Goal: Task Accomplishment & Management: Use online tool/utility

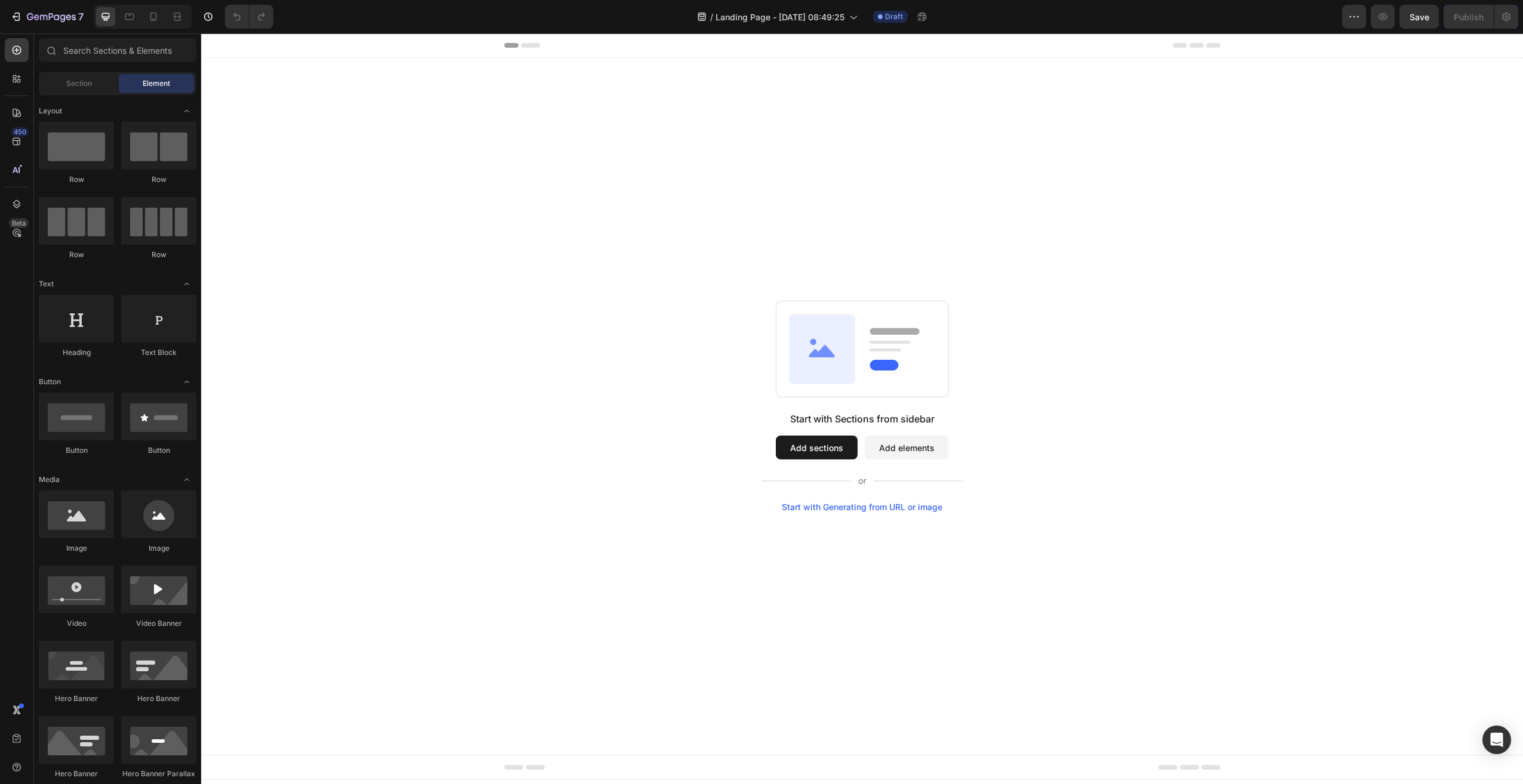
click at [812, 448] on button "Add sections" at bounding box center [816, 447] width 82 height 24
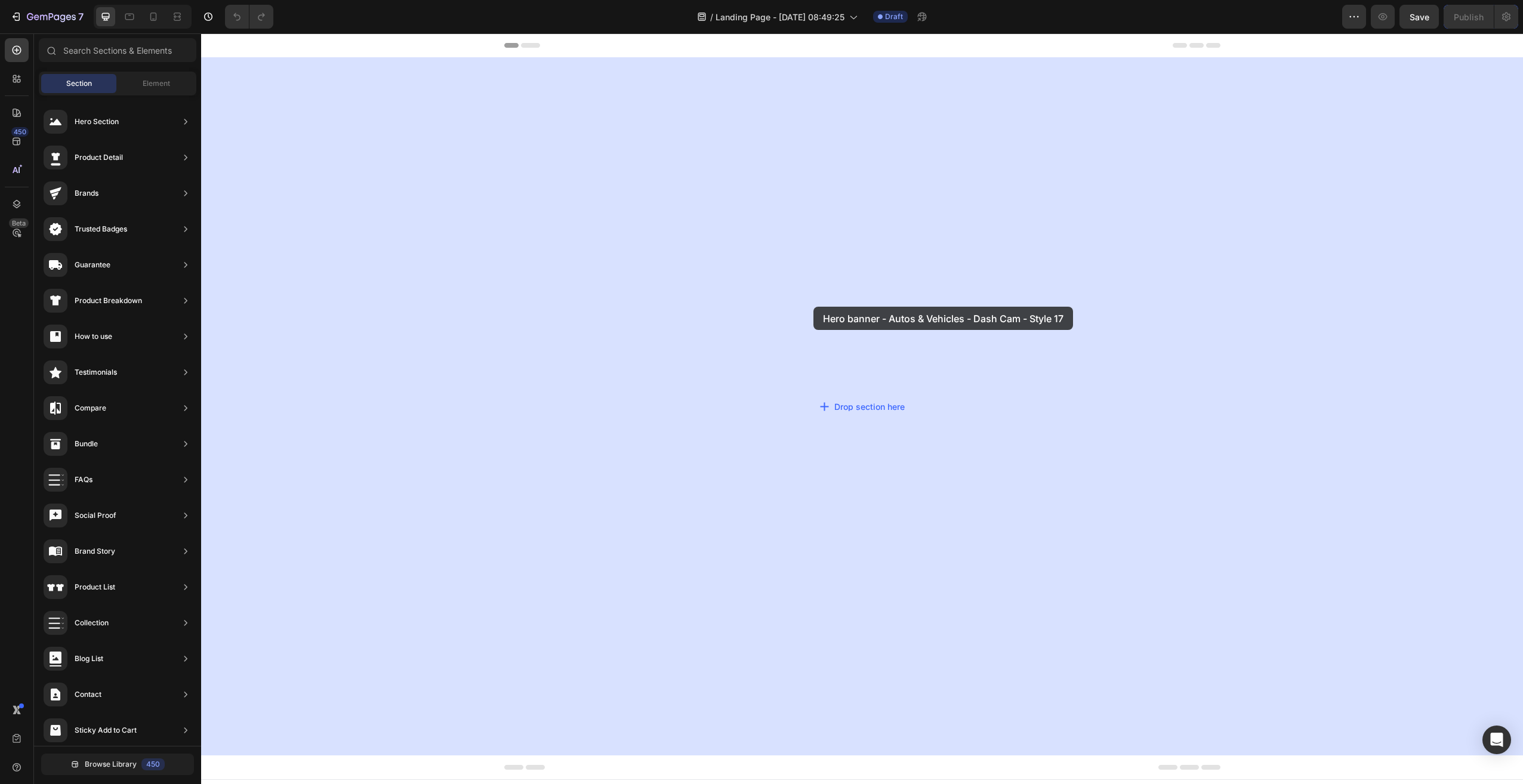
drag, startPoint x: 494, startPoint y: 344, endPoint x: 811, endPoint y: 307, distance: 319.2
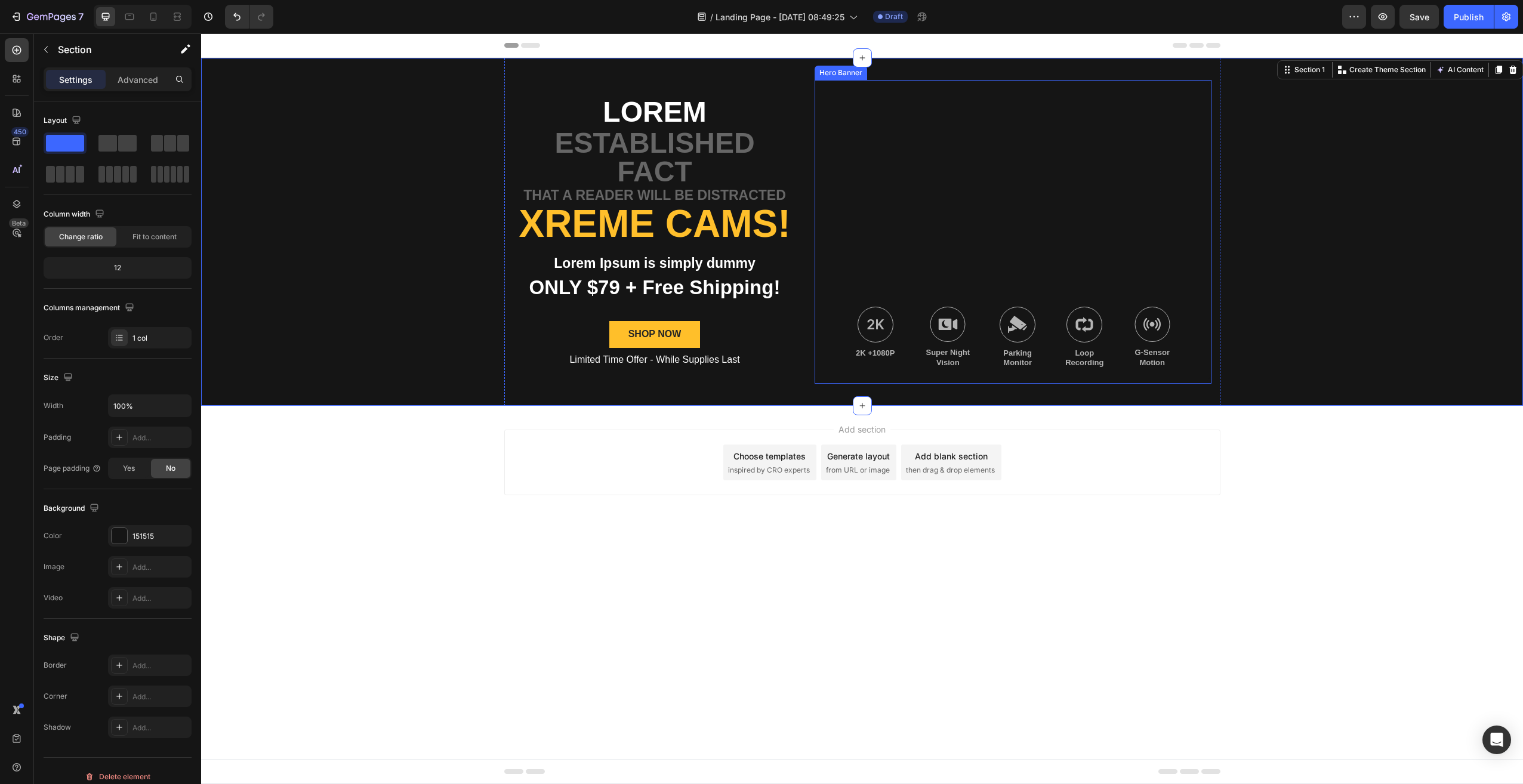
click at [1076, 222] on div "Background Image" at bounding box center [1013, 231] width 397 height 303
click at [409, 225] on div "Lorem Text Block established fact Text Block that a reader will be distracted T…" at bounding box center [862, 232] width 1322 height 348
click at [1512, 74] on div at bounding box center [1512, 70] width 15 height 15
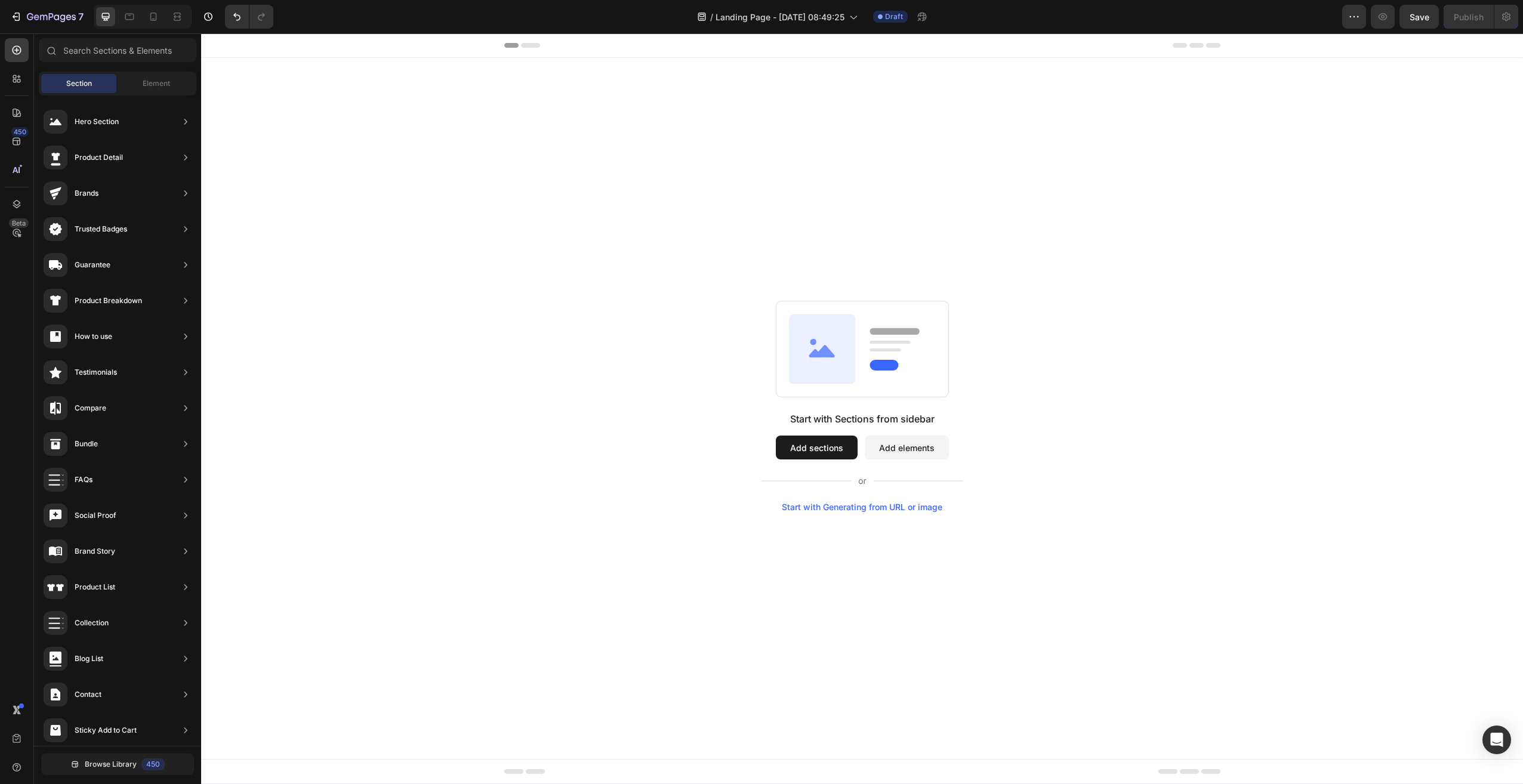
click at [75, 82] on span "Section" at bounding box center [78, 84] width 25 height 11
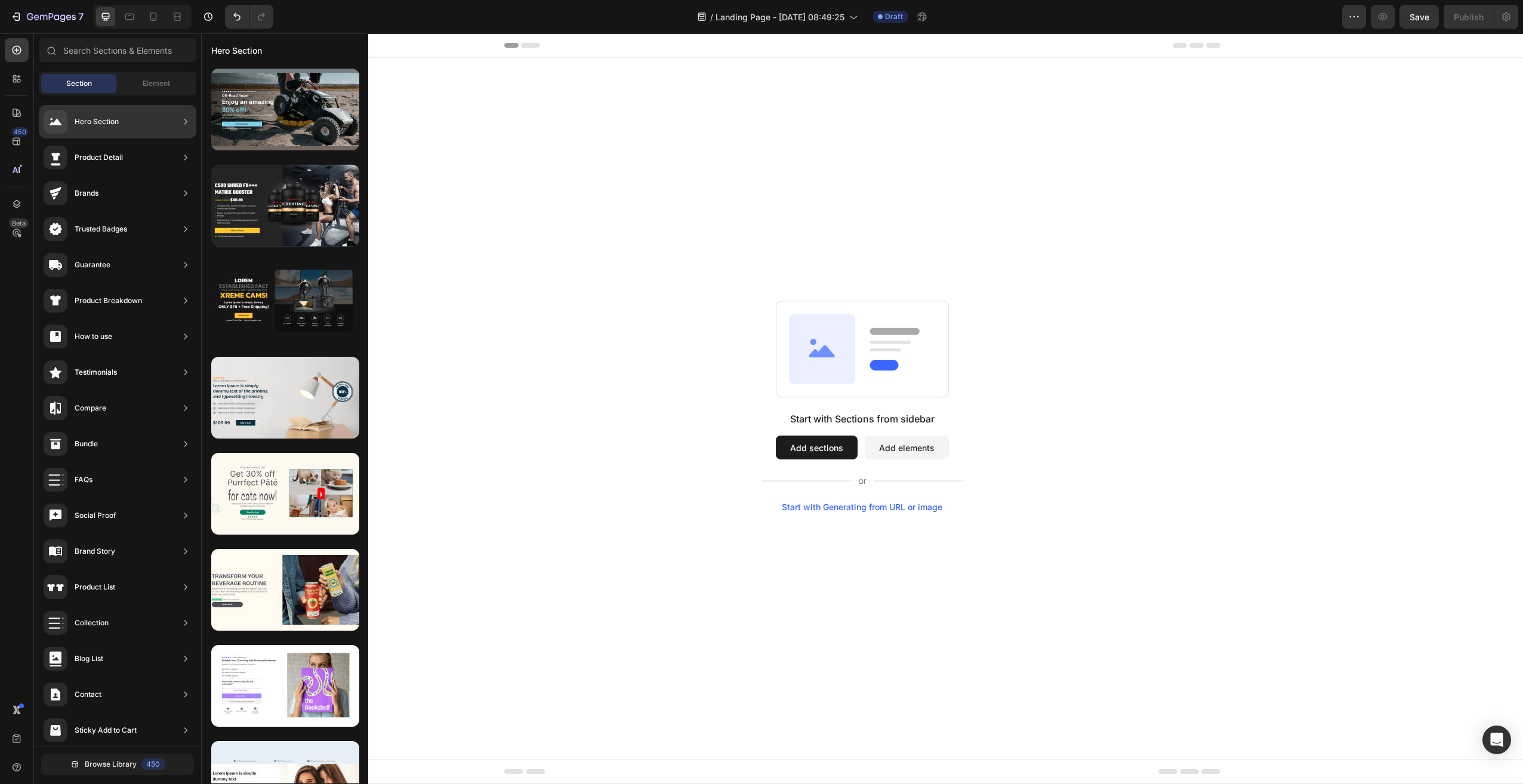
click at [75, 124] on div "Hero Section" at bounding box center [97, 122] width 44 height 12
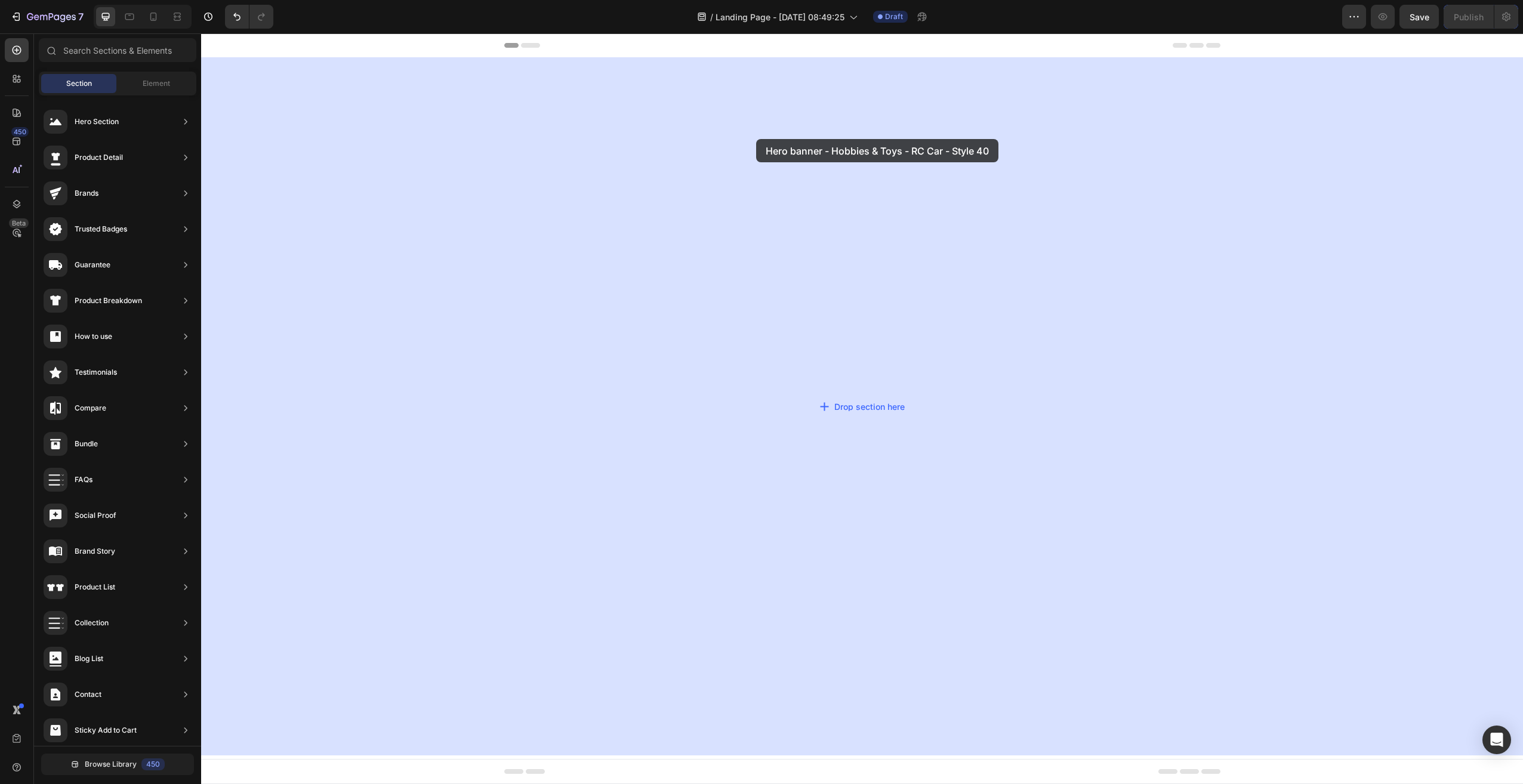
drag, startPoint x: 462, startPoint y: 149, endPoint x: 757, endPoint y: 139, distance: 295.2
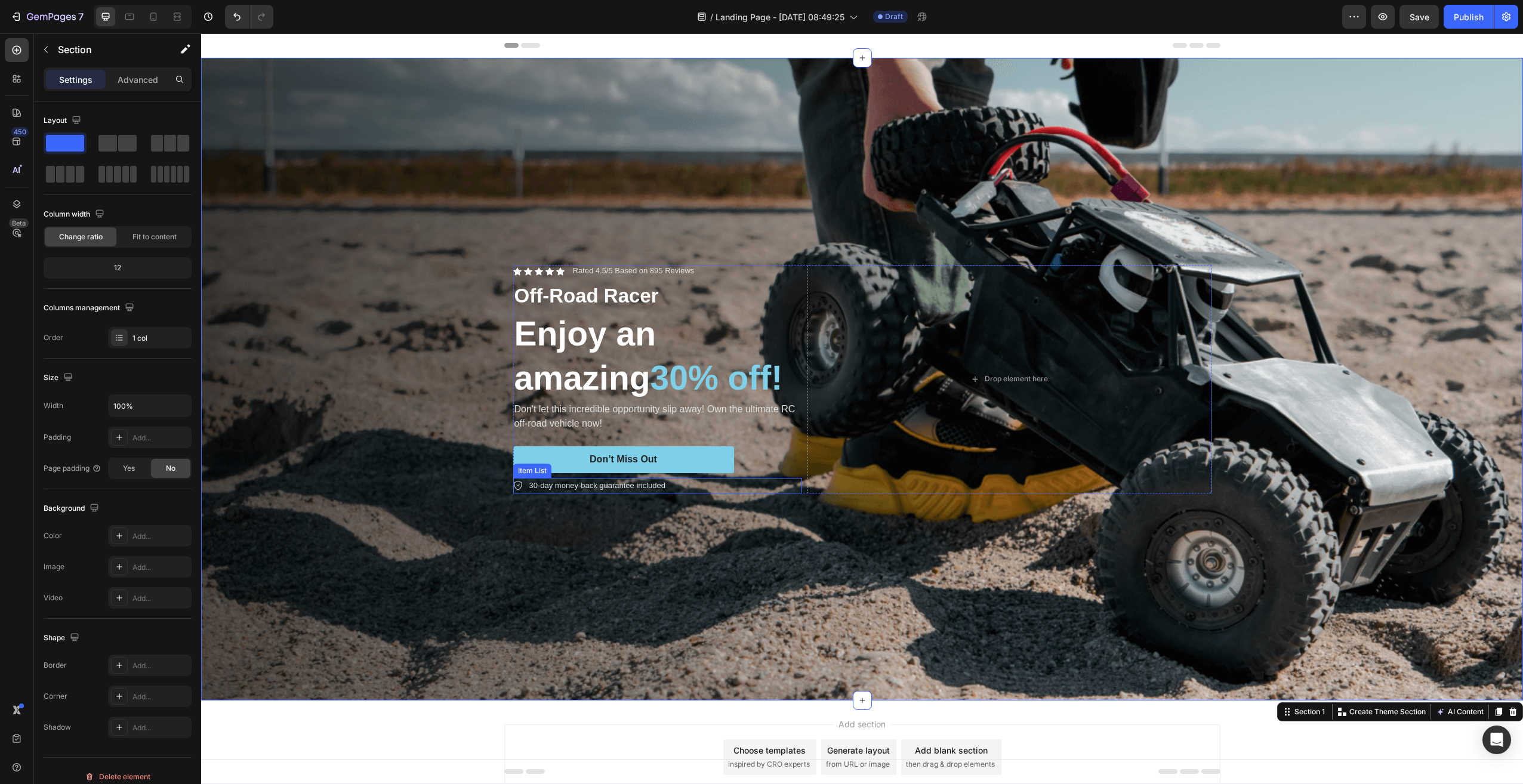
click at [579, 481] on p "30-day money-back guarantee included" at bounding box center [598, 486] width 136 height 12
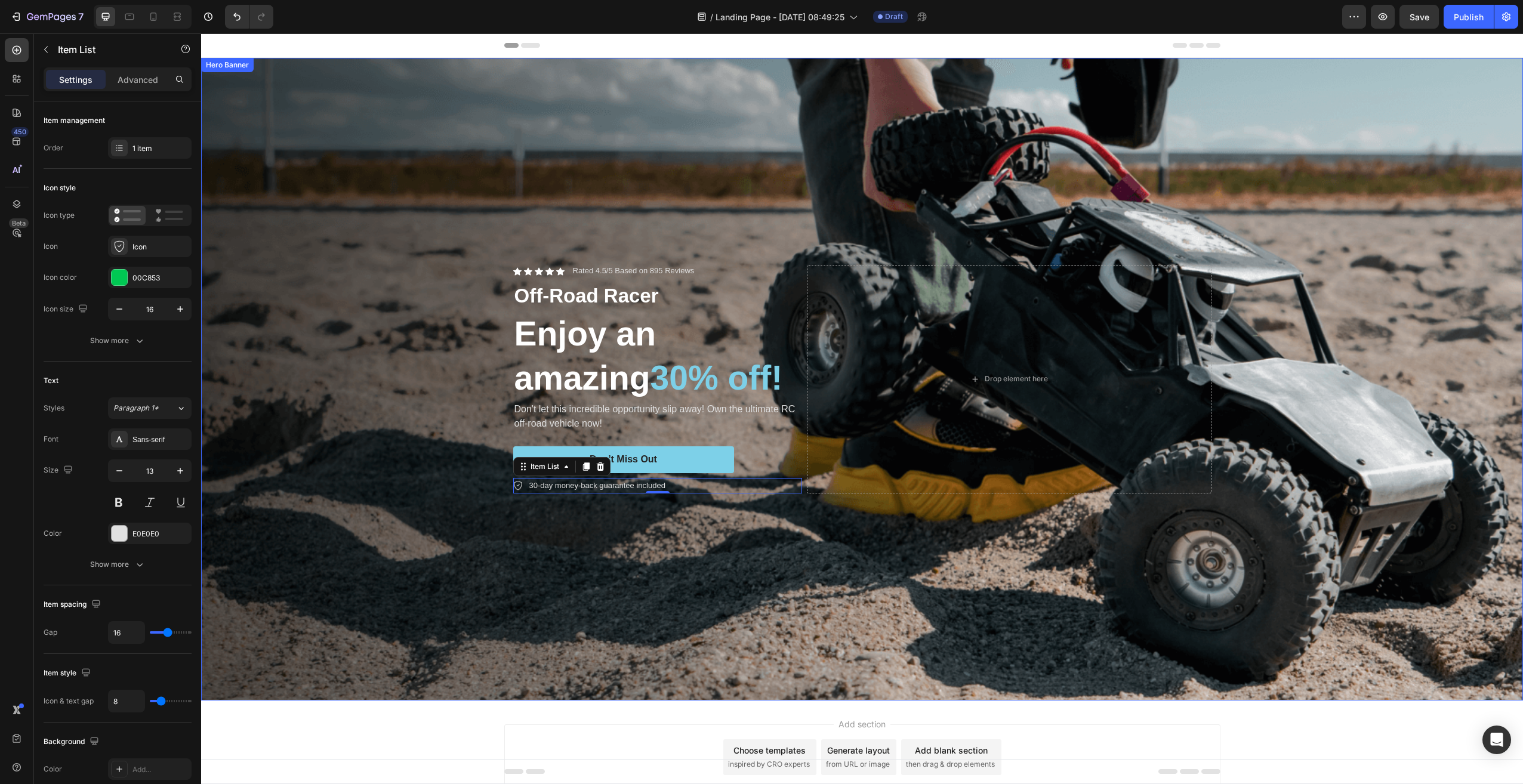
click at [285, 71] on div "Background Image" at bounding box center [862, 379] width 1322 height 643
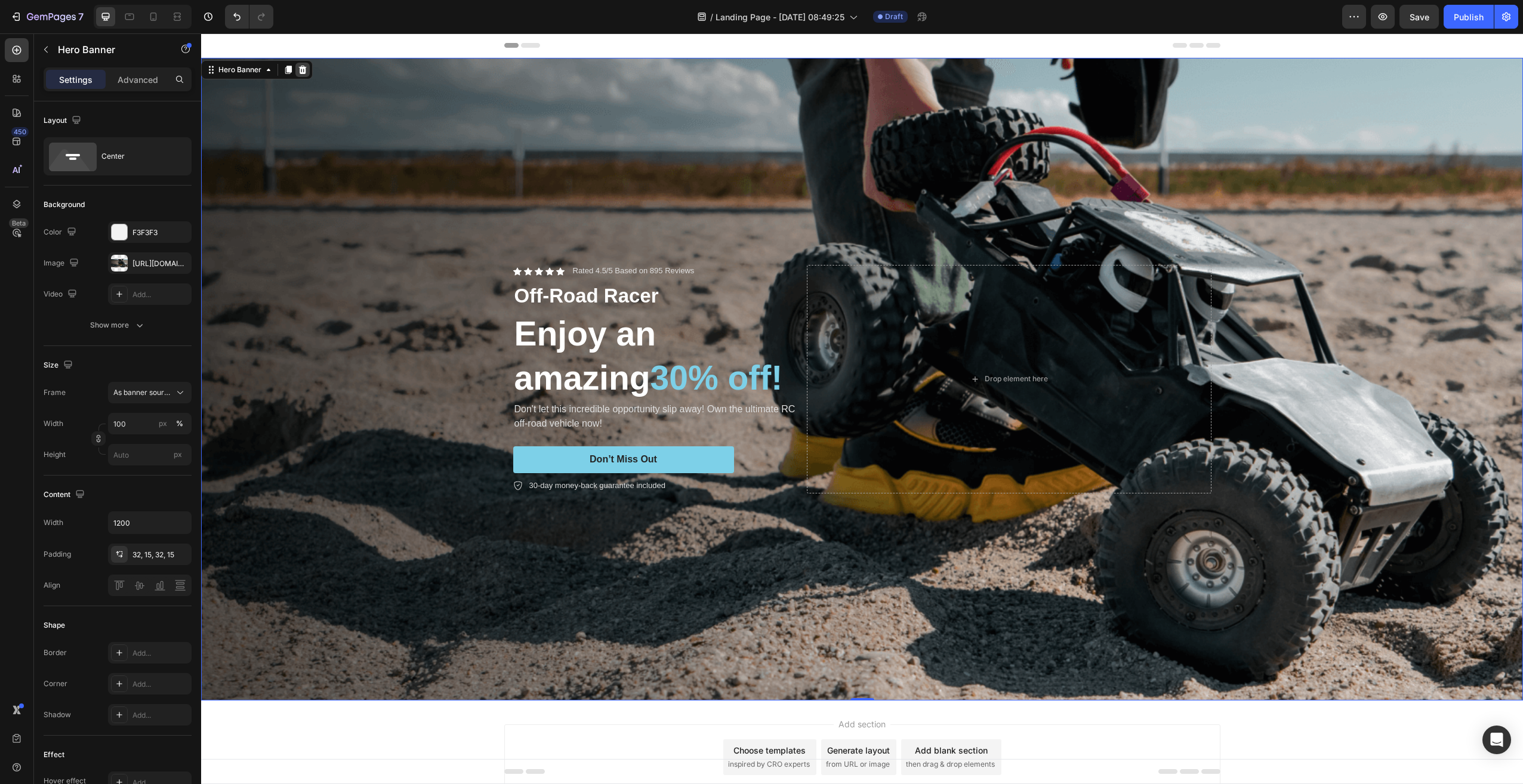
click at [304, 69] on icon at bounding box center [303, 70] width 9 height 9
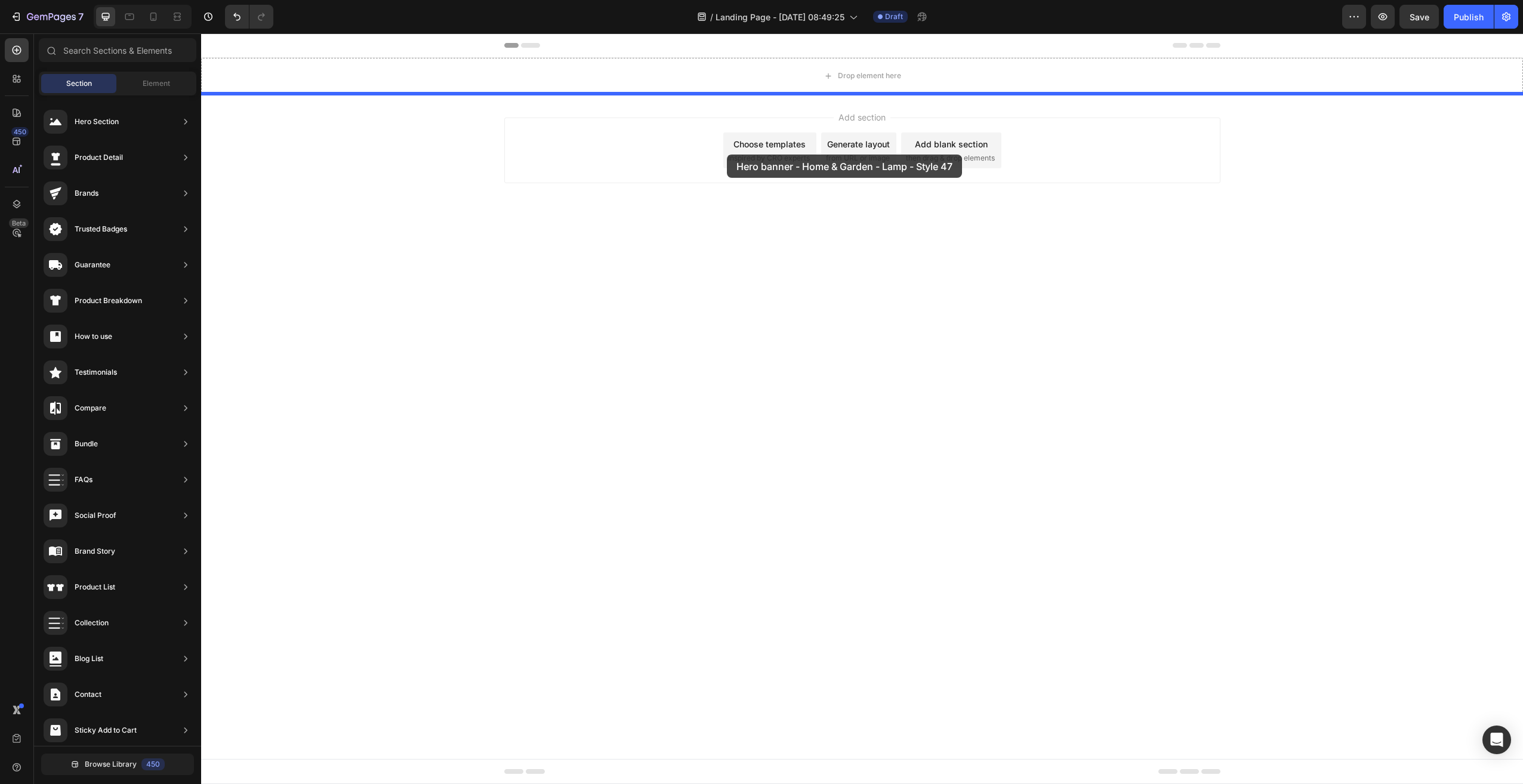
drag, startPoint x: 458, startPoint y: 437, endPoint x: 727, endPoint y: 155, distance: 389.7
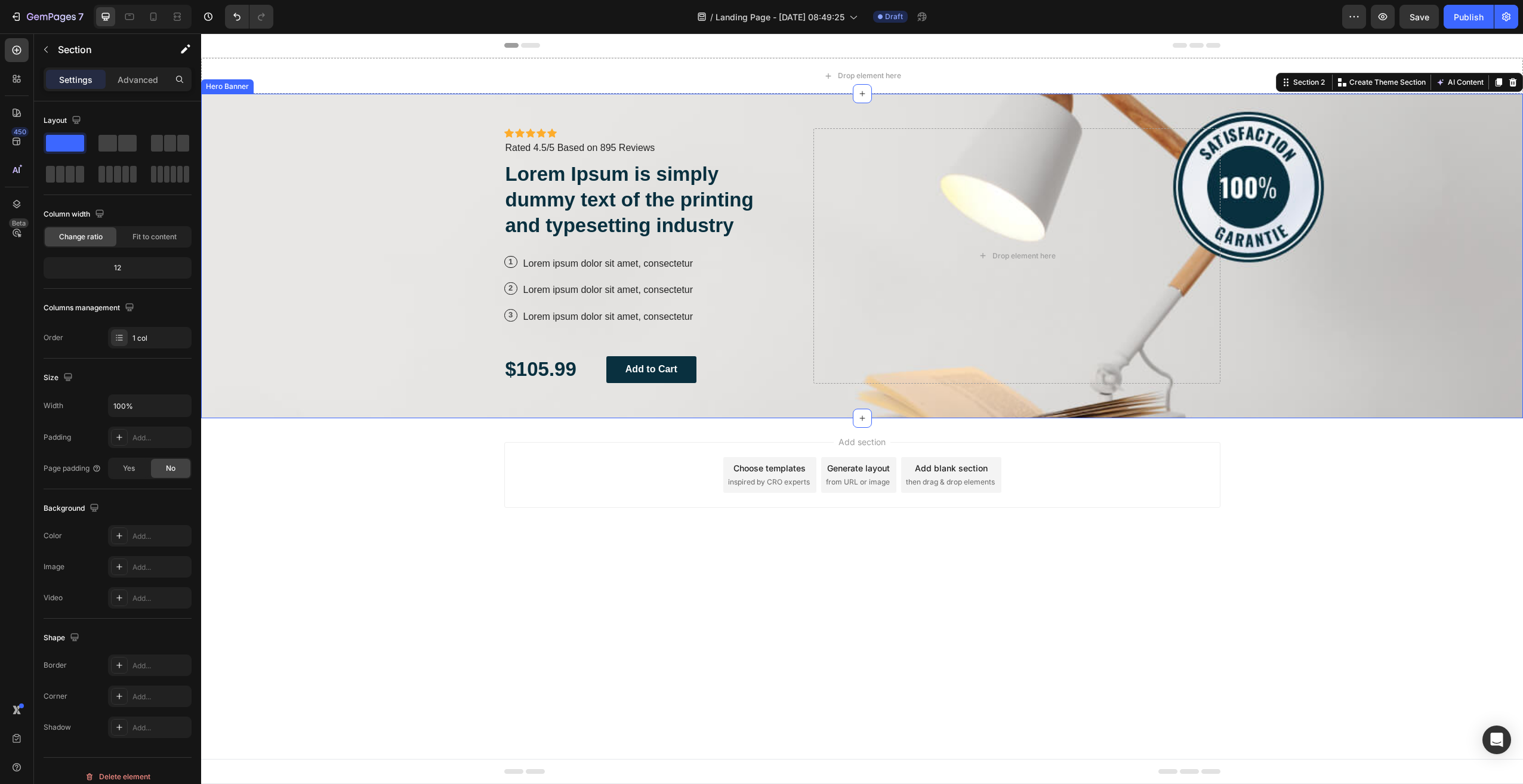
click at [1282, 255] on div "Background Image" at bounding box center [862, 256] width 1322 height 325
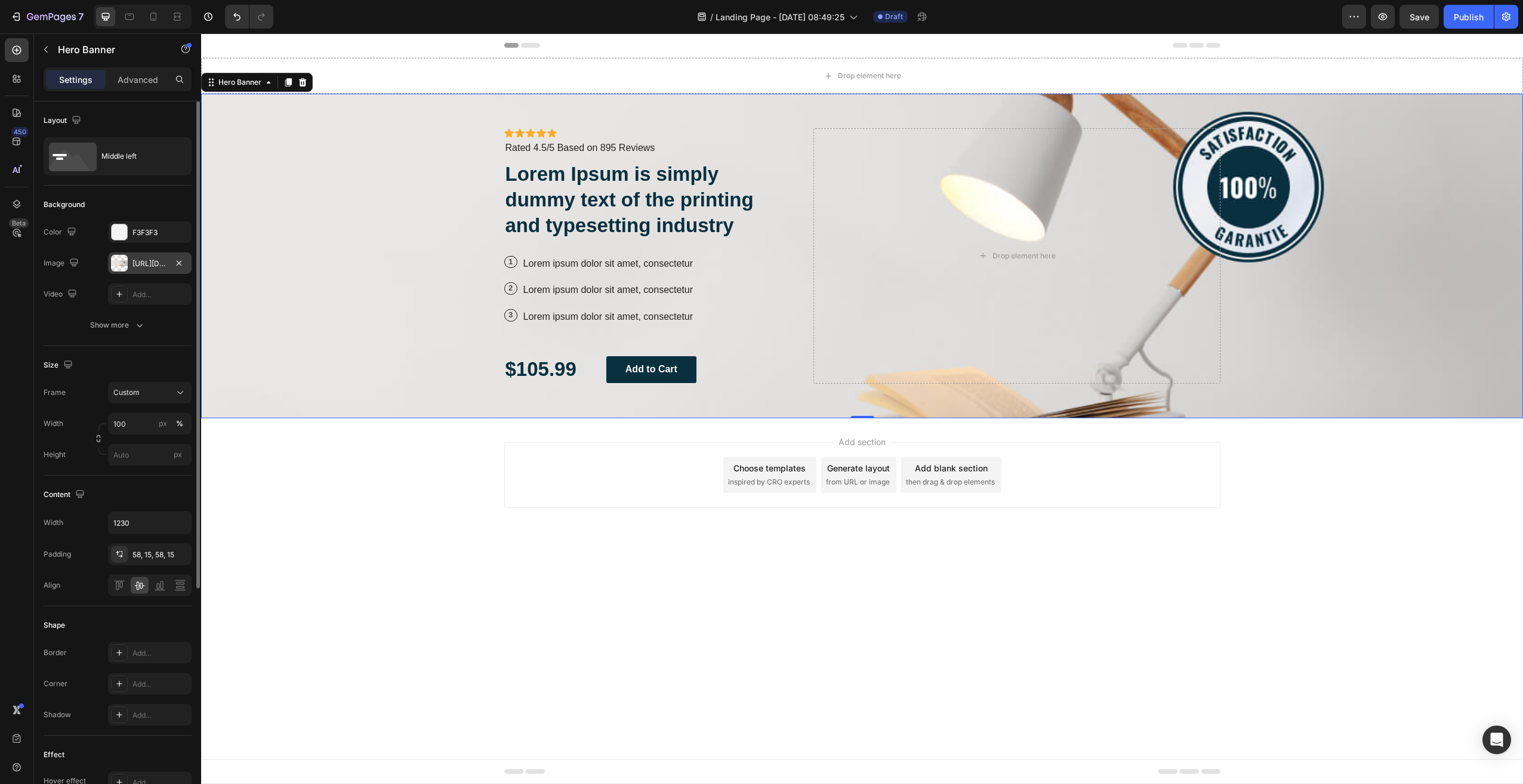
click at [153, 263] on div "[URL][DOMAIN_NAME]" at bounding box center [149, 264] width 34 height 11
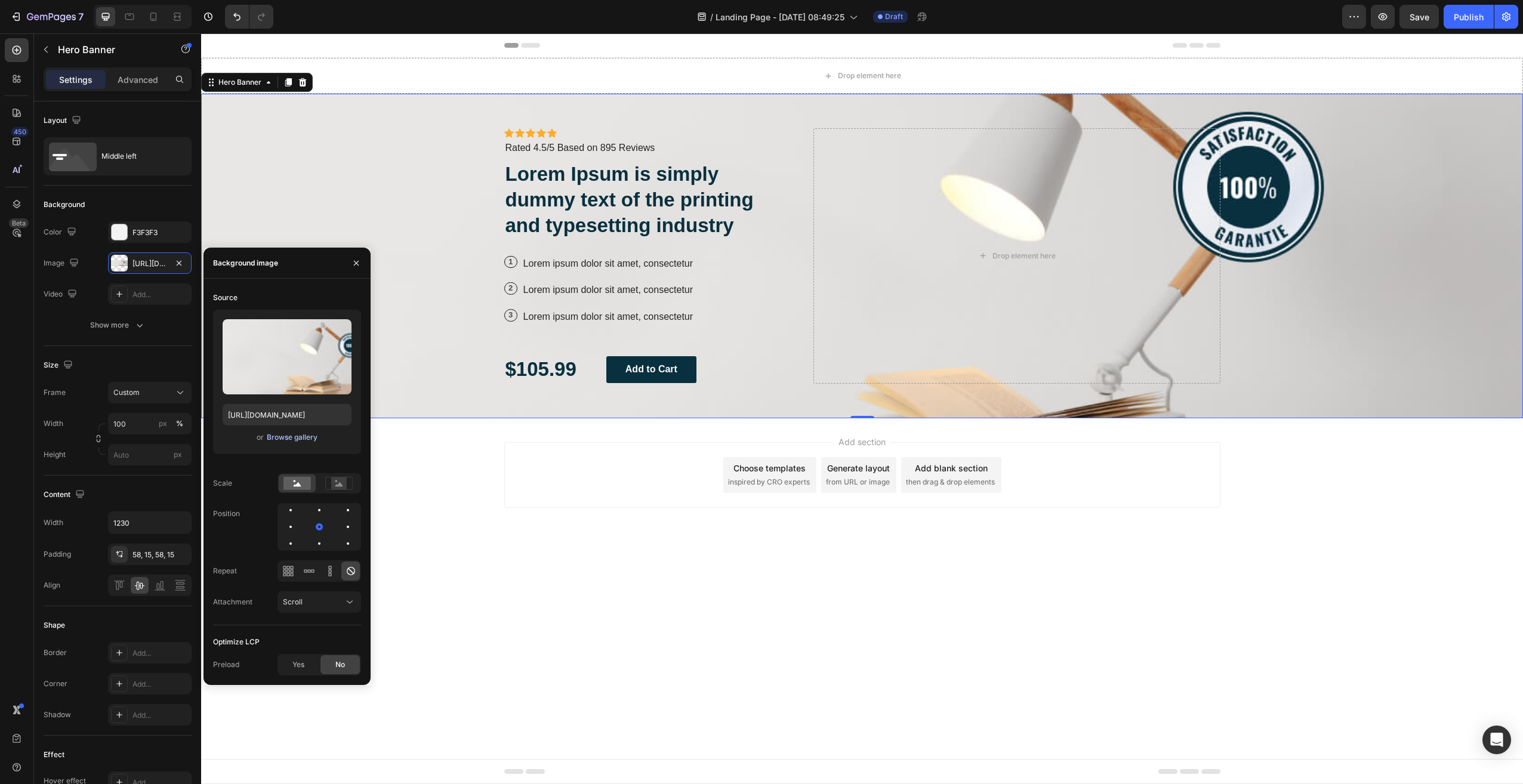
click at [291, 436] on div "Browse gallery" at bounding box center [292, 438] width 51 height 11
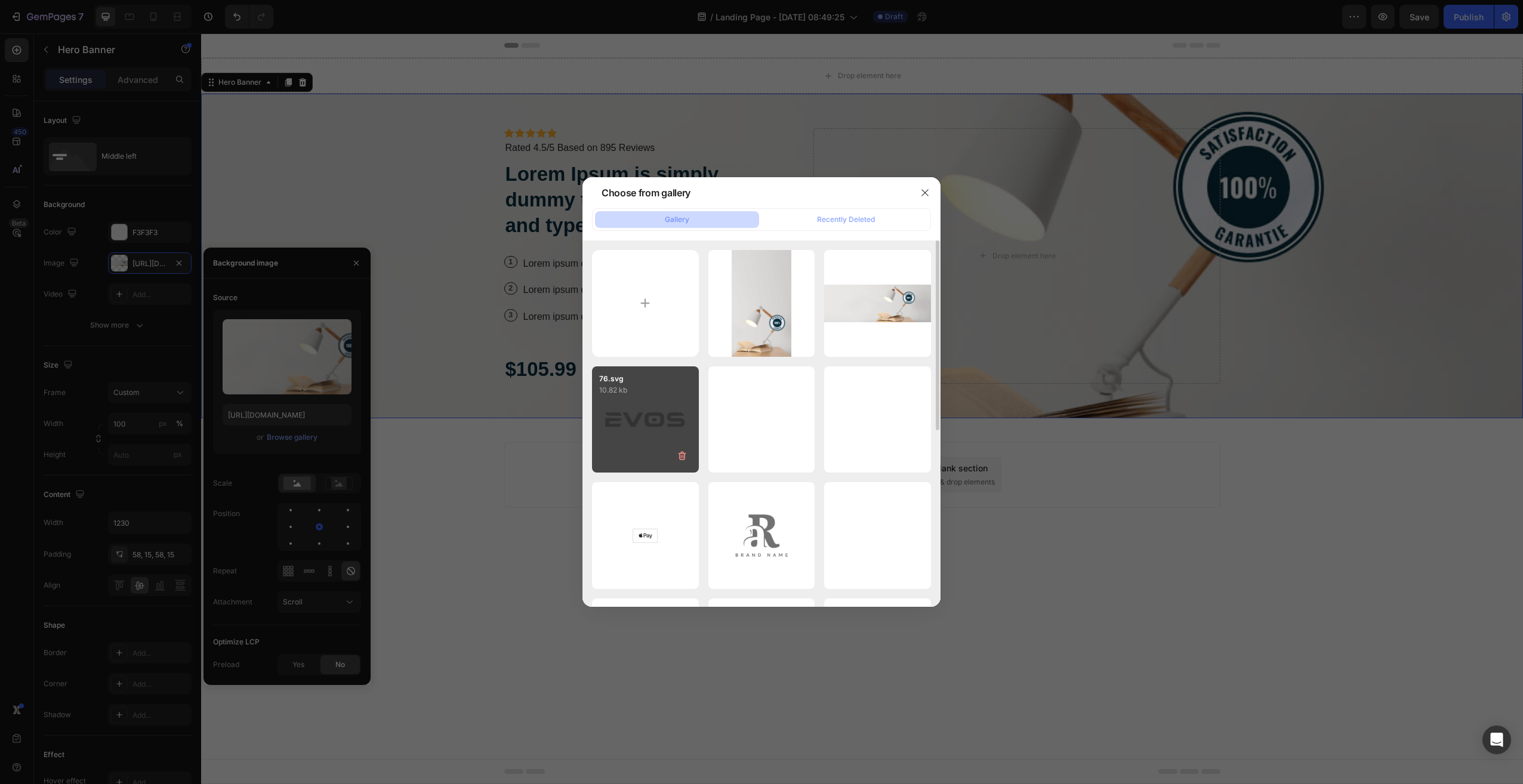
click at [635, 438] on div "76.svg 10.82 kb" at bounding box center [645, 419] width 107 height 107
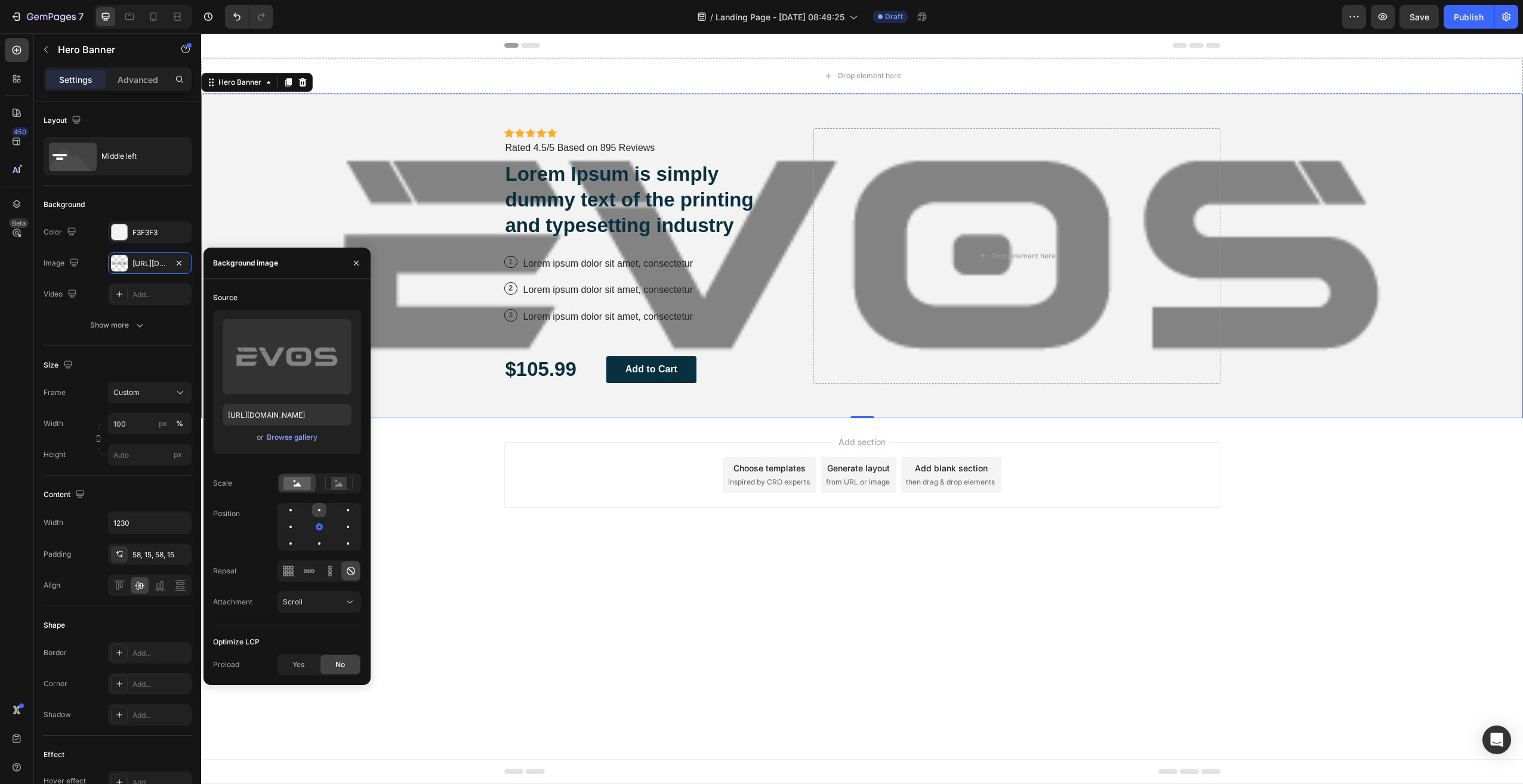
click at [341, 510] on div at bounding box center [348, 510] width 15 height 15
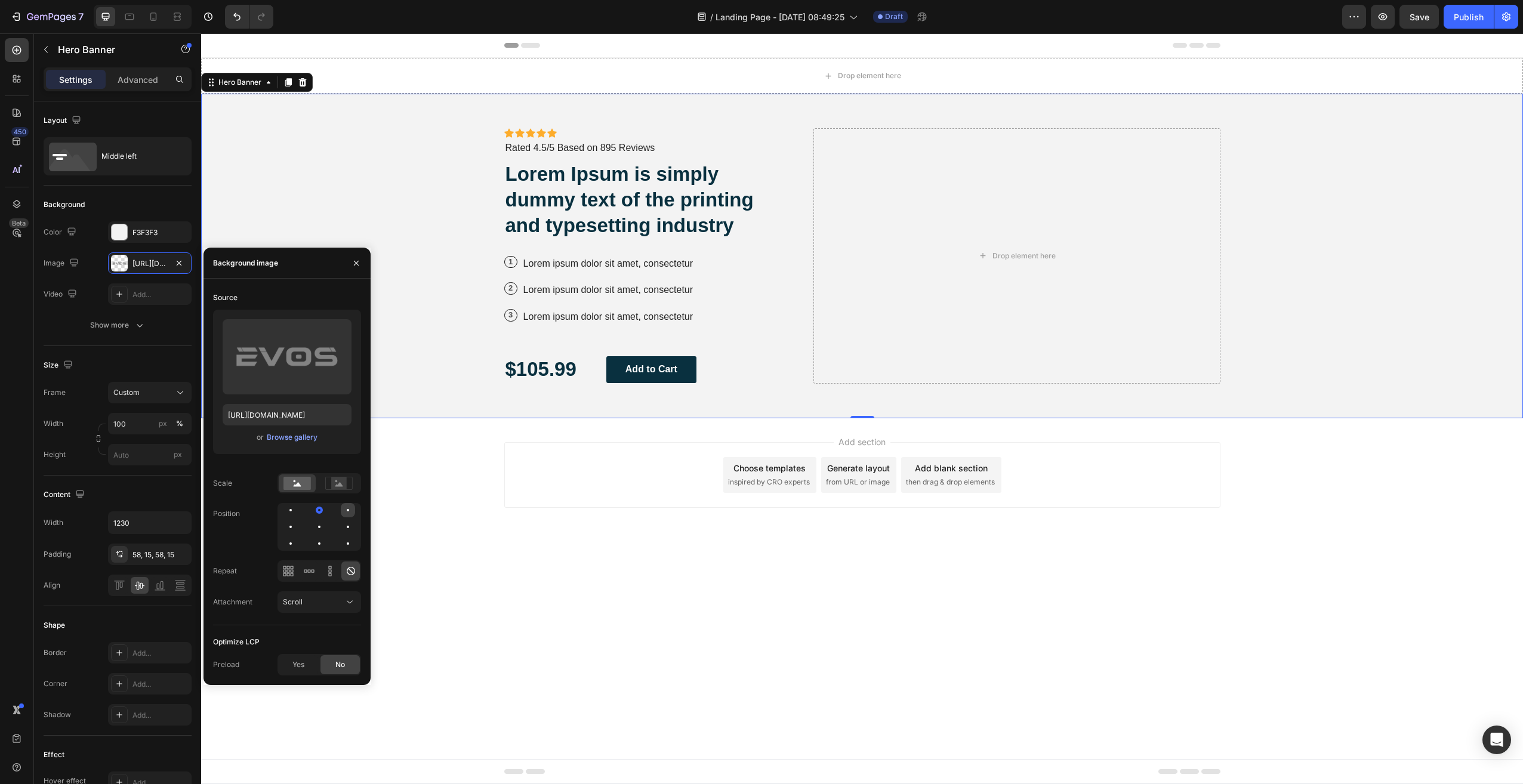
click at [298, 520] on div at bounding box center [290, 526] width 15 height 15
click at [298, 536] on div at bounding box center [290, 543] width 15 height 15
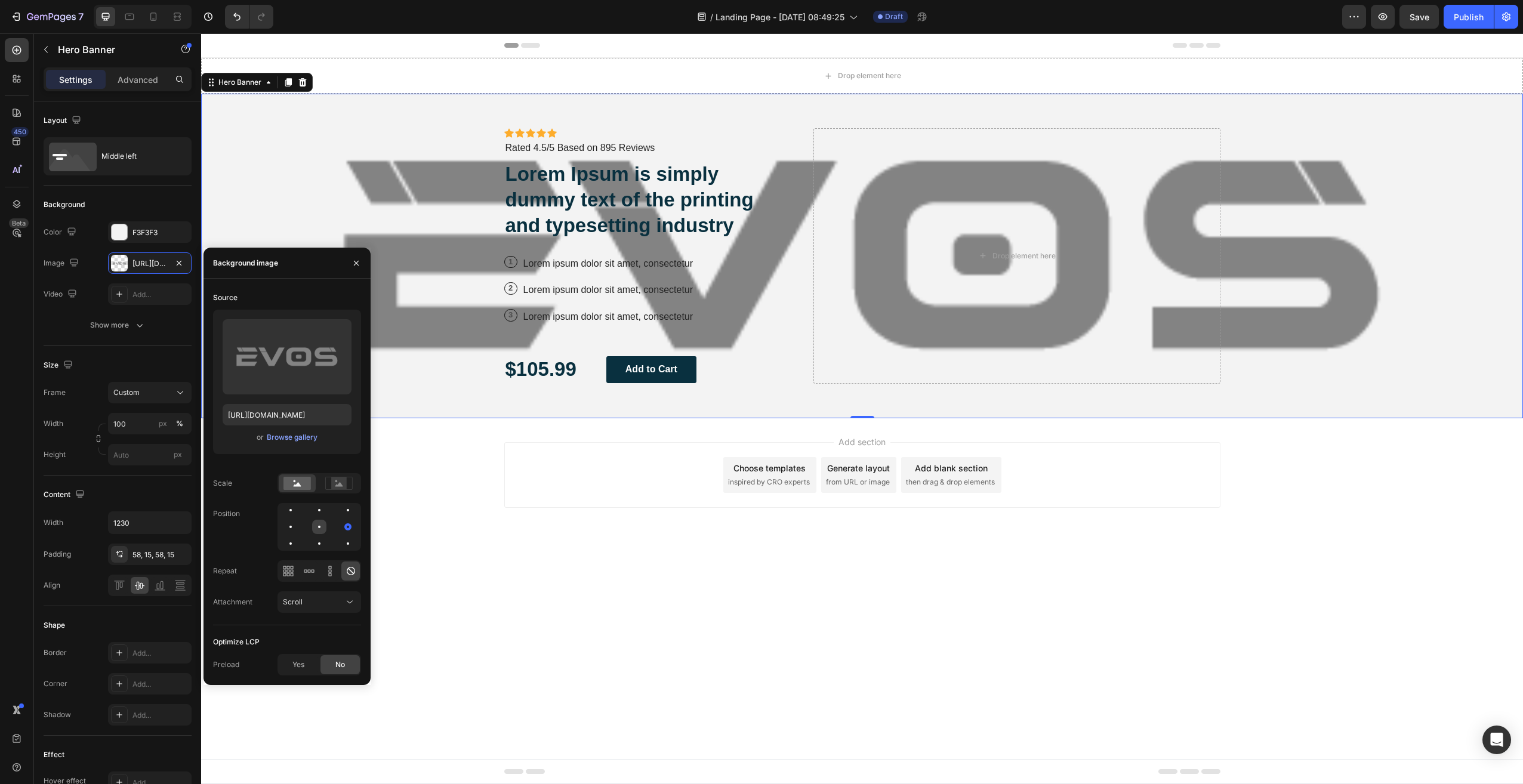
click at [341, 528] on div at bounding box center [348, 526] width 15 height 15
click at [291, 436] on div "Browse gallery" at bounding box center [292, 438] width 51 height 11
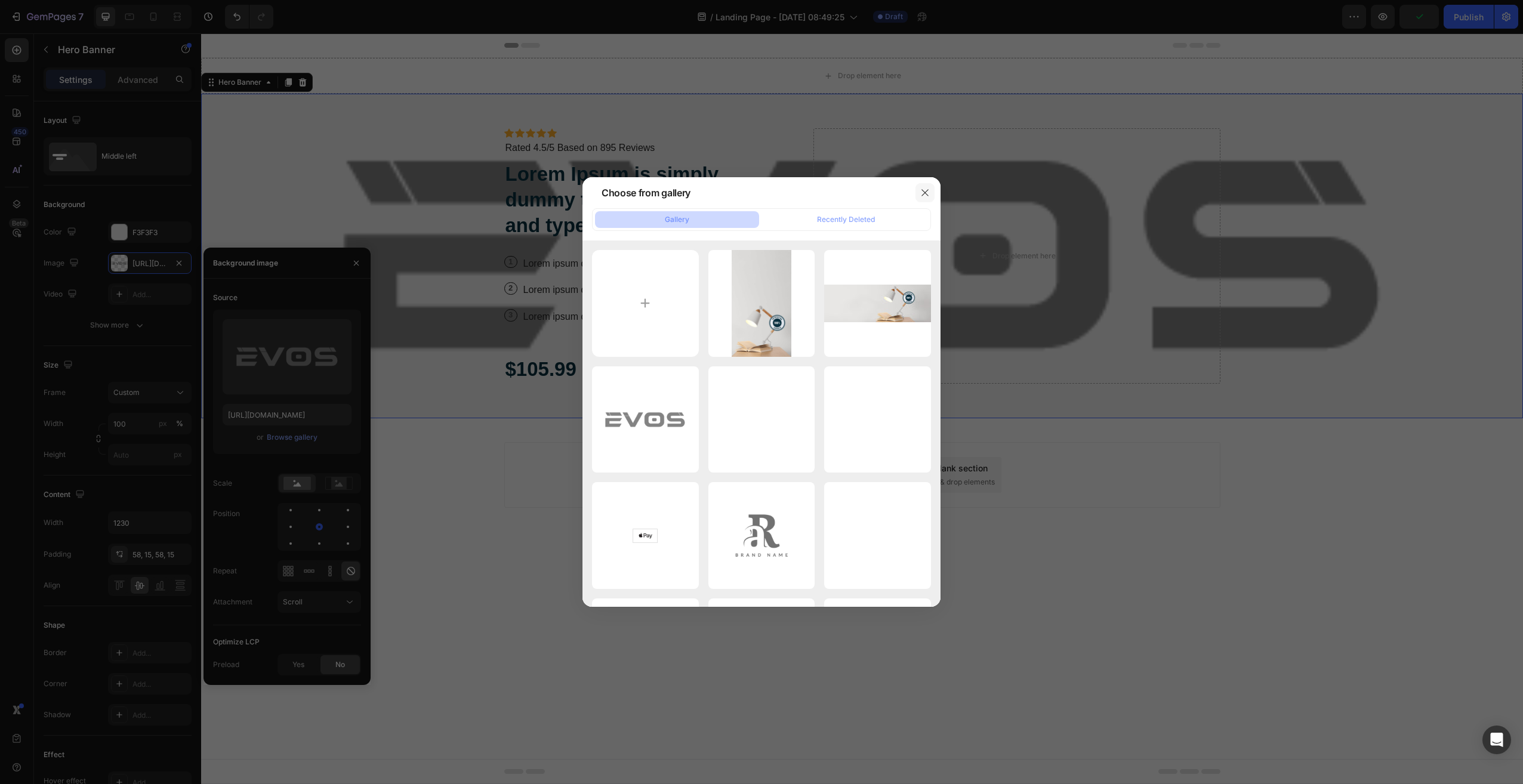
click at [926, 192] on icon "button" at bounding box center [925, 192] width 9 height 9
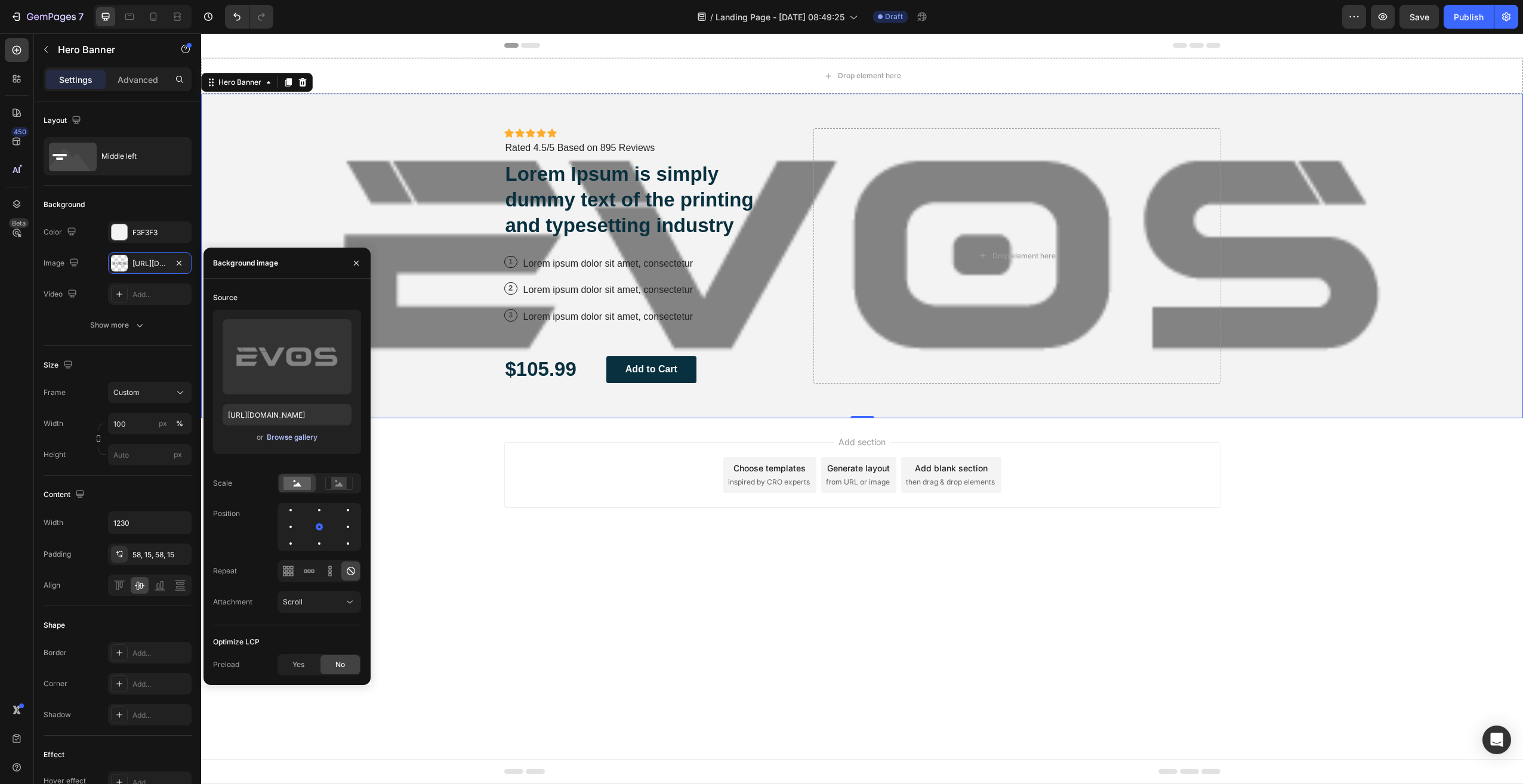
click at [297, 435] on div "Browse gallery" at bounding box center [292, 438] width 51 height 11
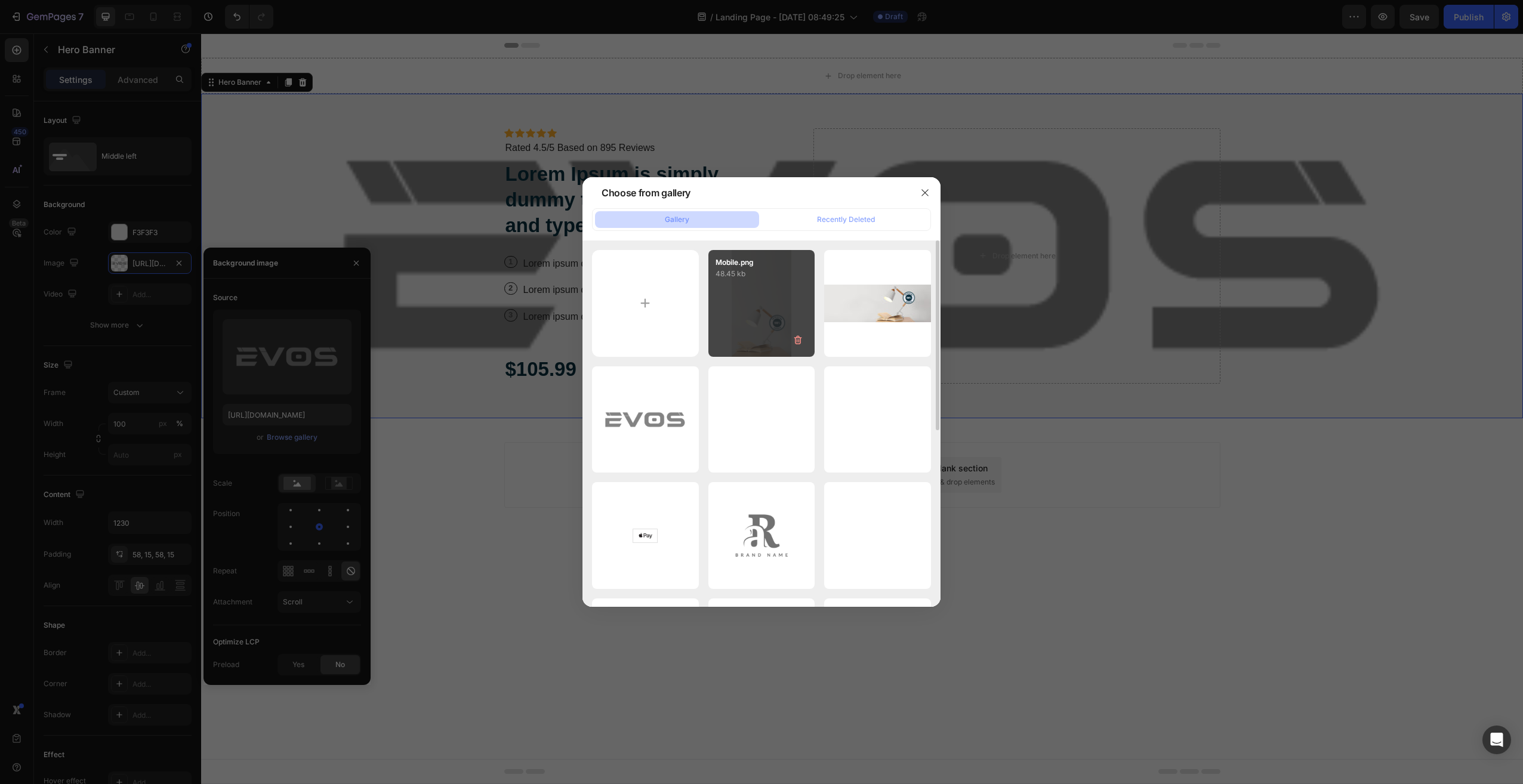
click at [774, 317] on div "Mobile.png 48.45 kb" at bounding box center [761, 303] width 107 height 107
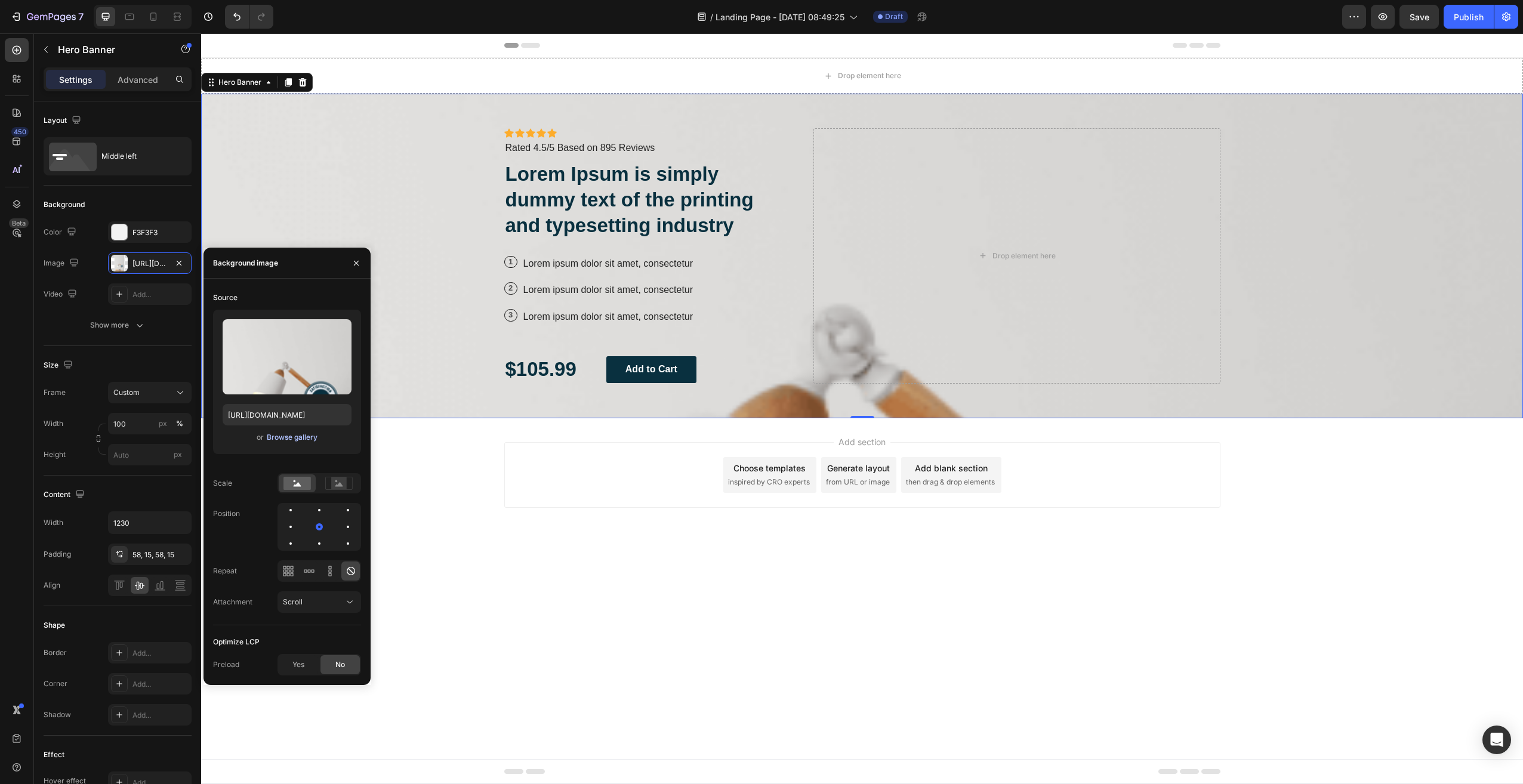
click at [282, 439] on div "Browse gallery" at bounding box center [292, 438] width 51 height 11
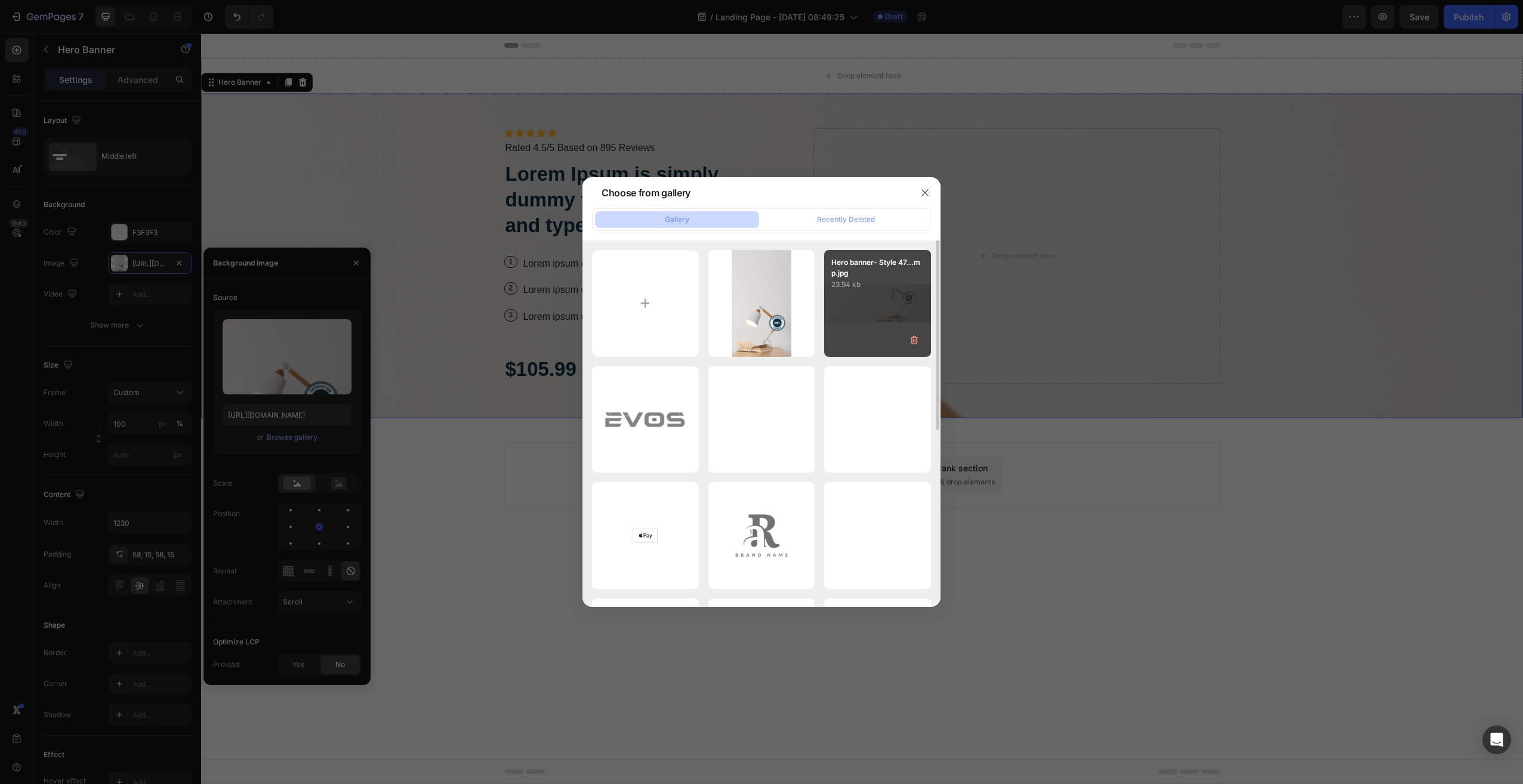
click at [858, 298] on div "Hero banner- Style 47...mp.jpg 23.94 kb" at bounding box center [877, 303] width 107 height 107
type input "[URL][DOMAIN_NAME]"
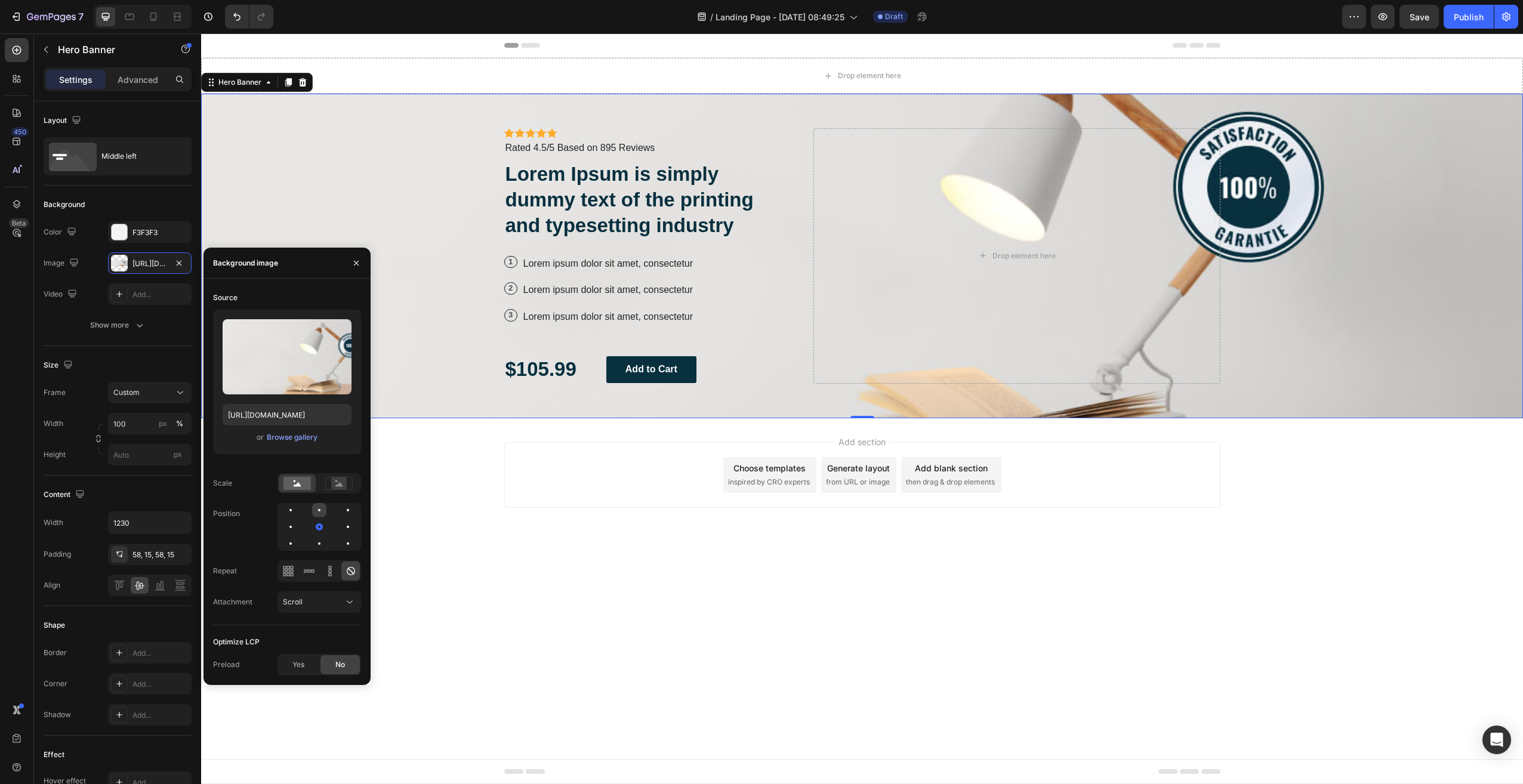
click at [341, 508] on div at bounding box center [348, 510] width 15 height 15
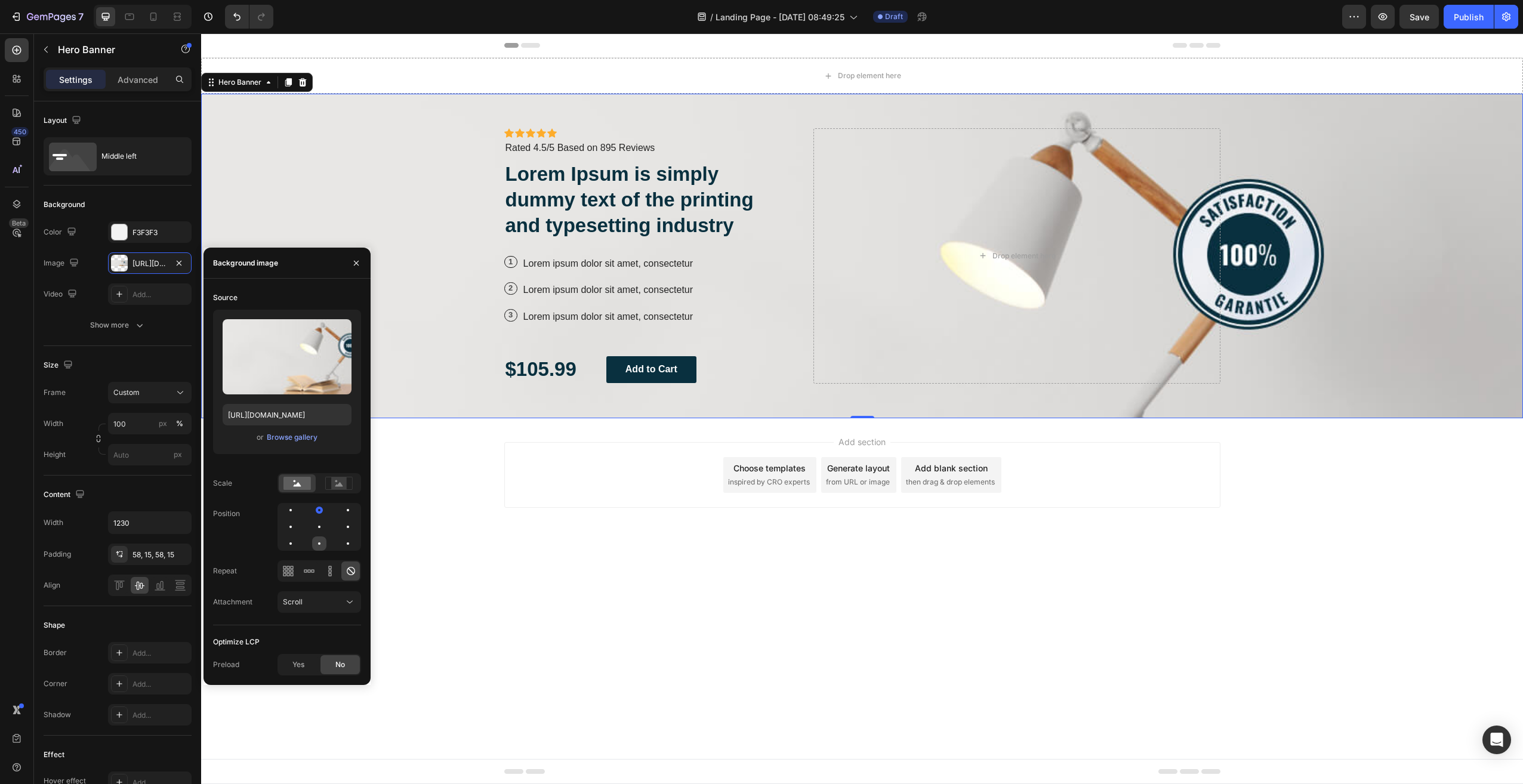
click at [320, 545] on div at bounding box center [319, 543] width 2 height 2
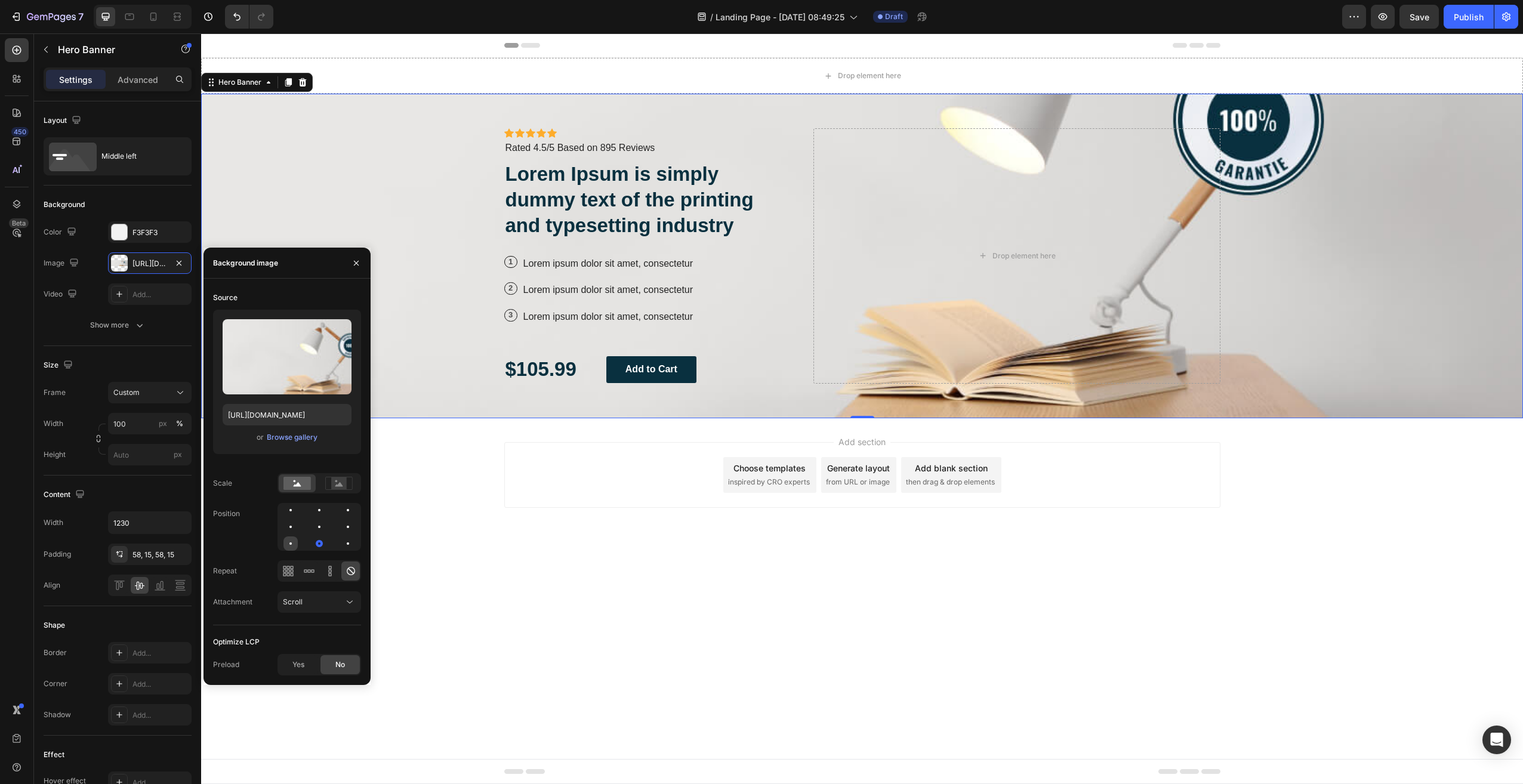
click at [312, 548] on div at bounding box center [319, 543] width 15 height 15
click at [312, 528] on div at bounding box center [319, 526] width 15 height 15
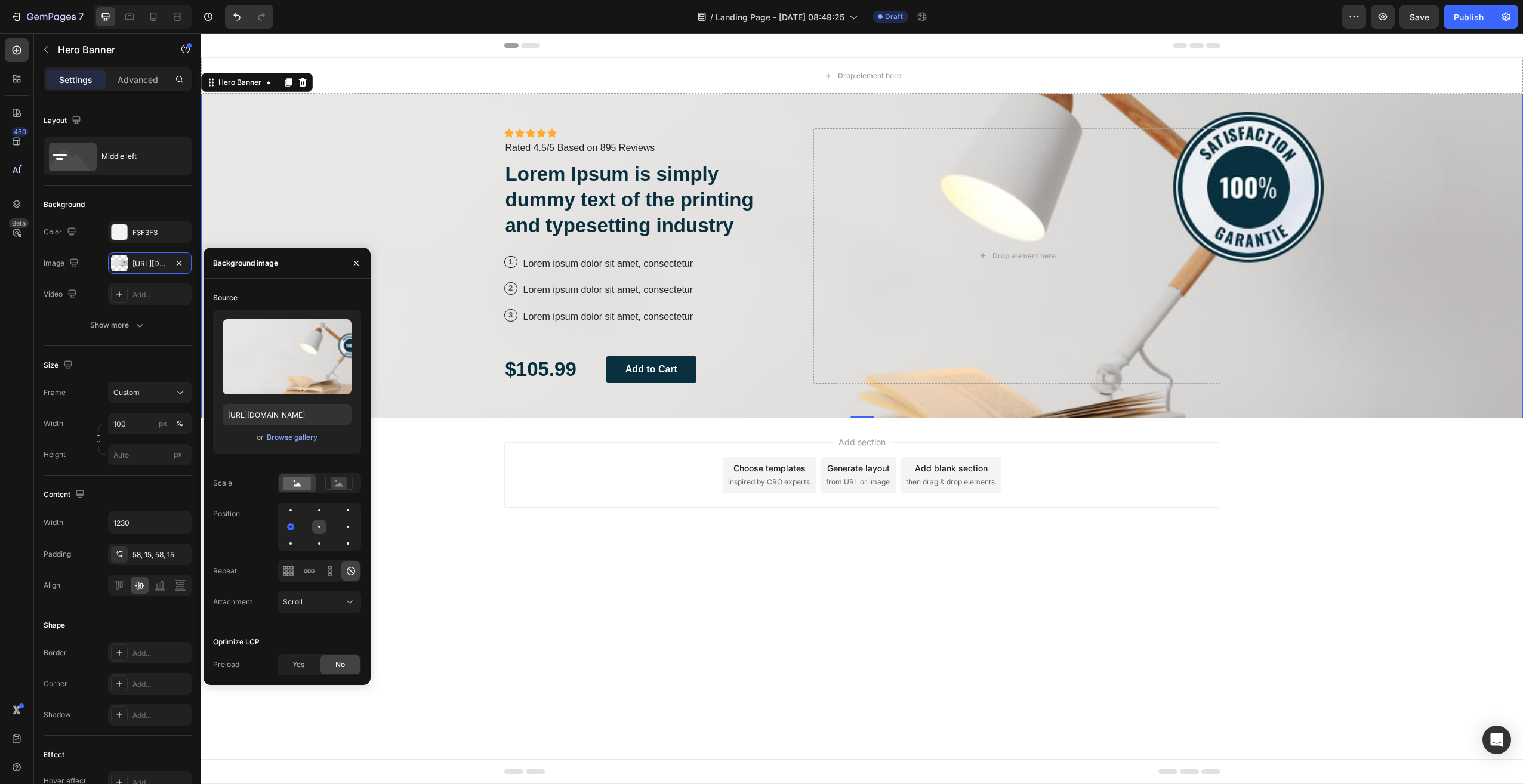
click at [341, 530] on div at bounding box center [348, 526] width 15 height 15
click at [298, 536] on div at bounding box center [290, 543] width 15 height 15
click at [341, 523] on div at bounding box center [348, 526] width 15 height 15
click at [312, 572] on icon at bounding box center [313, 571] width 3 height 3
click at [295, 572] on div at bounding box center [288, 571] width 18 height 19
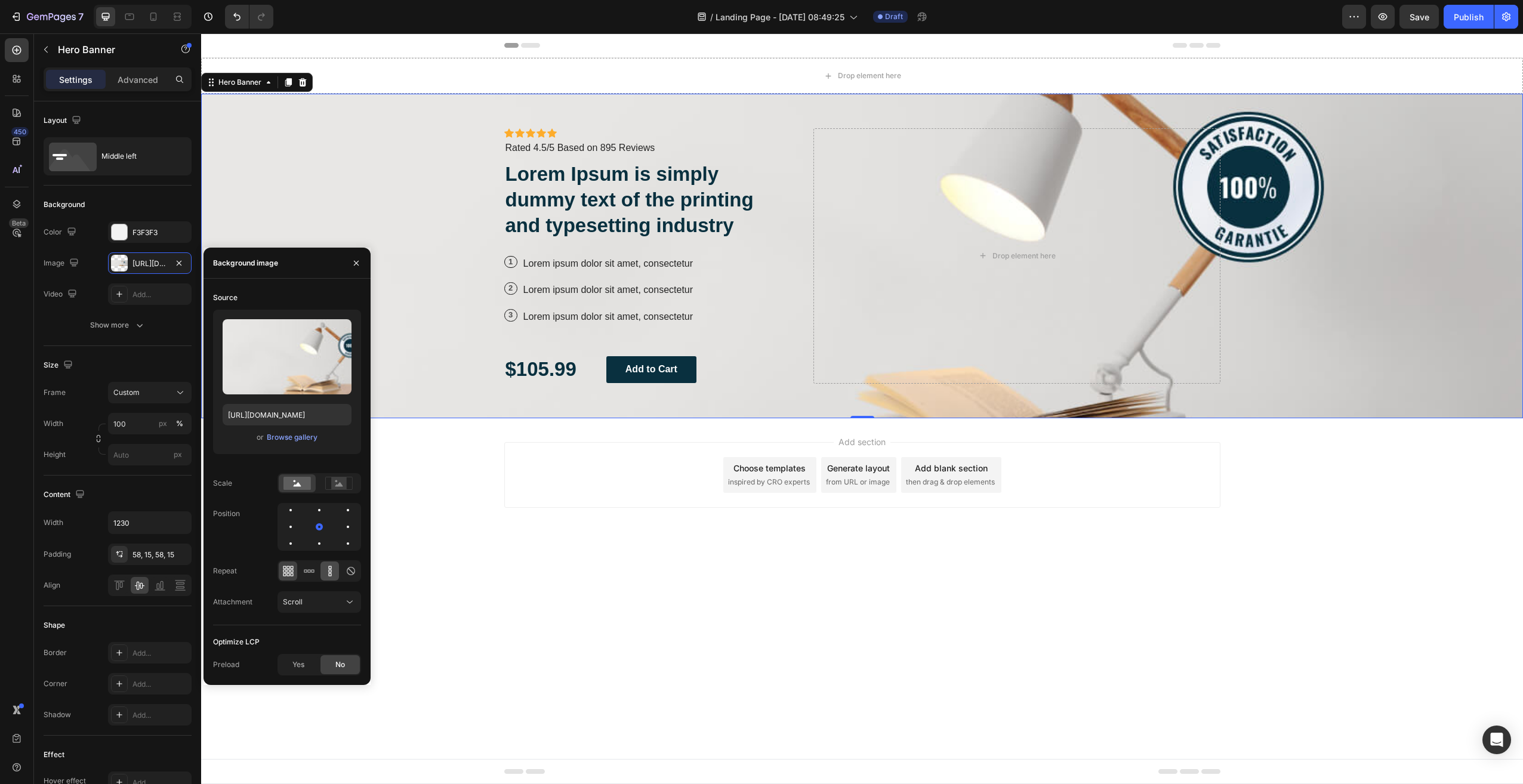
click at [327, 572] on icon at bounding box center [330, 571] width 12 height 12
click at [346, 572] on icon at bounding box center [351, 571] width 12 height 12
click at [351, 605] on icon at bounding box center [350, 602] width 12 height 12
click at [352, 602] on icon at bounding box center [350, 602] width 12 height 12
click at [338, 611] on button "Scroll" at bounding box center [319, 602] width 84 height 21
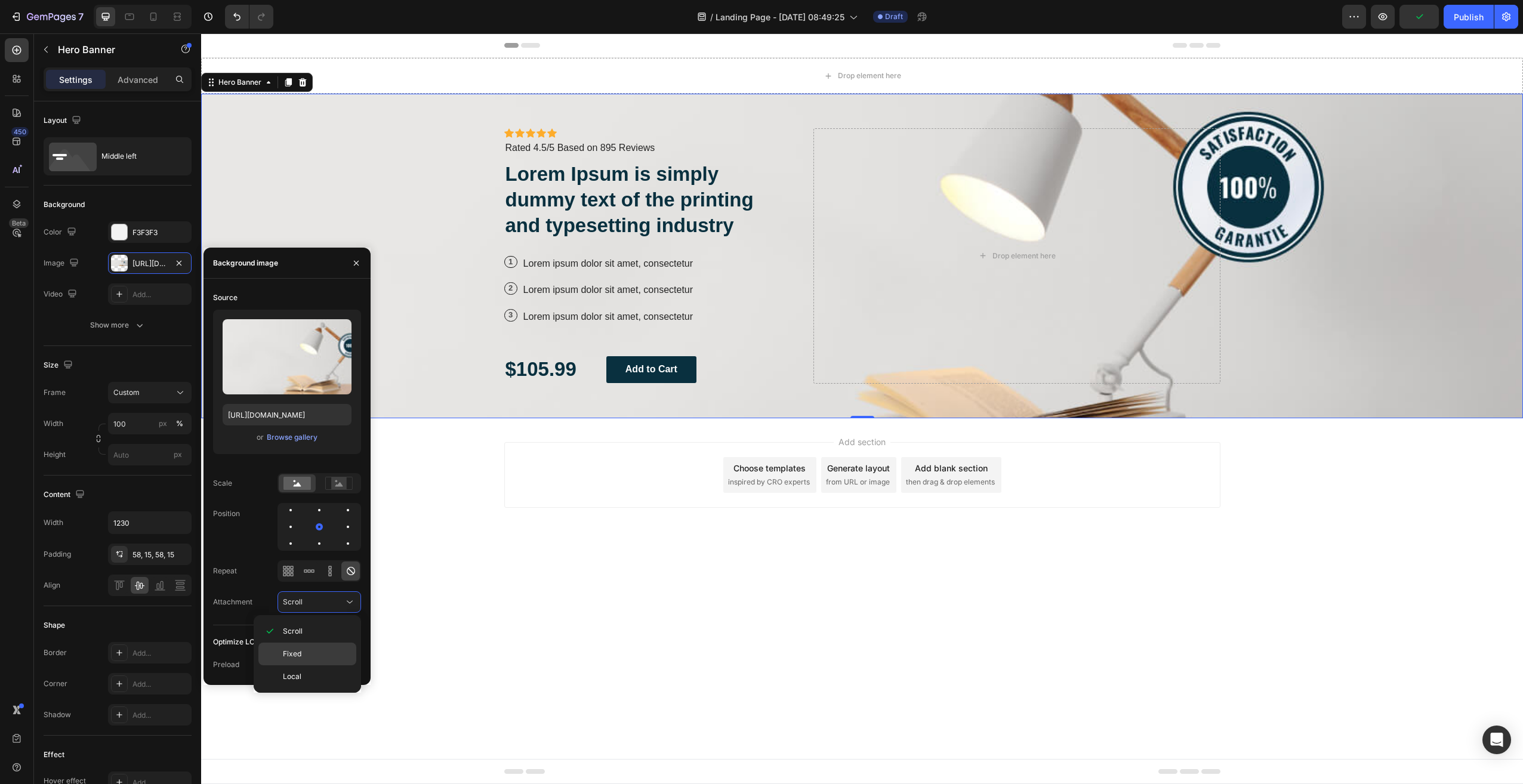
click at [323, 651] on p "Fixed" at bounding box center [317, 654] width 68 height 11
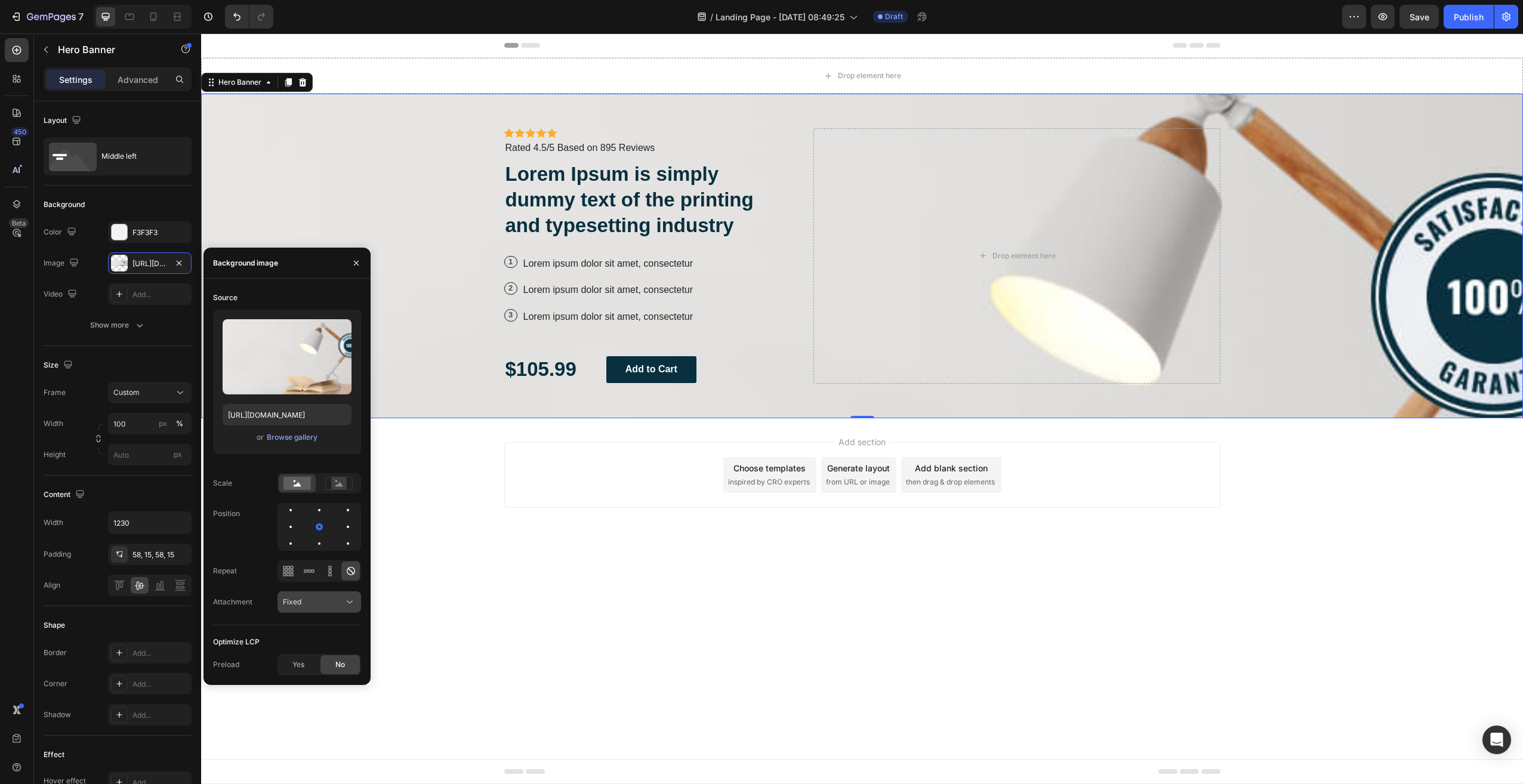
click at [351, 602] on icon at bounding box center [350, 602] width 12 height 12
click at [309, 671] on div "Local" at bounding box center [307, 677] width 98 height 23
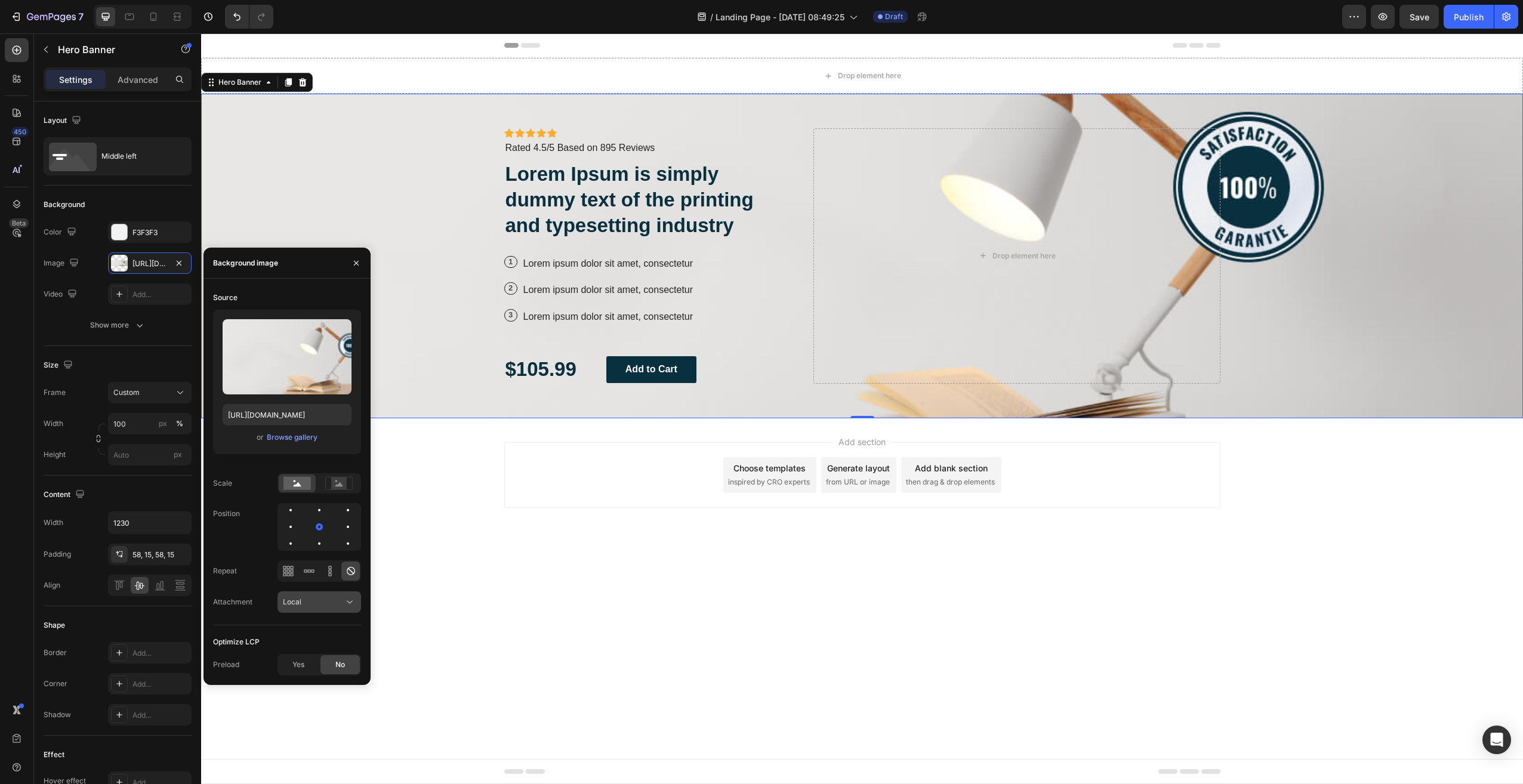
click at [346, 598] on icon at bounding box center [350, 602] width 12 height 12
click at [329, 629] on p "Scroll" at bounding box center [317, 631] width 68 height 11
click at [357, 262] on icon "button" at bounding box center [356, 262] width 5 height 5
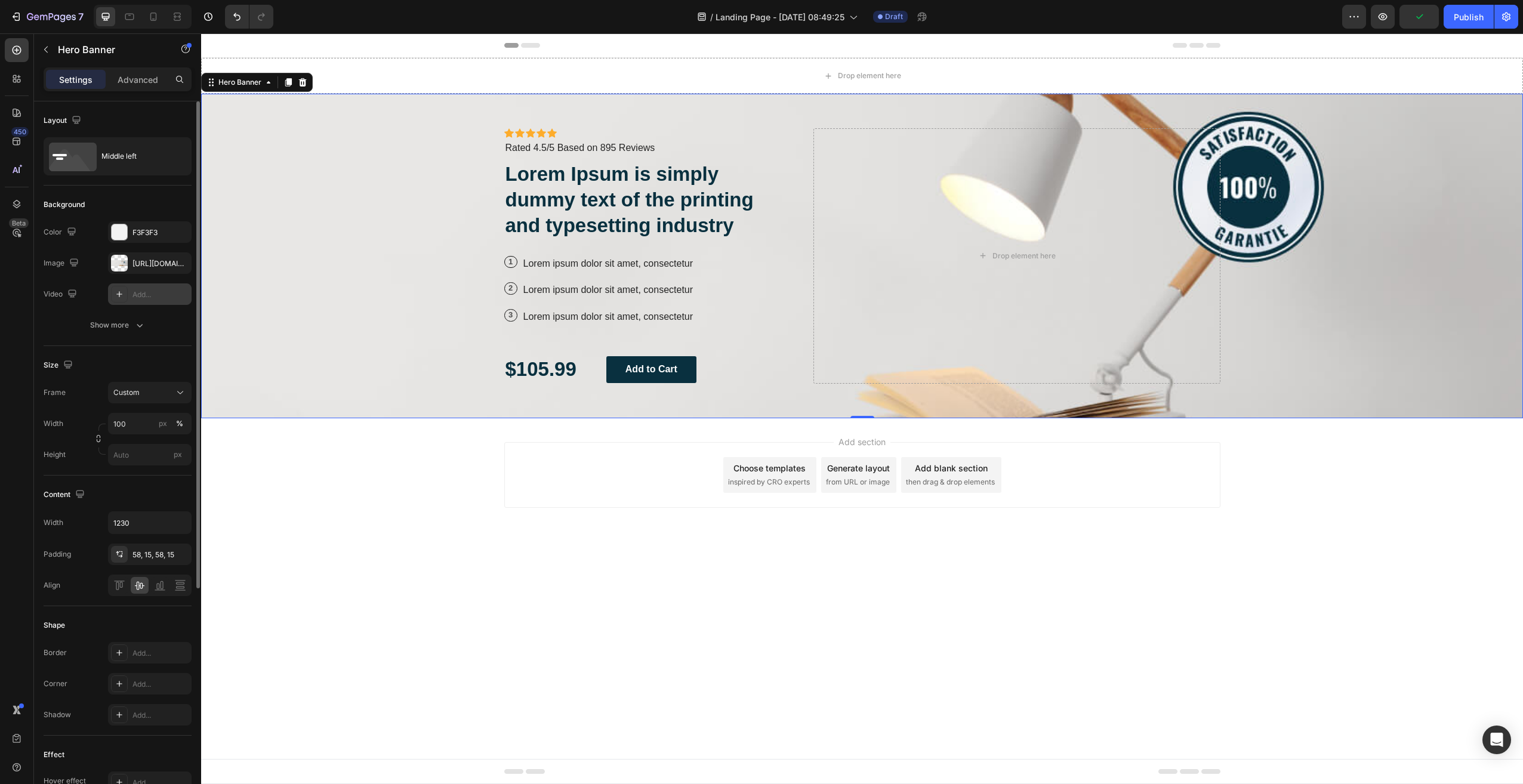
click at [152, 293] on div "Add..." at bounding box center [160, 295] width 56 height 11
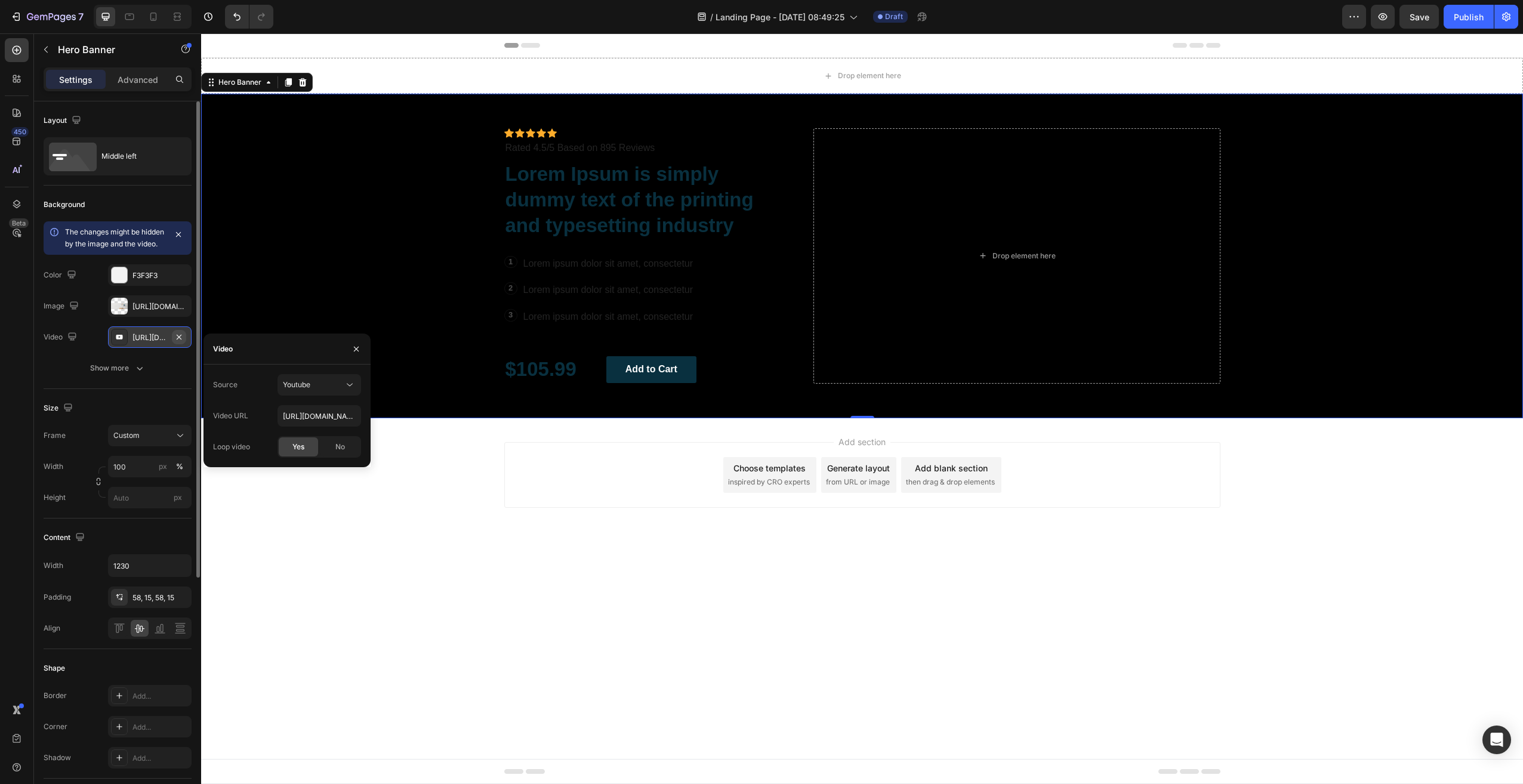
click at [176, 342] on icon "button" at bounding box center [179, 337] width 9 height 9
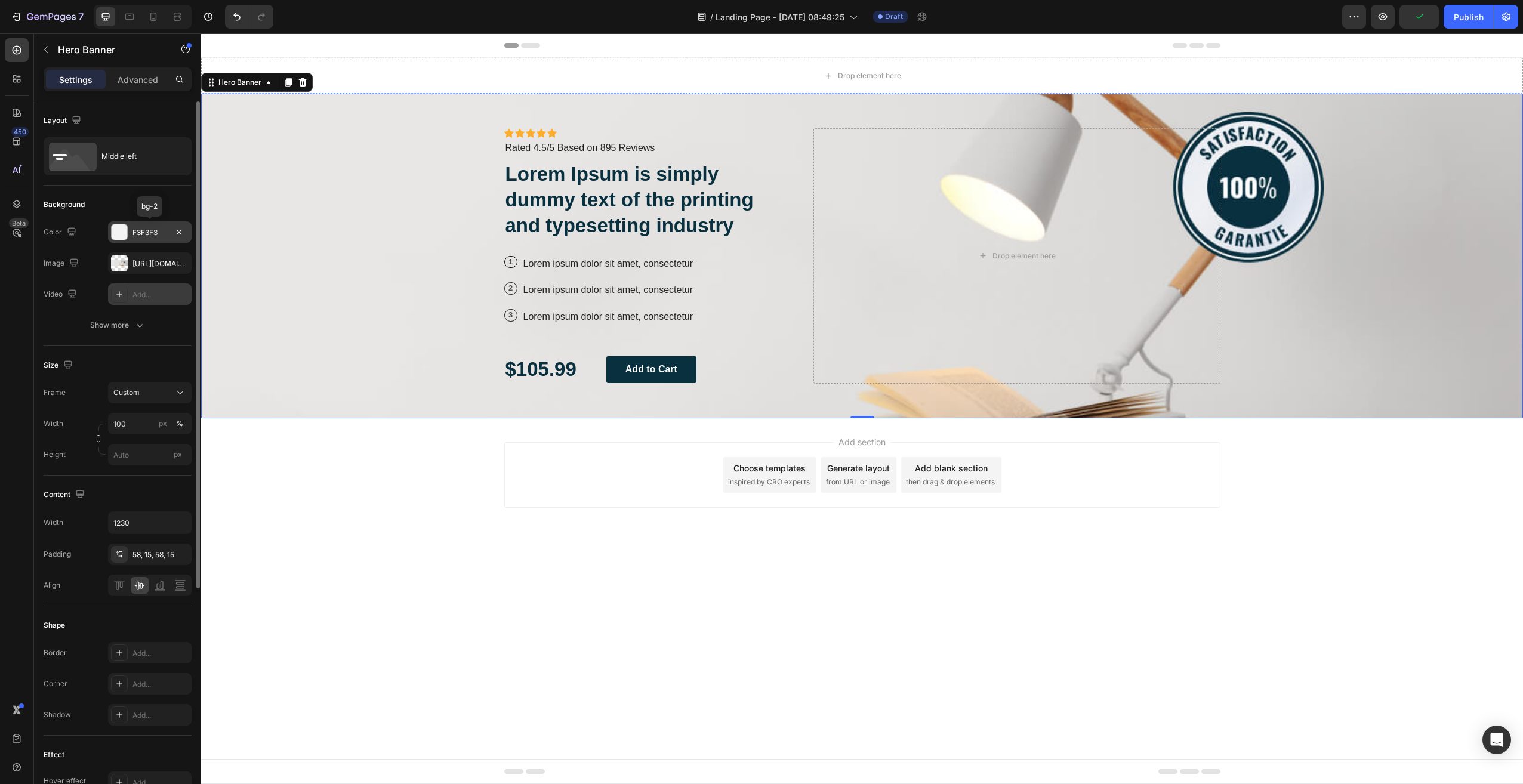
click at [168, 233] on div "F3F3F3" at bounding box center [149, 232] width 84 height 21
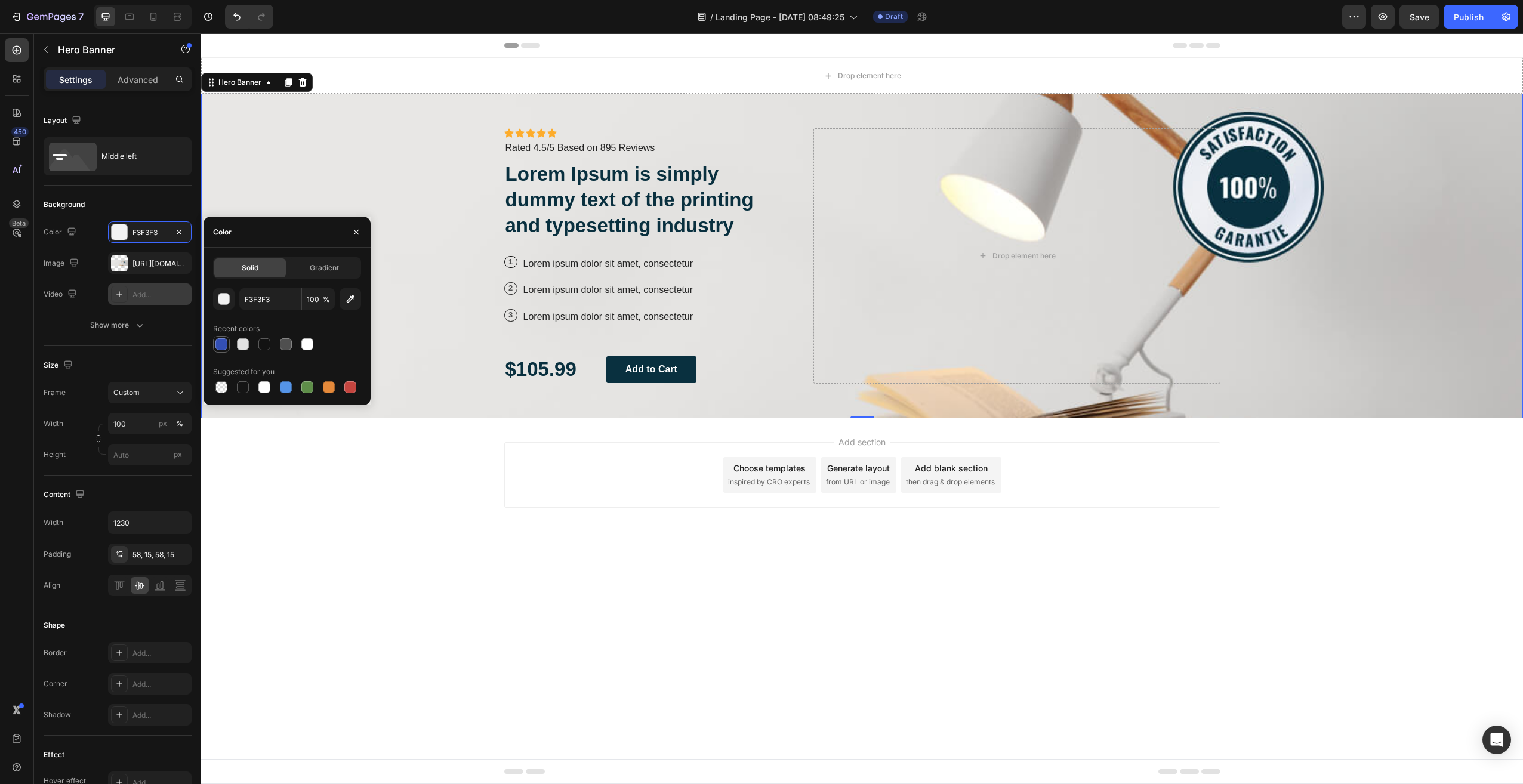
click at [222, 344] on div at bounding box center [222, 344] width 12 height 12
type input "334FB4"
click at [181, 259] on icon "button" at bounding box center [179, 263] width 9 height 9
type input "Auto"
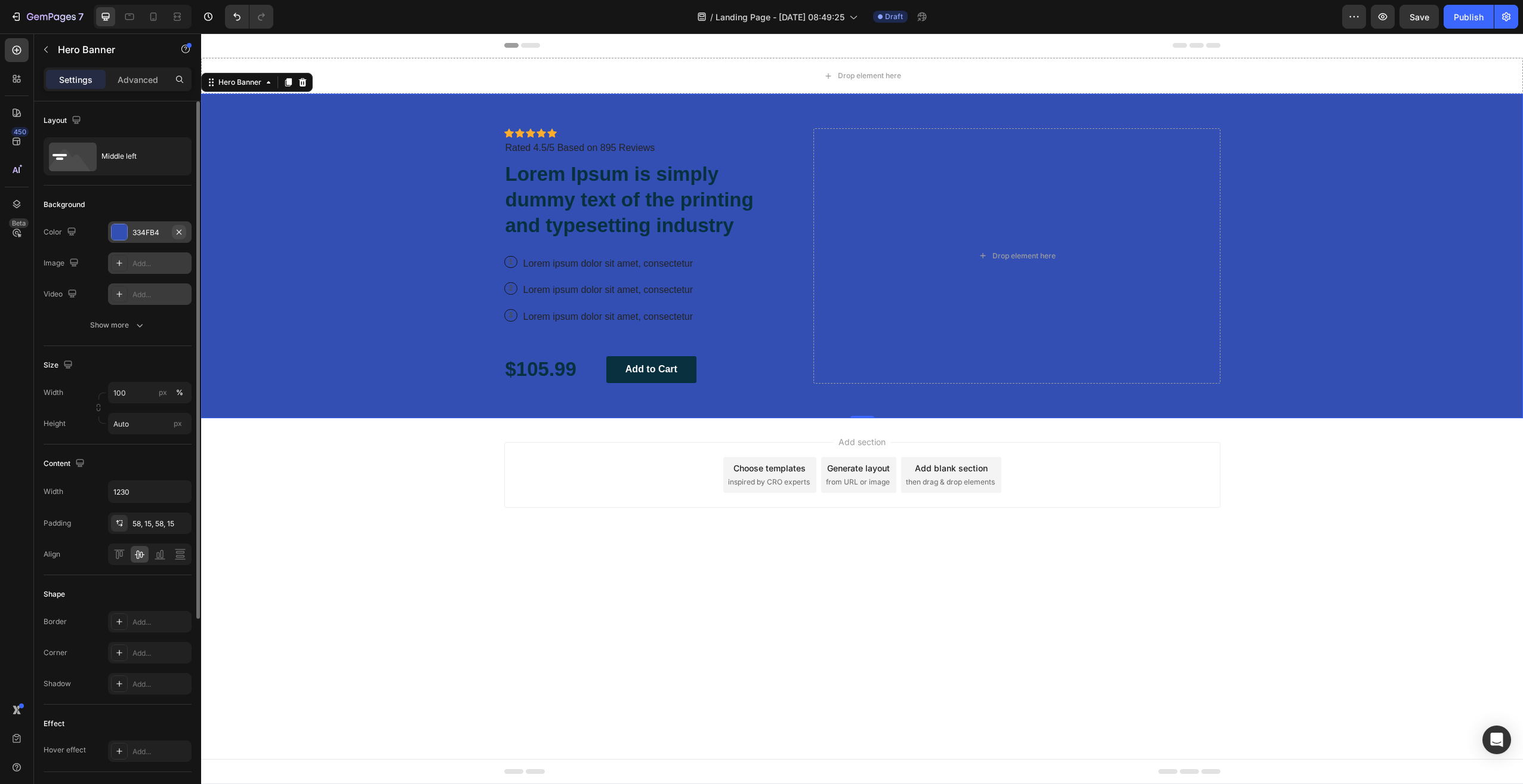
click at [178, 231] on icon "button" at bounding box center [179, 232] width 9 height 9
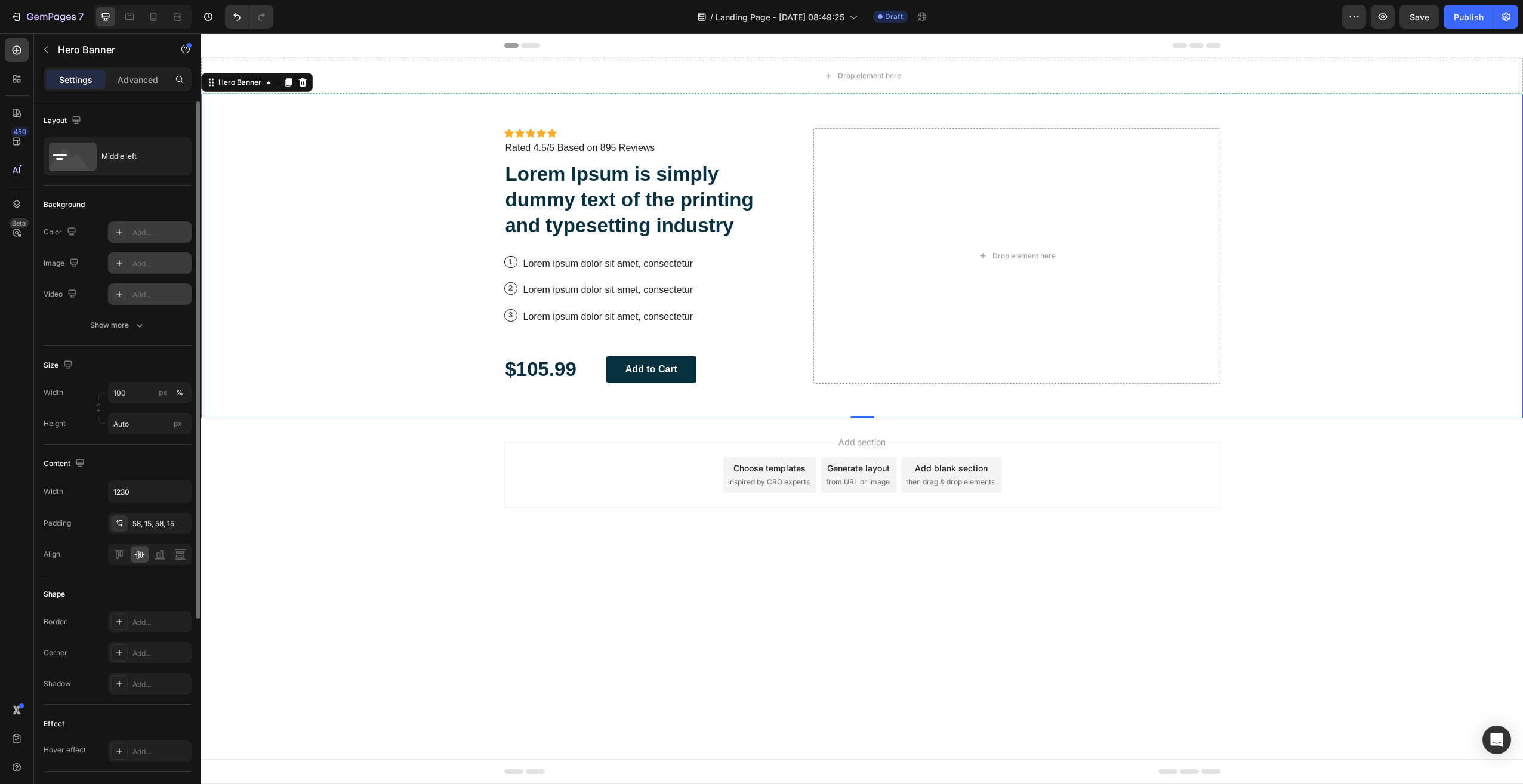
click at [163, 258] on div "Add..." at bounding box center [160, 264] width 56 height 11
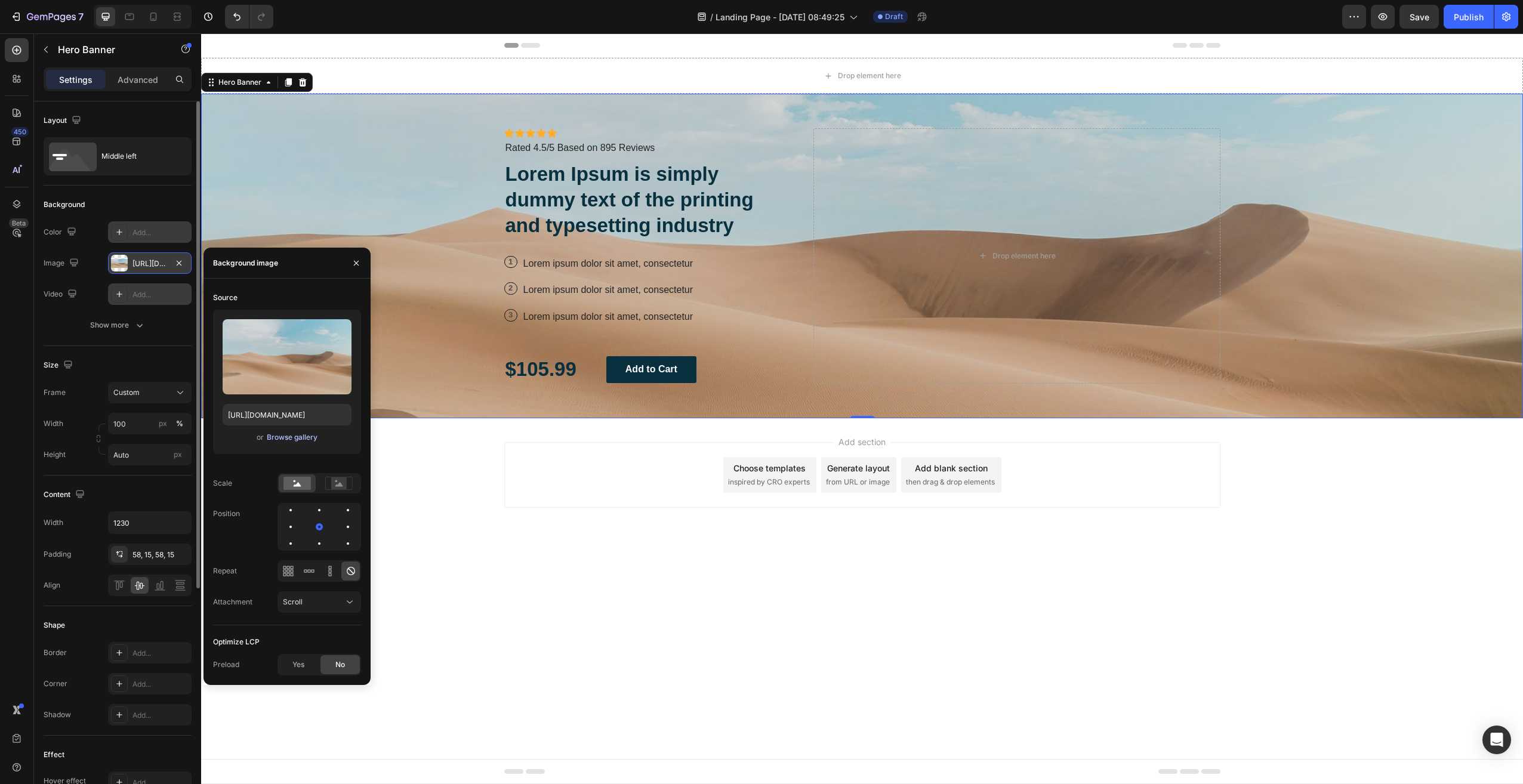
click at [296, 435] on div "Browse gallery" at bounding box center [292, 438] width 51 height 11
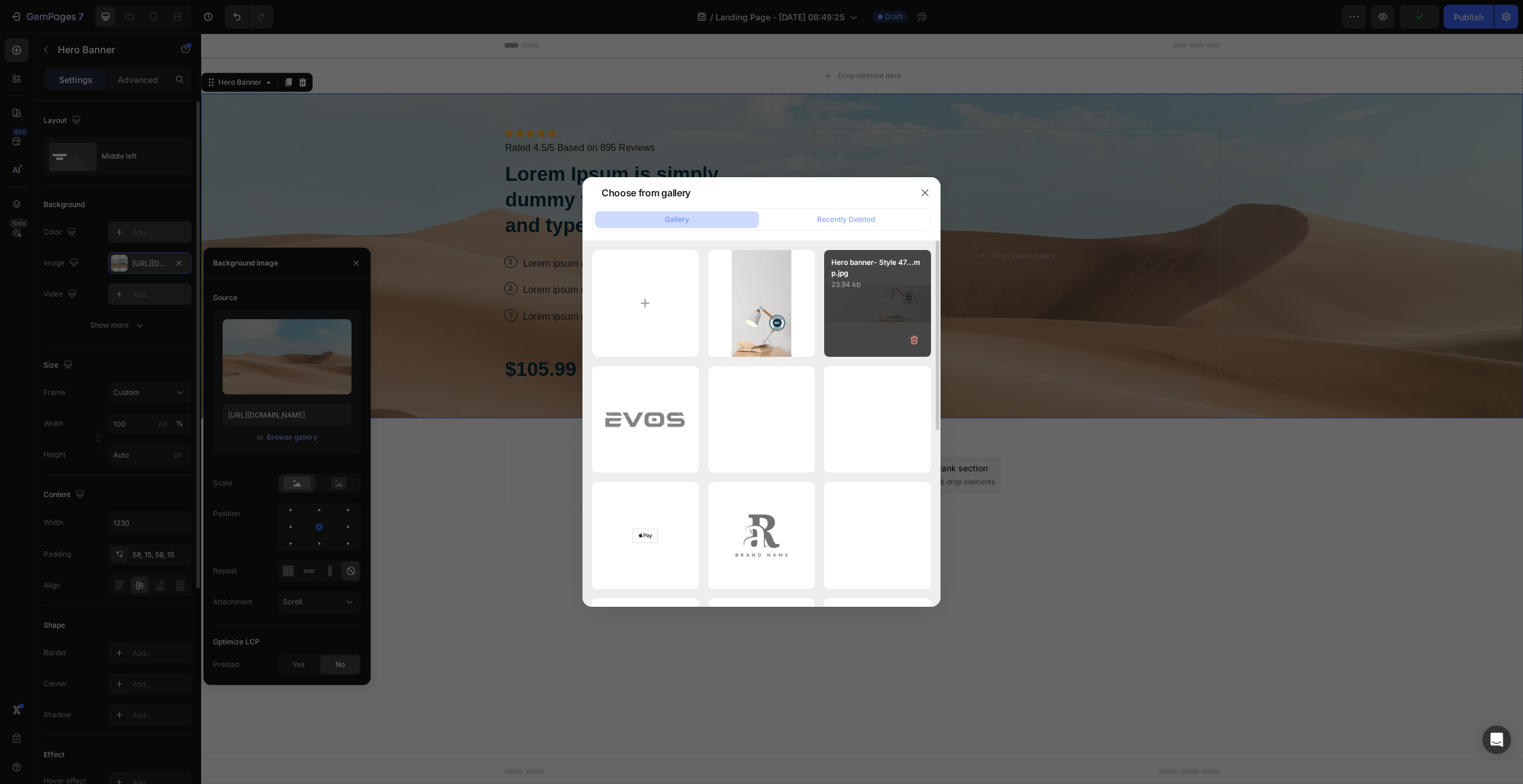
click at [884, 321] on div "Hero banner- Style 47...mp.jpg 23.94 kb" at bounding box center [877, 303] width 107 height 107
type input "[URL][DOMAIN_NAME]"
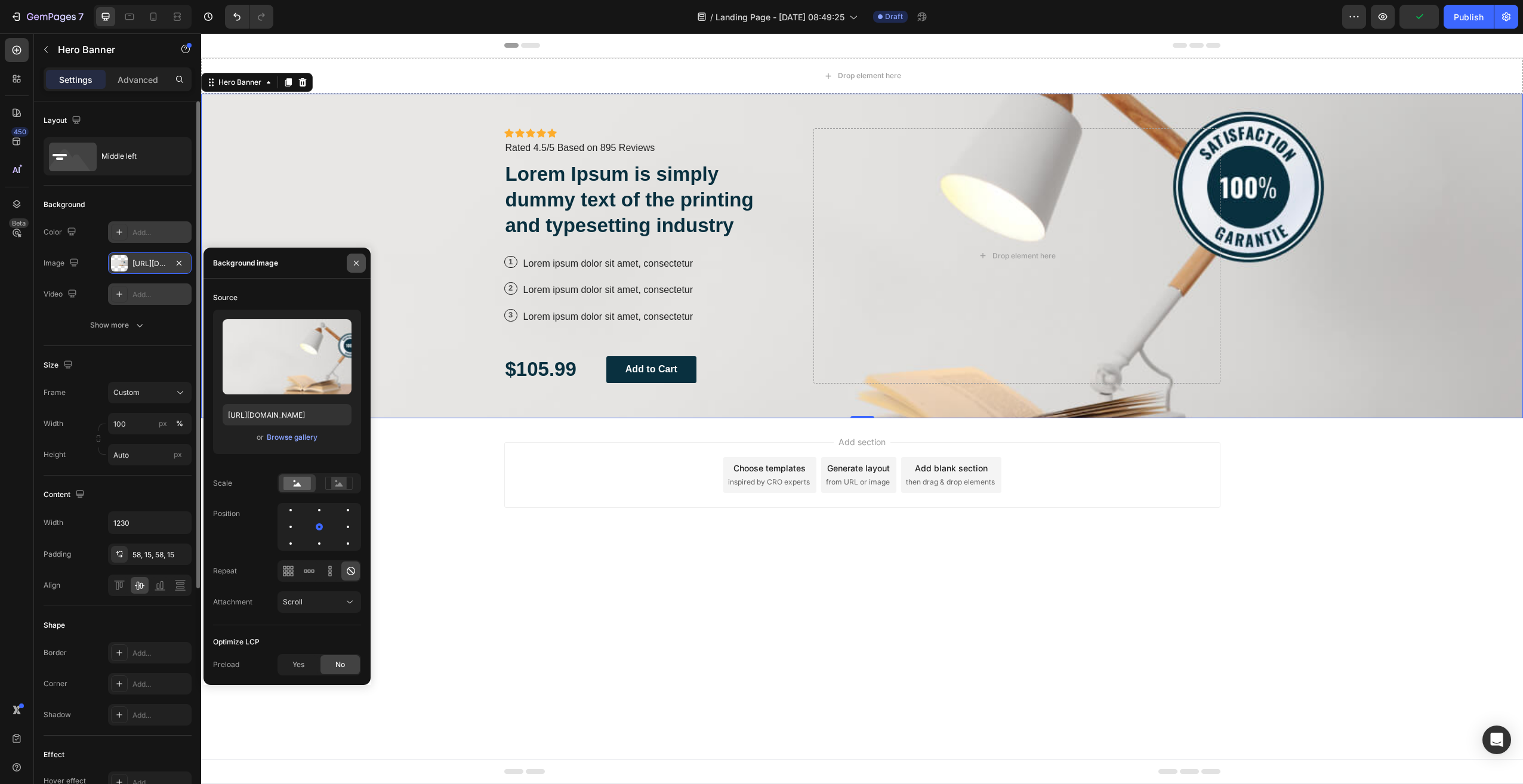
click at [357, 262] on icon "button" at bounding box center [356, 262] width 5 height 5
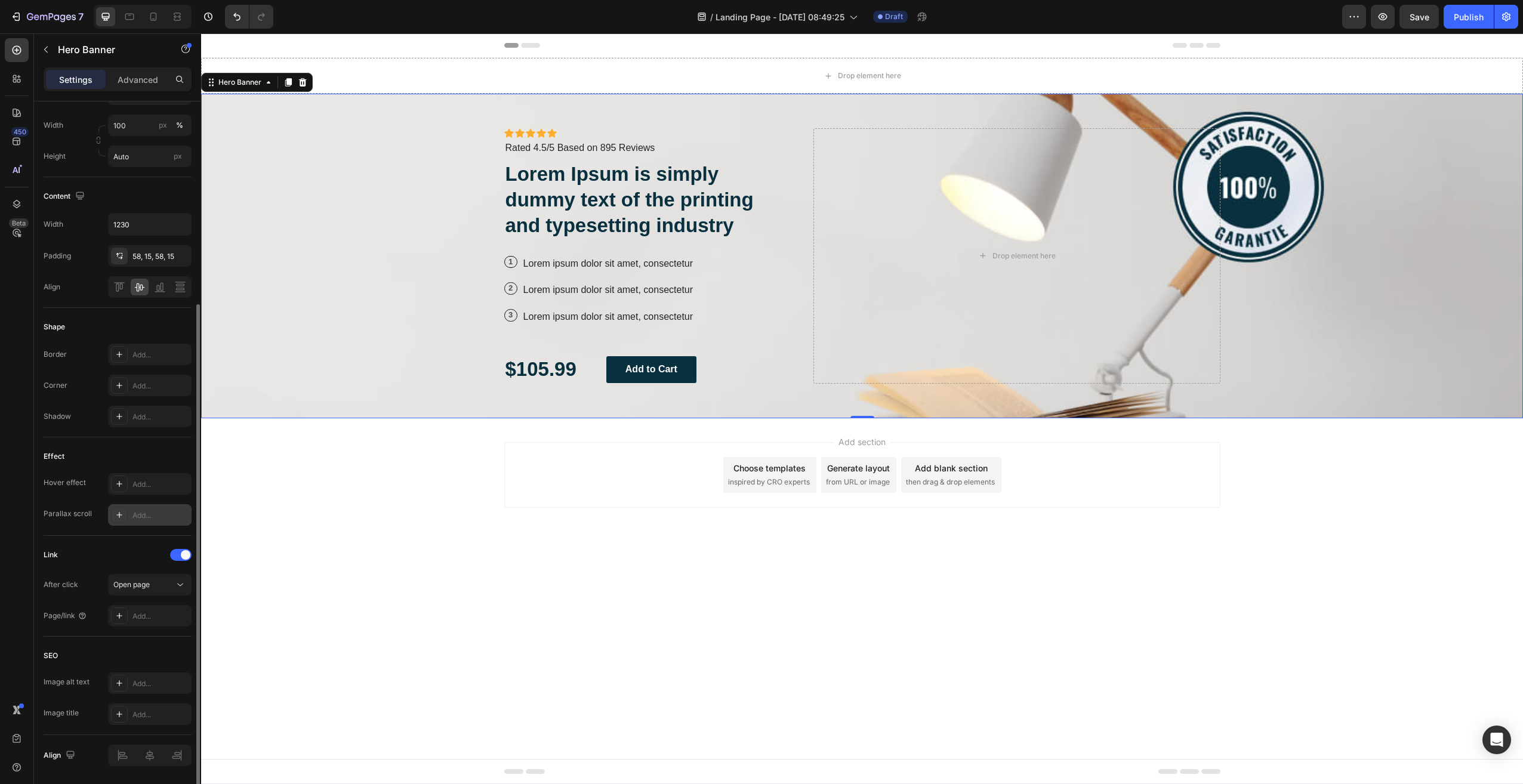
scroll to position [60, 0]
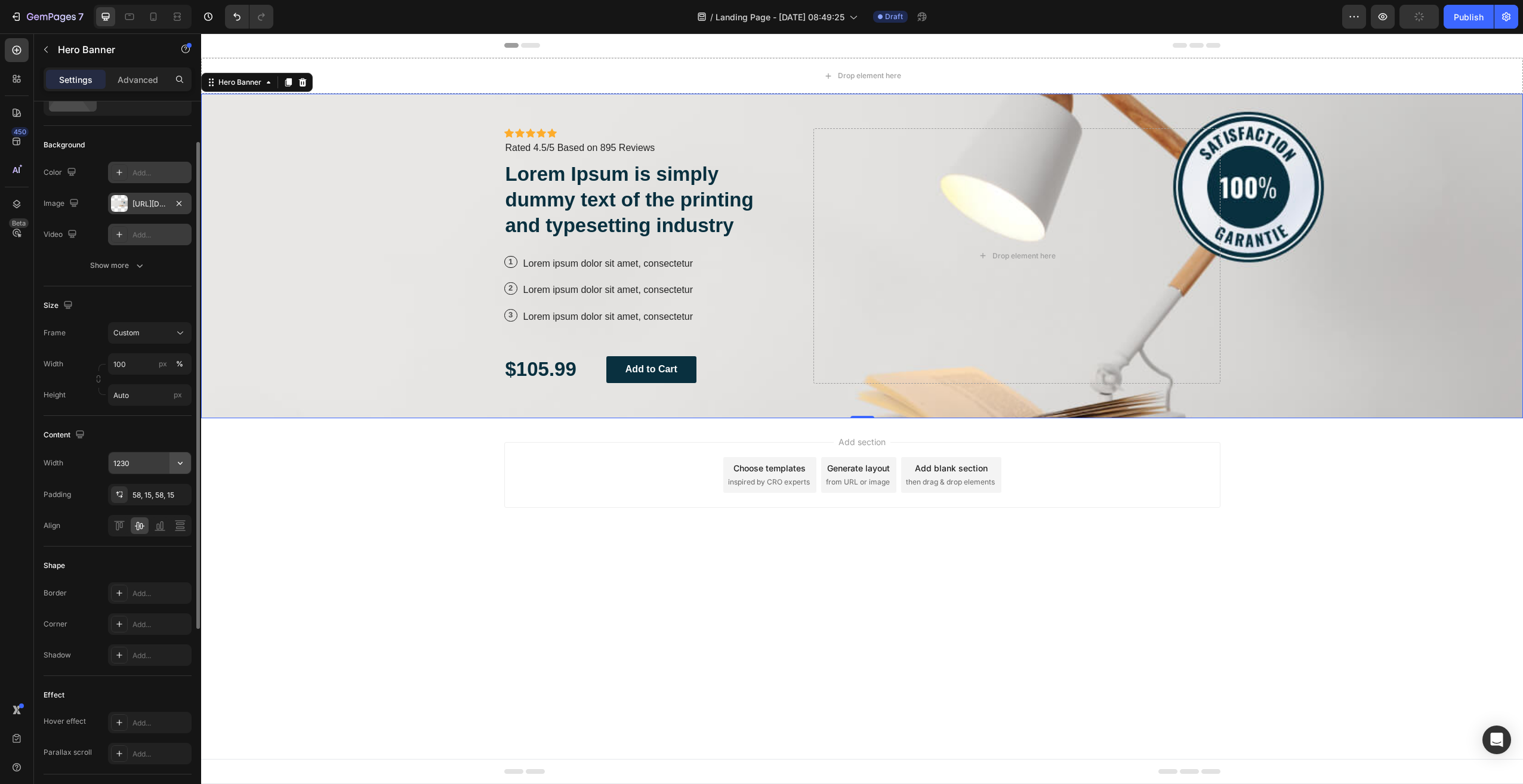
click at [176, 462] on icon "button" at bounding box center [180, 463] width 12 height 12
click at [163, 505] on div "Full 100%" at bounding box center [137, 517] width 98 height 23
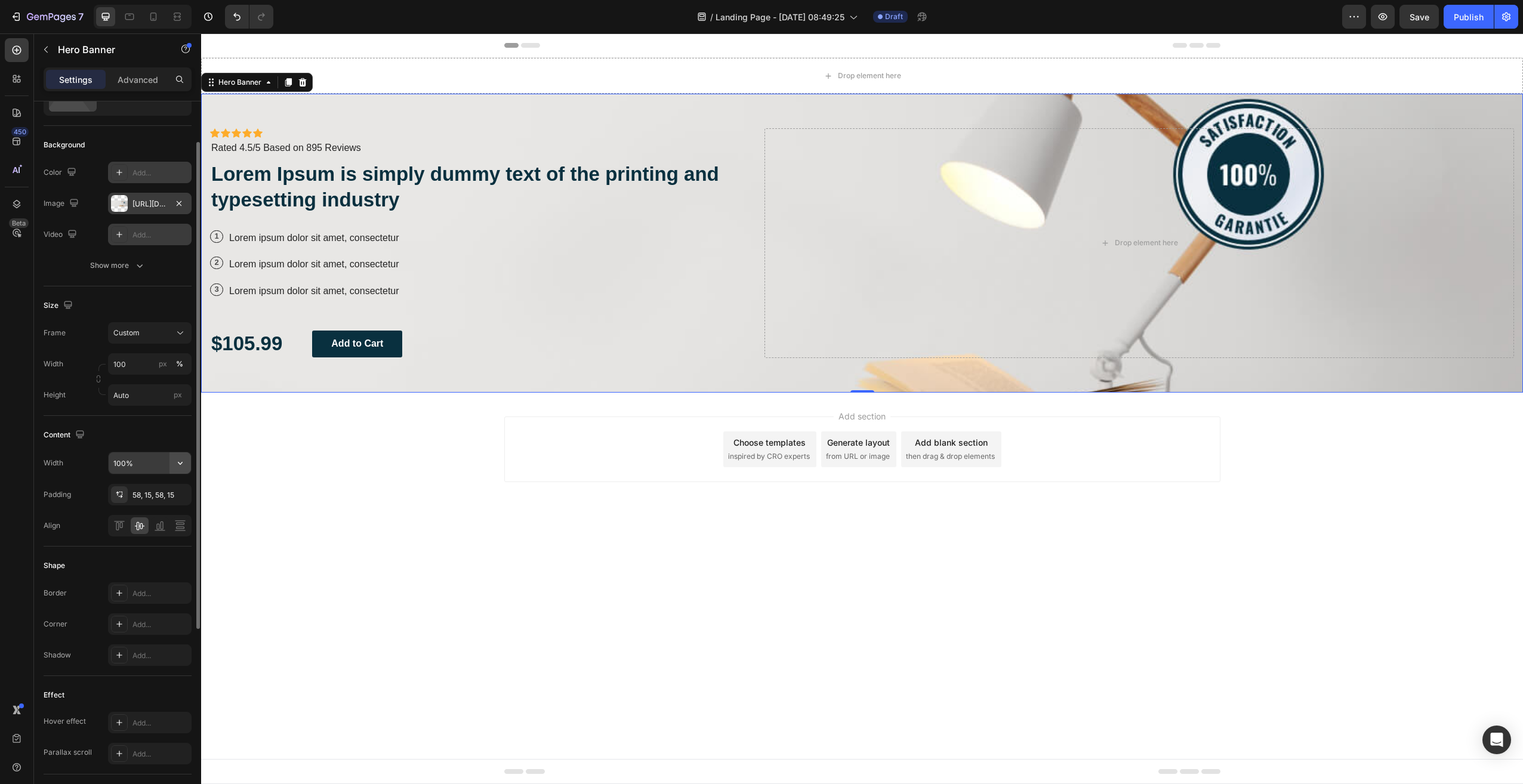
click at [173, 465] on button "button" at bounding box center [180, 463] width 21 height 21
click at [166, 535] on span "Auto" at bounding box center [173, 539] width 15 height 11
click at [174, 471] on button "button" at bounding box center [180, 463] width 21 height 21
click at [170, 516] on span "1200px" at bounding box center [168, 517] width 25 height 11
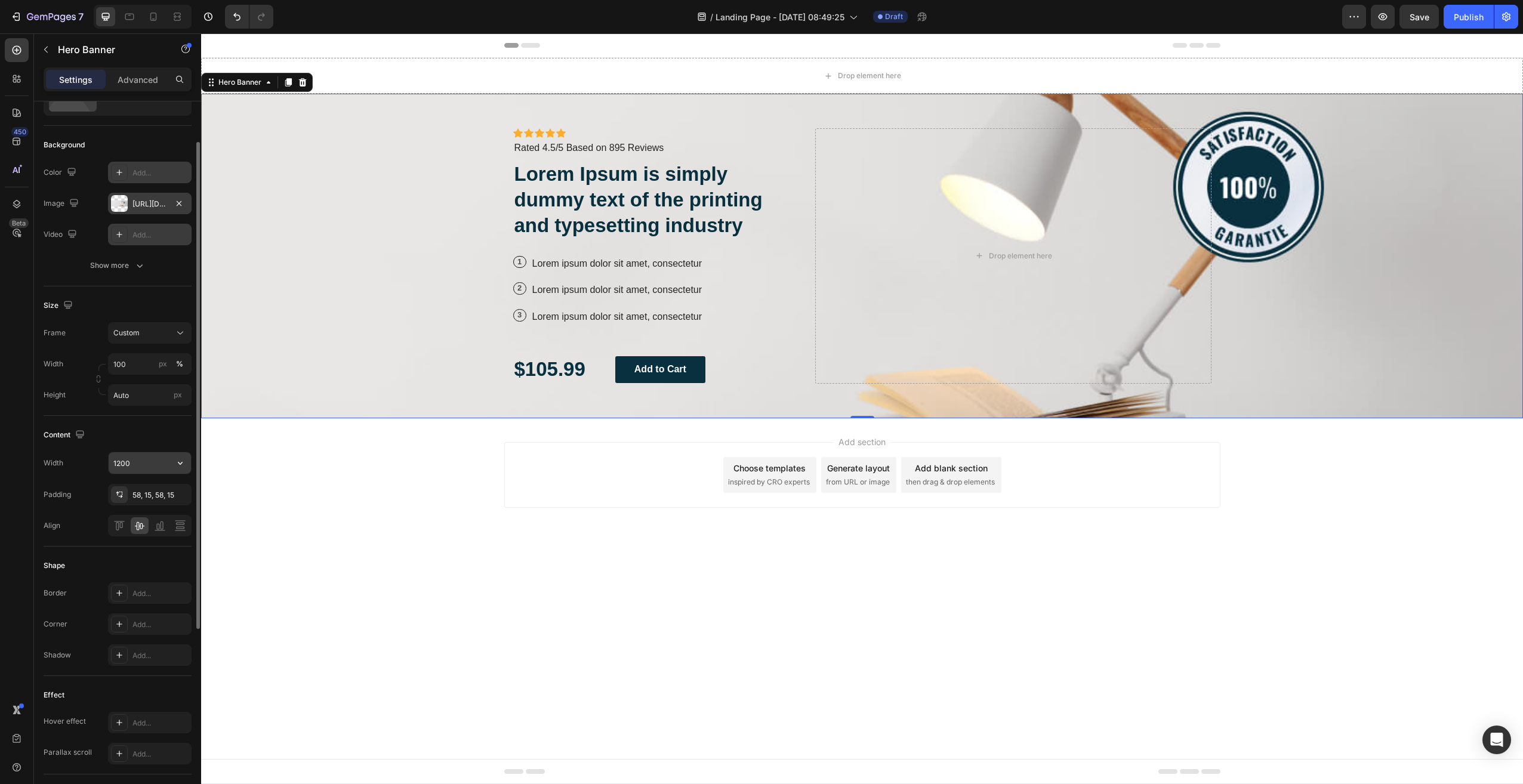
click at [170, 462] on button "button" at bounding box center [180, 463] width 21 height 21
click at [165, 492] on span "100%" at bounding box center [171, 494] width 20 height 11
type input "100%"
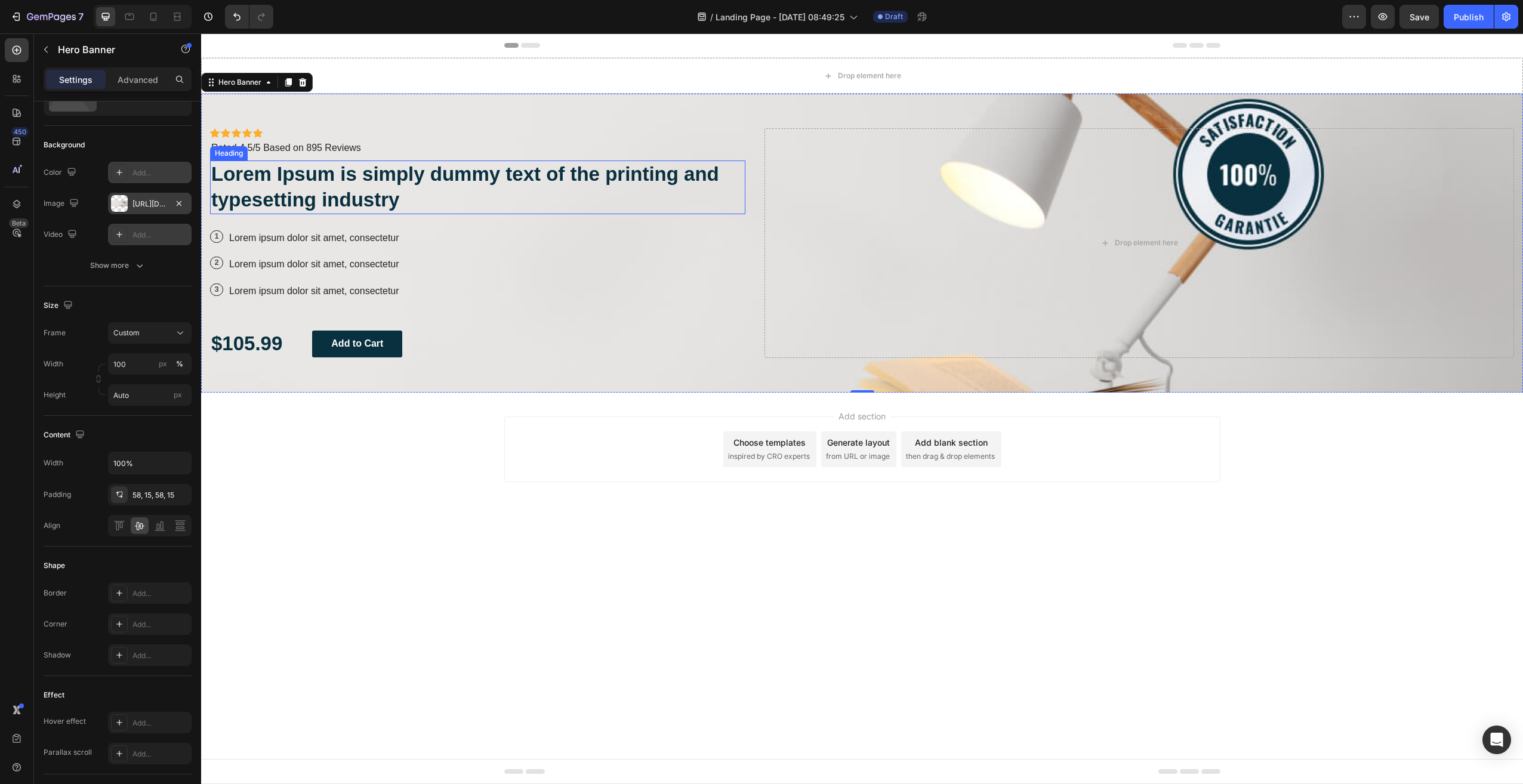
click at [596, 174] on h2 "Lorem Ipsum is simply dummy text of the printing and typesetting industry" at bounding box center [478, 187] width 535 height 54
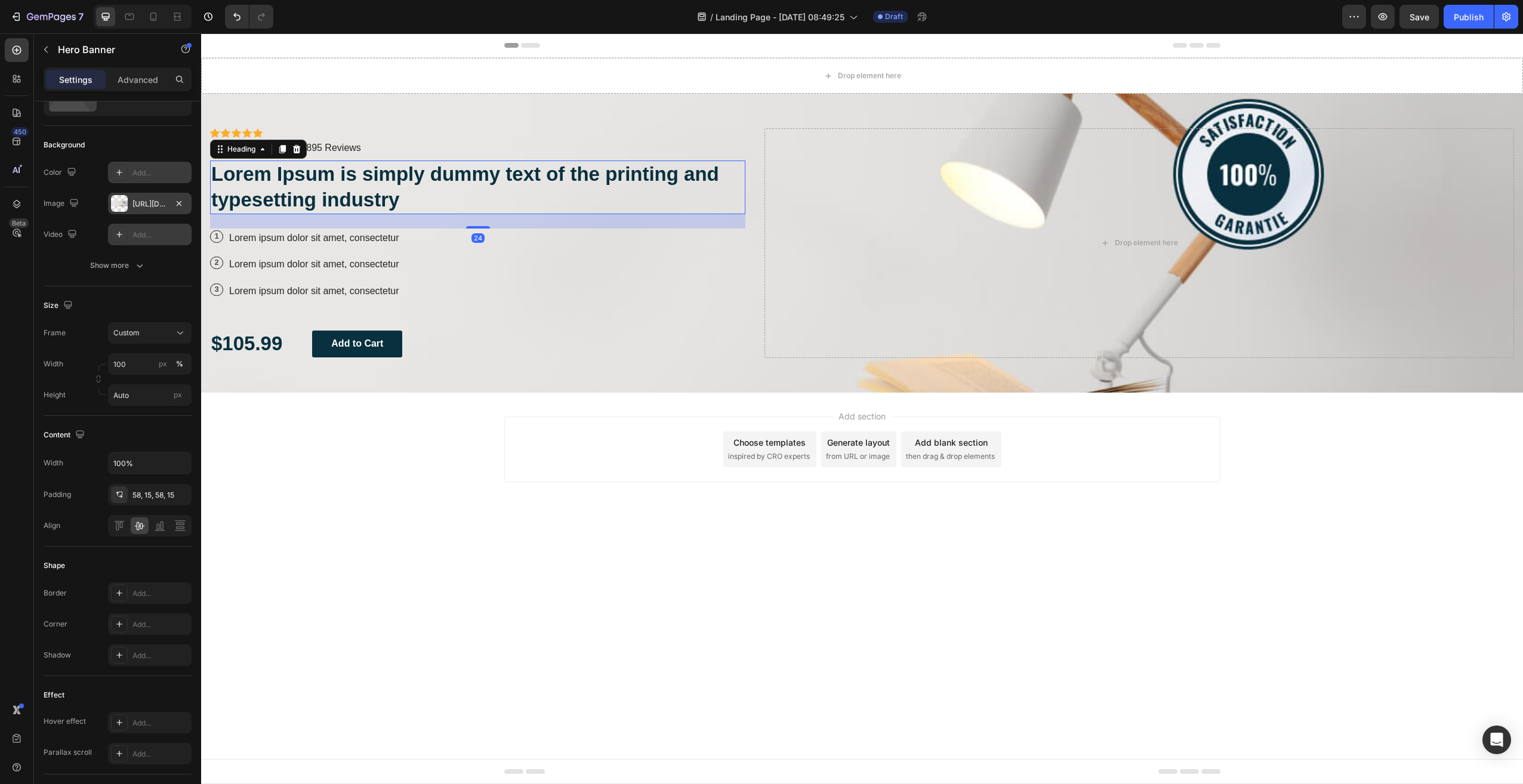
scroll to position [0, 0]
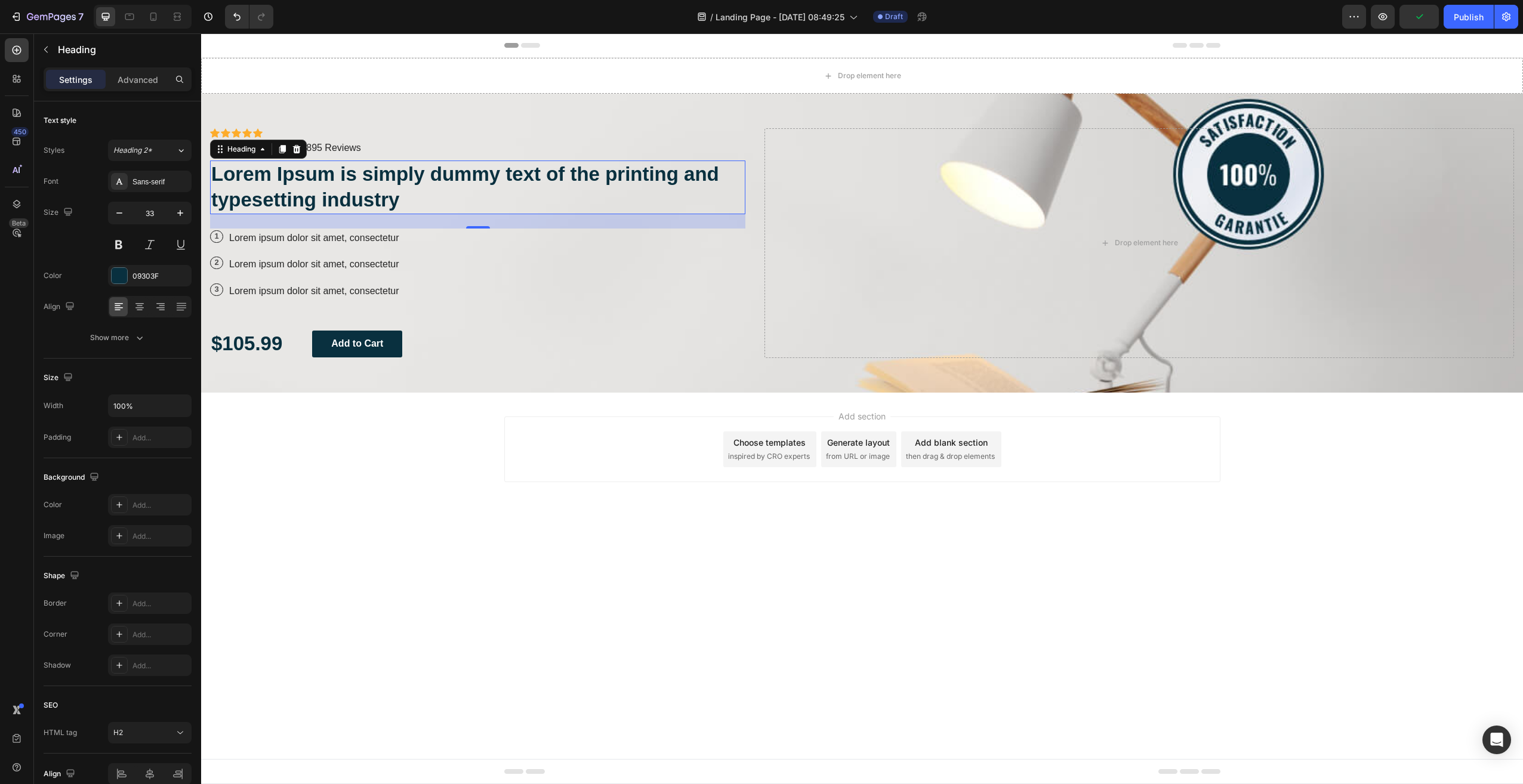
click at [494, 215] on div "24" at bounding box center [478, 221] width 535 height 15
click at [147, 408] on input "100%" at bounding box center [149, 405] width 82 height 21
click at [182, 406] on icon "button" at bounding box center [180, 406] width 12 height 12
click at [169, 437] on span "Auto" at bounding box center [173, 436] width 15 height 11
click at [176, 406] on icon "button" at bounding box center [180, 406] width 12 height 12
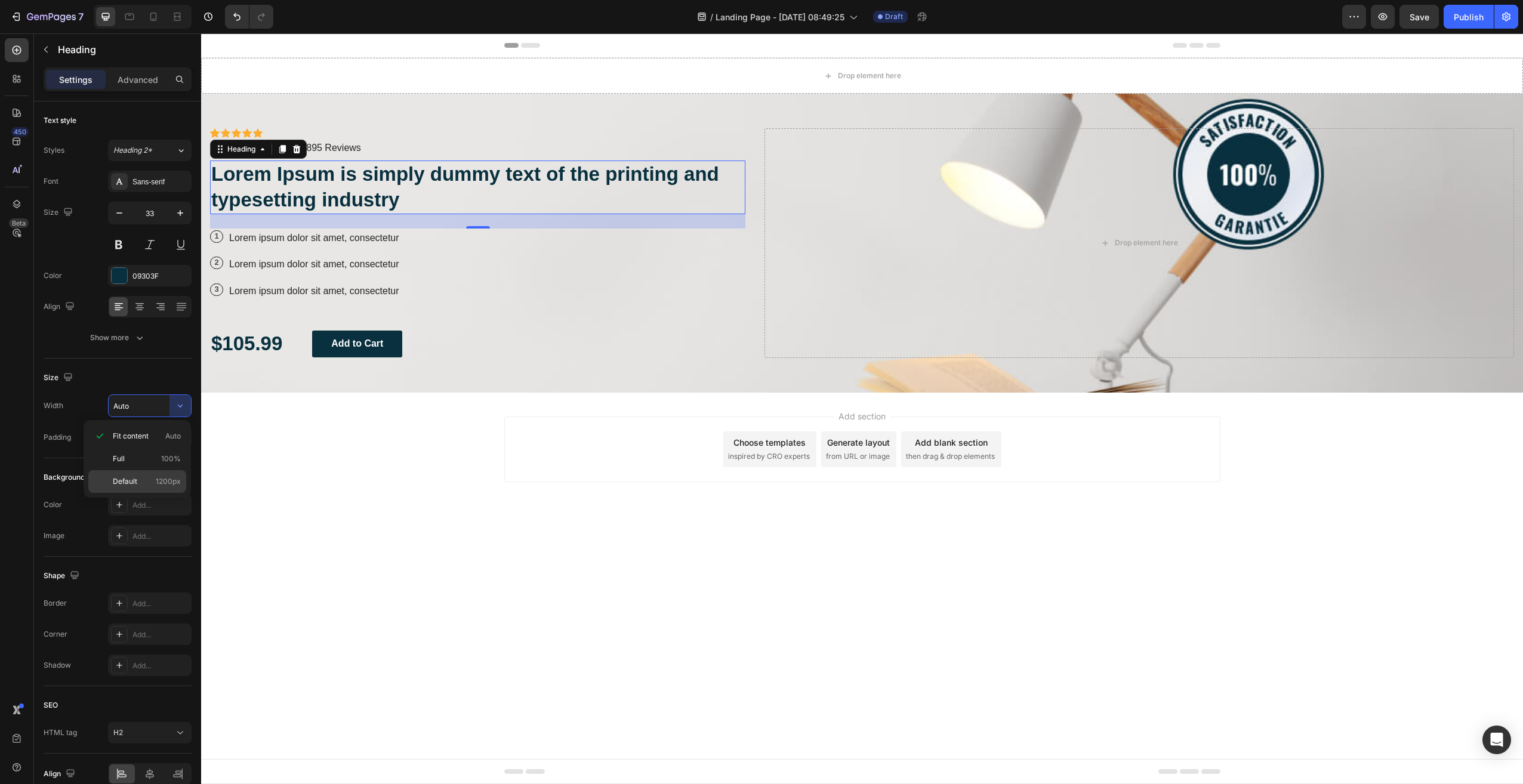
click at [168, 477] on span "1200px" at bounding box center [168, 481] width 25 height 11
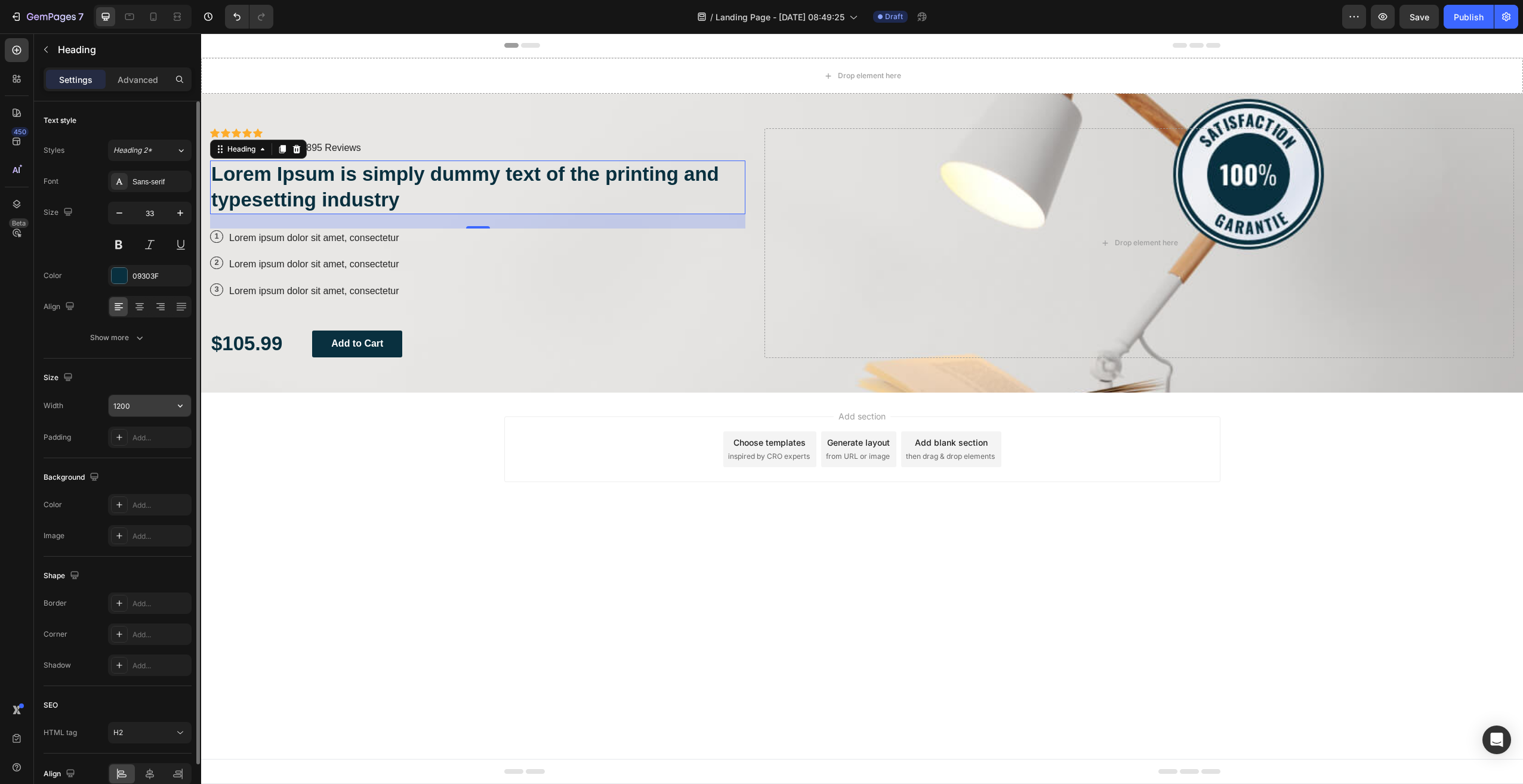
click at [179, 405] on icon "button" at bounding box center [180, 406] width 12 height 12
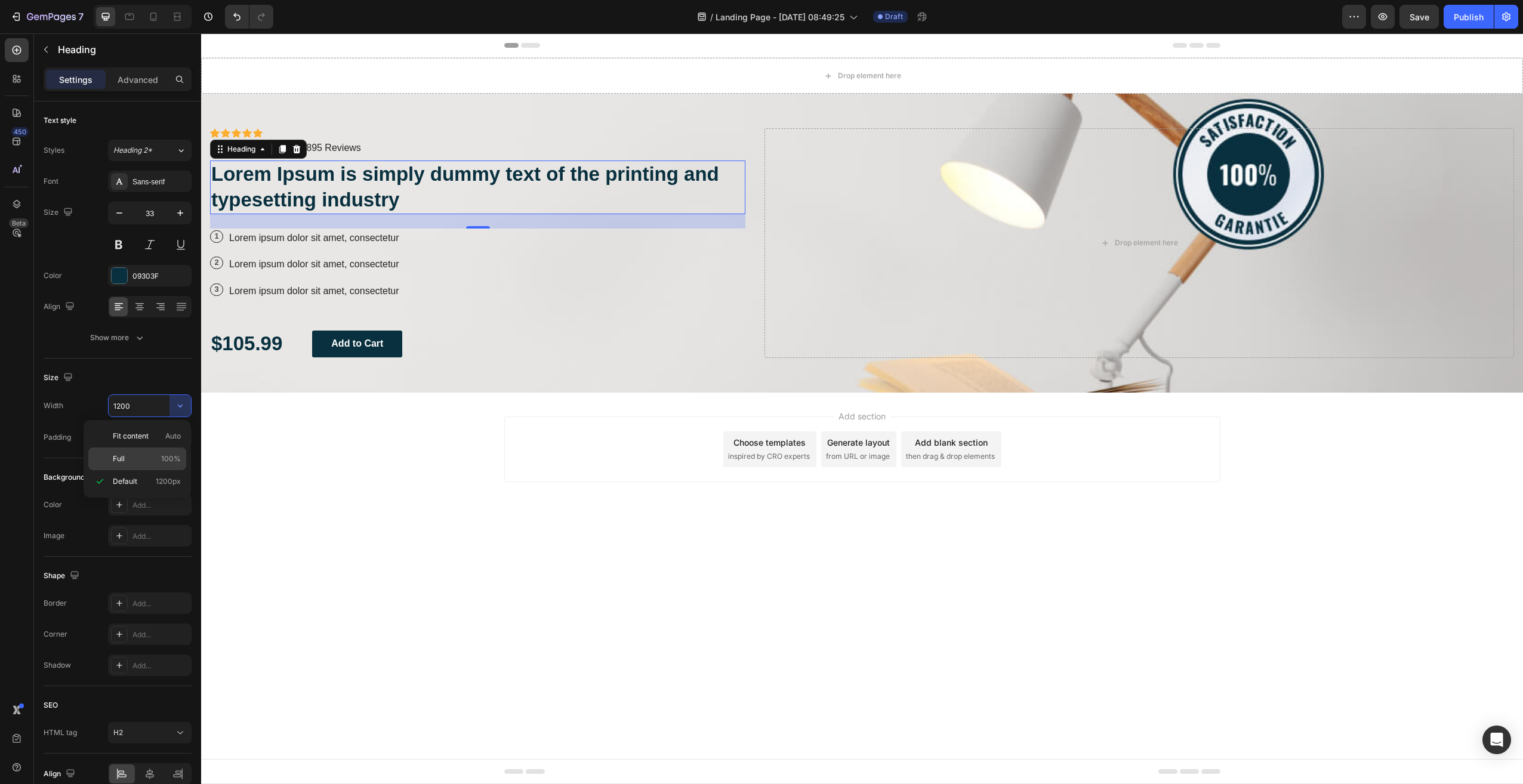
click at [162, 462] on span "100%" at bounding box center [171, 459] width 20 height 11
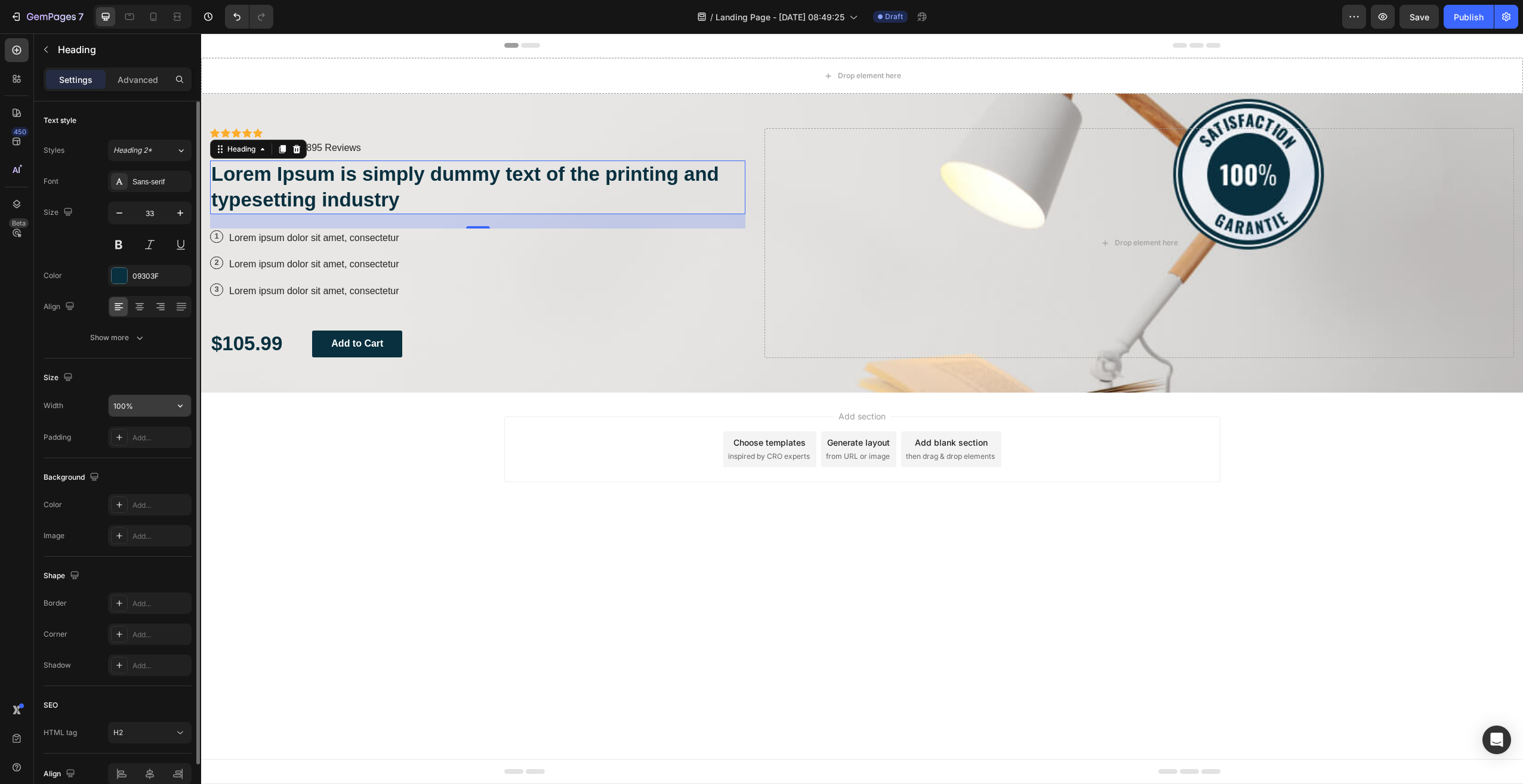
click at [128, 406] on input "100%" at bounding box center [149, 405] width 82 height 21
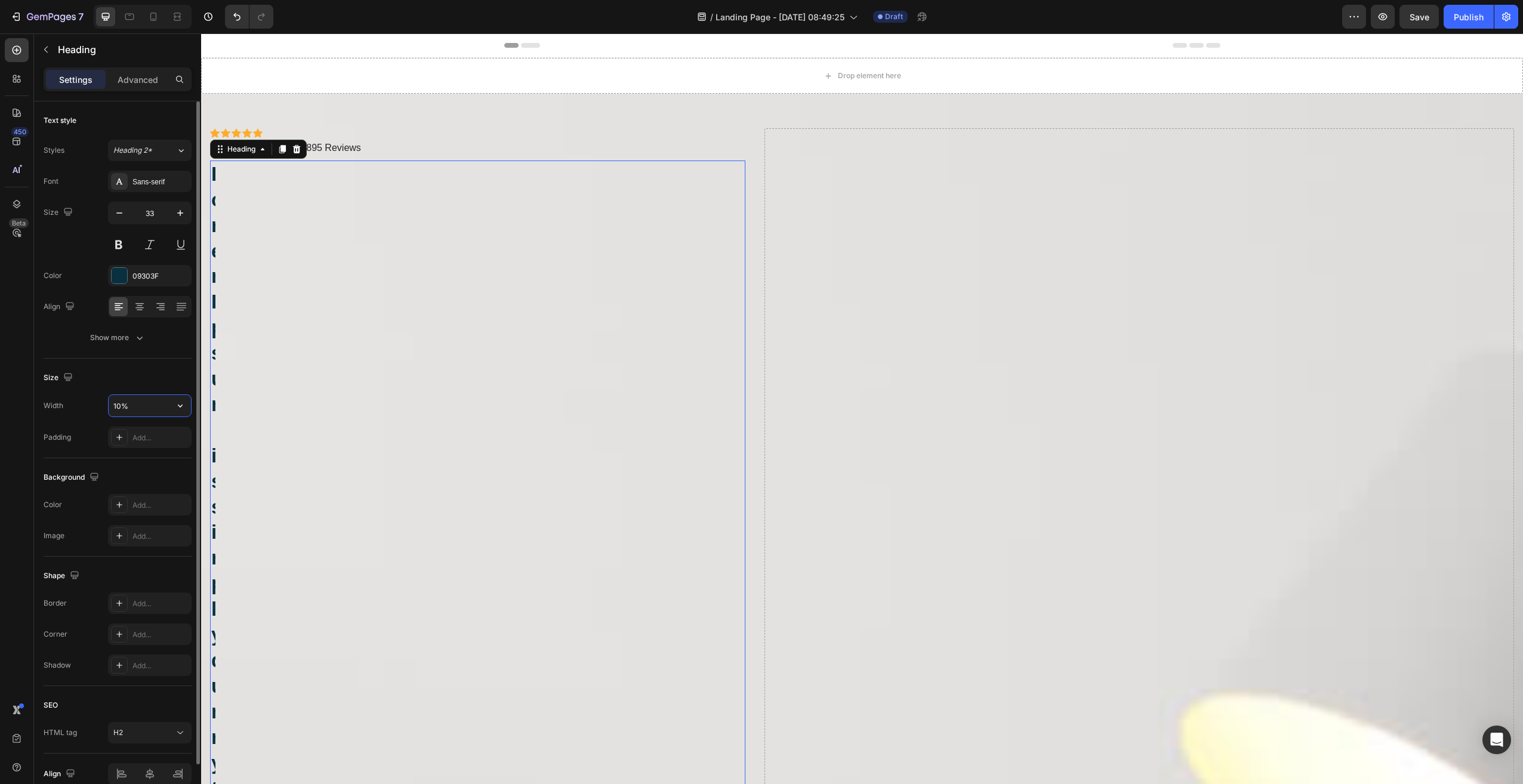
type input "100%"
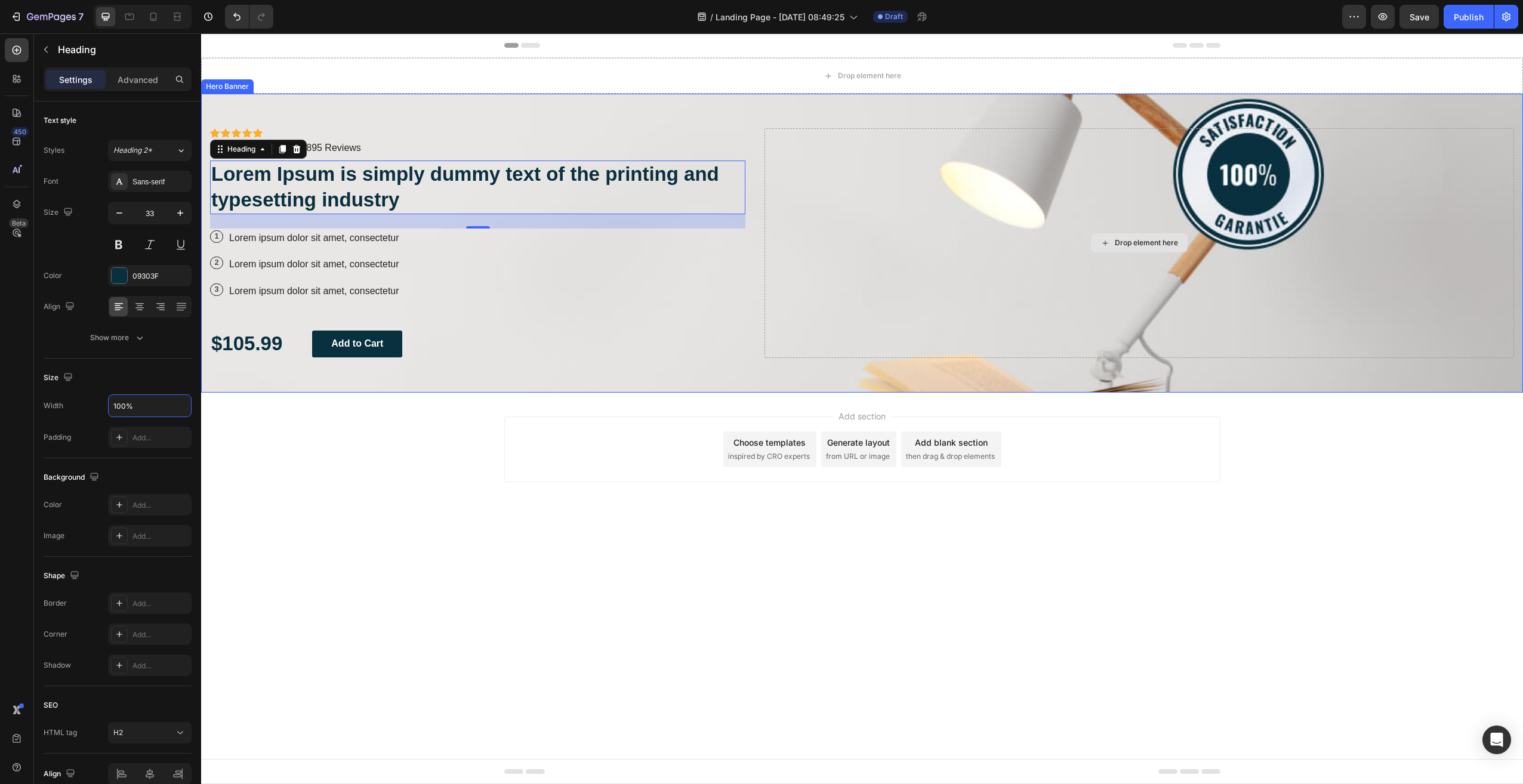
click at [771, 175] on div "Drop element here" at bounding box center [1139, 243] width 750 height 230
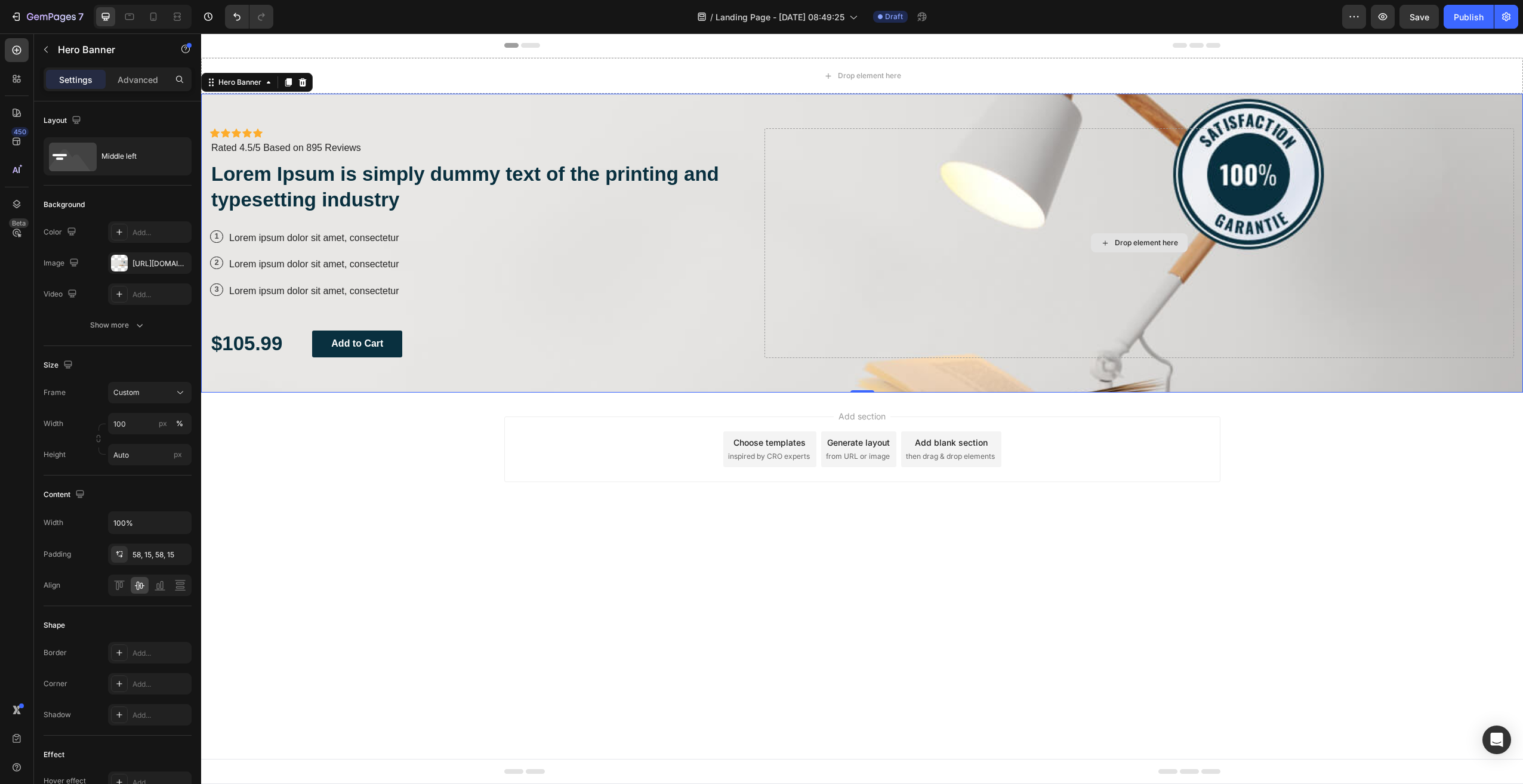
click at [765, 177] on div "Drop element here" at bounding box center [1139, 243] width 750 height 230
click at [777, 131] on div "Drop element here" at bounding box center [1139, 243] width 750 height 230
click at [141, 556] on div "58, 15, 58, 15" at bounding box center [149, 555] width 34 height 11
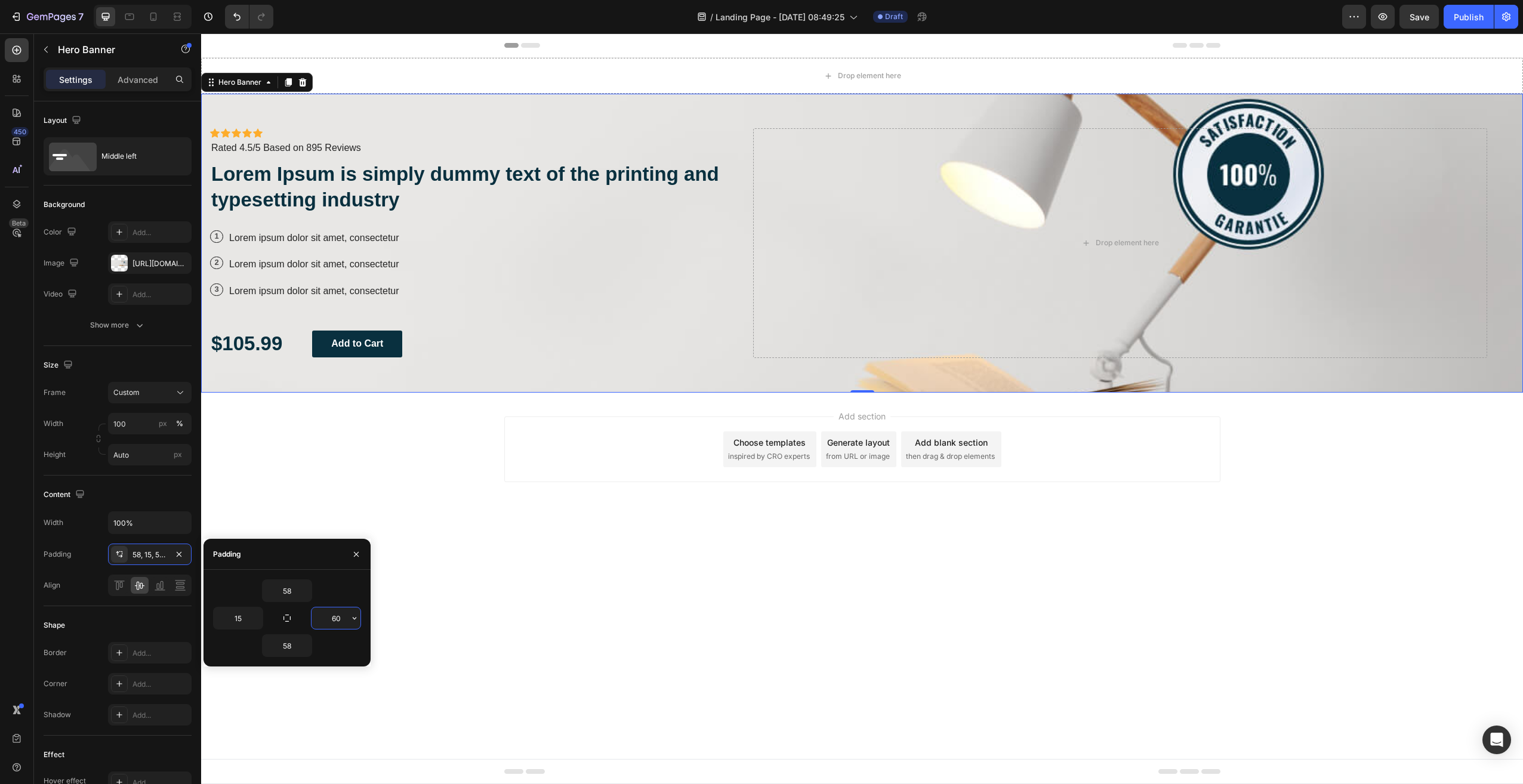
drag, startPoint x: 343, startPoint y: 618, endPoint x: 316, endPoint y: 618, distance: 27.0
click at [316, 618] on input "60" at bounding box center [336, 618] width 49 height 21
type input "1"
type input "600"
type input "15"
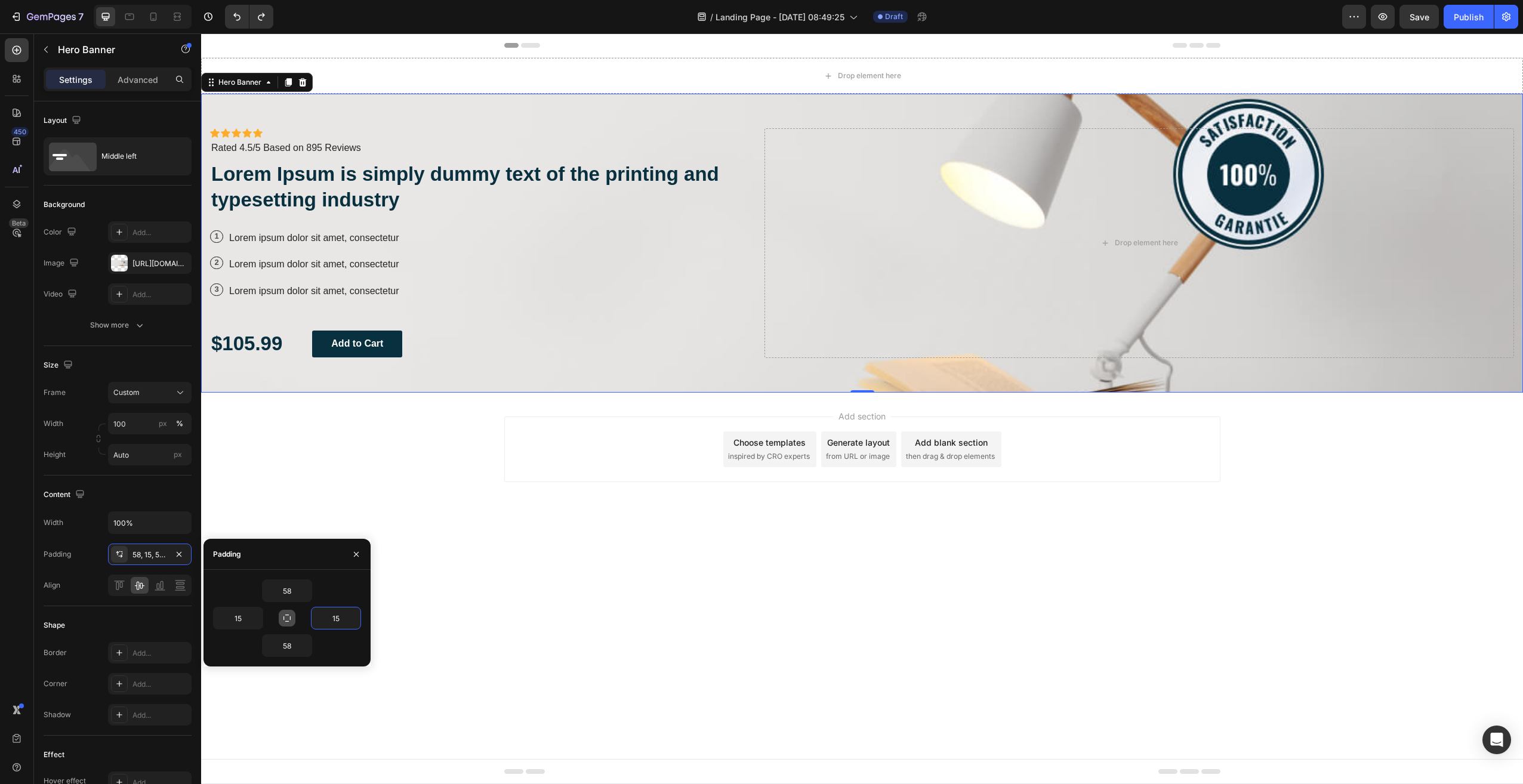
click at [284, 618] on icon "button" at bounding box center [287, 618] width 7 height 7
type input "58"
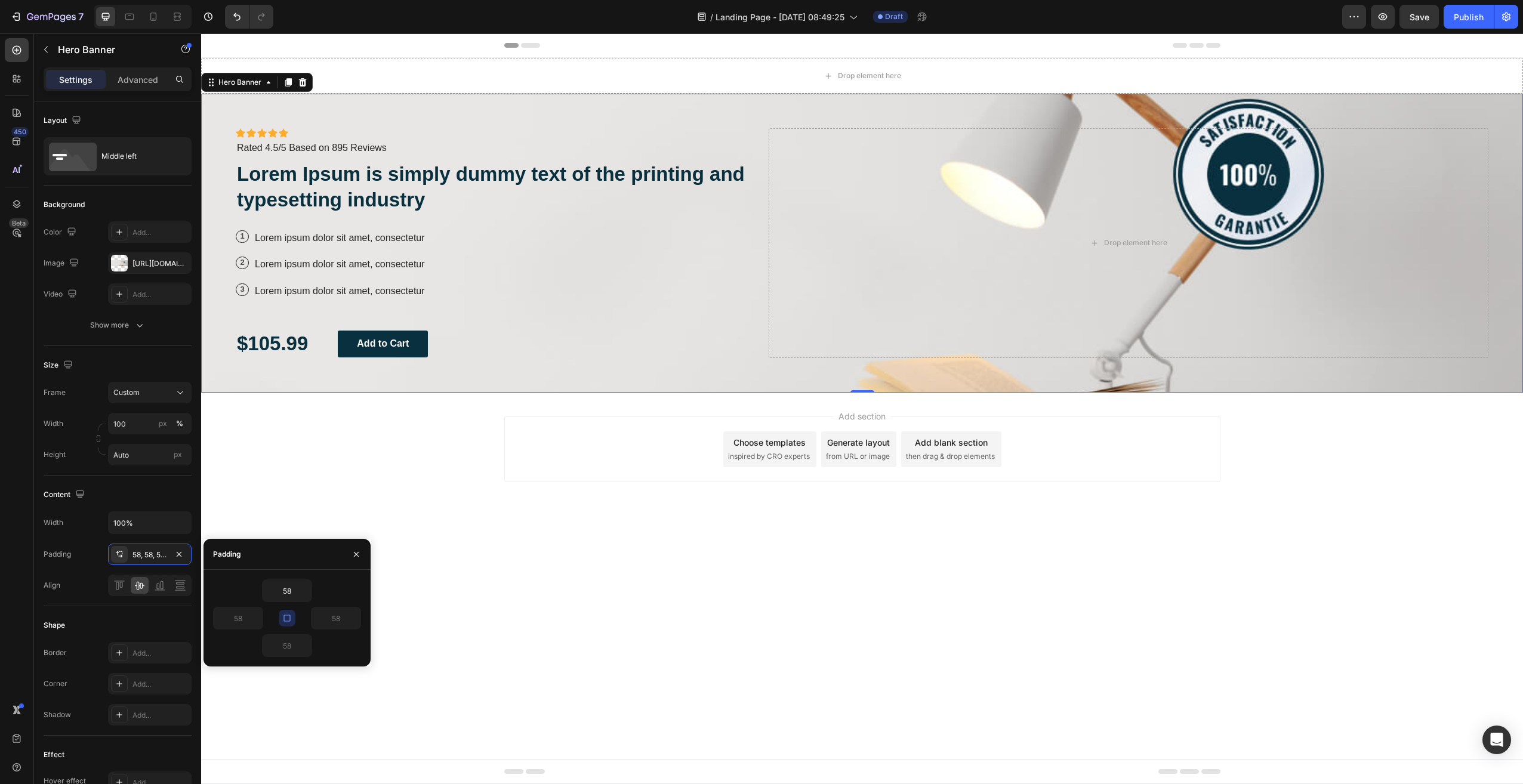
click at [287, 615] on icon "button" at bounding box center [287, 618] width 7 height 7
click at [284, 618] on icon "button" at bounding box center [287, 618] width 9 height 9
click at [287, 622] on icon "button" at bounding box center [287, 618] width 7 height 7
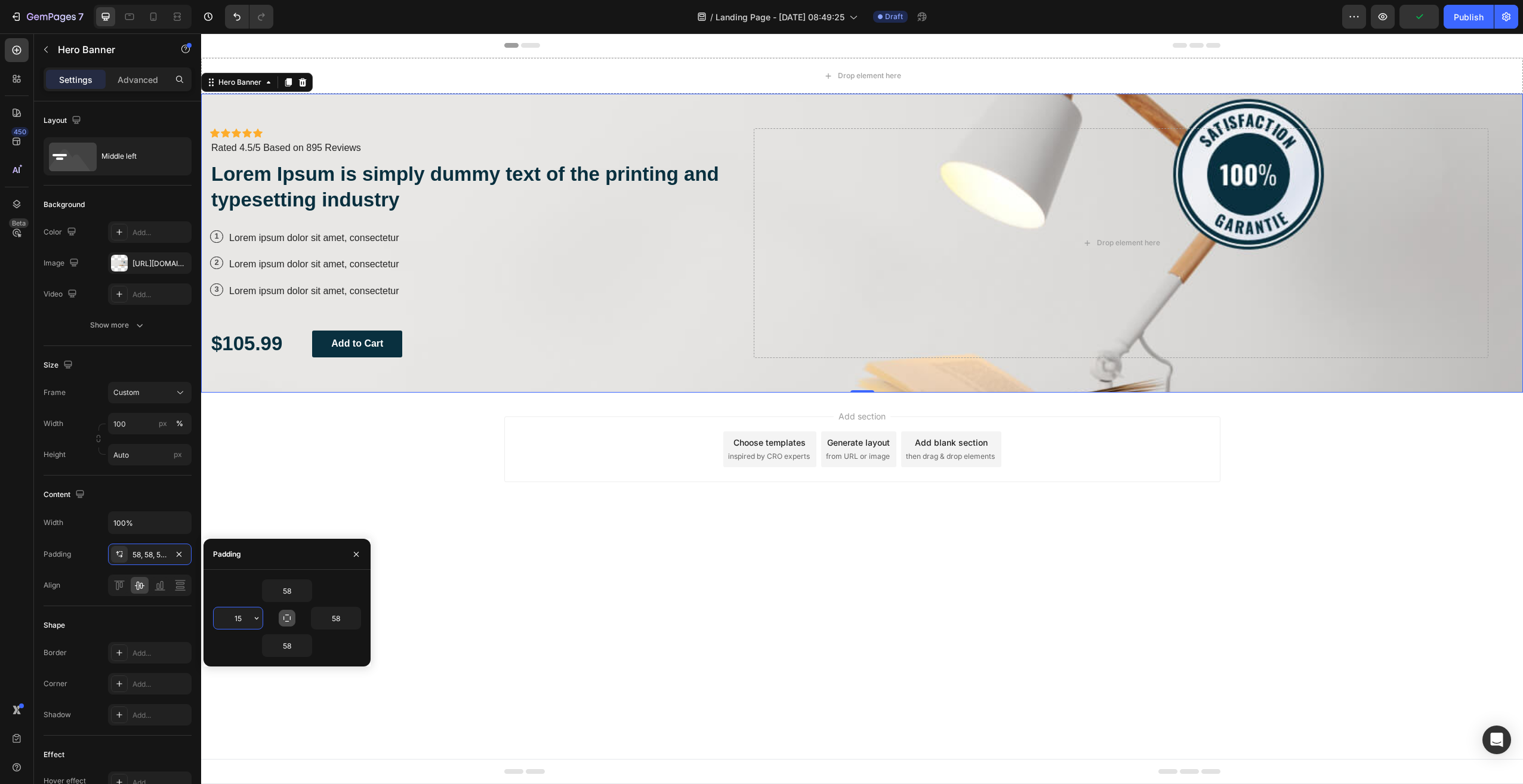
type input "15"
click at [120, 587] on icon at bounding box center [122, 585] width 3 height 6
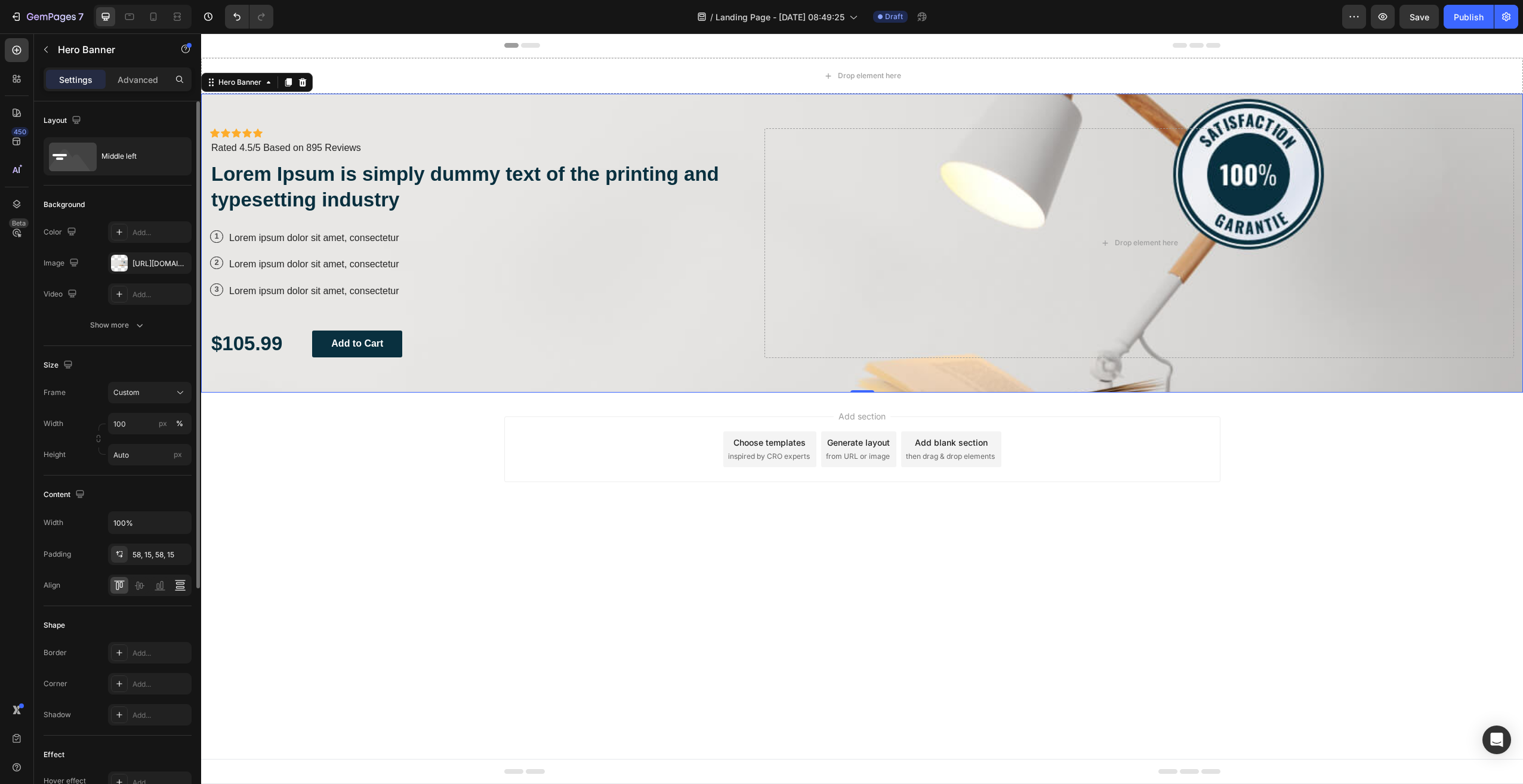
click at [176, 587] on icon at bounding box center [180, 587] width 8 height 2
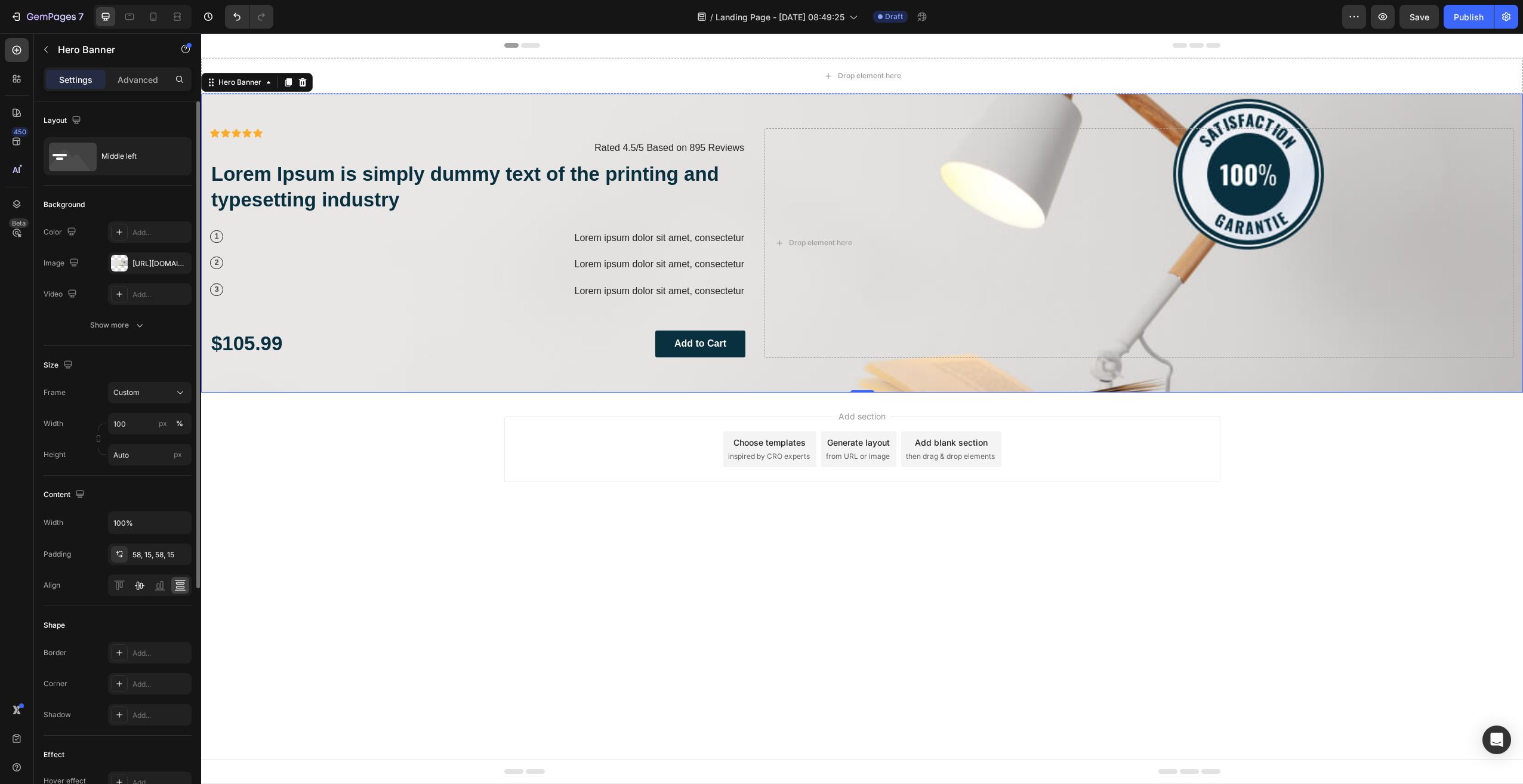
click at [139, 589] on icon at bounding box center [139, 586] width 12 height 12
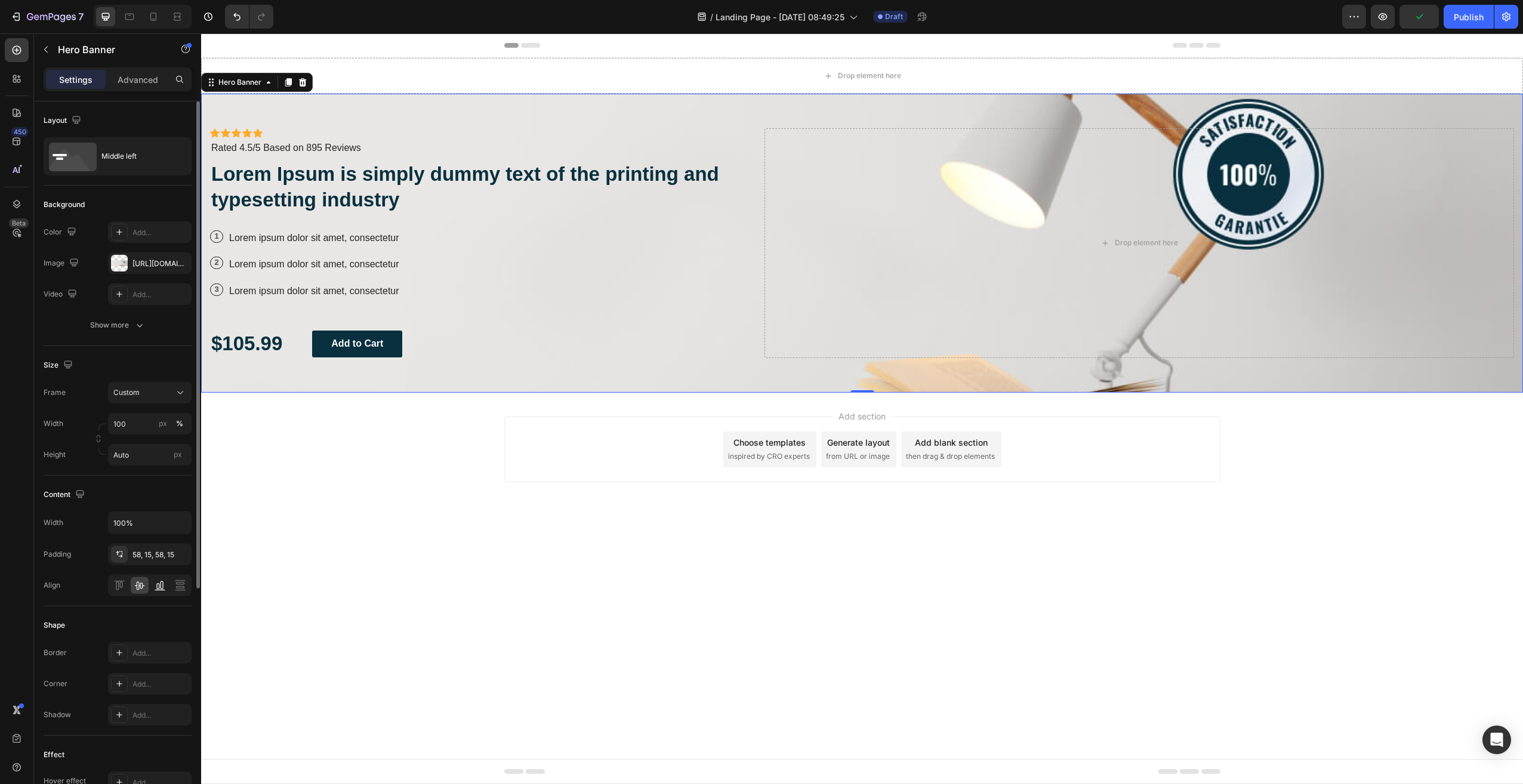
click at [163, 588] on icon at bounding box center [160, 586] width 12 height 12
click at [182, 588] on icon at bounding box center [180, 586] width 12 height 12
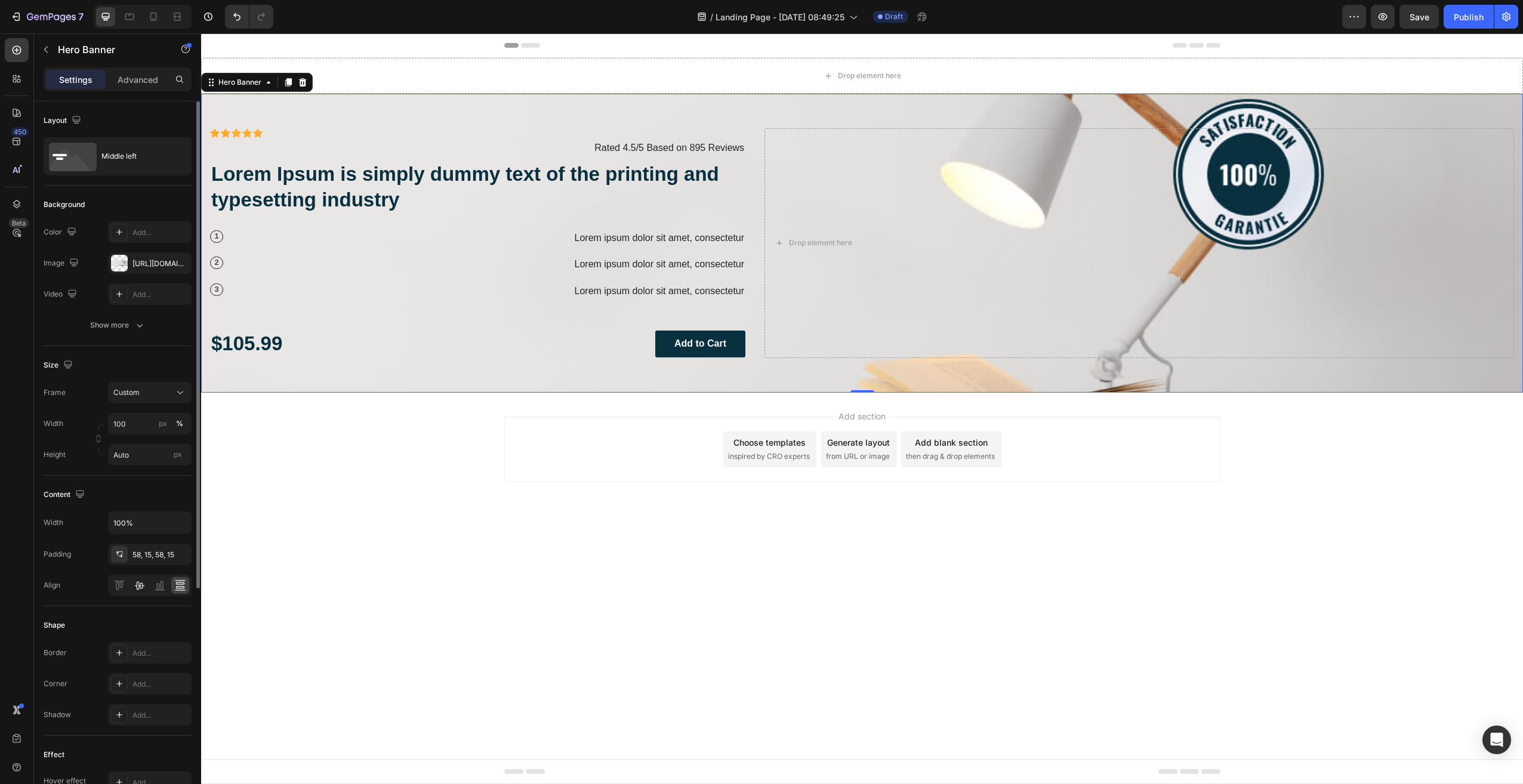
click at [142, 589] on icon at bounding box center [139, 586] width 12 height 12
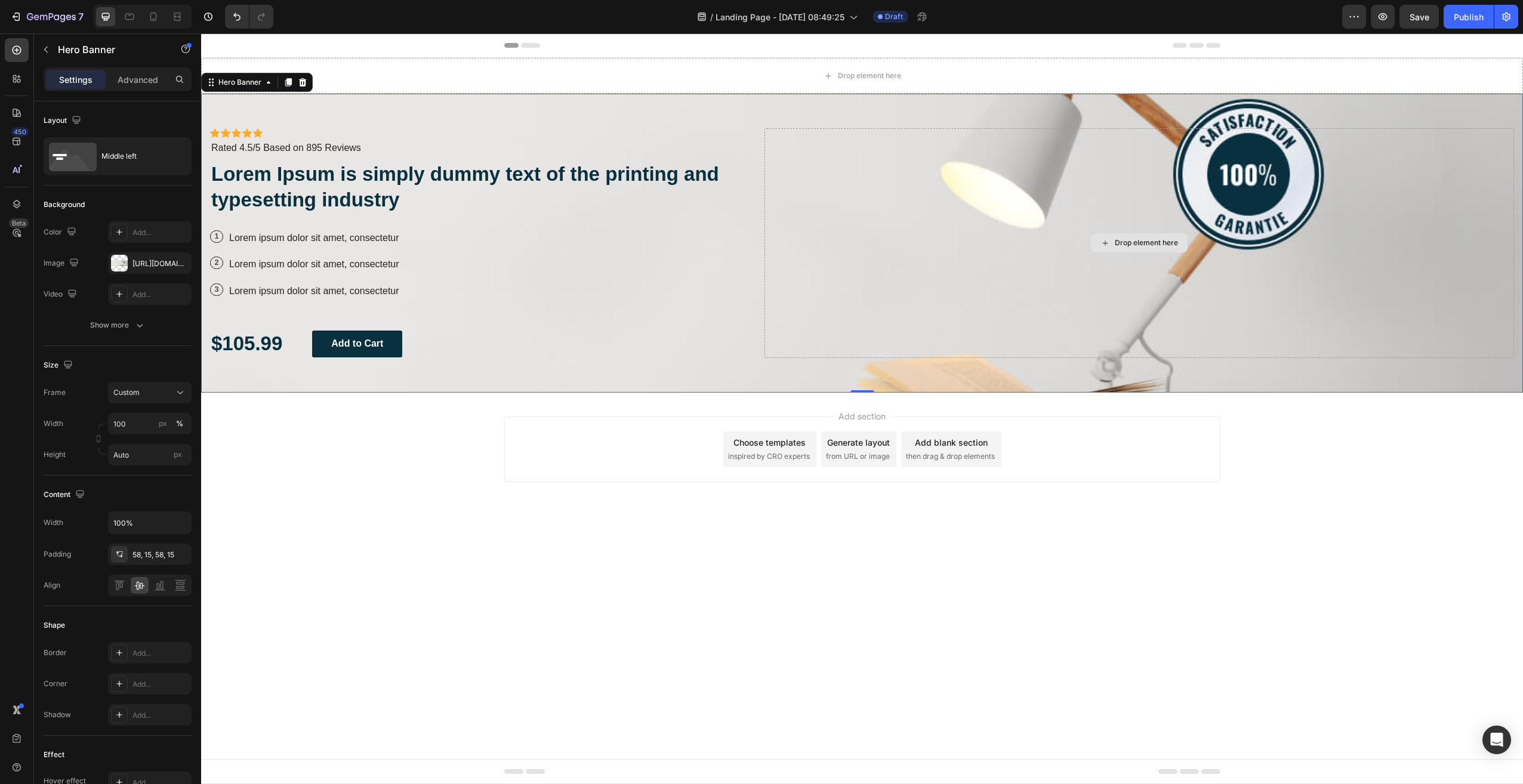
click at [1049, 263] on div "Drop element here" at bounding box center [1139, 243] width 750 height 230
click at [1121, 243] on div "Drop element here" at bounding box center [1146, 243] width 64 height 9
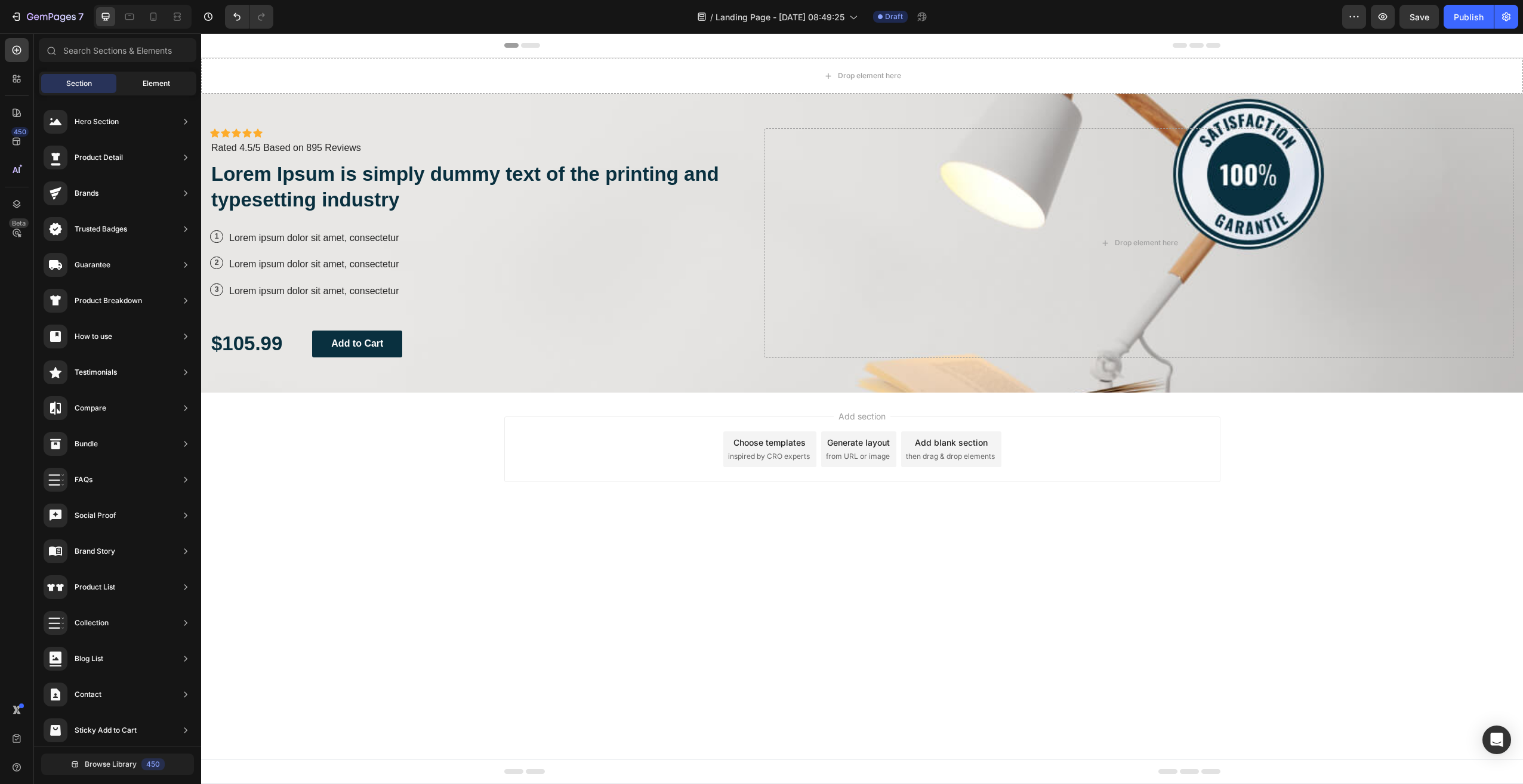
click at [149, 84] on span "Element" at bounding box center [156, 84] width 28 height 11
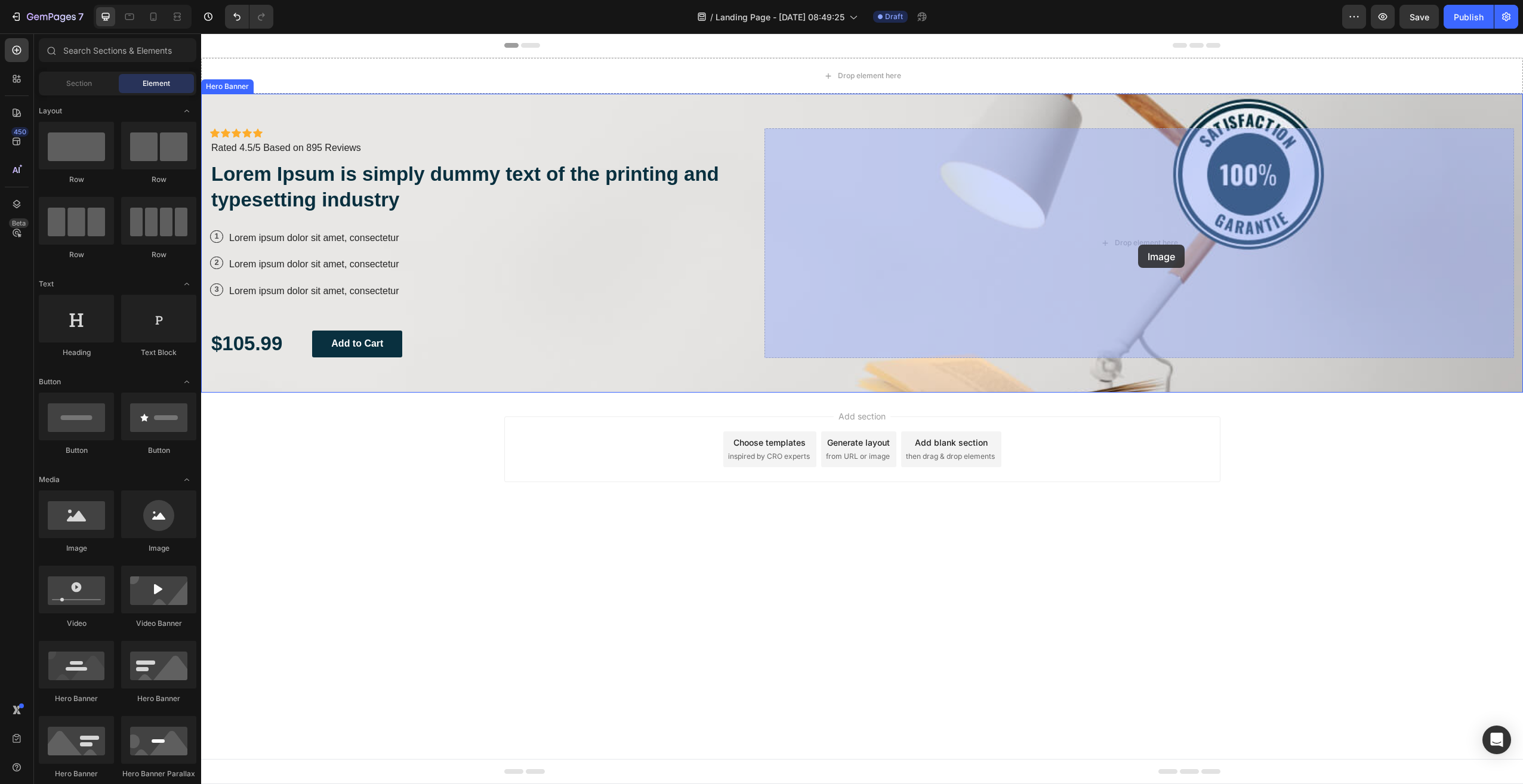
drag, startPoint x: 277, startPoint y: 569, endPoint x: 1138, endPoint y: 244, distance: 920.3
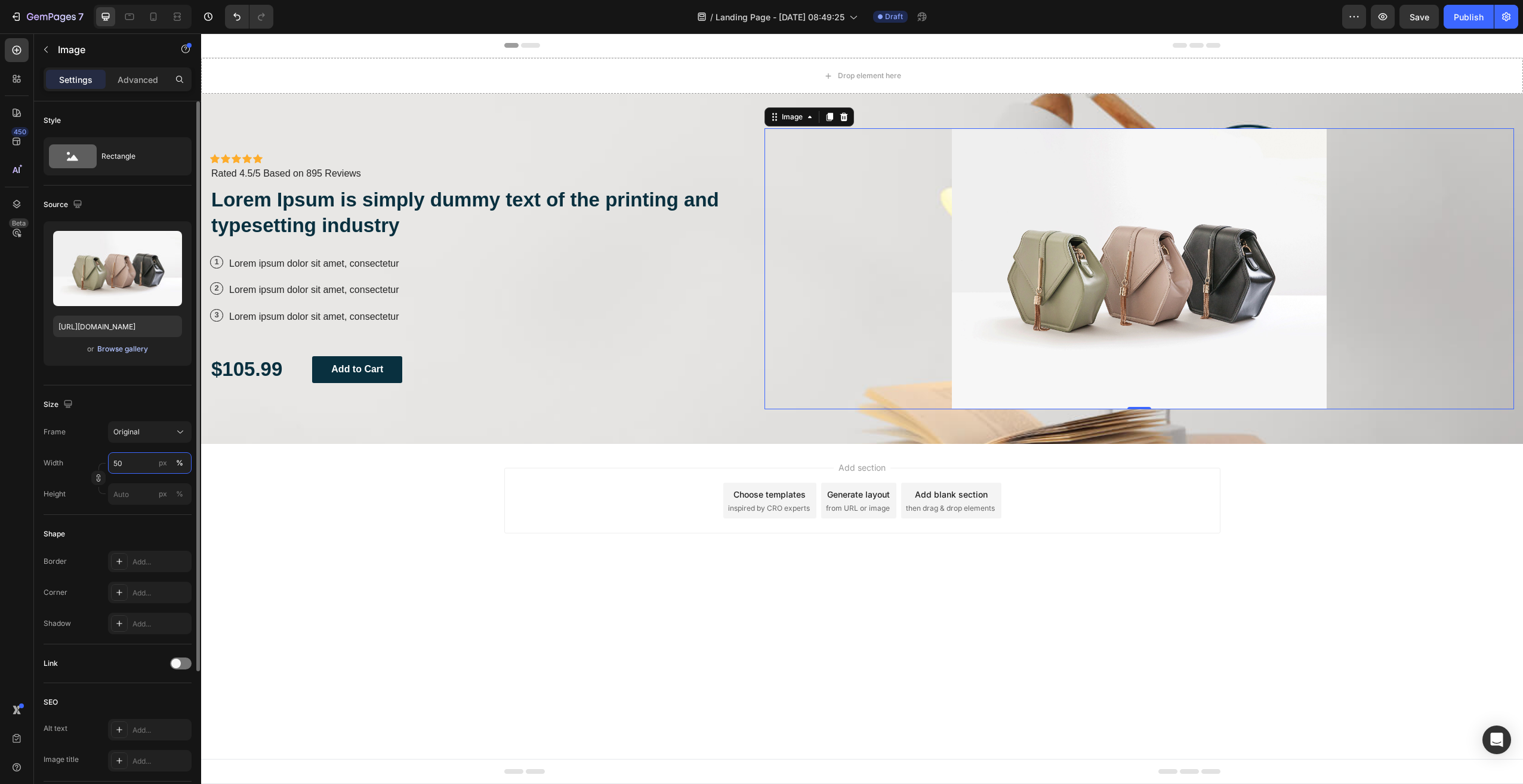
type input "50"
click at [130, 352] on div "Browse gallery" at bounding box center [123, 349] width 51 height 11
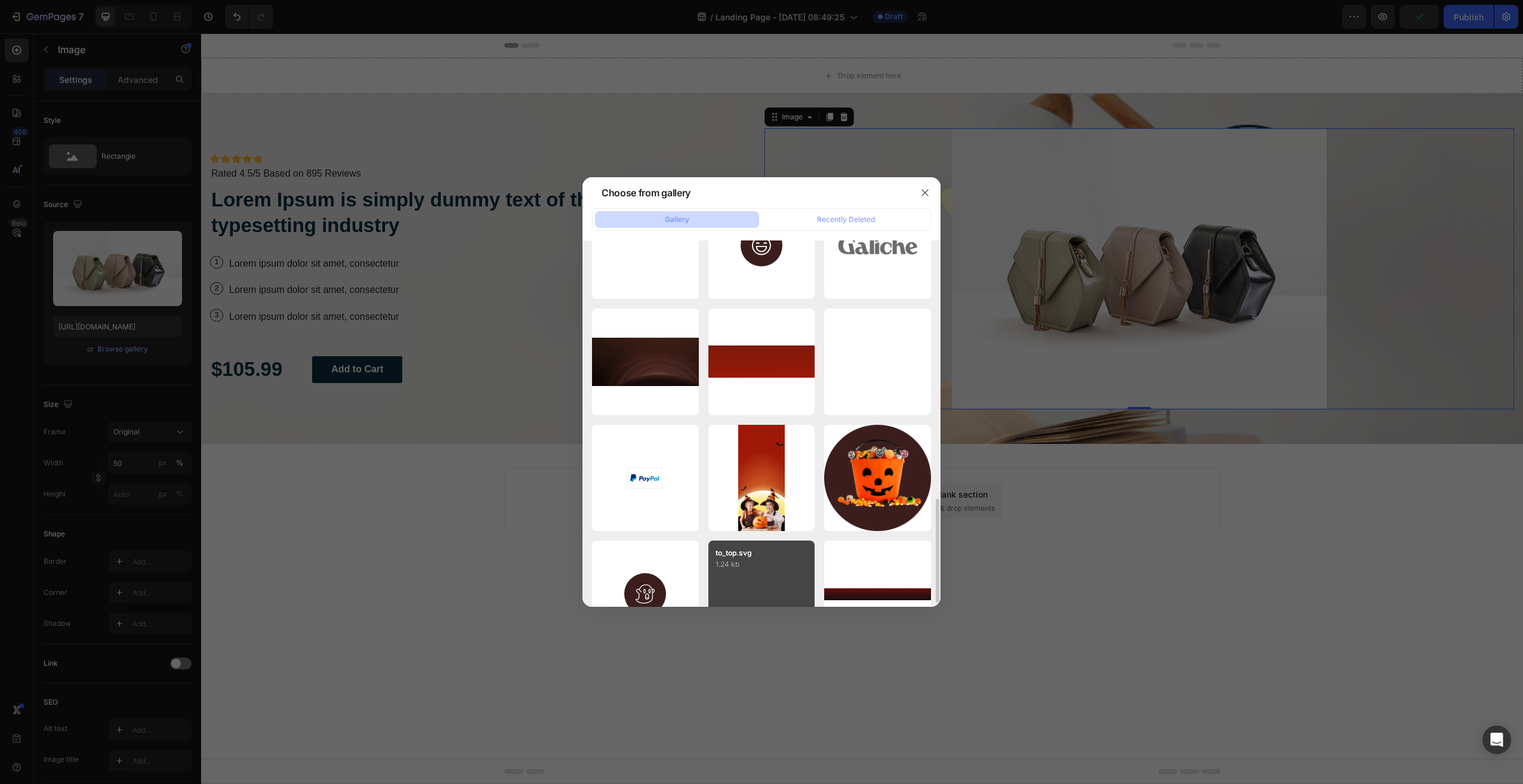
scroll to position [698, 0]
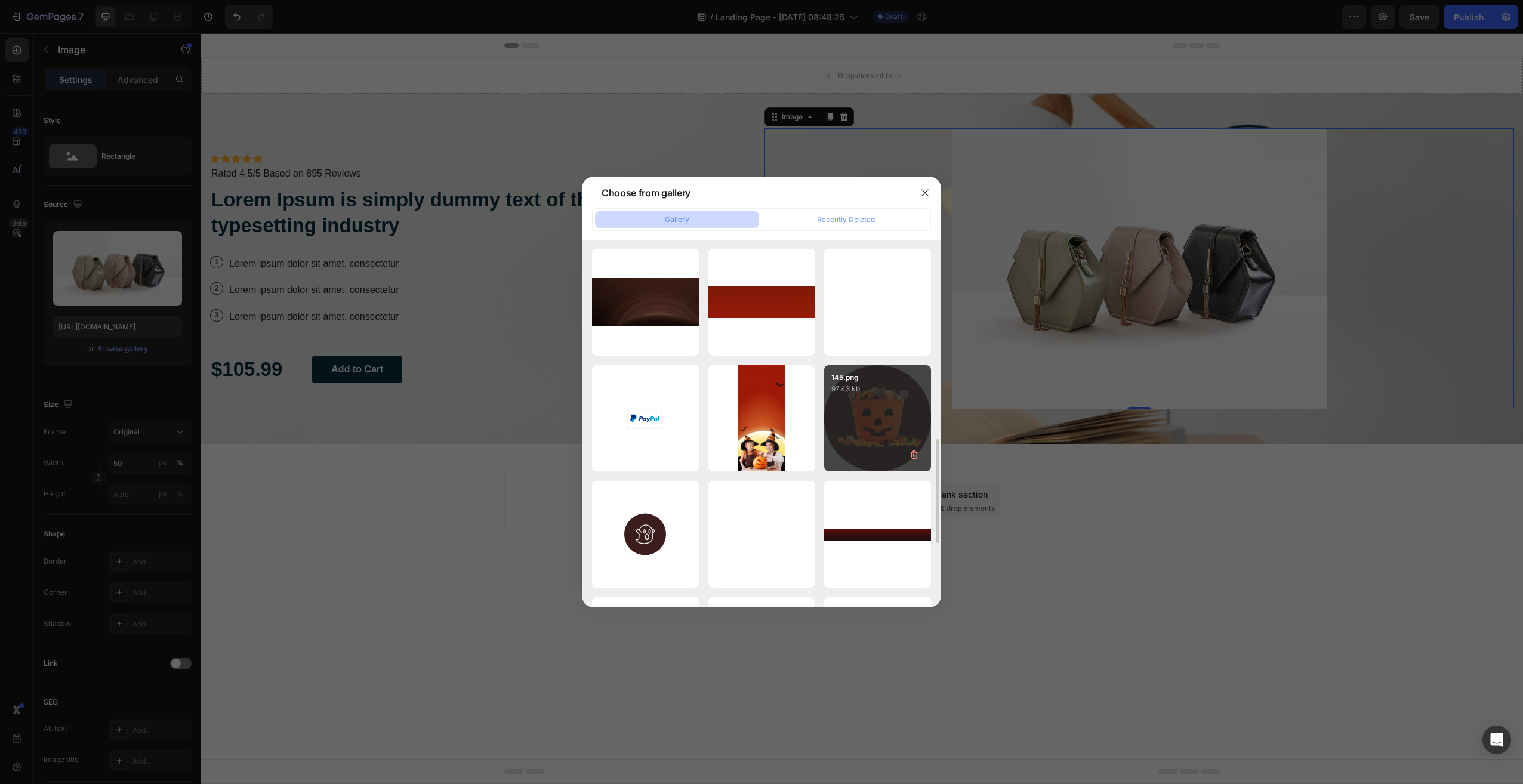
click at [864, 425] on div "145.png 97.43 kb" at bounding box center [877, 418] width 107 height 107
type input "[URL][DOMAIN_NAME]"
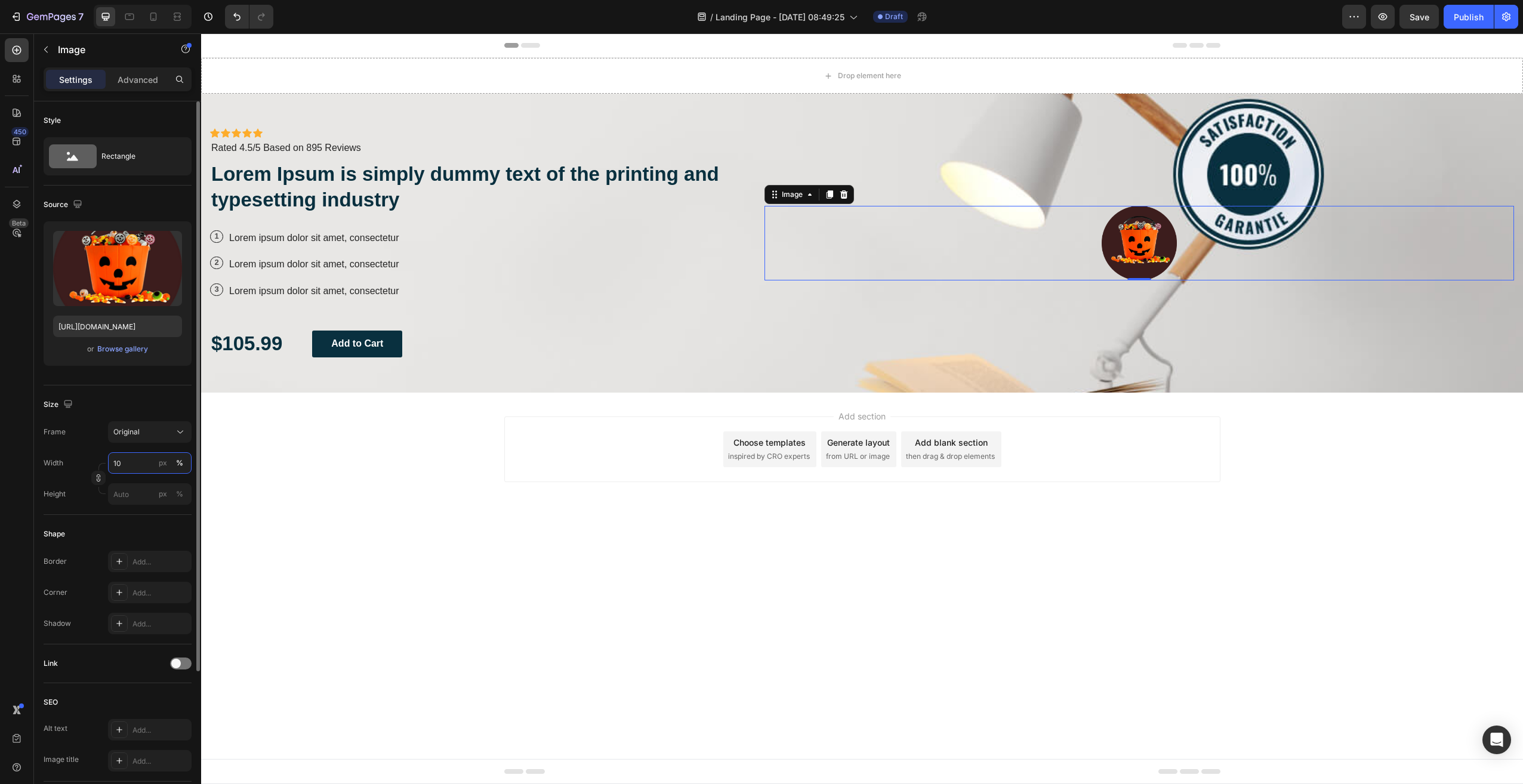
type input "1"
type input "25"
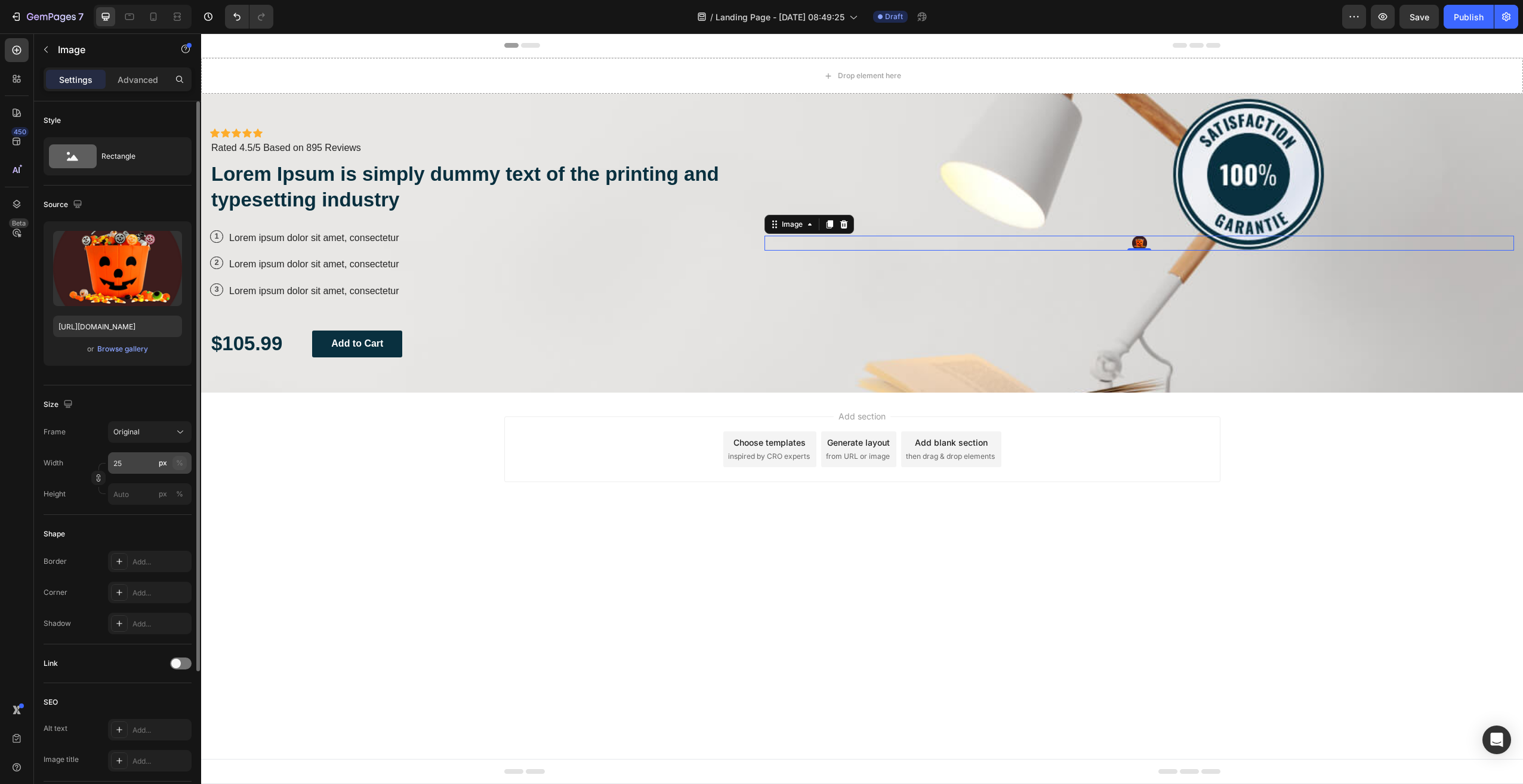
click at [184, 460] on button "%" at bounding box center [179, 463] width 15 height 15
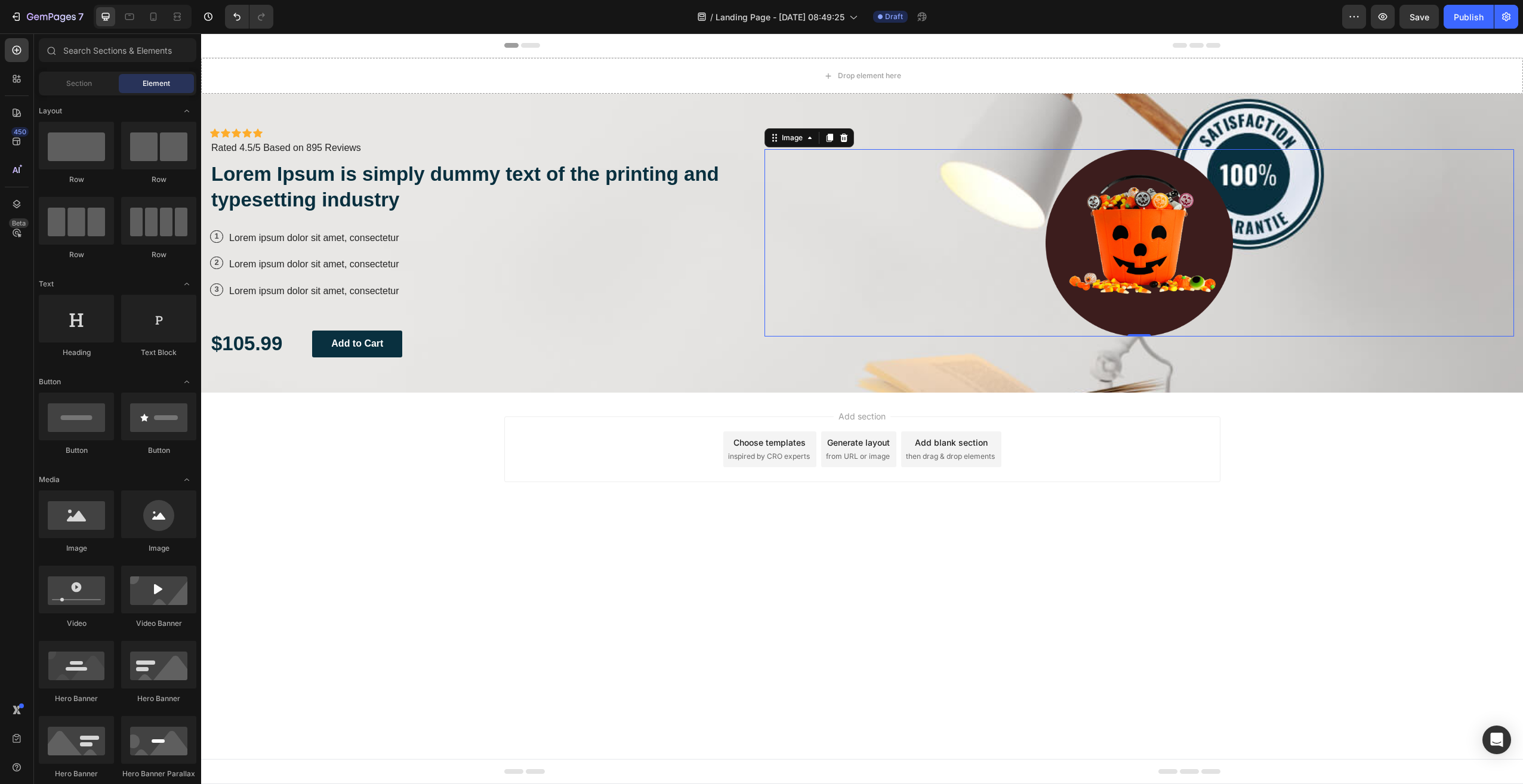
click at [638, 533] on div "Add section Choose templates inspired by CRO experts Generate layout from URL o…" at bounding box center [862, 466] width 1322 height 147
click at [90, 87] on span "Section" at bounding box center [78, 84] width 25 height 11
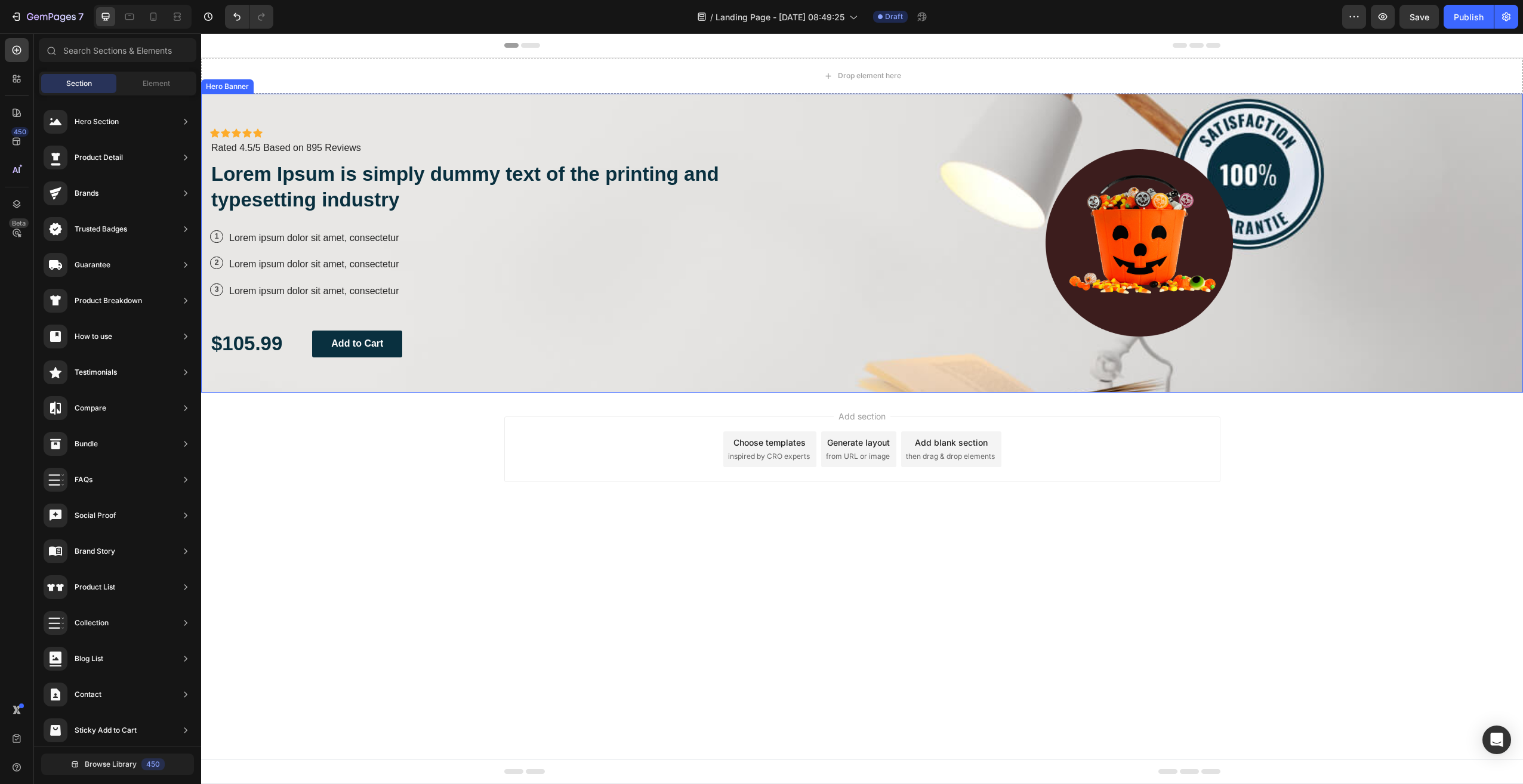
click at [481, 97] on div "Icon Icon Icon Icon Icon Icon List Icon Icon Icon Icon Icon Icon List Rated 4.5…" at bounding box center [862, 243] width 1322 height 299
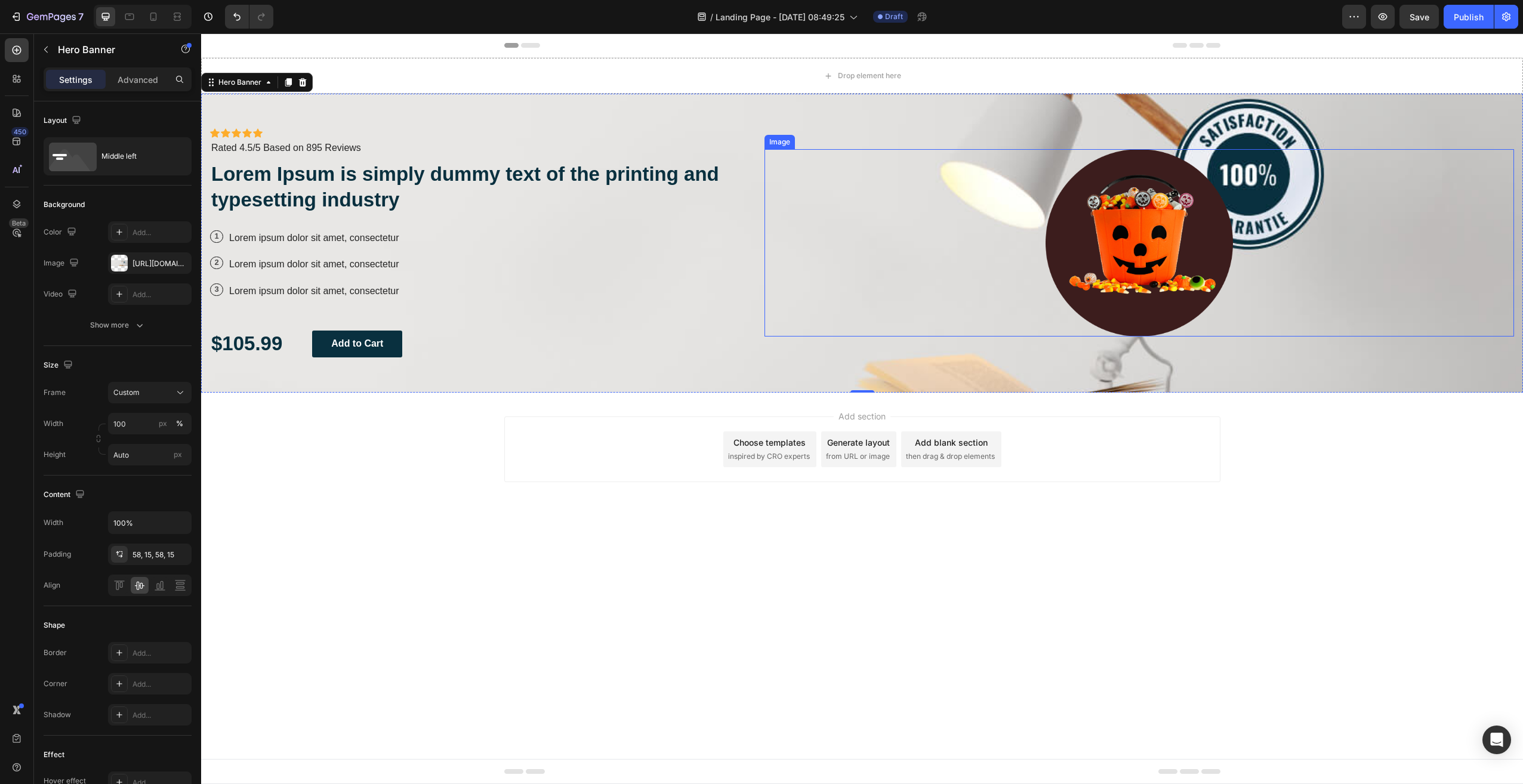
click at [1034, 281] on div at bounding box center [1139, 243] width 750 height 187
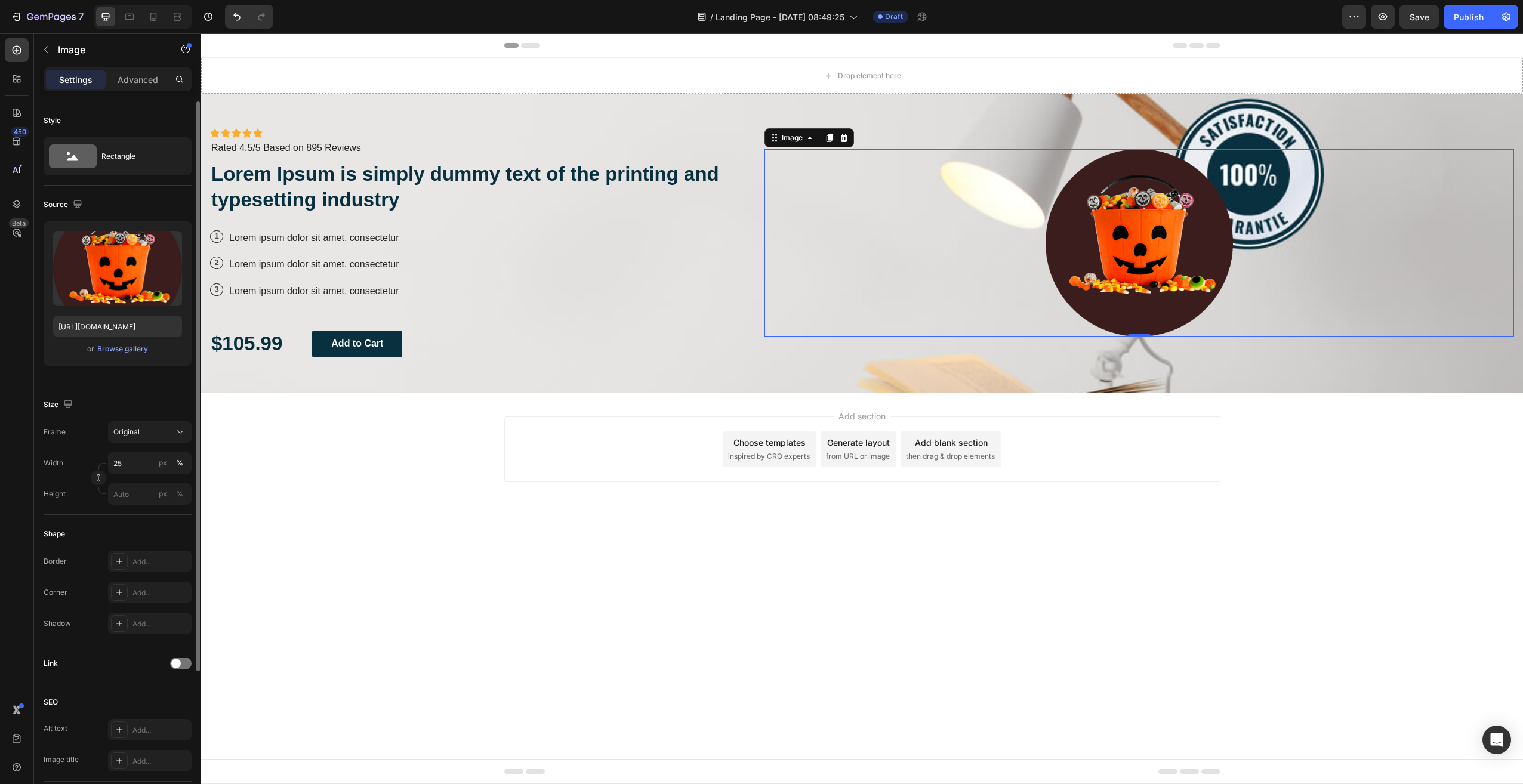
scroll to position [179, 0]
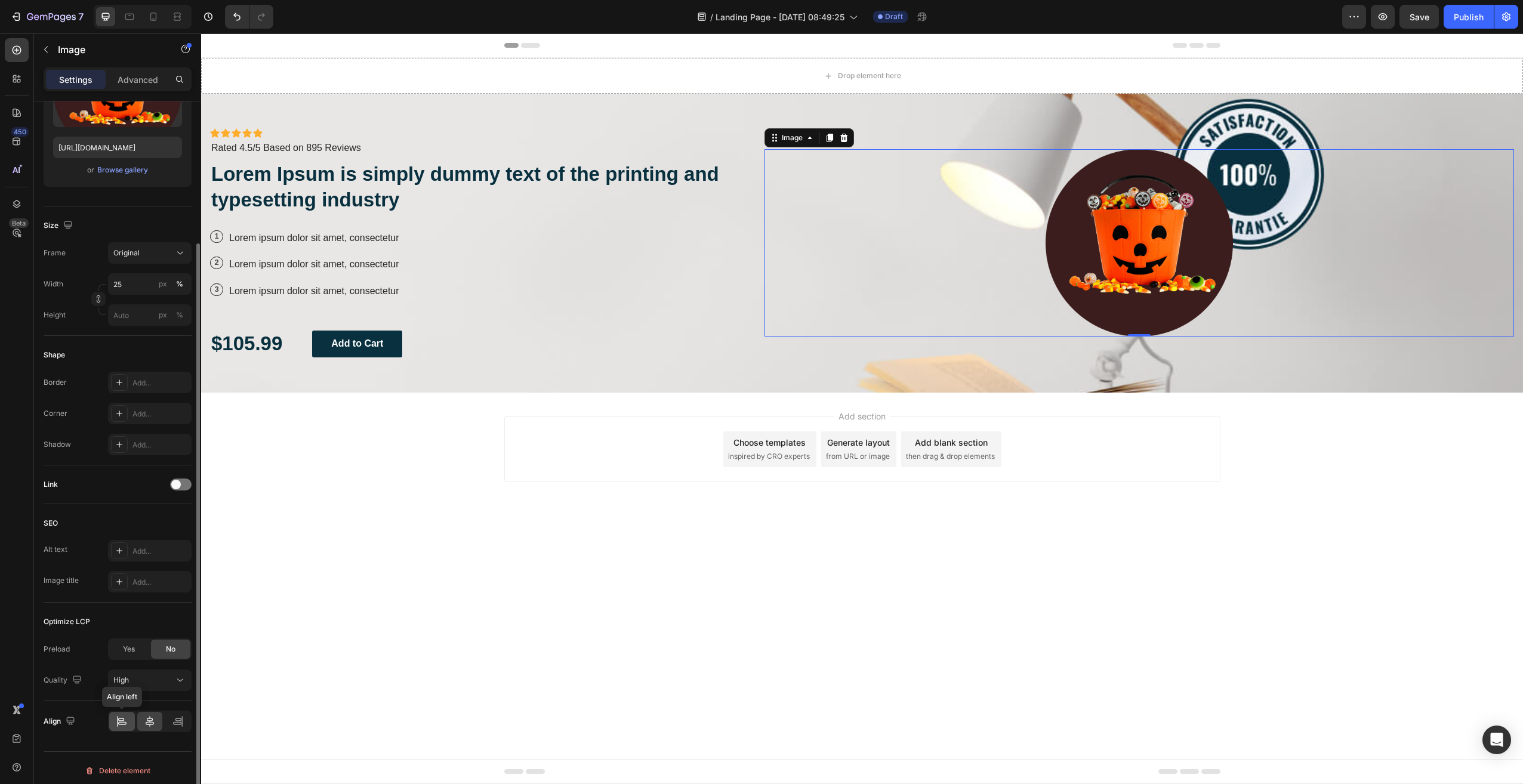
click at [120, 720] on icon at bounding box center [122, 722] width 12 height 12
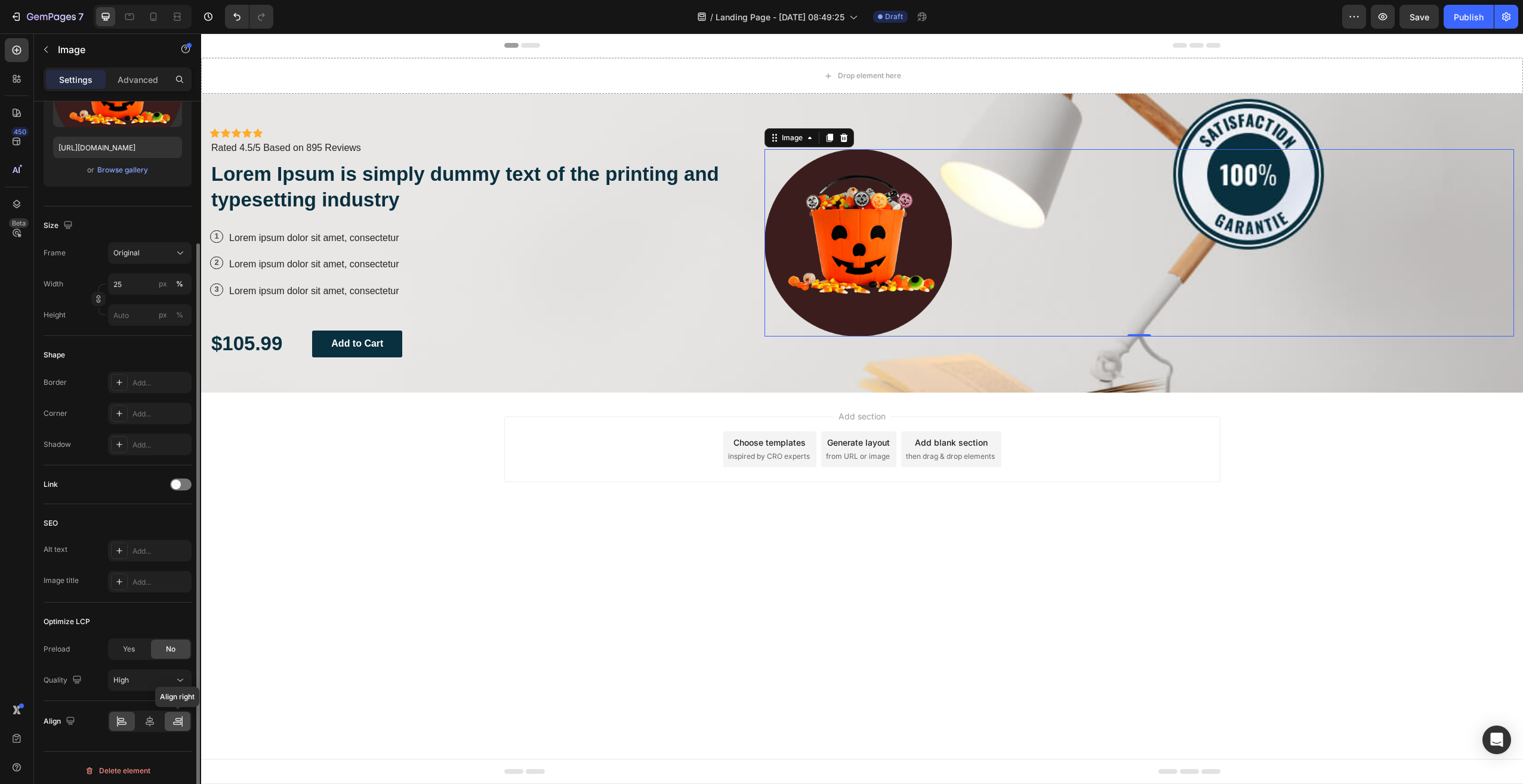
click at [174, 720] on icon at bounding box center [178, 722] width 12 height 12
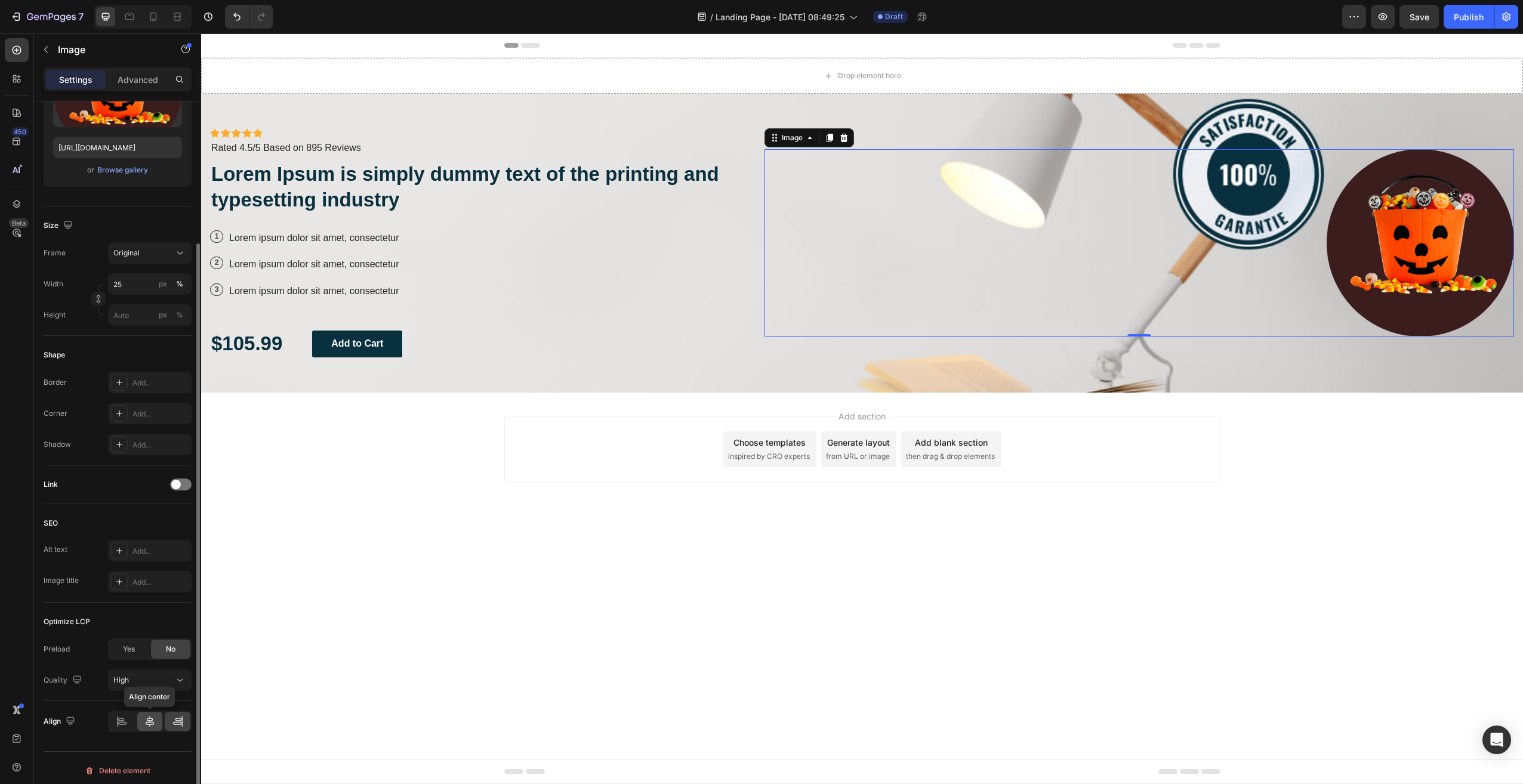
click at [156, 722] on div at bounding box center [149, 721] width 25 height 19
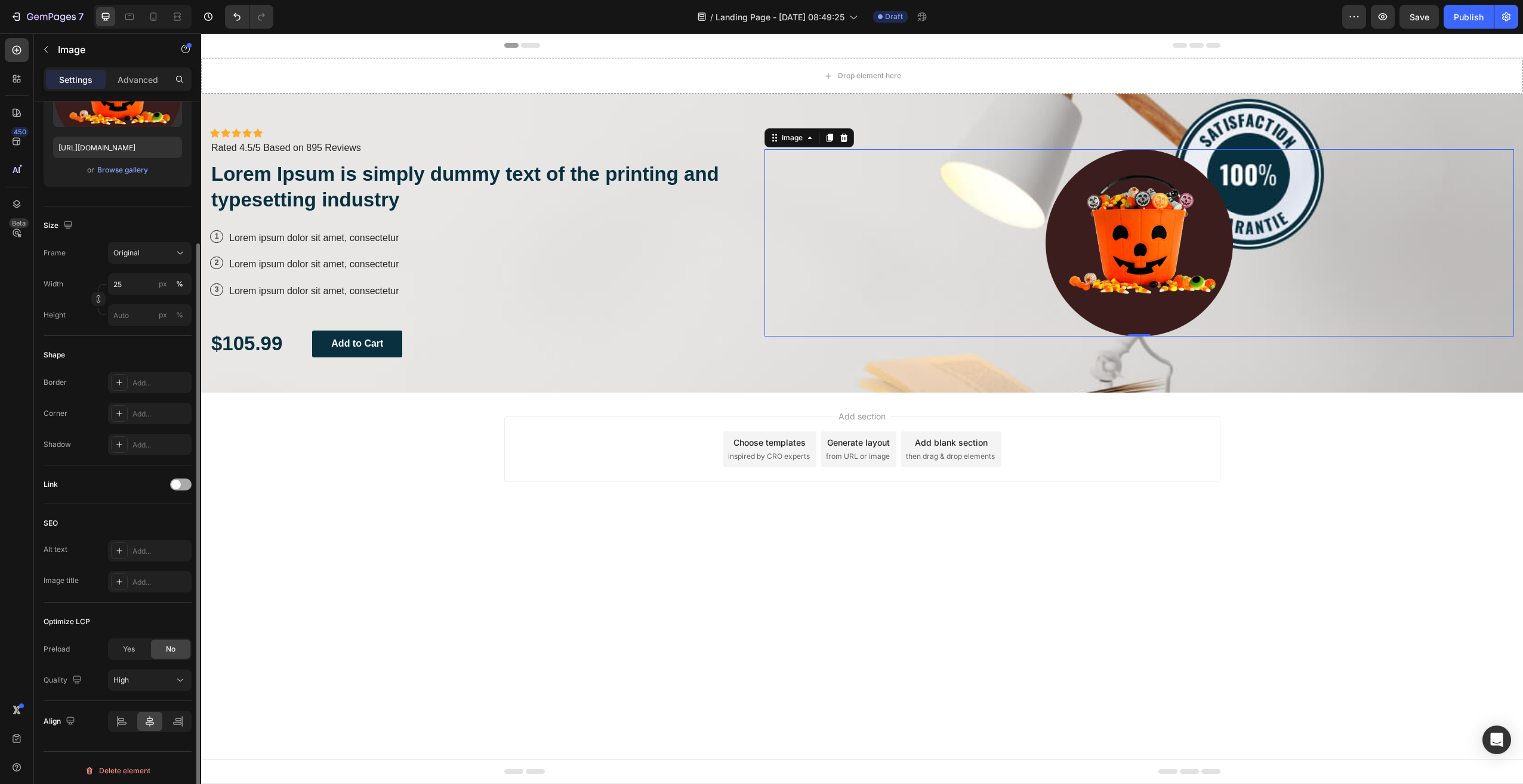
click at [179, 487] on span at bounding box center [176, 484] width 9 height 9
click at [185, 488] on span at bounding box center [185, 484] width 9 height 9
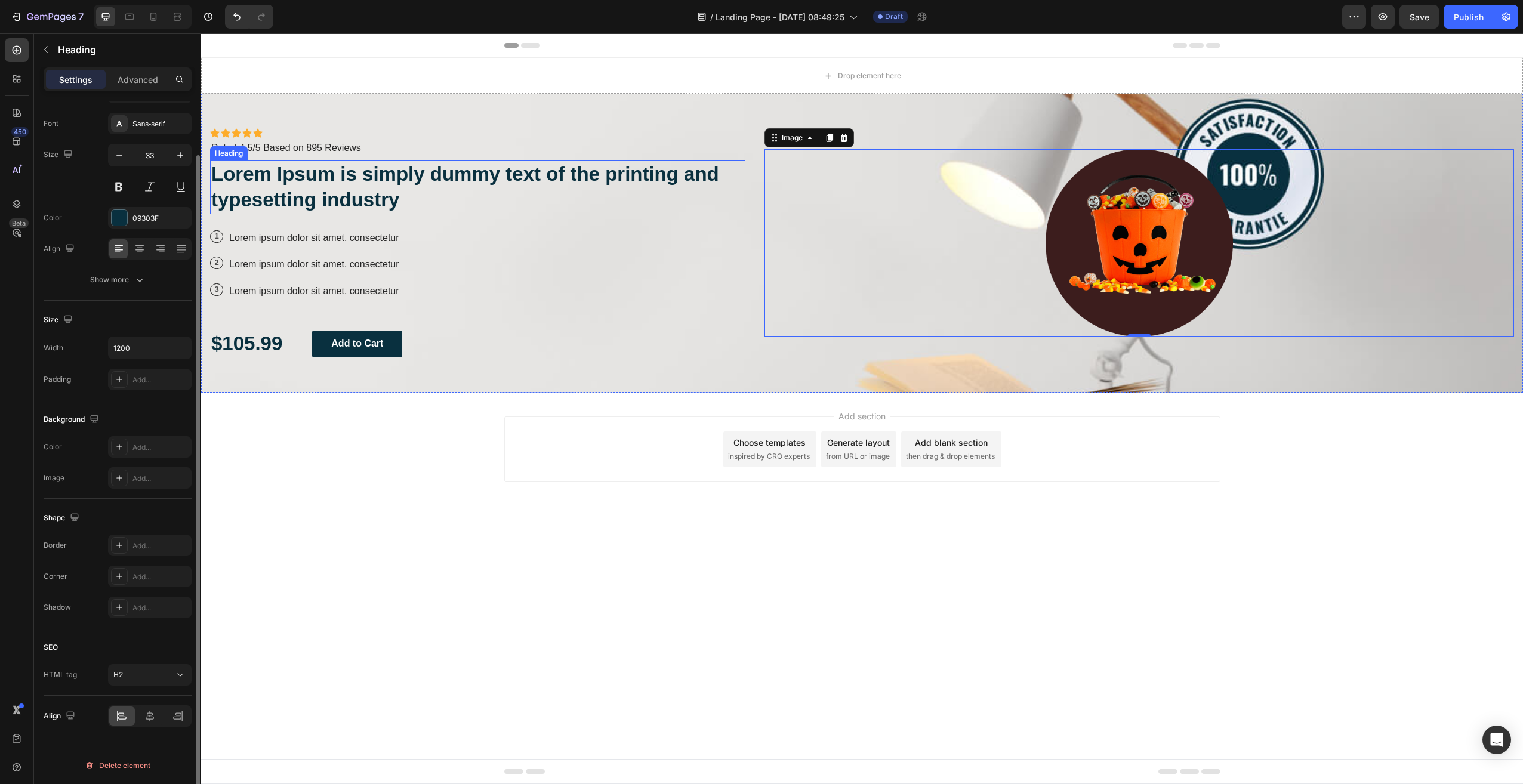
click at [493, 171] on h2 "Lorem Ipsum is simply dummy text of the printing and typesetting industry" at bounding box center [478, 187] width 535 height 54
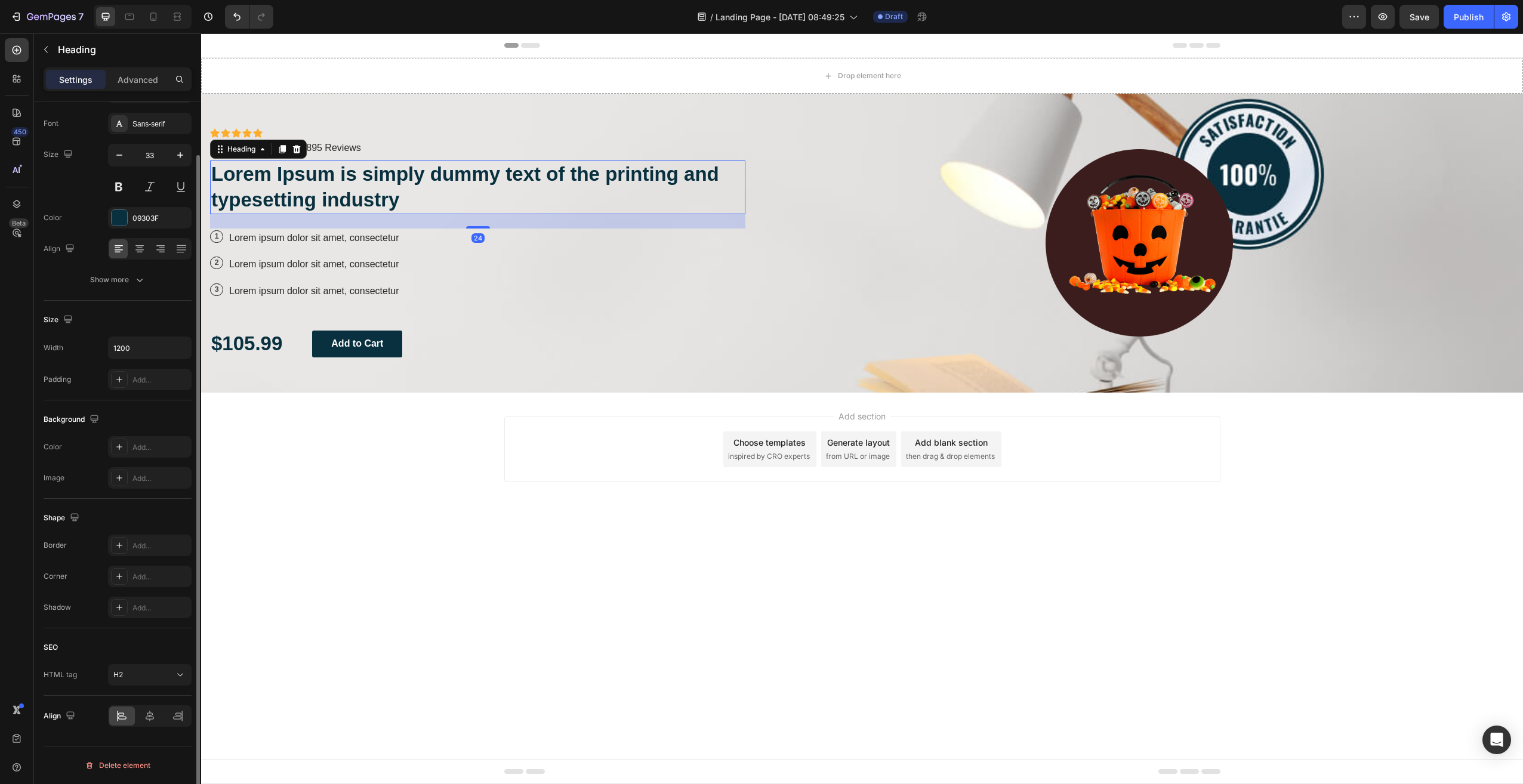
scroll to position [0, 0]
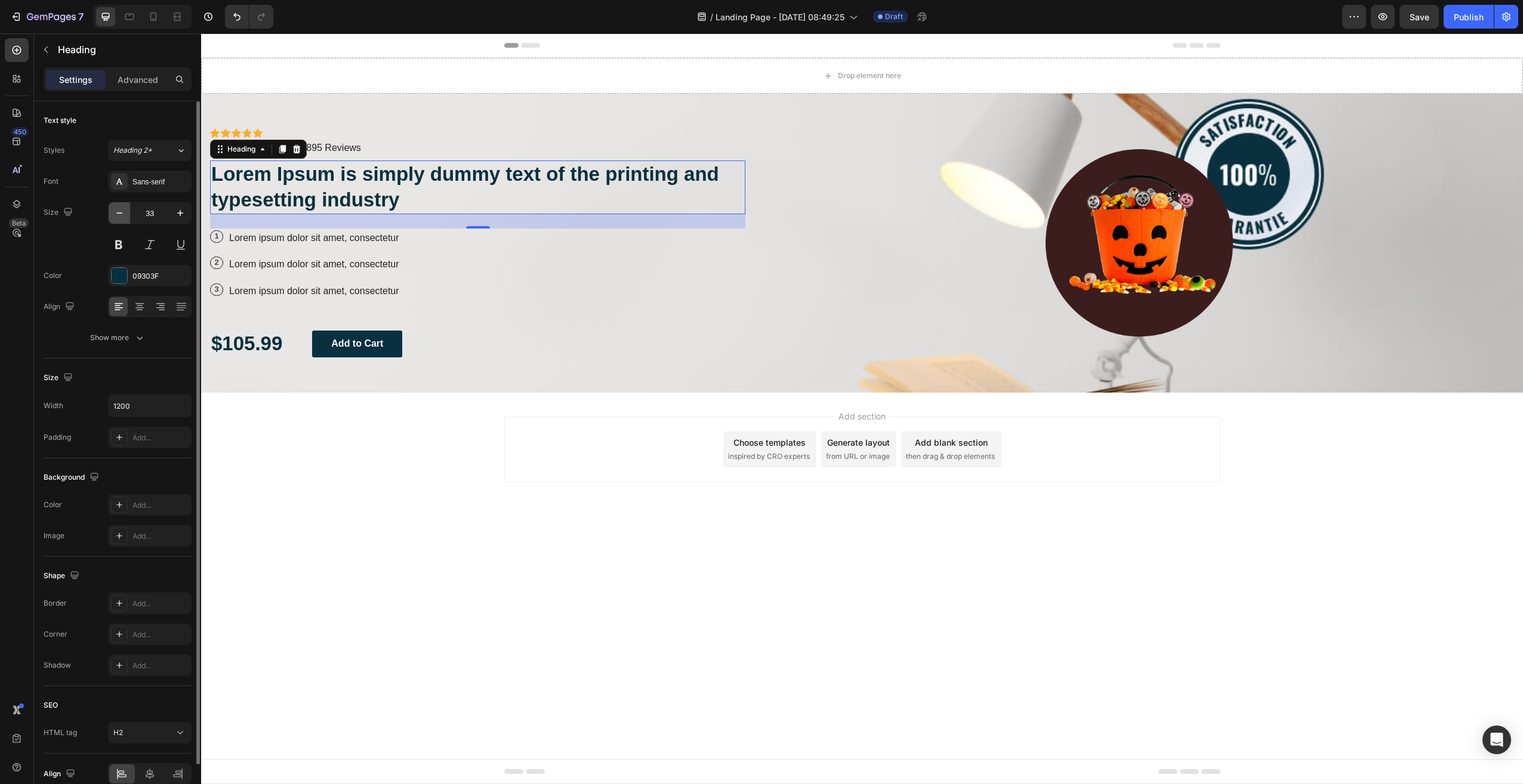
click at [123, 215] on icon "button" at bounding box center [120, 213] width 12 height 12
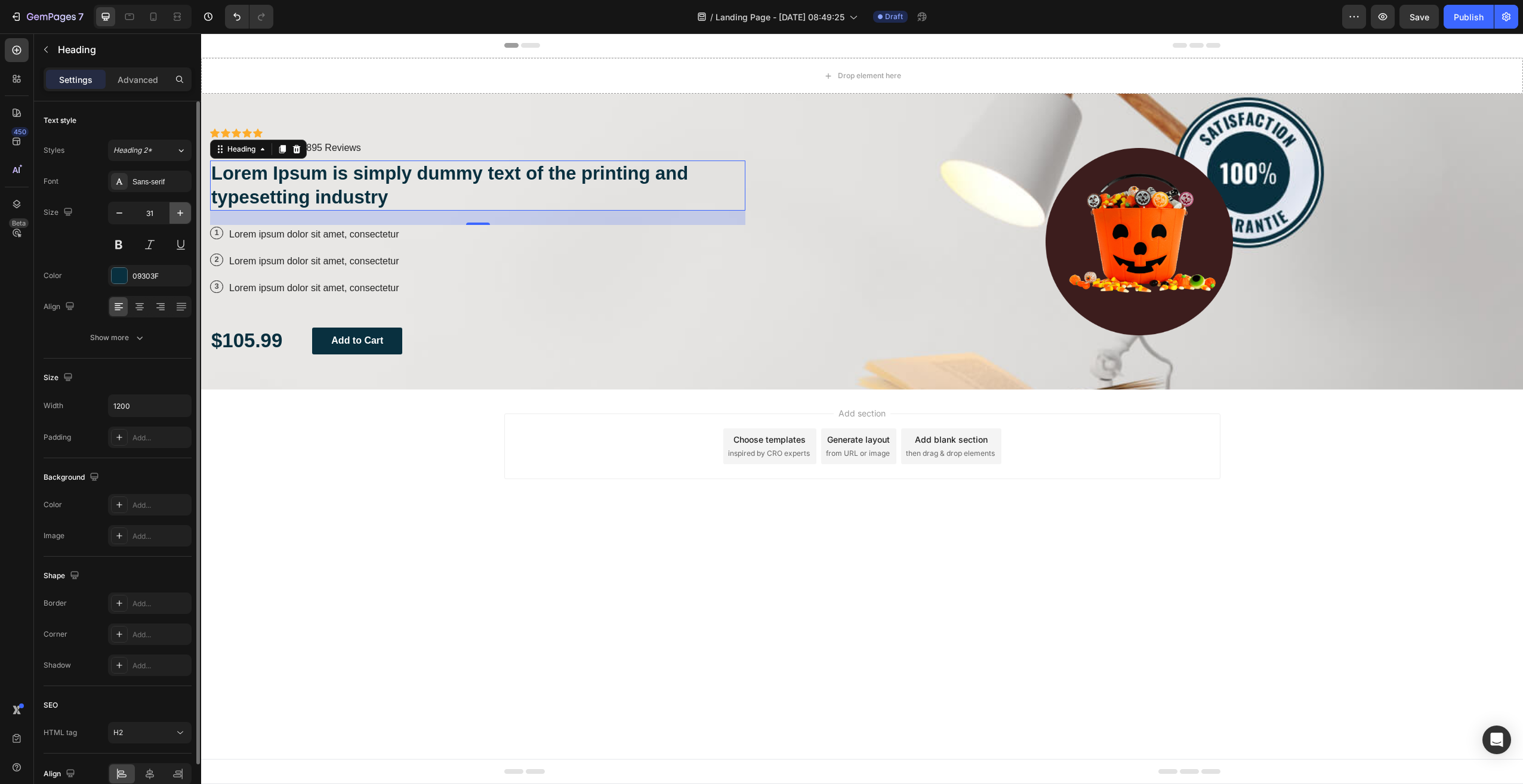
click at [178, 215] on icon "button" at bounding box center [180, 213] width 12 height 12
type input "33"
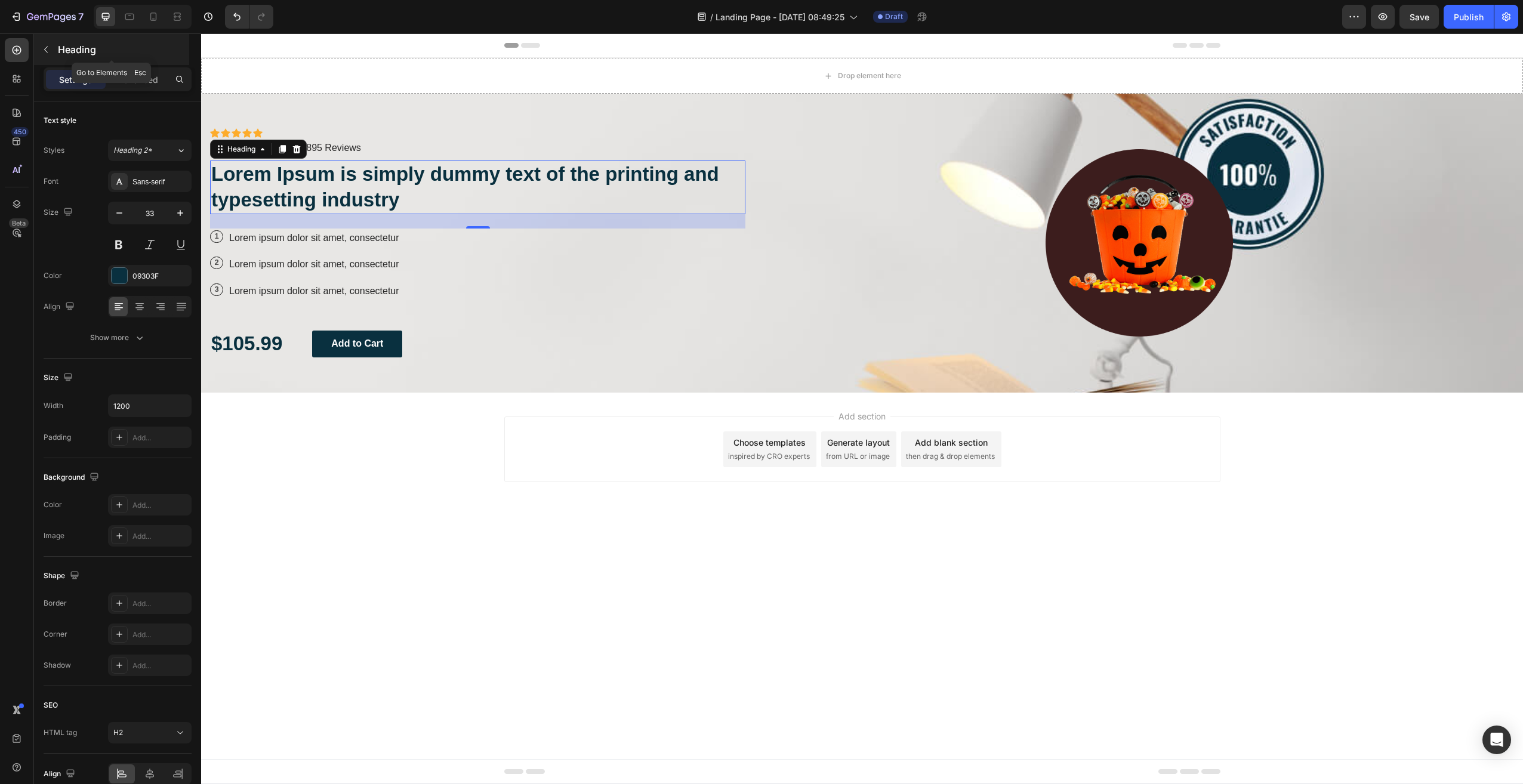
click at [48, 53] on icon "button" at bounding box center [46, 49] width 9 height 9
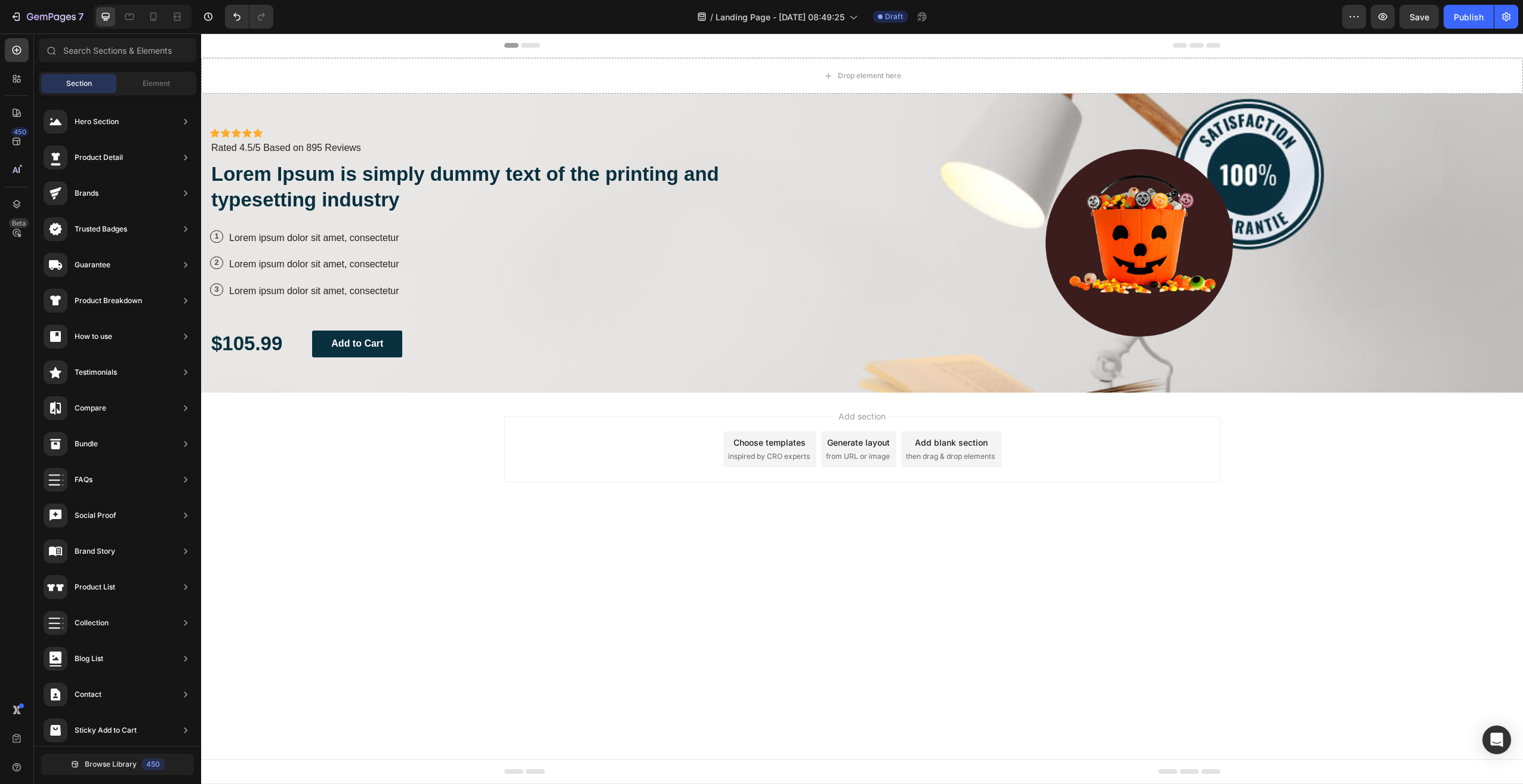
click at [68, 84] on span "Section" at bounding box center [78, 84] width 25 height 11
click at [689, 456] on div "Add section Choose templates inspired by CRO experts Generate layout from URL o…" at bounding box center [862, 449] width 716 height 66
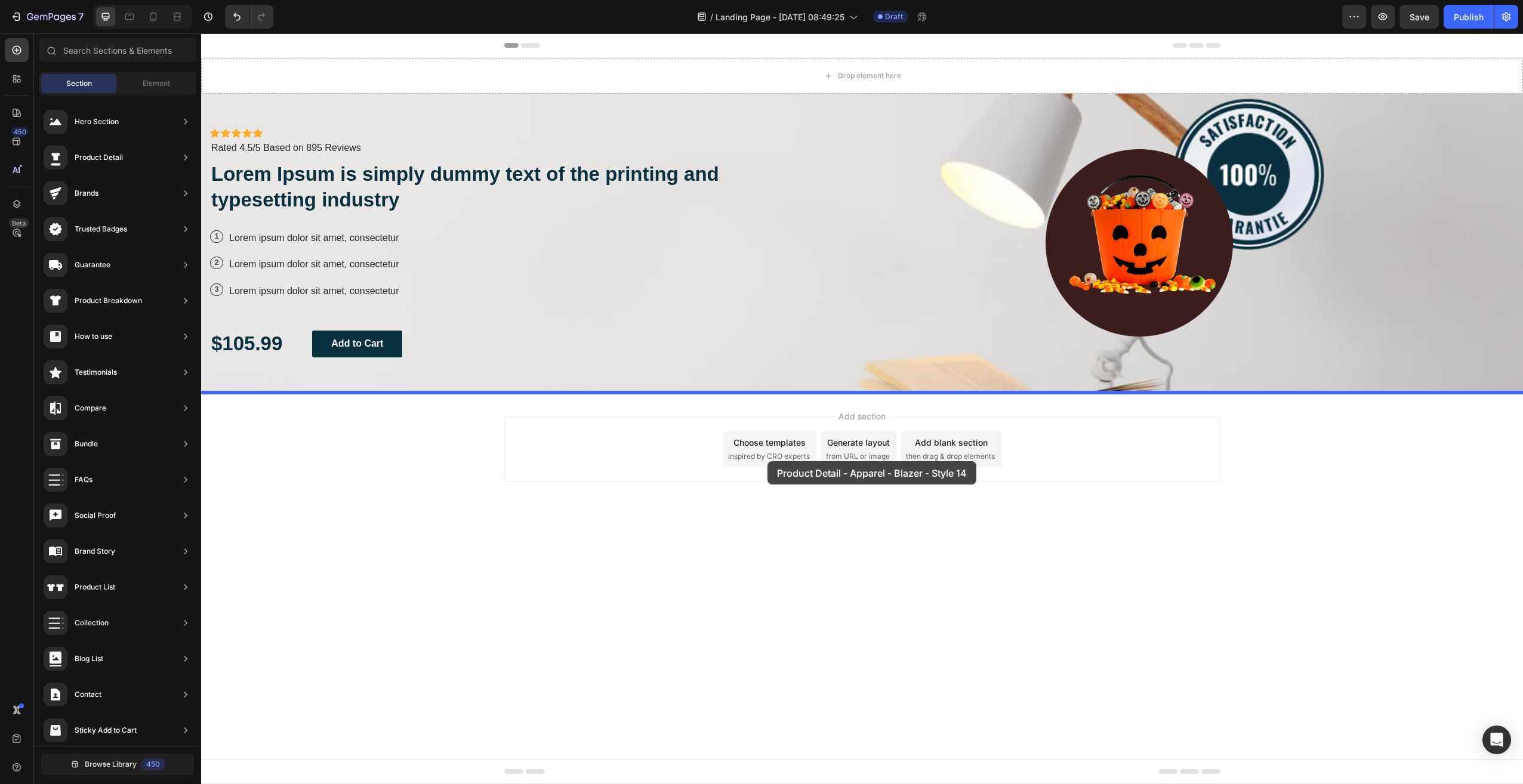
drag, startPoint x: 482, startPoint y: 167, endPoint x: 767, endPoint y: 461, distance: 409.5
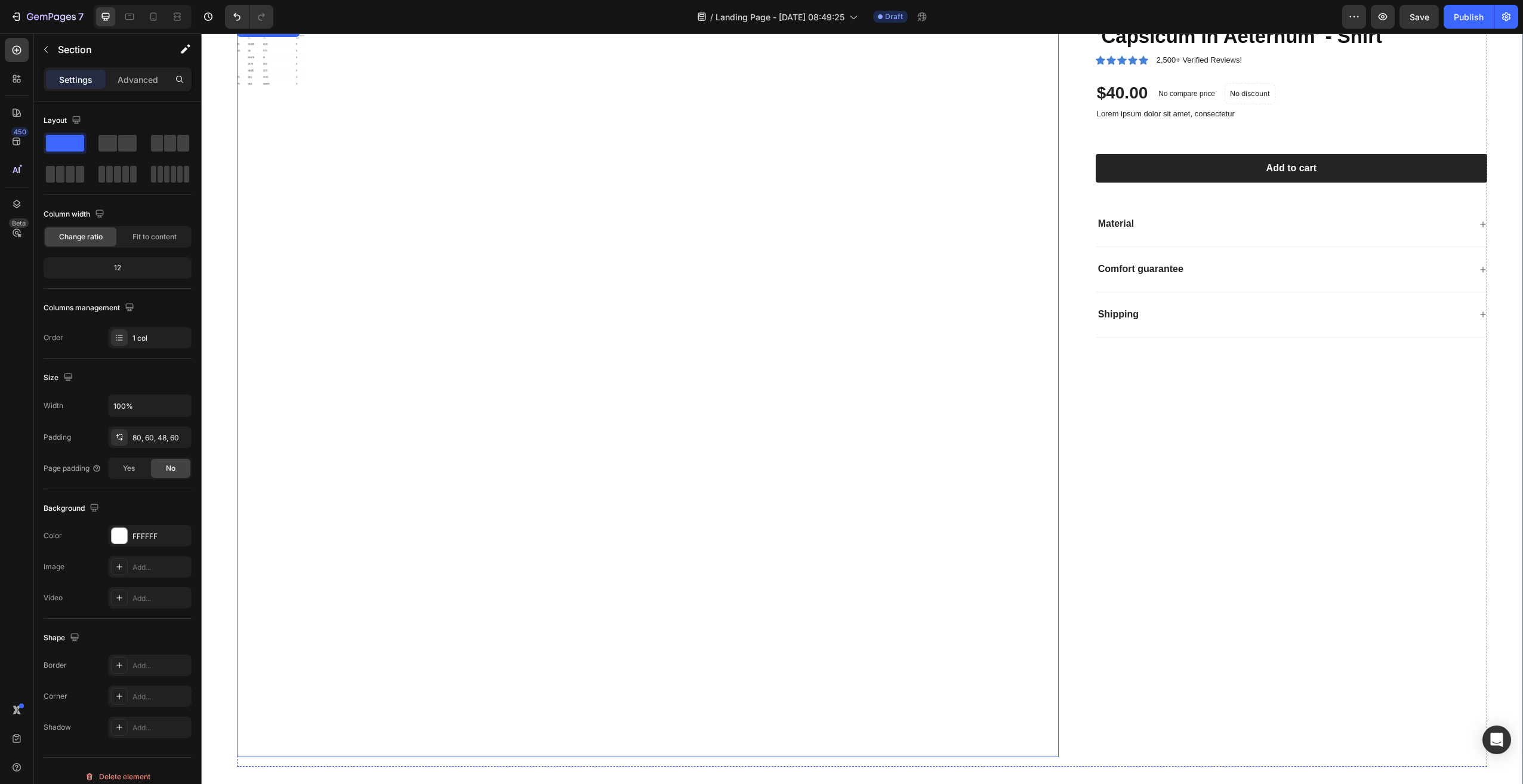
scroll to position [358, 0]
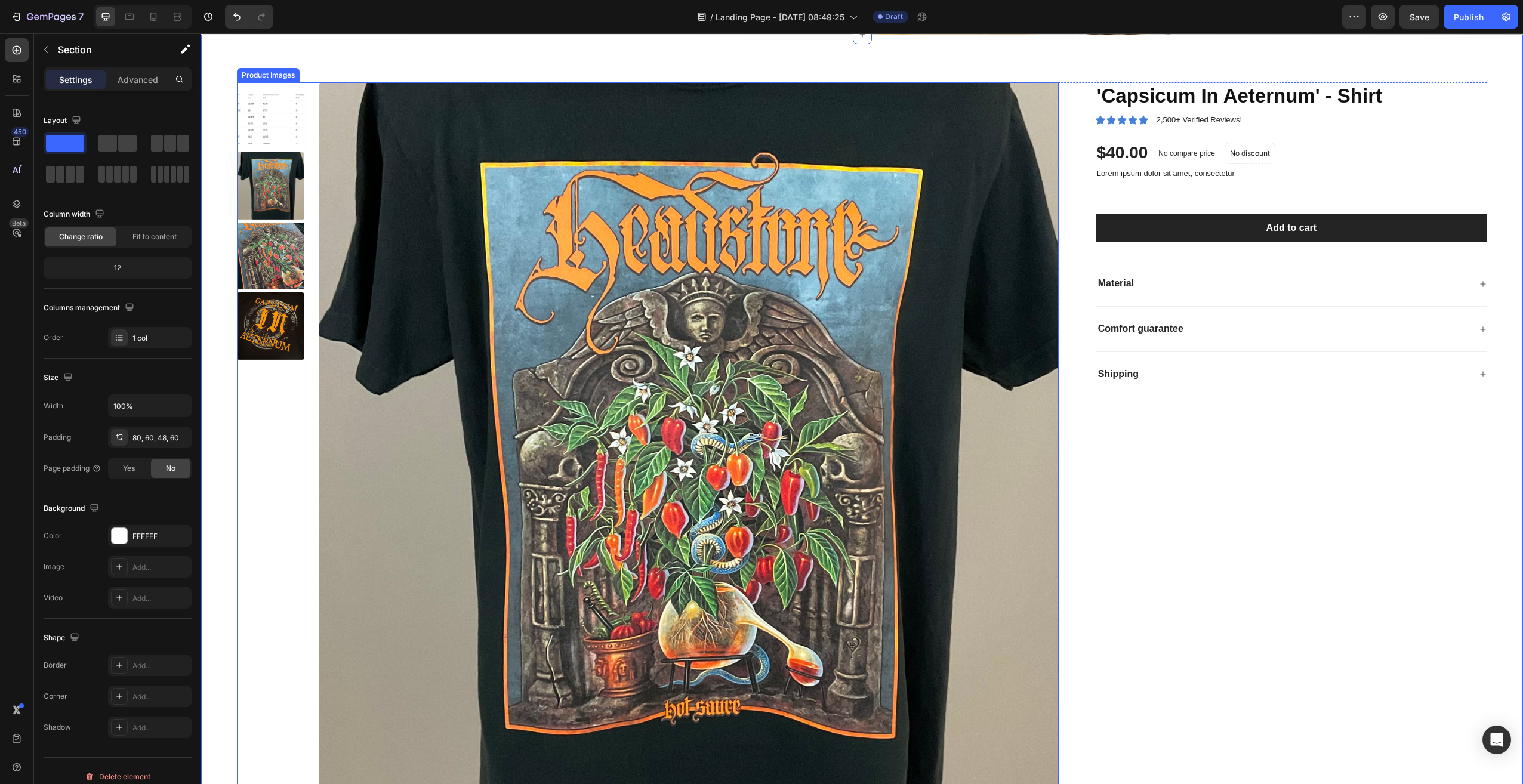
click at [1018, 615] on img at bounding box center [689, 452] width 740 height 740
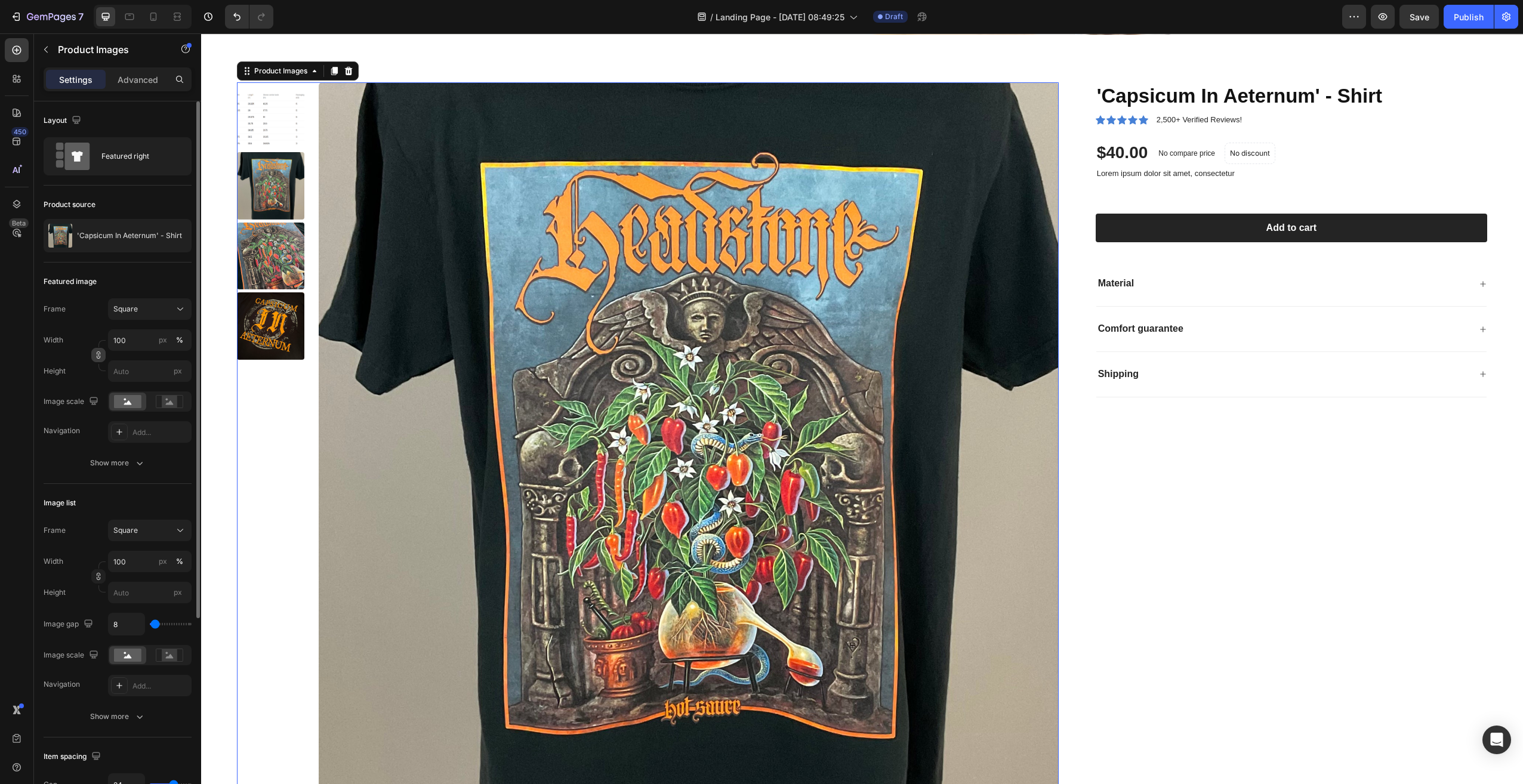
click at [94, 360] on button "button" at bounding box center [98, 355] width 15 height 15
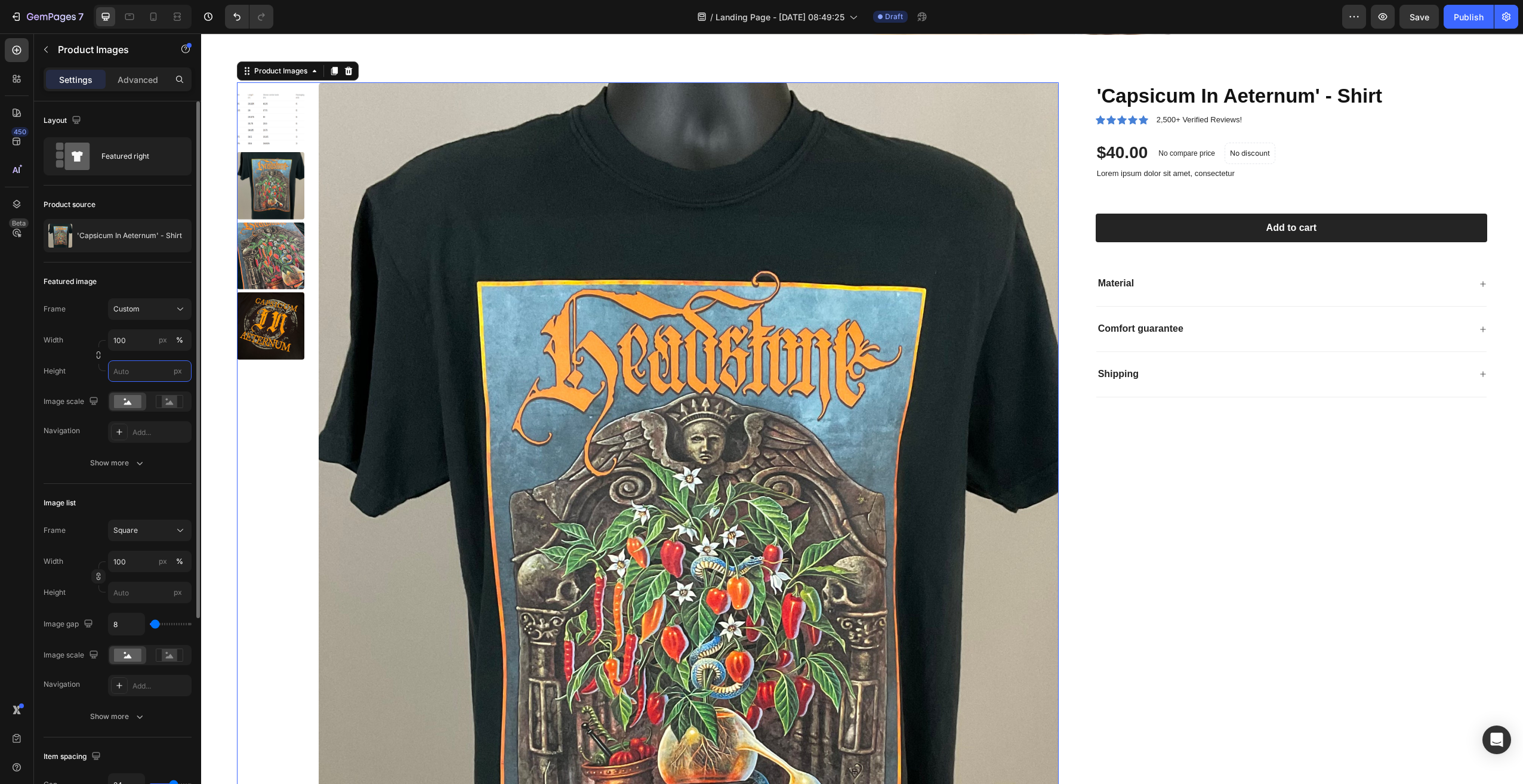
click at [135, 370] on input "px" at bounding box center [149, 371] width 84 height 21
click at [176, 372] on span "px" at bounding box center [178, 371] width 8 height 9
click at [176, 372] on input "px" at bounding box center [149, 371] width 84 height 21
drag, startPoint x: 146, startPoint y: 372, endPoint x: 116, endPoint y: 372, distance: 30.0
click at [116, 372] on input "px" at bounding box center [149, 371] width 84 height 21
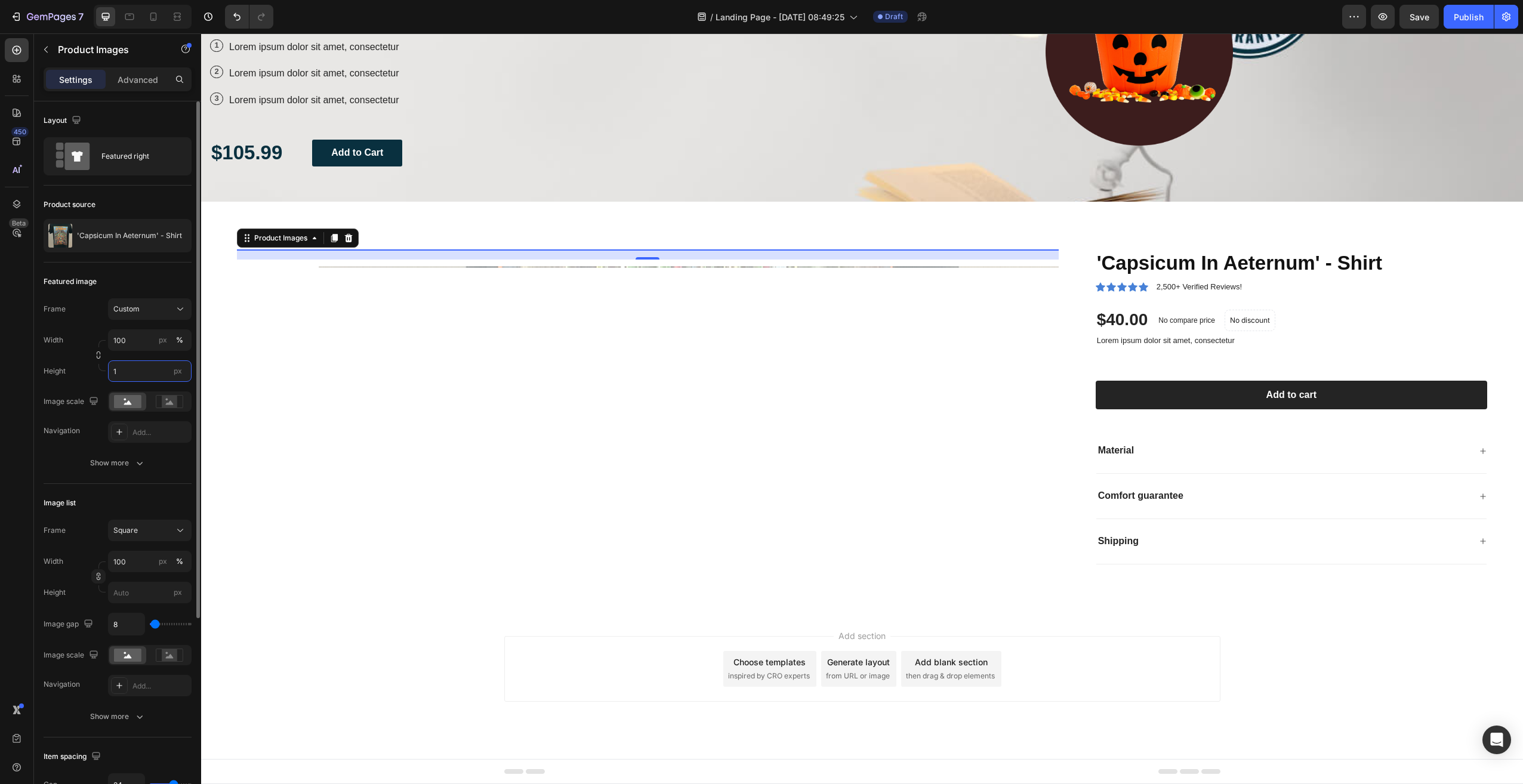
scroll to position [191, 0]
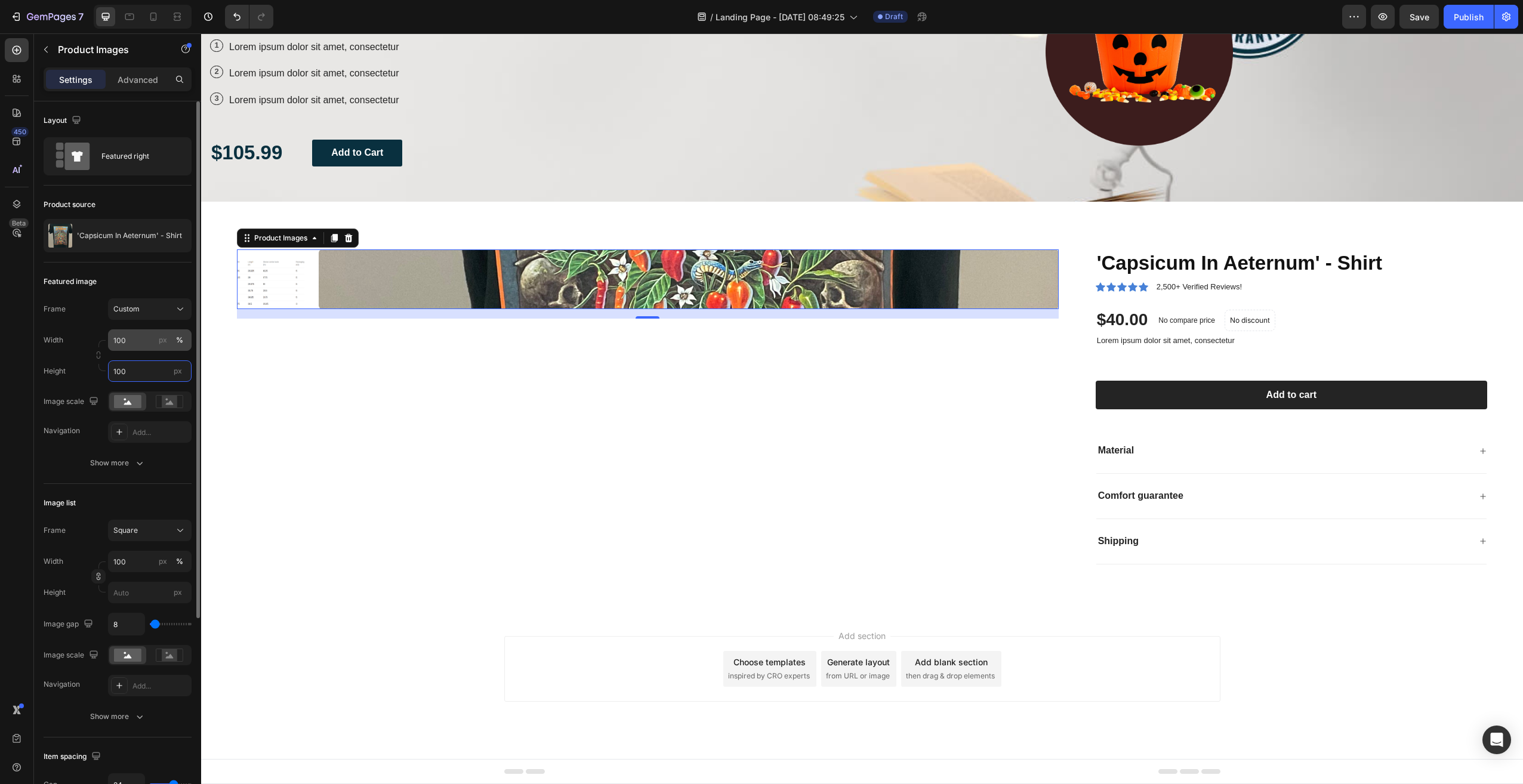
type input "100"
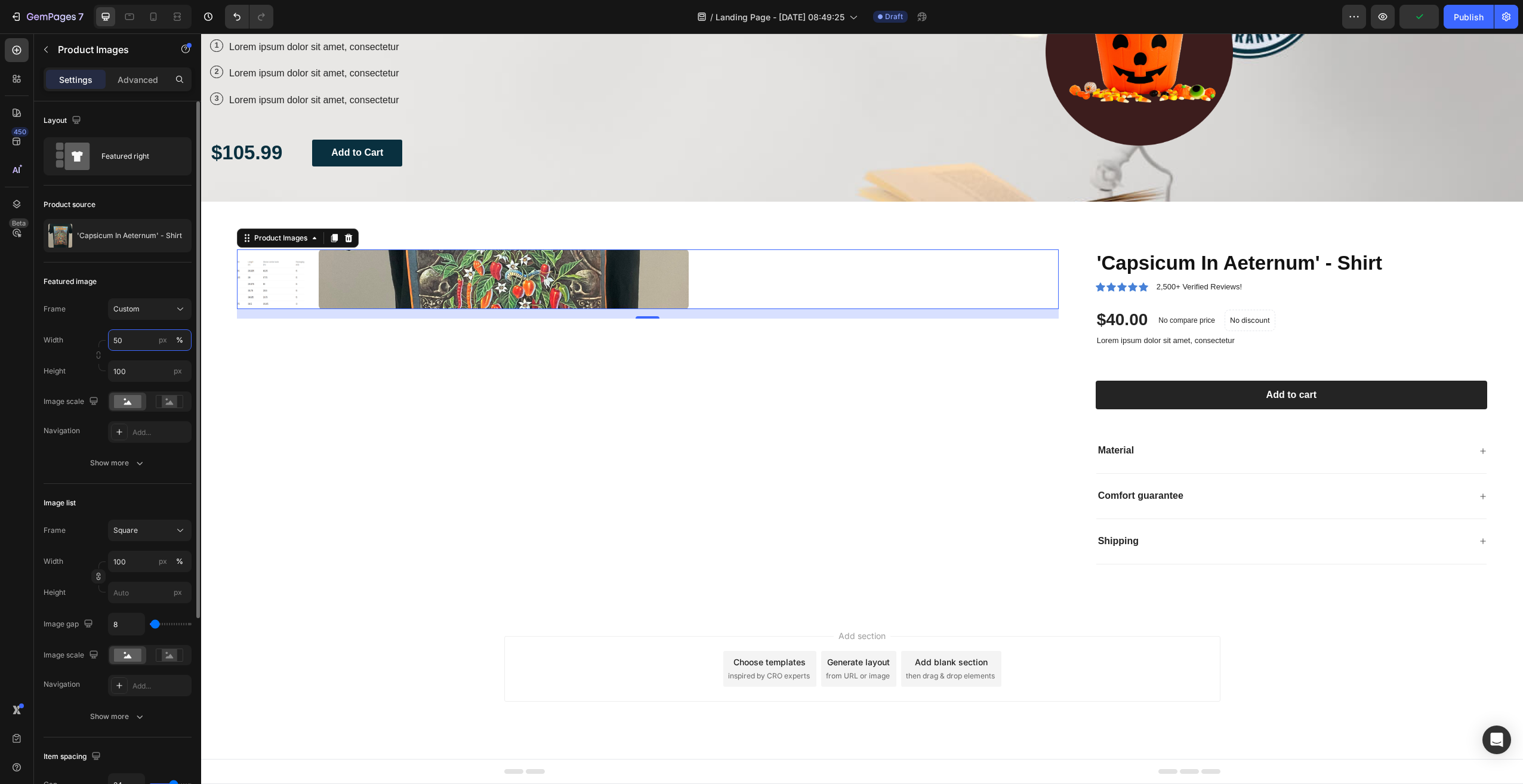
type input "50"
click at [117, 369] on input "100" at bounding box center [149, 371] width 84 height 21
click at [117, 370] on input "100" at bounding box center [149, 371] width 84 height 21
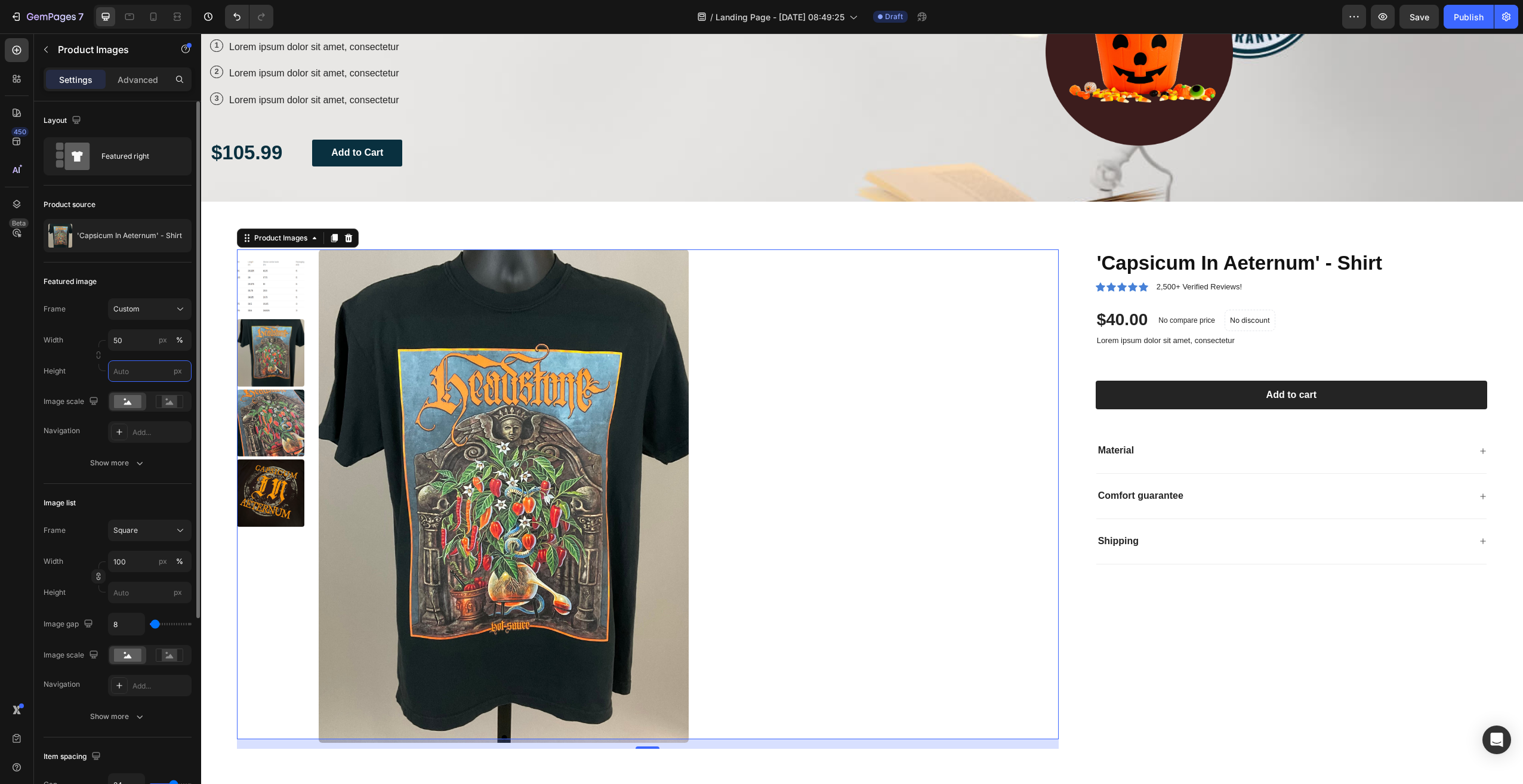
scroll to position [358, 0]
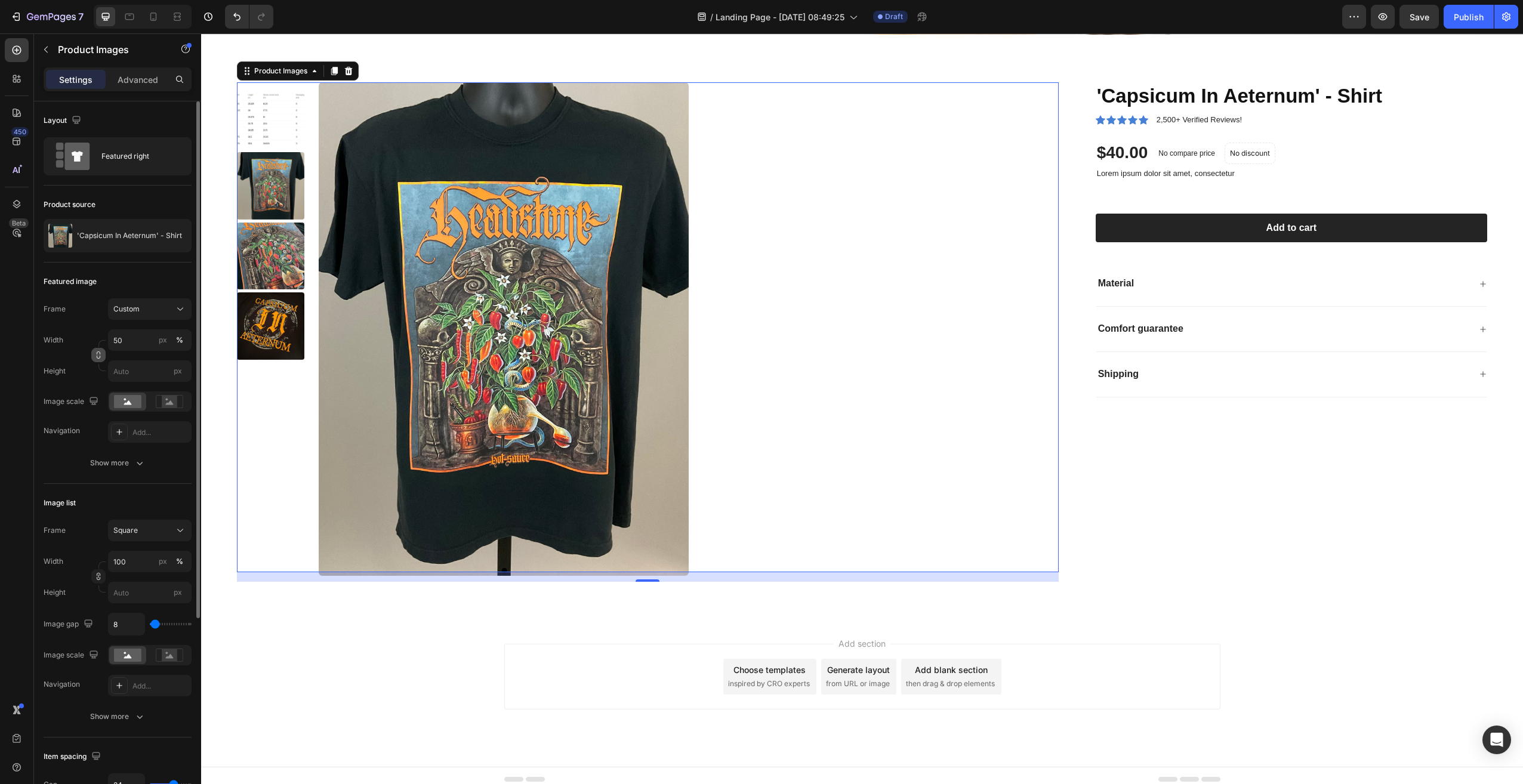
click at [94, 356] on button "button" at bounding box center [98, 355] width 15 height 15
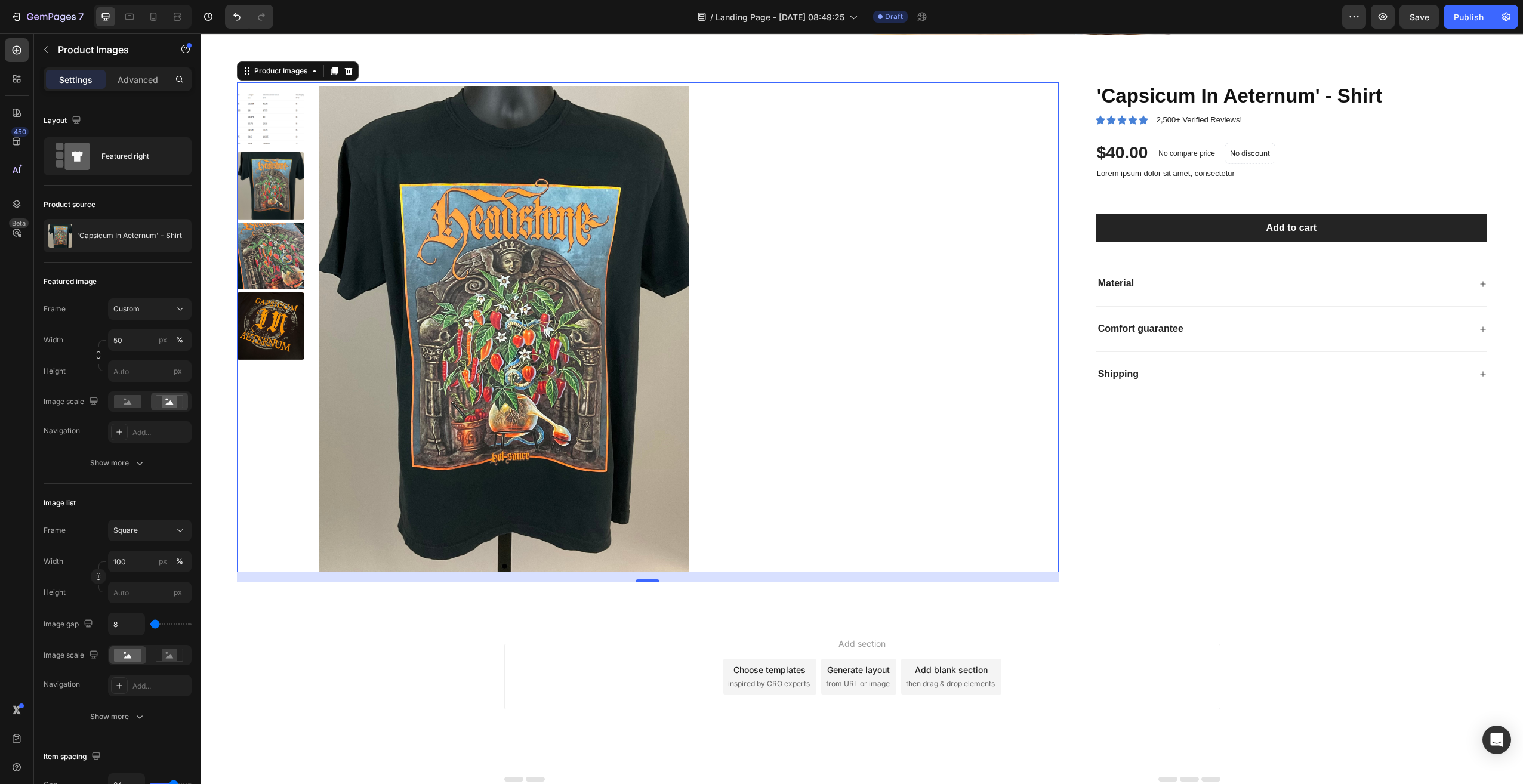
click at [643, 379] on img at bounding box center [504, 329] width 370 height 494
click at [166, 662] on rect at bounding box center [169, 655] width 27 height 12
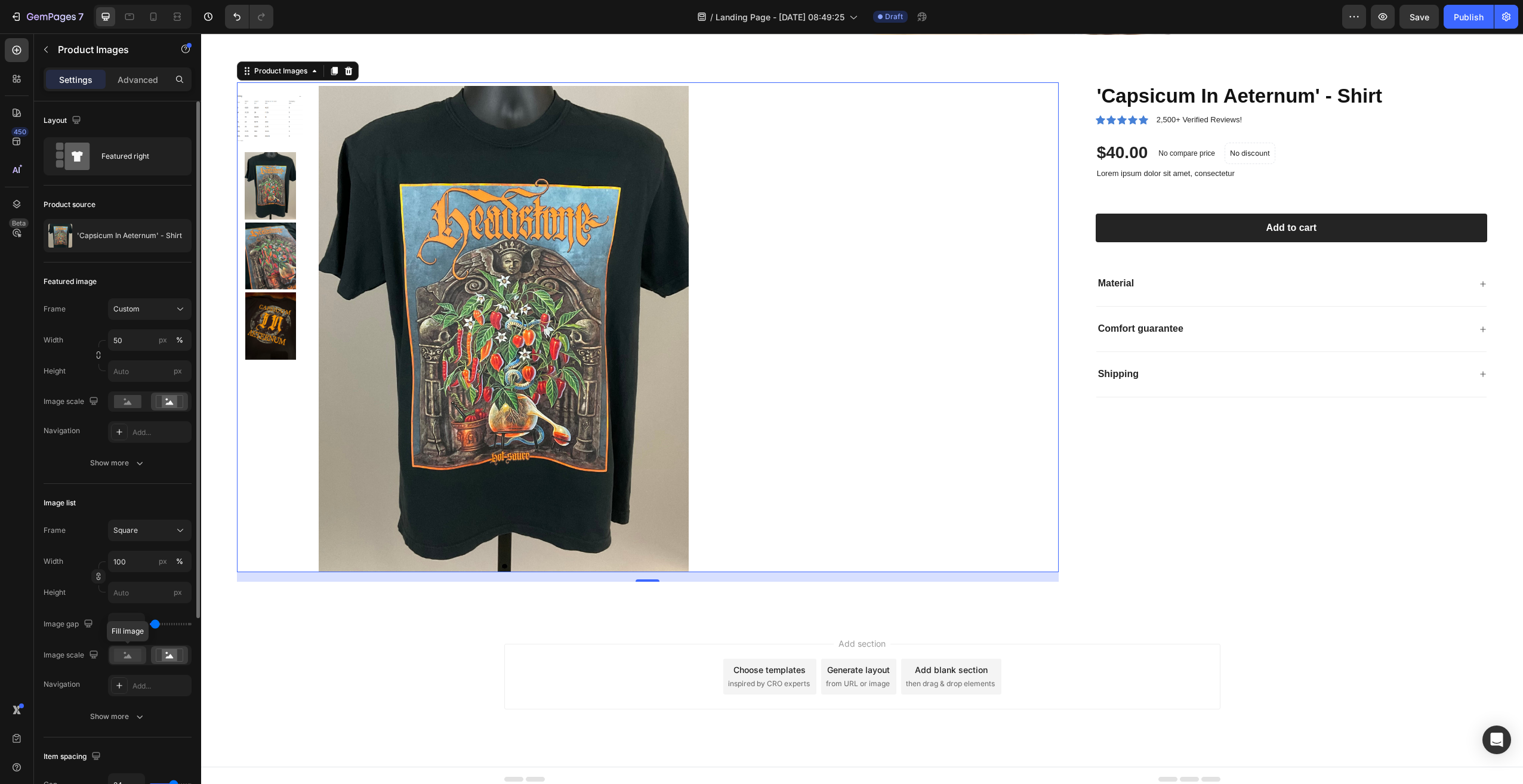
click at [133, 662] on rect at bounding box center [128, 654] width 28 height 13
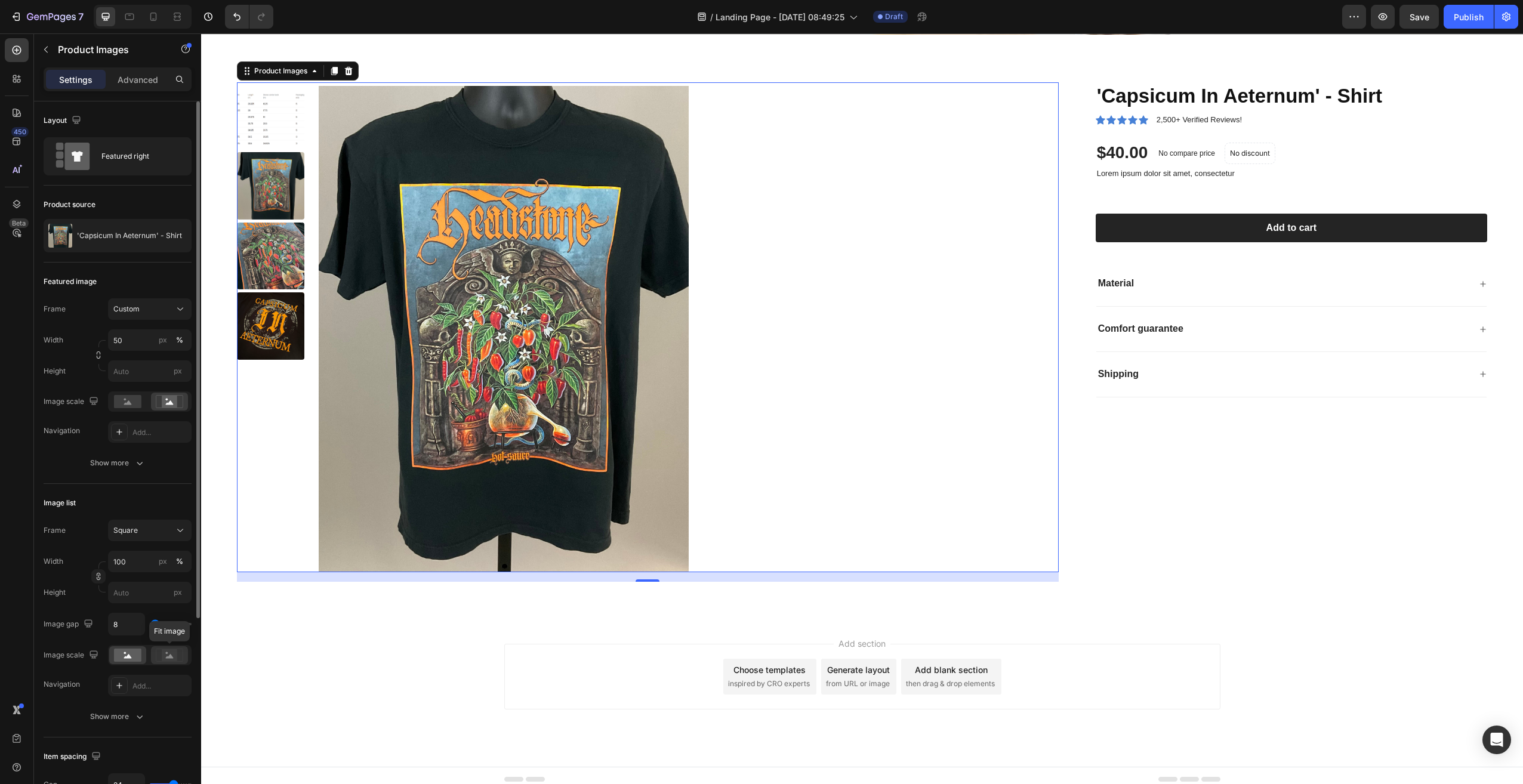
click at [163, 660] on rect at bounding box center [169, 655] width 15 height 12
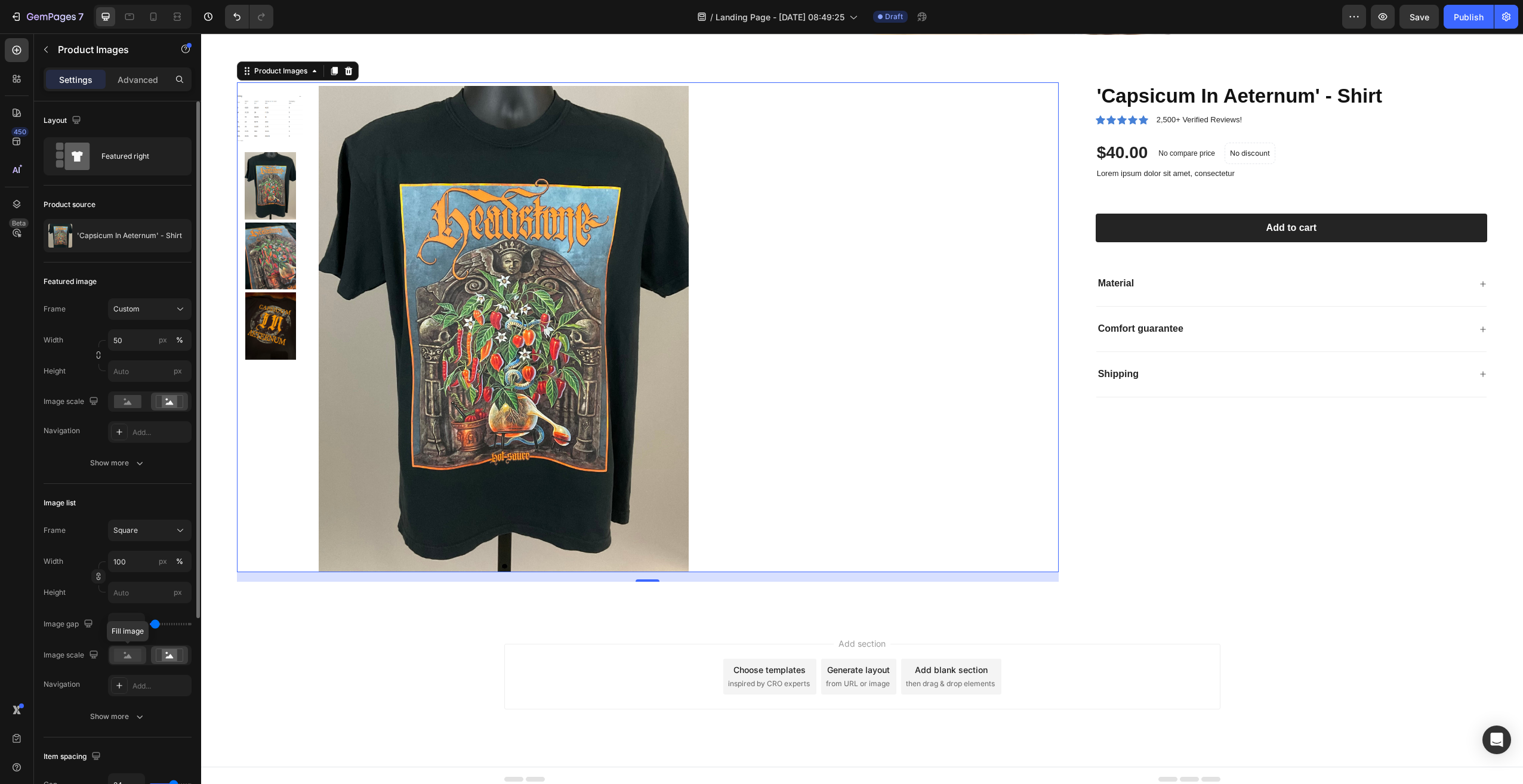
click at [125, 661] on rect at bounding box center [128, 654] width 28 height 13
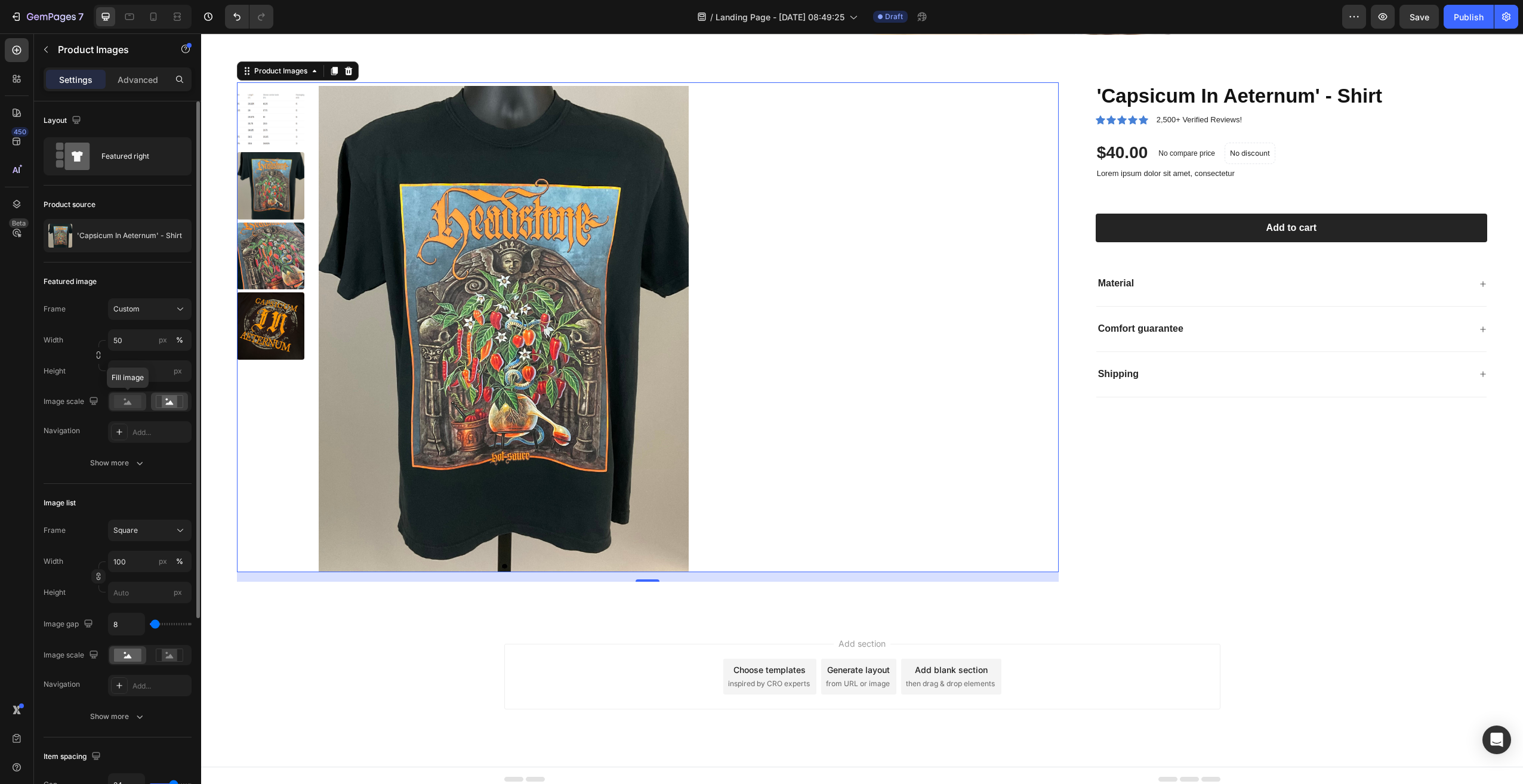
click at [133, 400] on rect at bounding box center [128, 401] width 28 height 13
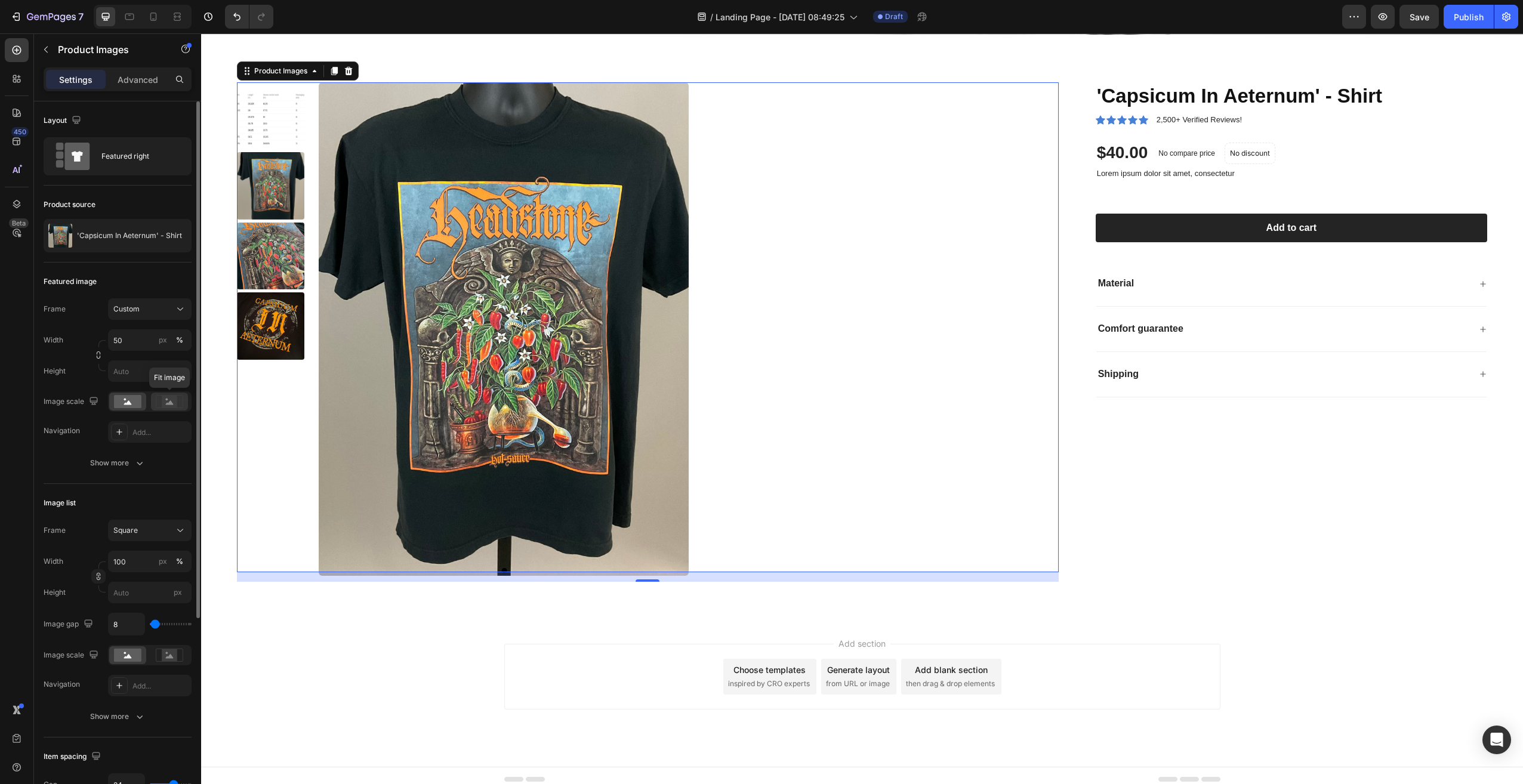
click at [154, 401] on div at bounding box center [169, 401] width 37 height 18
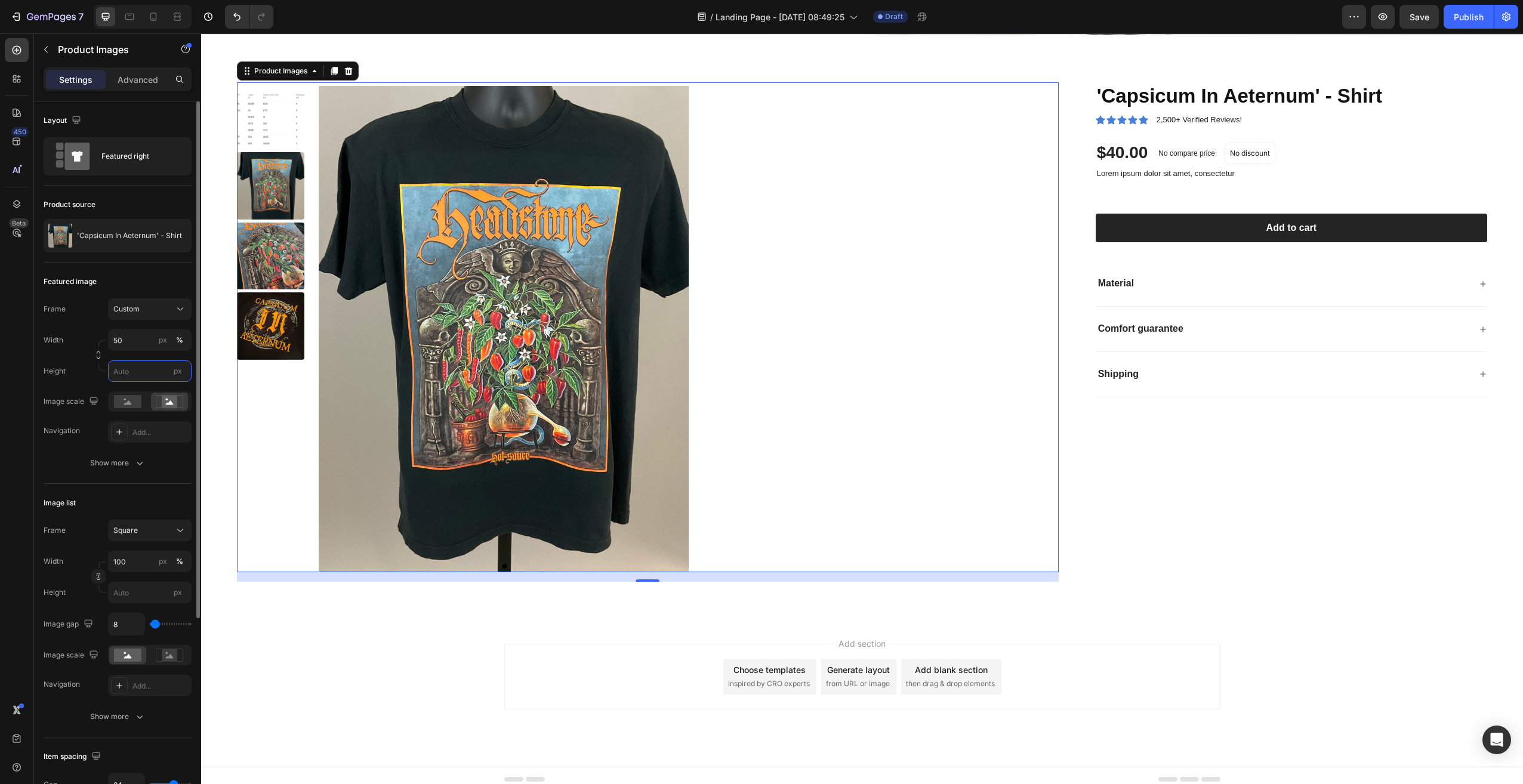
click at [127, 379] on input "px" at bounding box center [149, 371] width 84 height 21
click at [155, 308] on div "Custom" at bounding box center [143, 309] width 58 height 11
click at [174, 339] on icon at bounding box center [176, 339] width 12 height 12
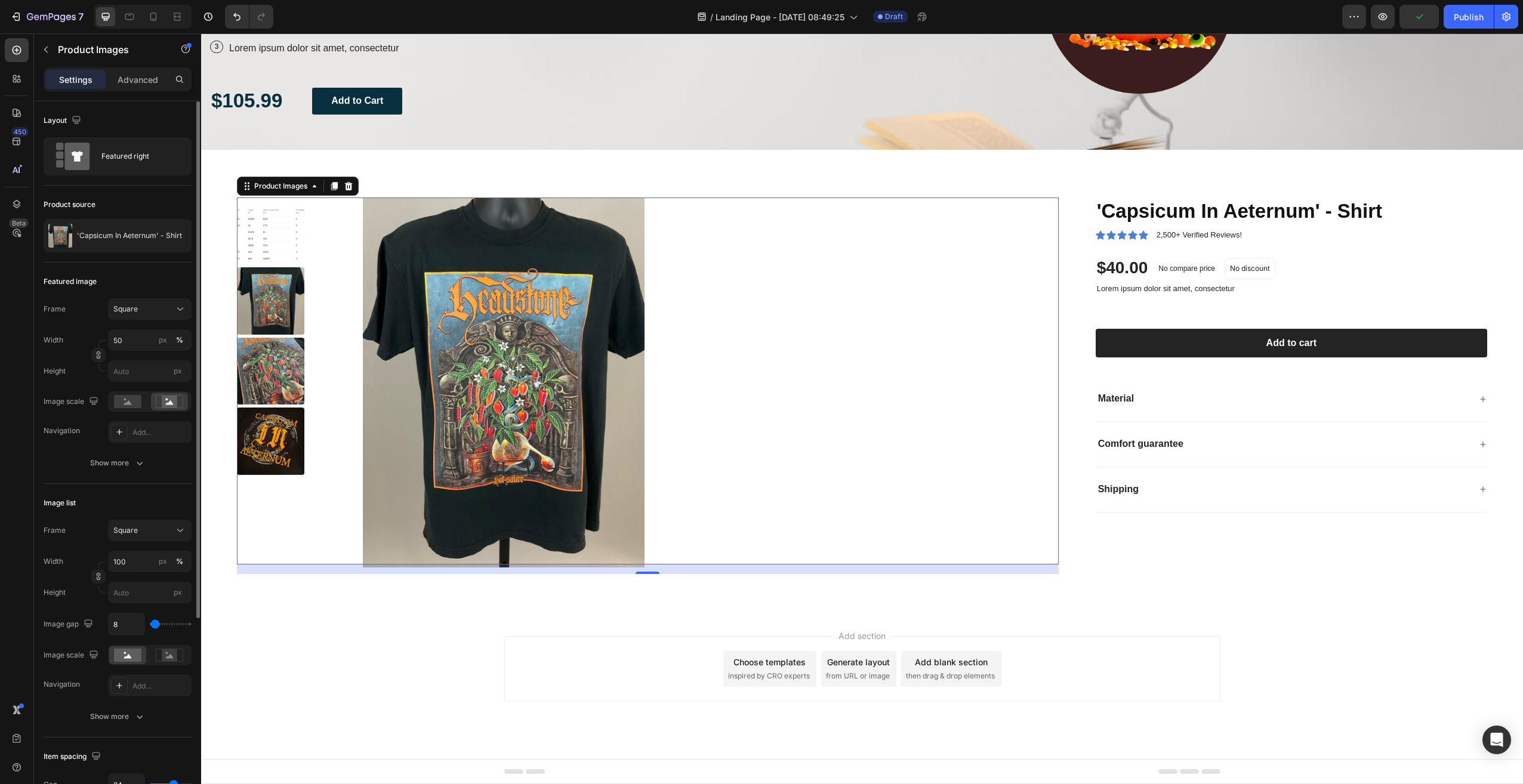
scroll to position [243, 0]
click at [175, 306] on icon at bounding box center [180, 310] width 12 height 12
click at [166, 360] on div "Vertical" at bounding box center [147, 361] width 69 height 12
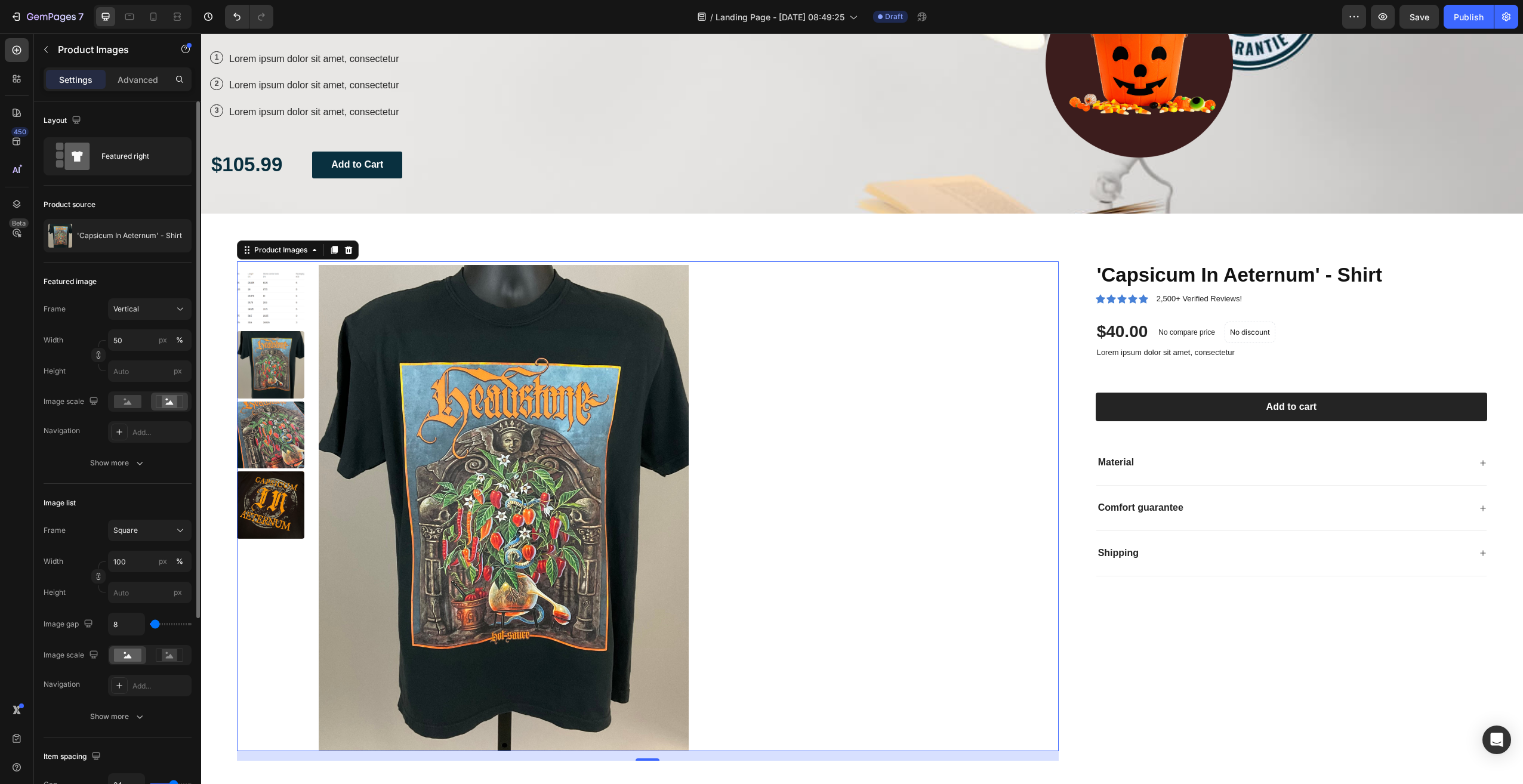
scroll to position [238, 0]
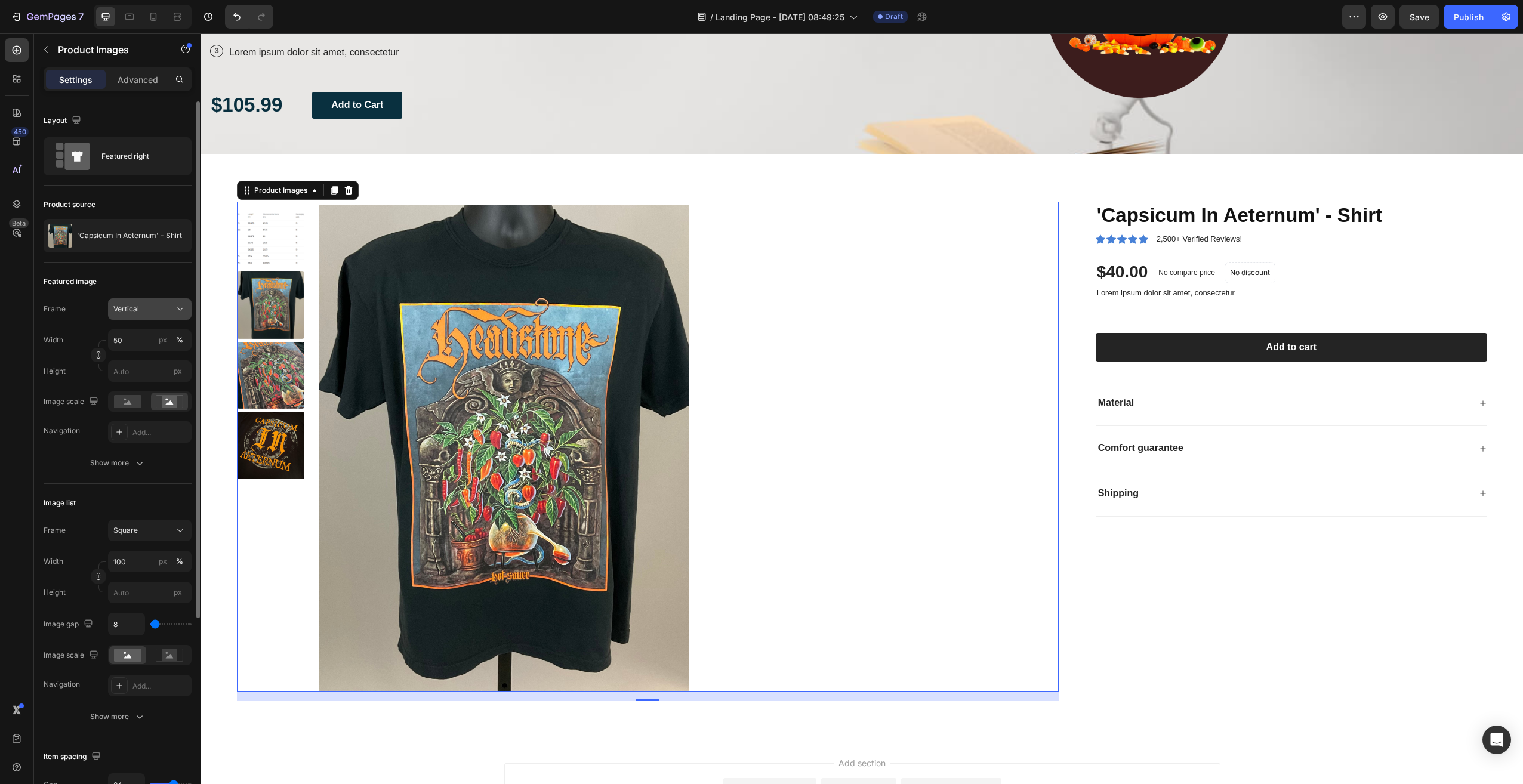
click at [167, 317] on button "Vertical" at bounding box center [149, 309] width 84 height 21
click at [159, 384] on div "Horizontal" at bounding box center [147, 384] width 69 height 12
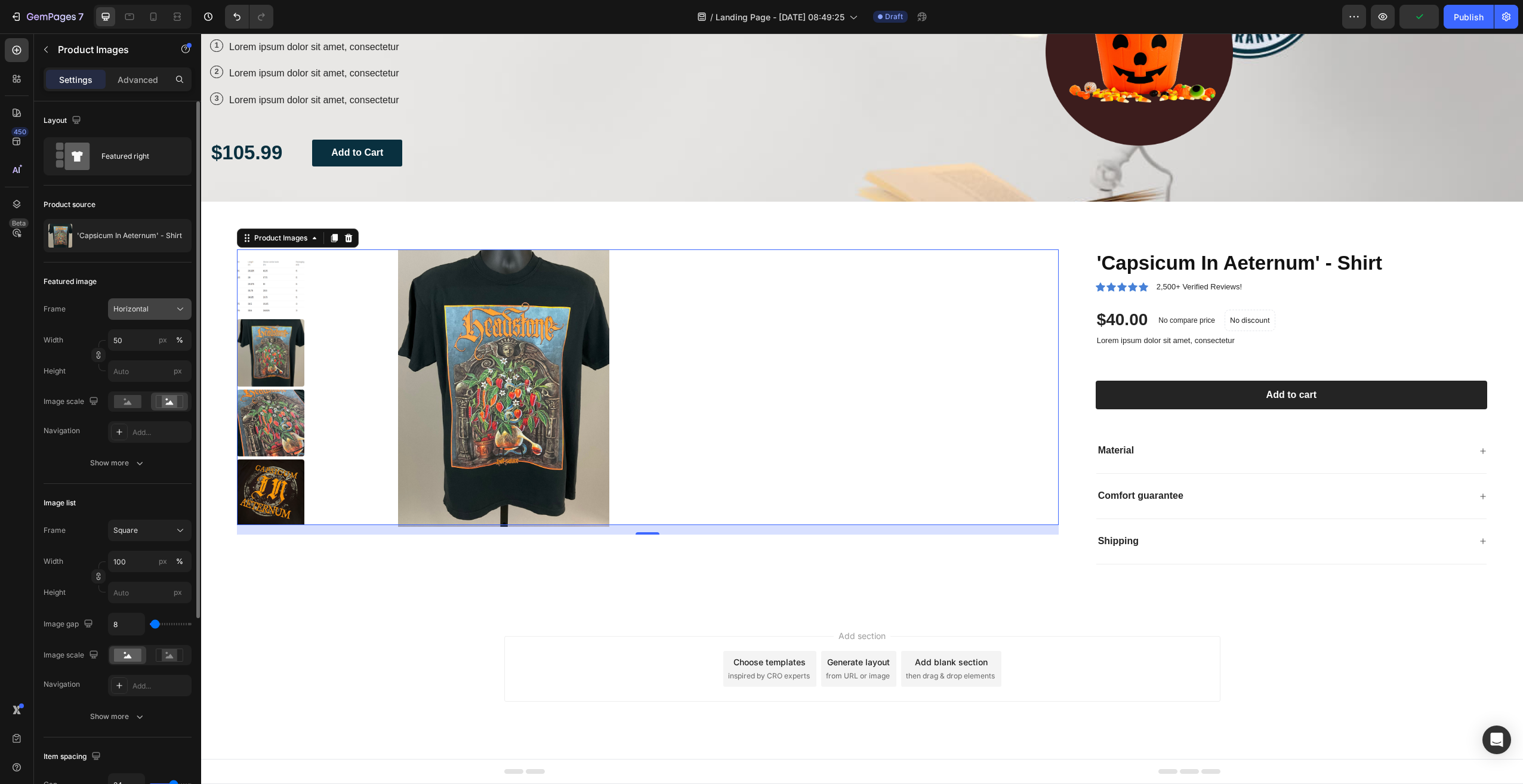
click at [172, 306] on div "Horizontal" at bounding box center [149, 310] width 73 height 12
click at [163, 333] on div "Square" at bounding box center [147, 339] width 69 height 12
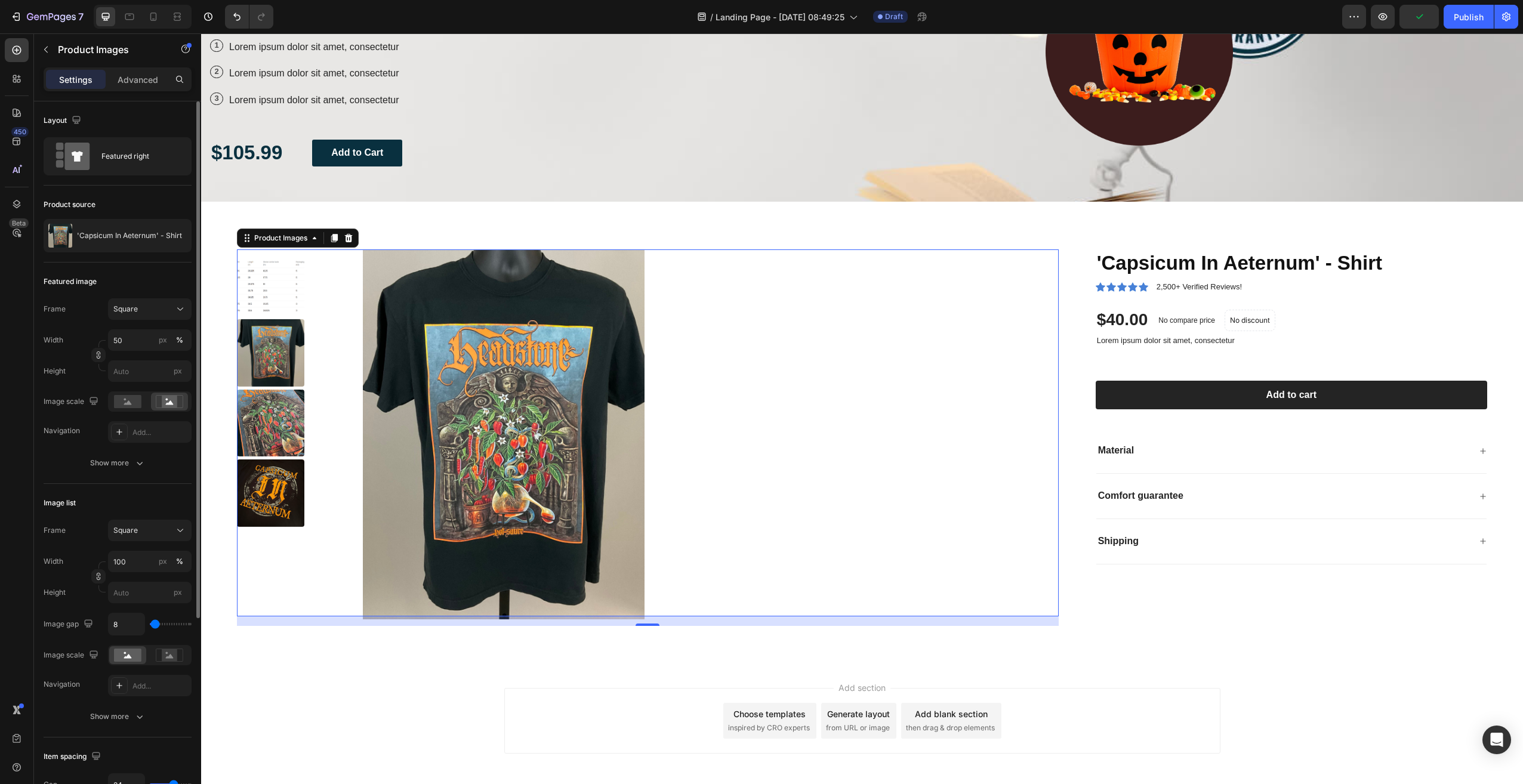
scroll to position [238, 0]
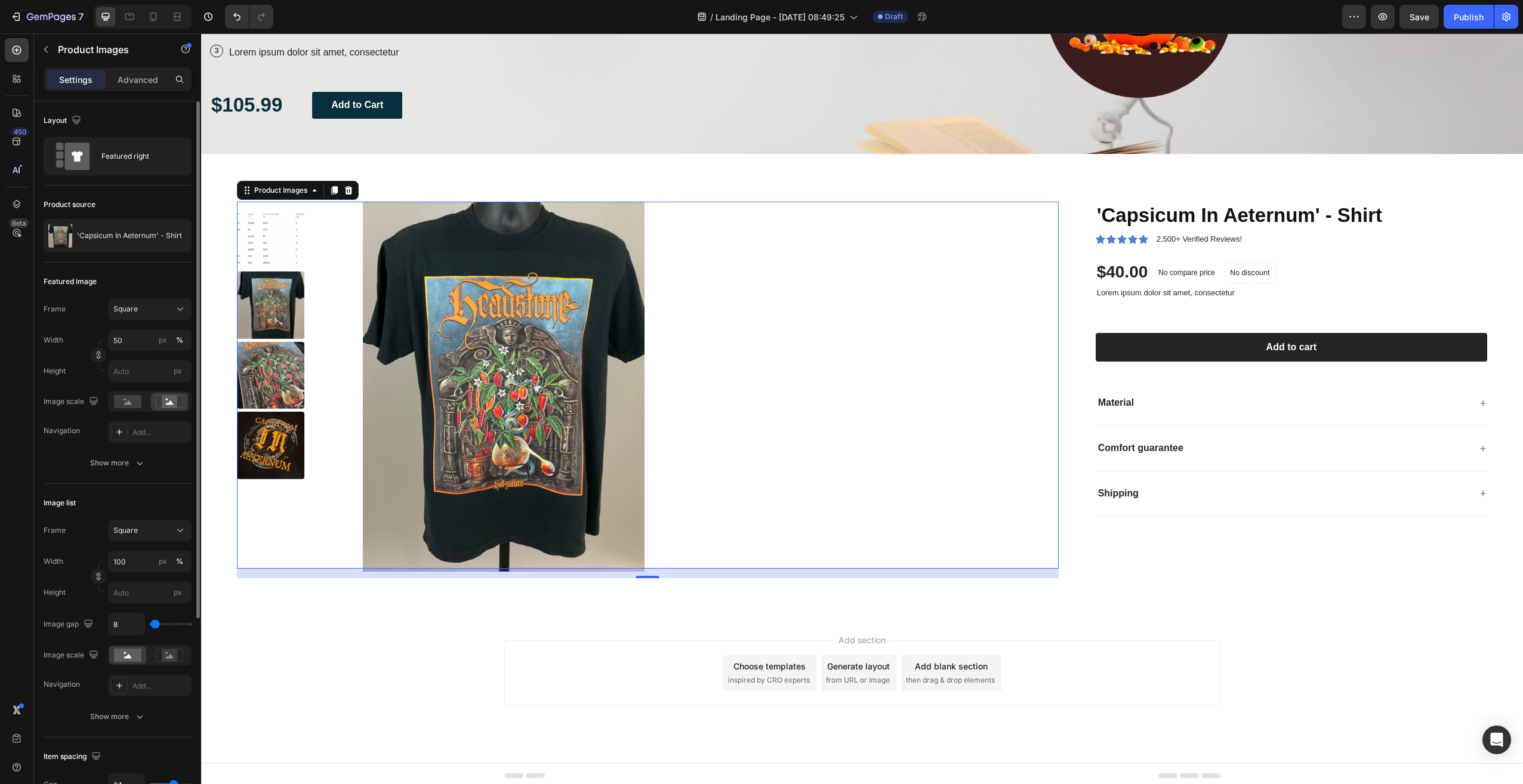
click at [163, 333] on div "px %" at bounding box center [171, 340] width 31 height 21
click at [163, 333] on input "50" at bounding box center [149, 340] width 84 height 21
click at [139, 462] on icon "button" at bounding box center [139, 463] width 12 height 12
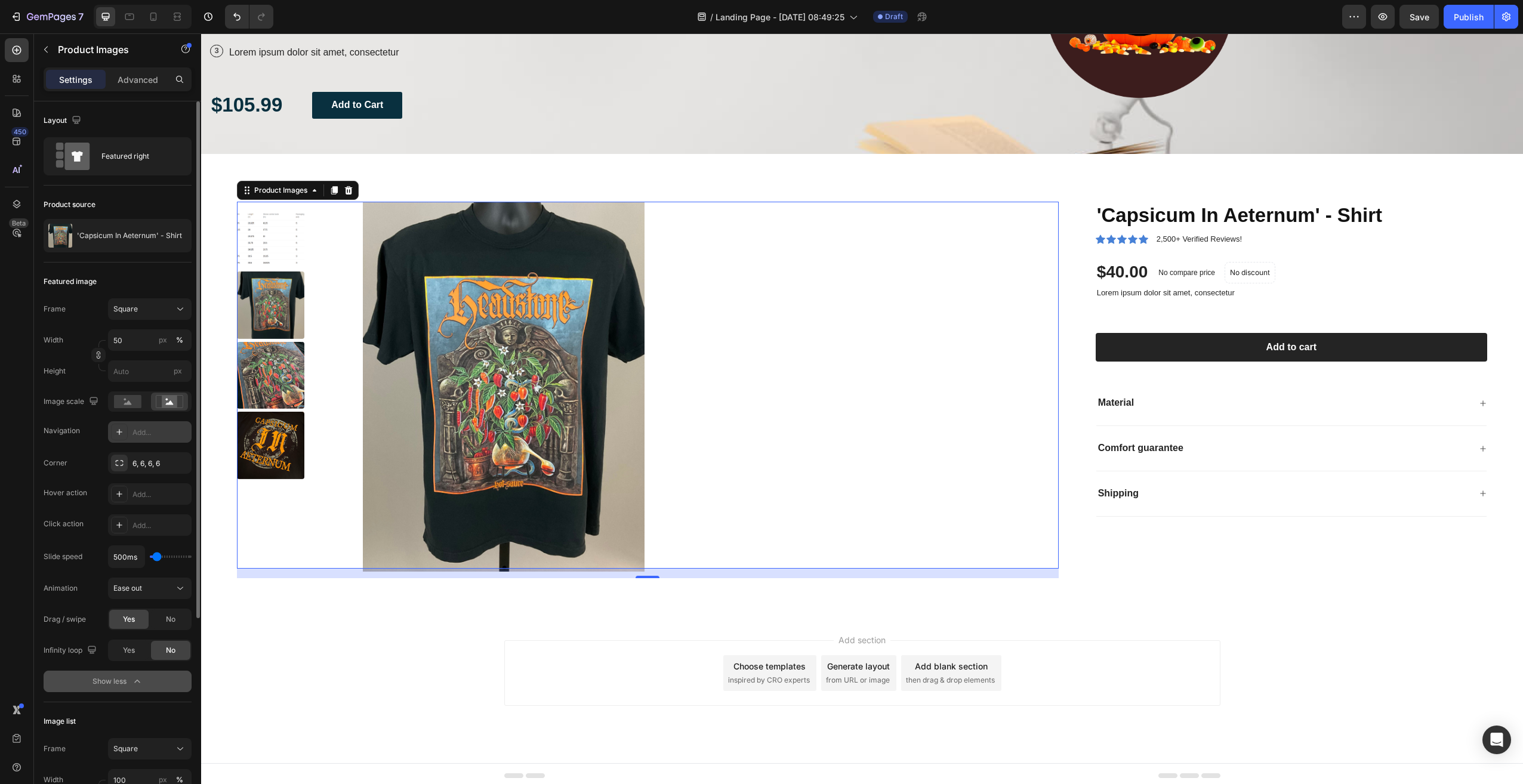
click at [151, 435] on div "Add..." at bounding box center [160, 433] width 56 height 11
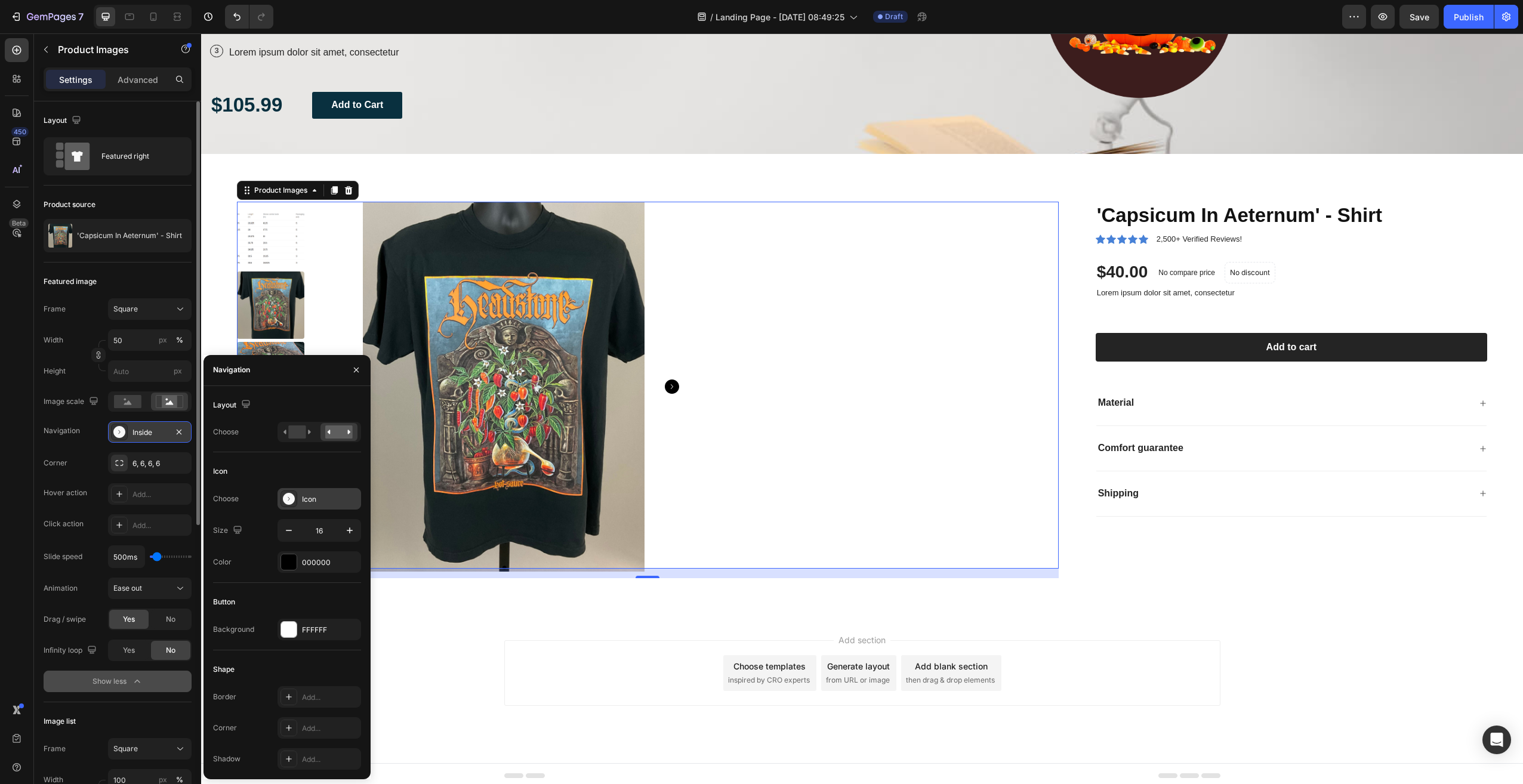
click at [289, 499] on icon at bounding box center [289, 499] width 12 height 12
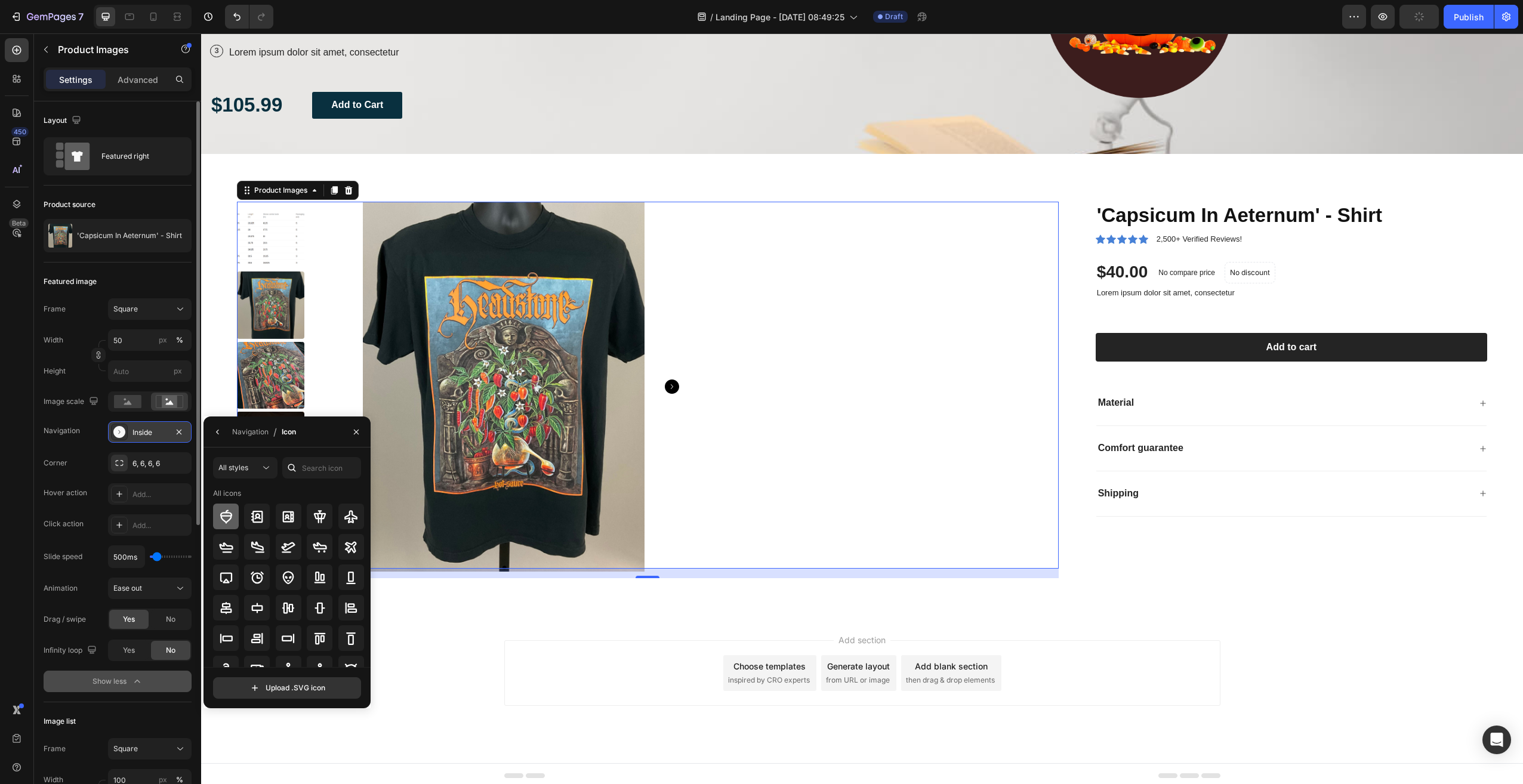
click at [235, 520] on div at bounding box center [225, 516] width 25 height 25
click at [293, 582] on icon at bounding box center [288, 577] width 15 height 15
click at [178, 431] on icon "button" at bounding box center [179, 431] width 5 height 5
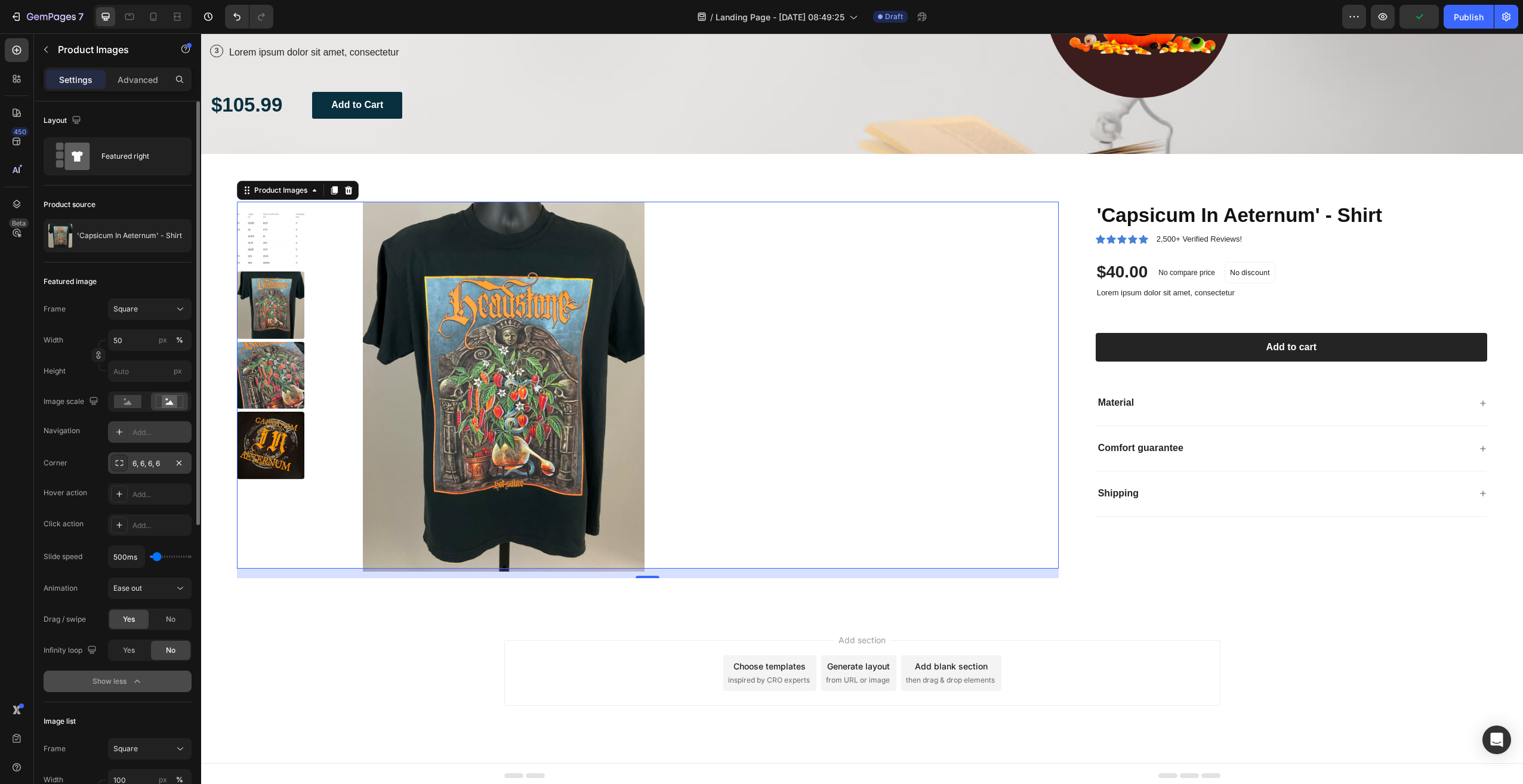
click at [125, 464] on div at bounding box center [120, 463] width 17 height 17
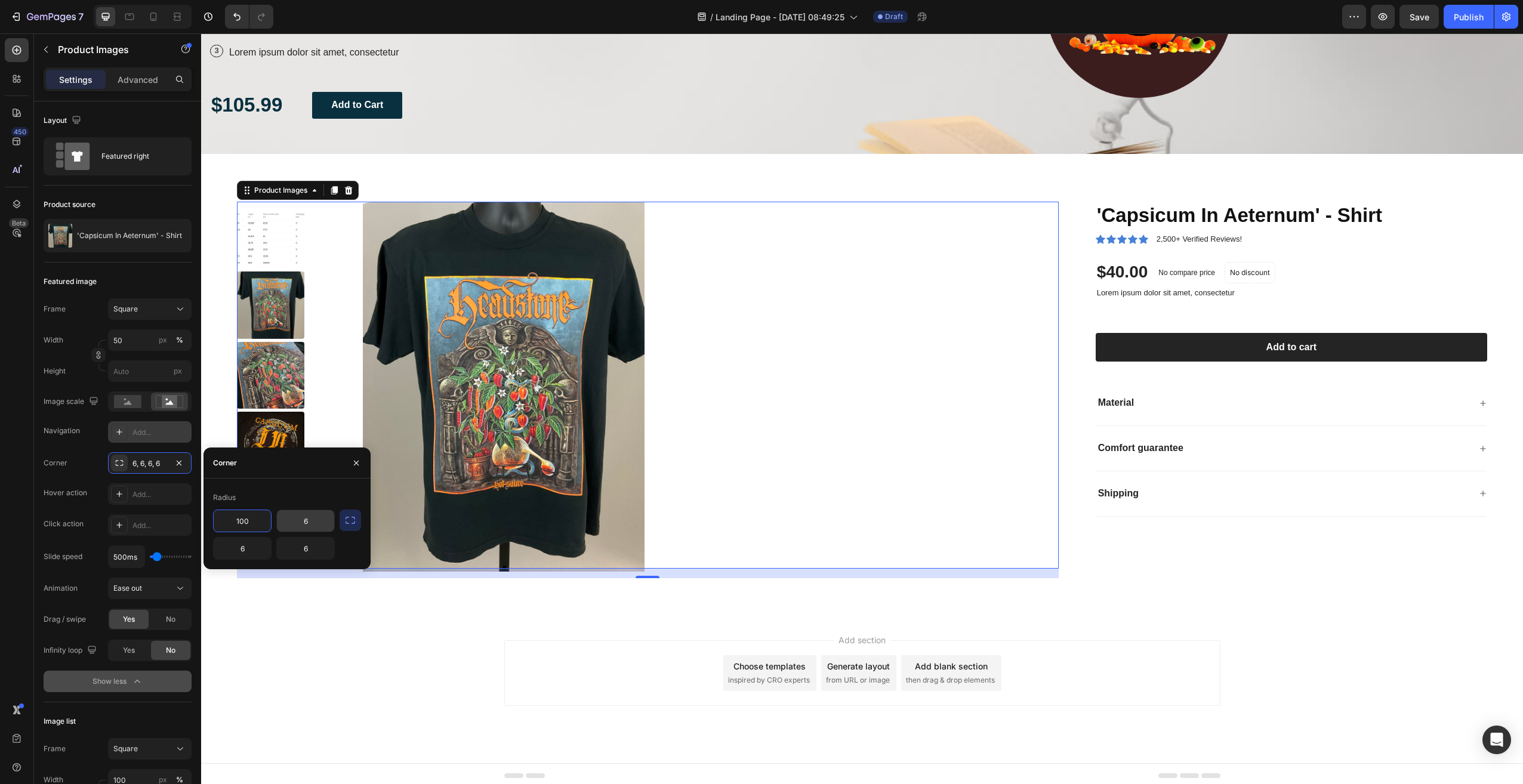
click at [282, 521] on input "6" at bounding box center [305, 521] width 57 height 21
click at [349, 517] on icon "button" at bounding box center [350, 520] width 12 height 12
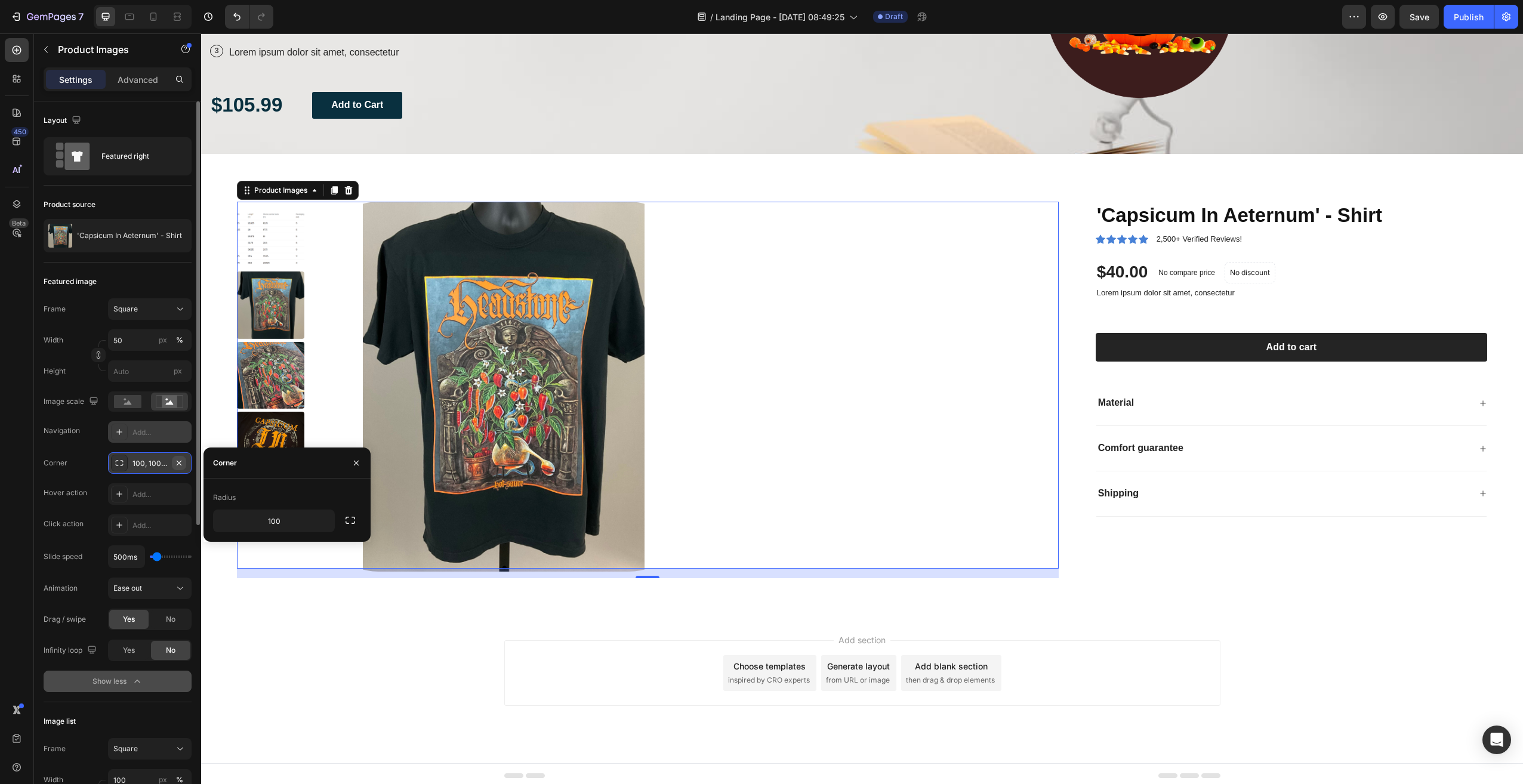
click at [182, 465] on icon "button" at bounding box center [179, 462] width 5 height 5
type input "0"
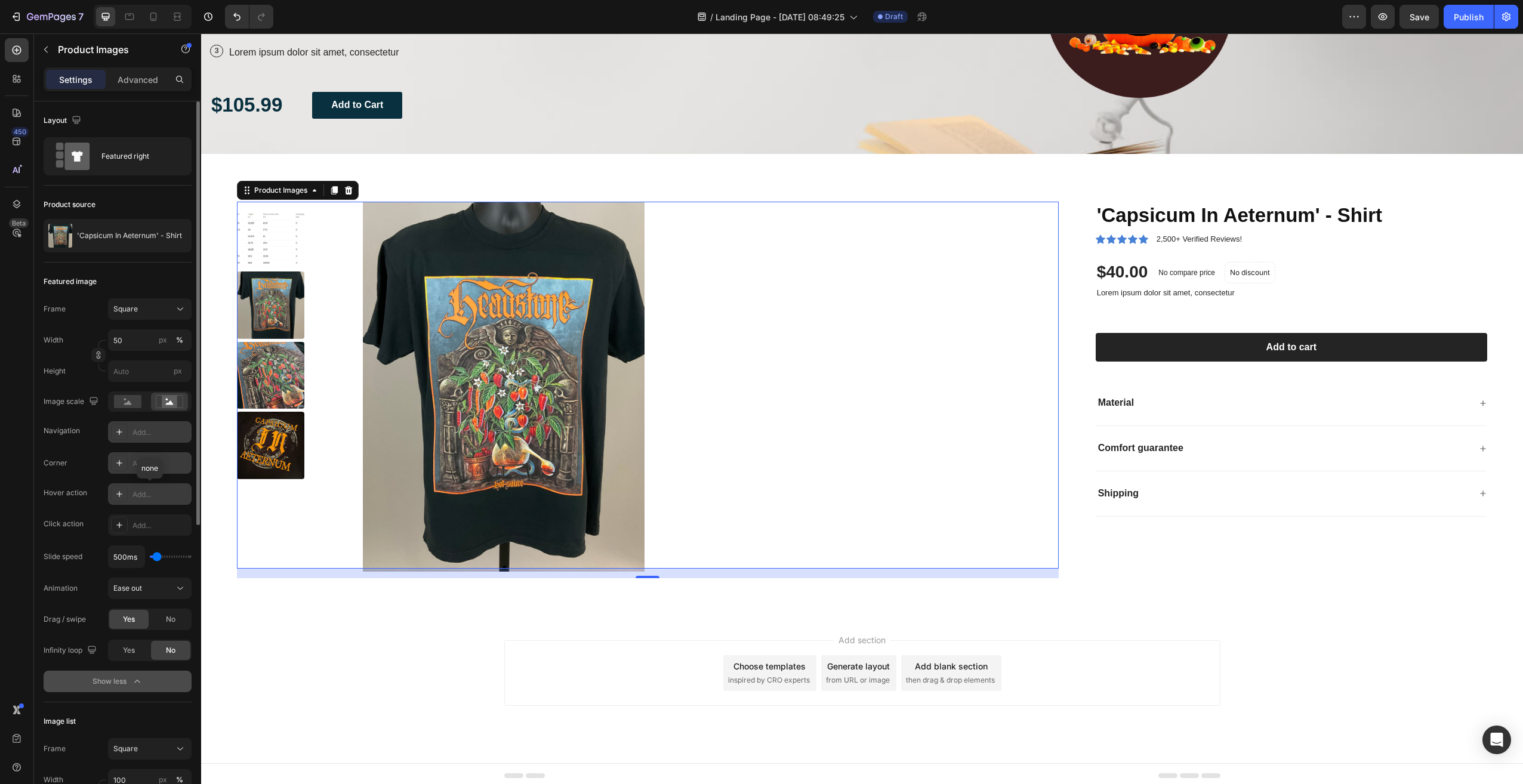
click at [160, 494] on div "Add..." at bounding box center [160, 494] width 56 height 11
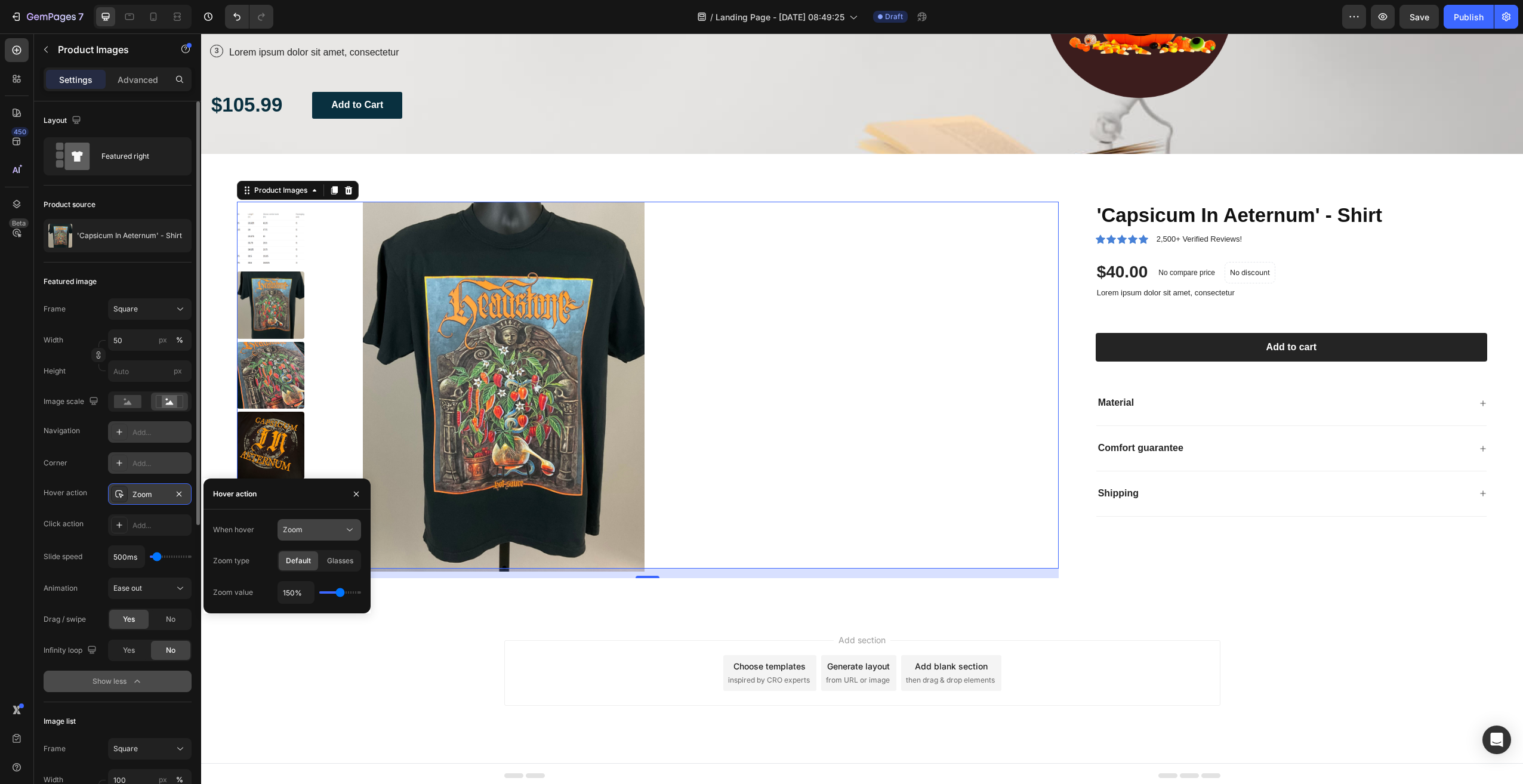
click at [330, 530] on div "Zoom" at bounding box center [313, 530] width 61 height 11
click at [327, 560] on span "Glasses" at bounding box center [340, 561] width 26 height 11
click at [290, 557] on span "Default" at bounding box center [298, 561] width 25 height 11
click at [179, 492] on icon "button" at bounding box center [179, 494] width 9 height 9
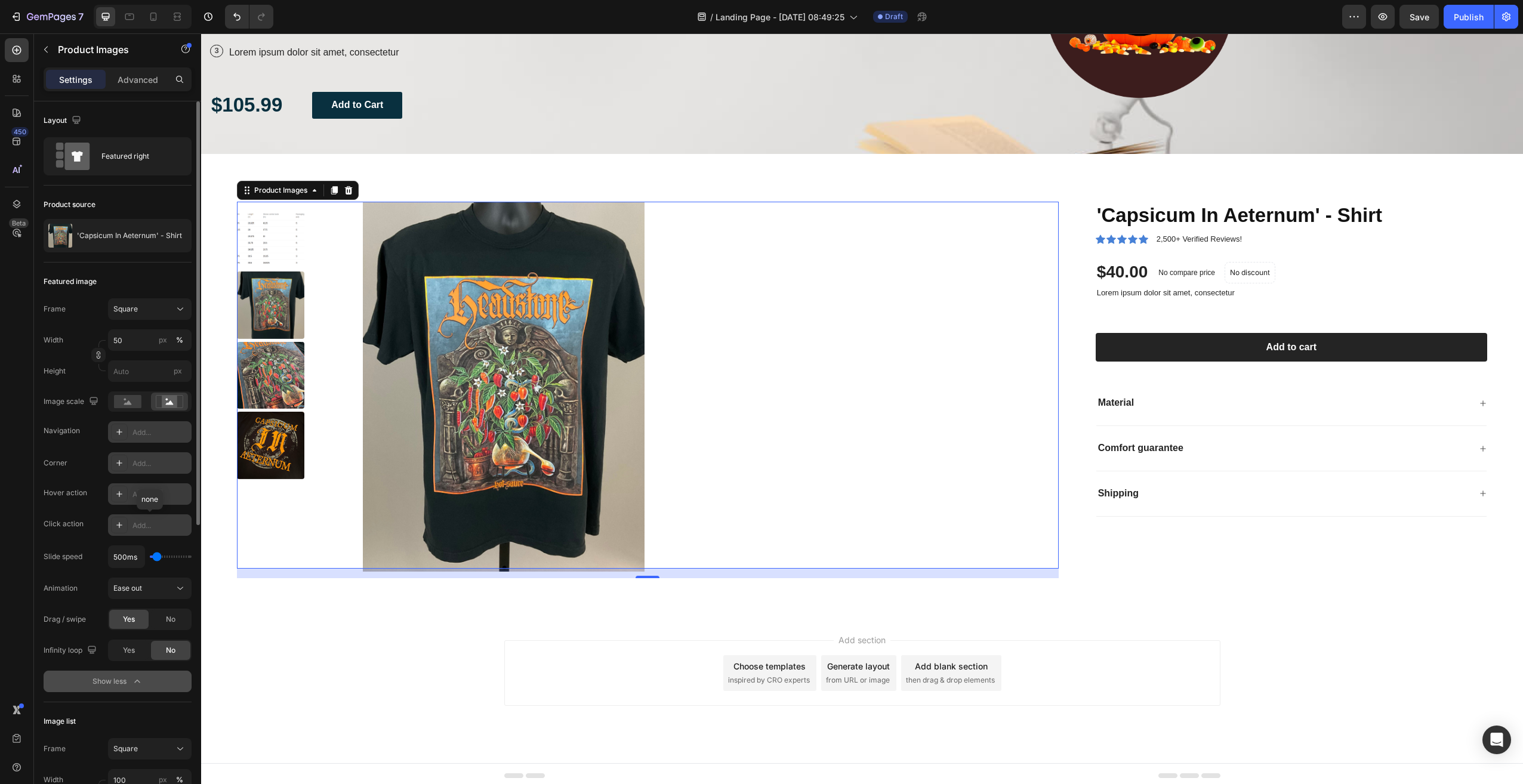
click at [142, 530] on div "Add..." at bounding box center [160, 526] width 56 height 11
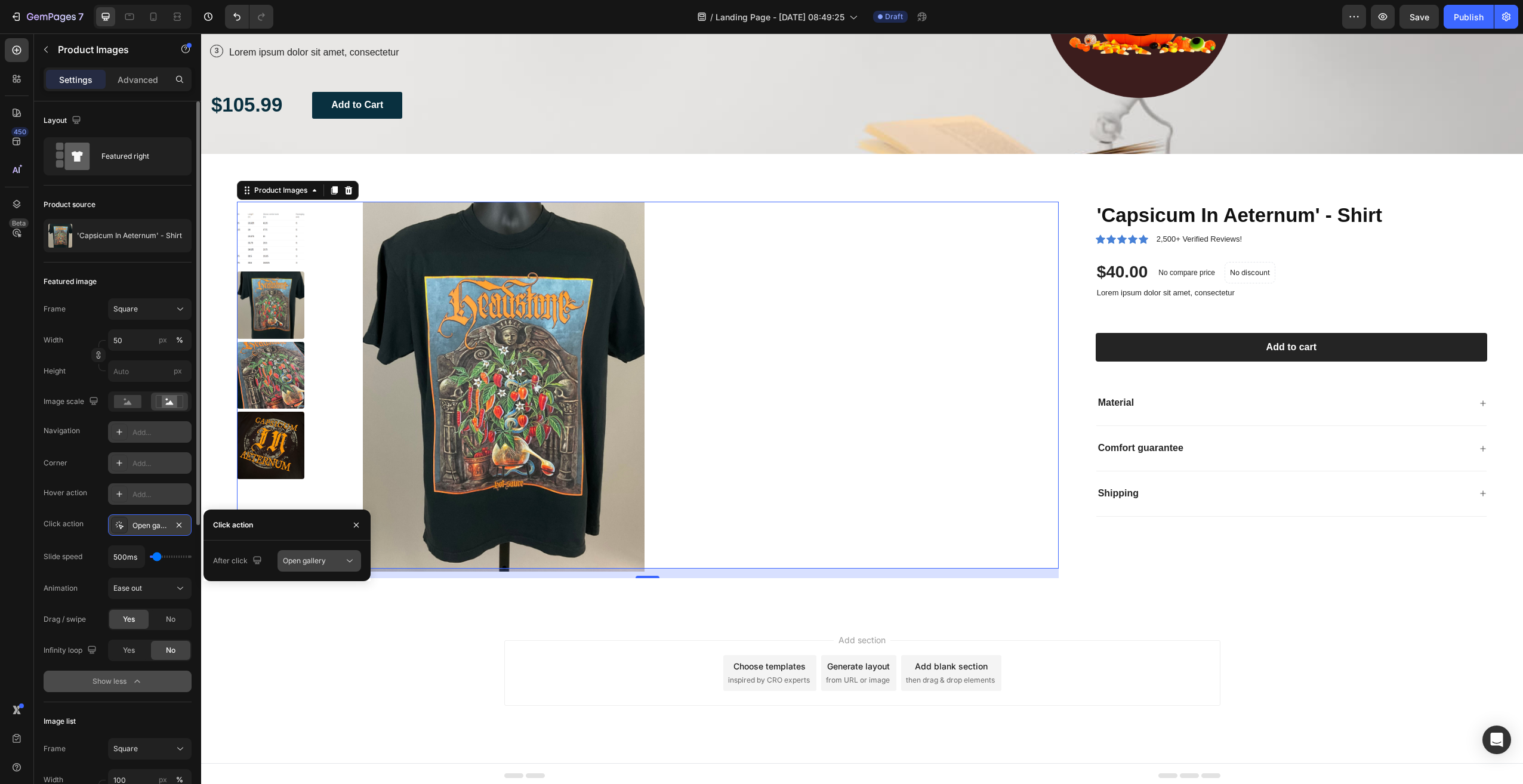
click at [334, 559] on div "Open gallery" at bounding box center [313, 561] width 61 height 11
click at [181, 524] on icon "button" at bounding box center [179, 525] width 9 height 9
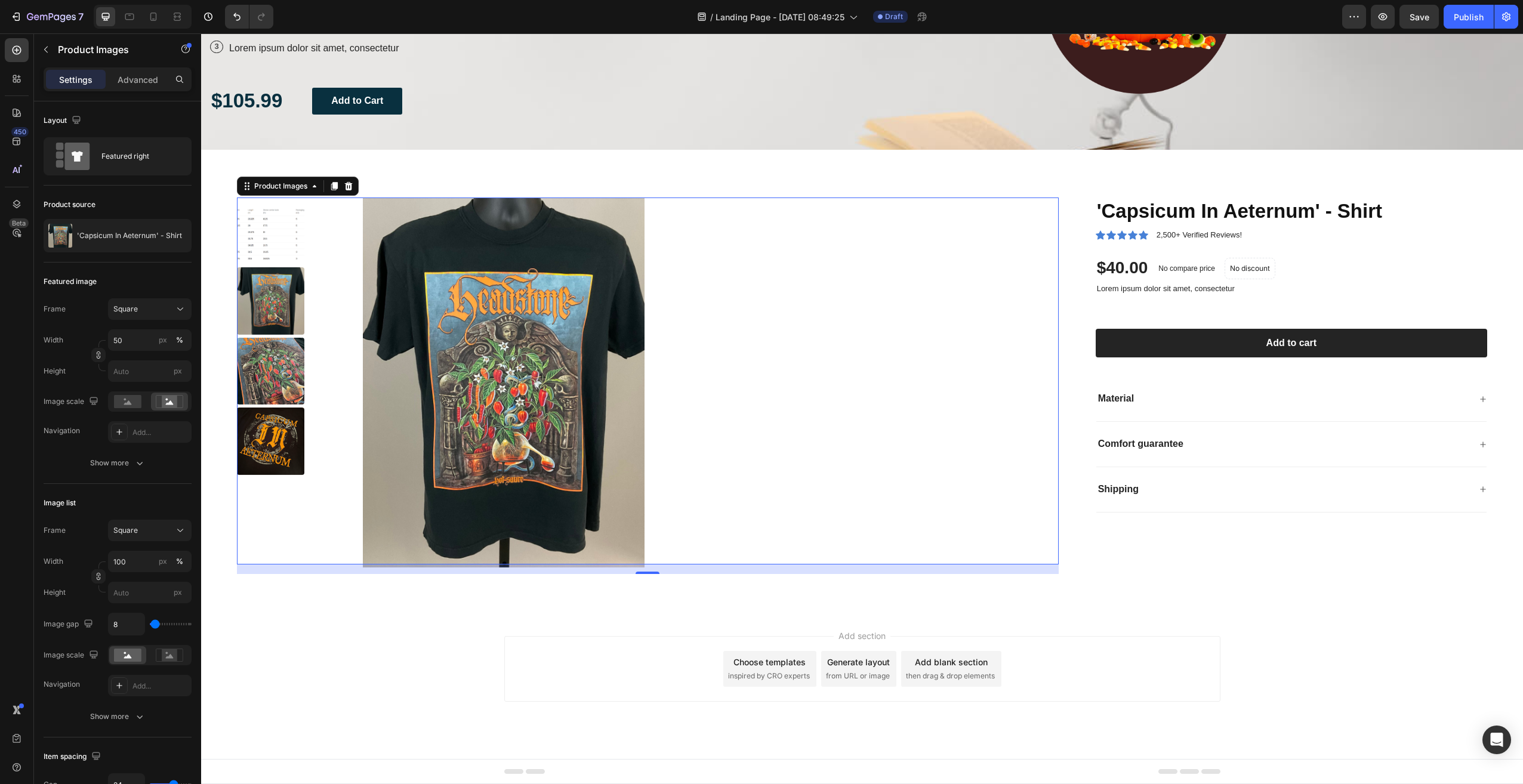
scroll to position [0, 0]
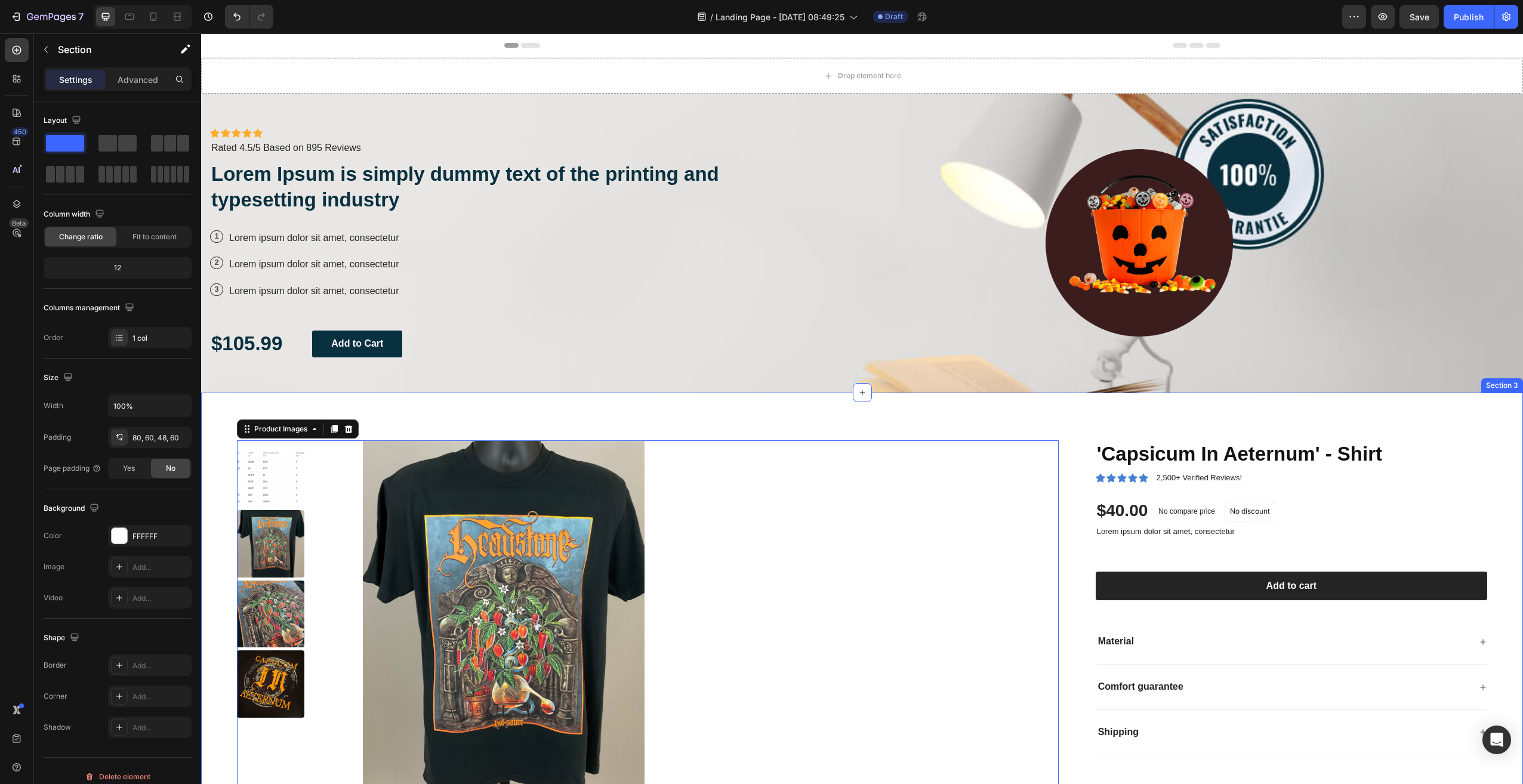
click at [830, 418] on div "Product Images 16 'Capsicum In Aeternum' - Shirt Product Title Icon Icon Icon I…" at bounding box center [862, 623] width 1322 height 462
click at [641, 126] on div "Icon Icon Icon Icon Icon Icon List Icon Icon Icon Icon Icon Icon List Rated 4.5…" at bounding box center [862, 243] width 1322 height 299
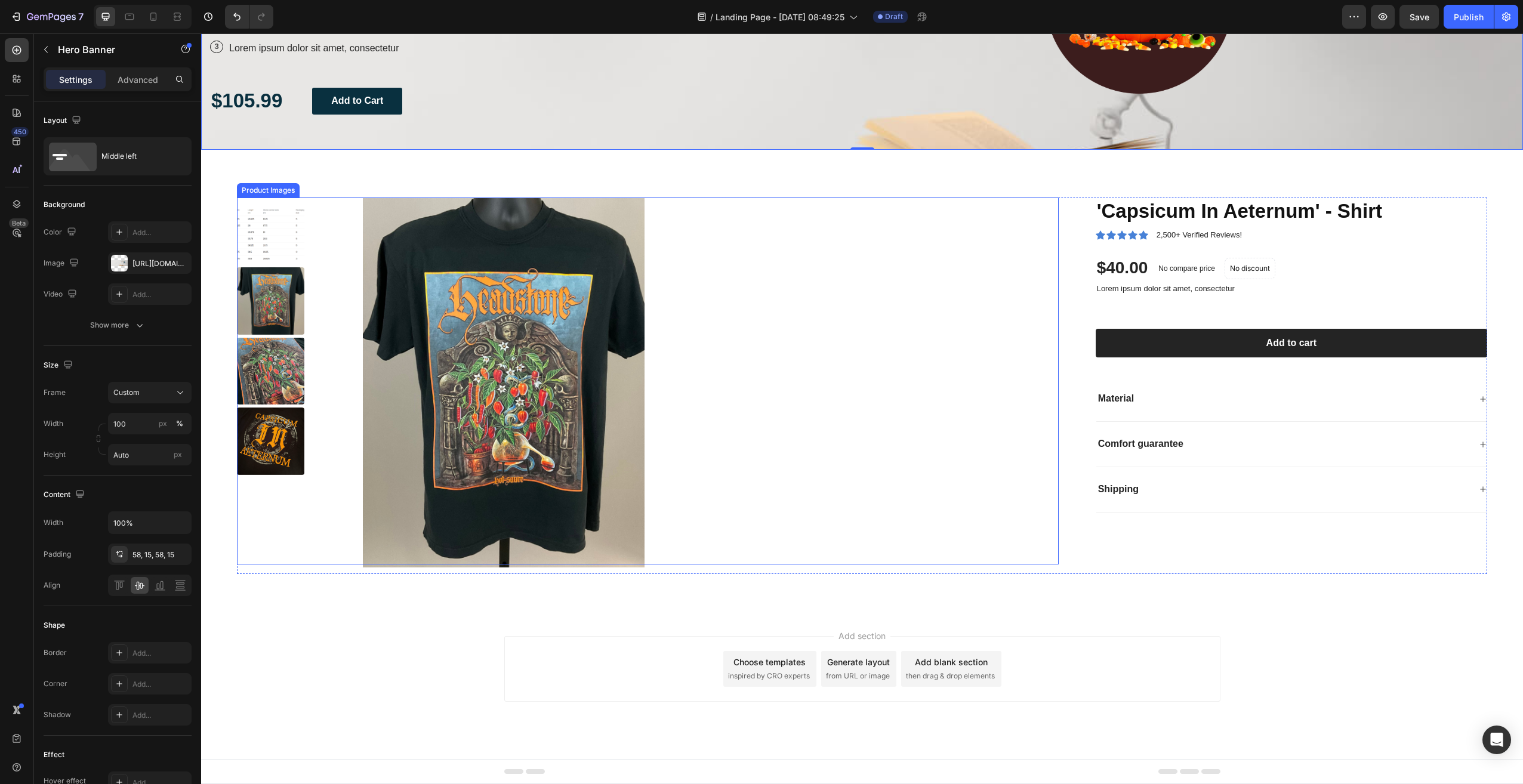
scroll to position [64, 0]
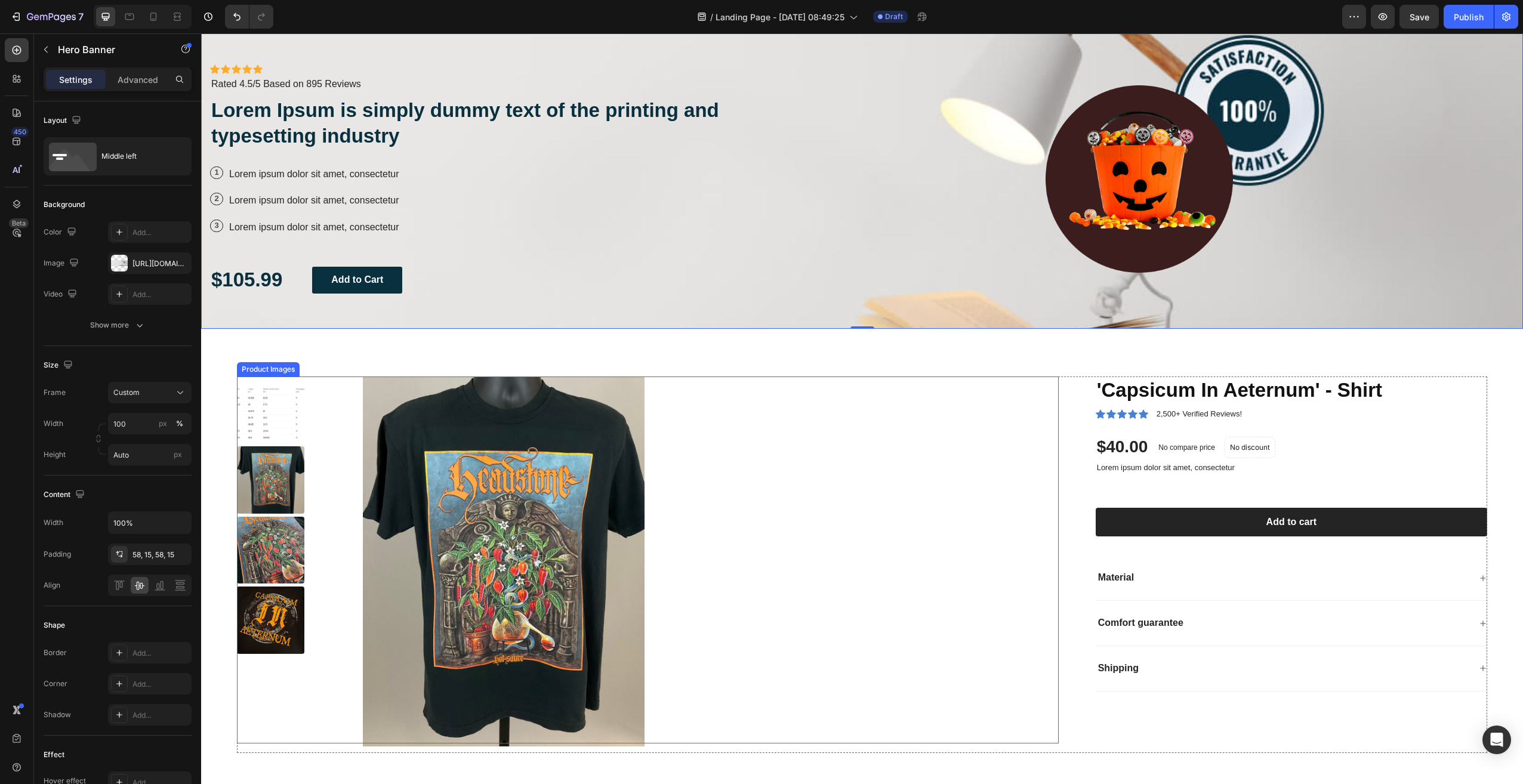
click at [255, 616] on img at bounding box center [271, 620] width 67 height 67
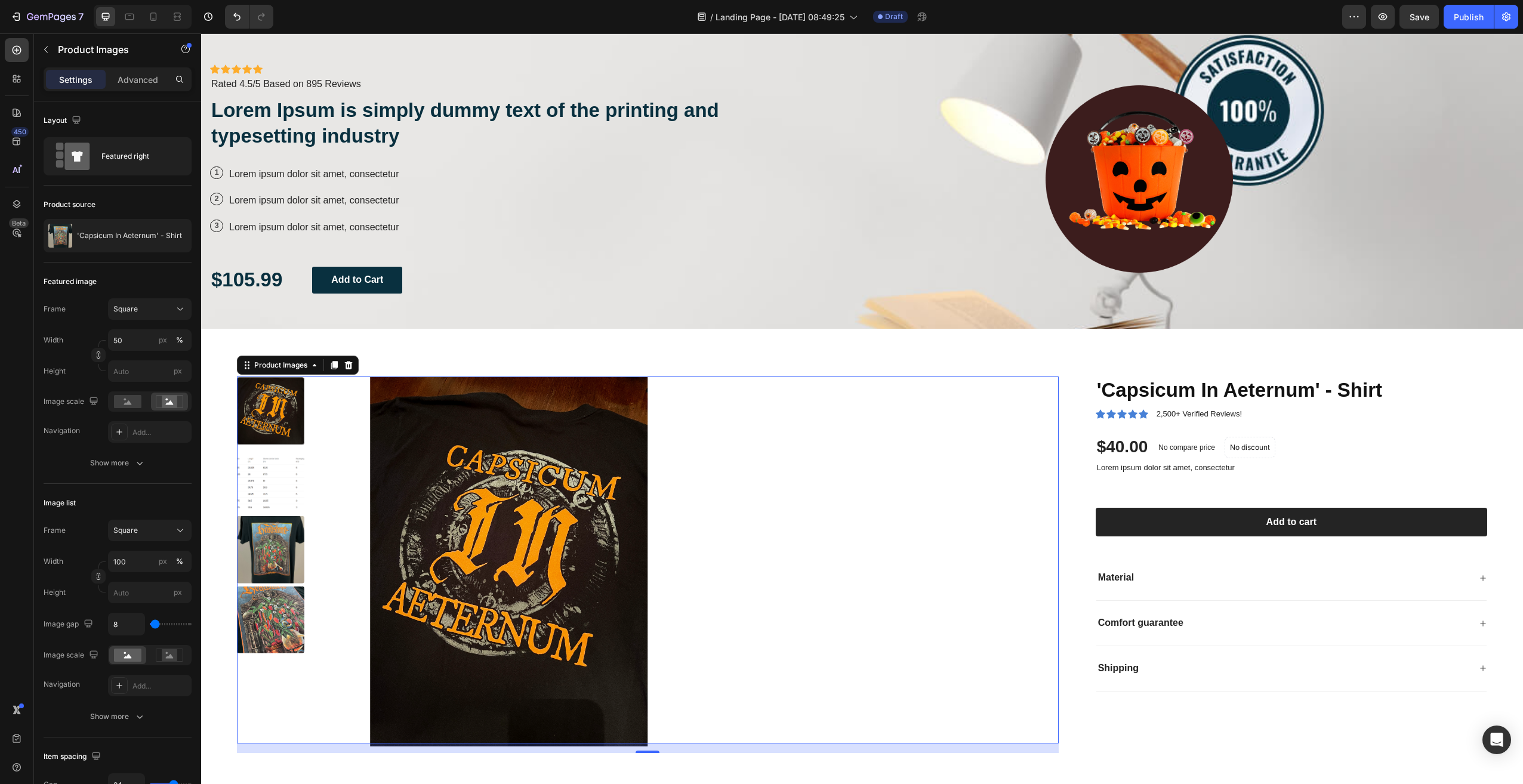
click at [606, 487] on img at bounding box center [509, 561] width 370 height 370
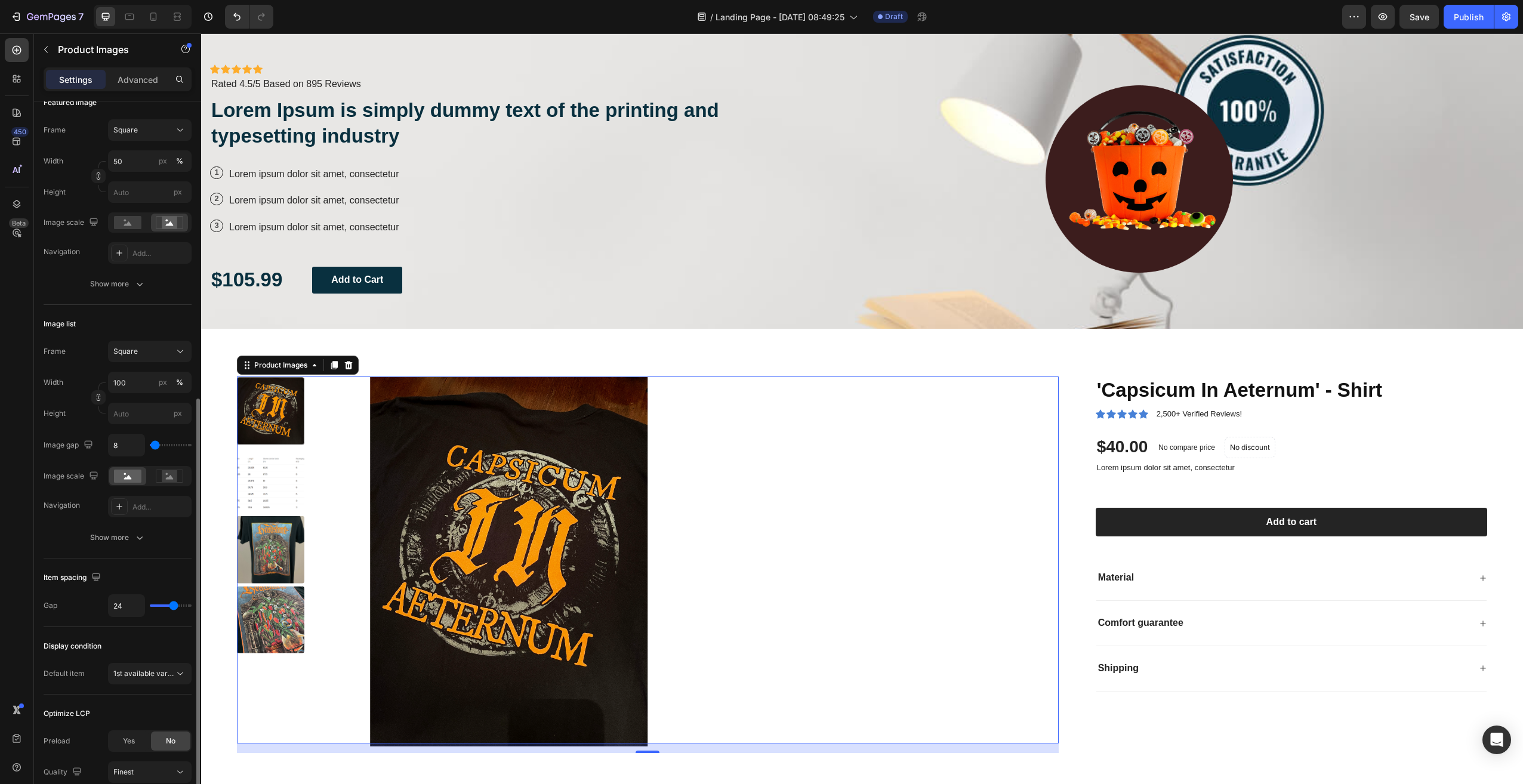
scroll to position [277, 0]
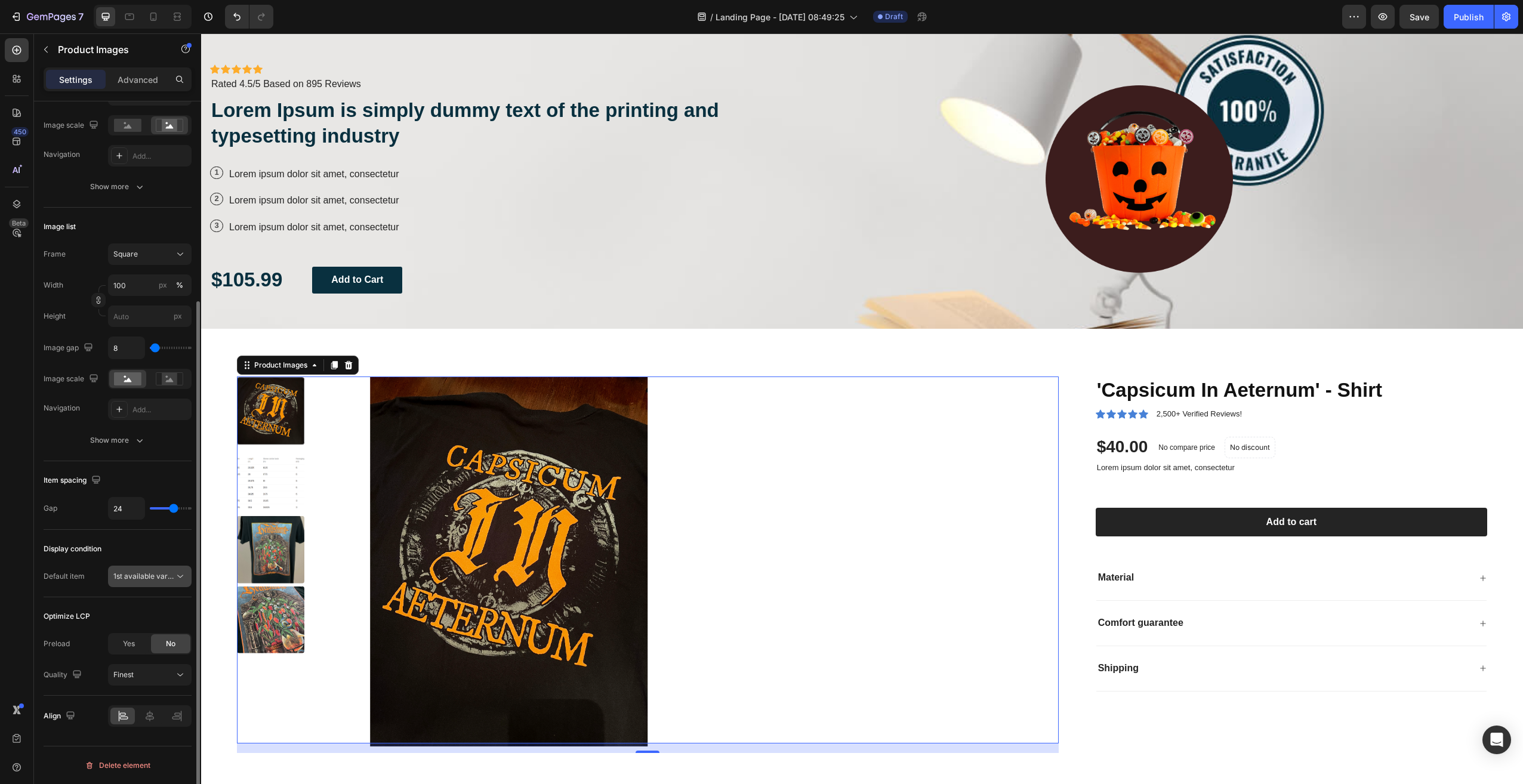
click at [174, 576] on span "1st available variant" at bounding box center [146, 576] width 67 height 9
click at [158, 567] on button "1st available variant" at bounding box center [149, 576] width 84 height 21
click at [149, 716] on icon at bounding box center [150, 717] width 12 height 12
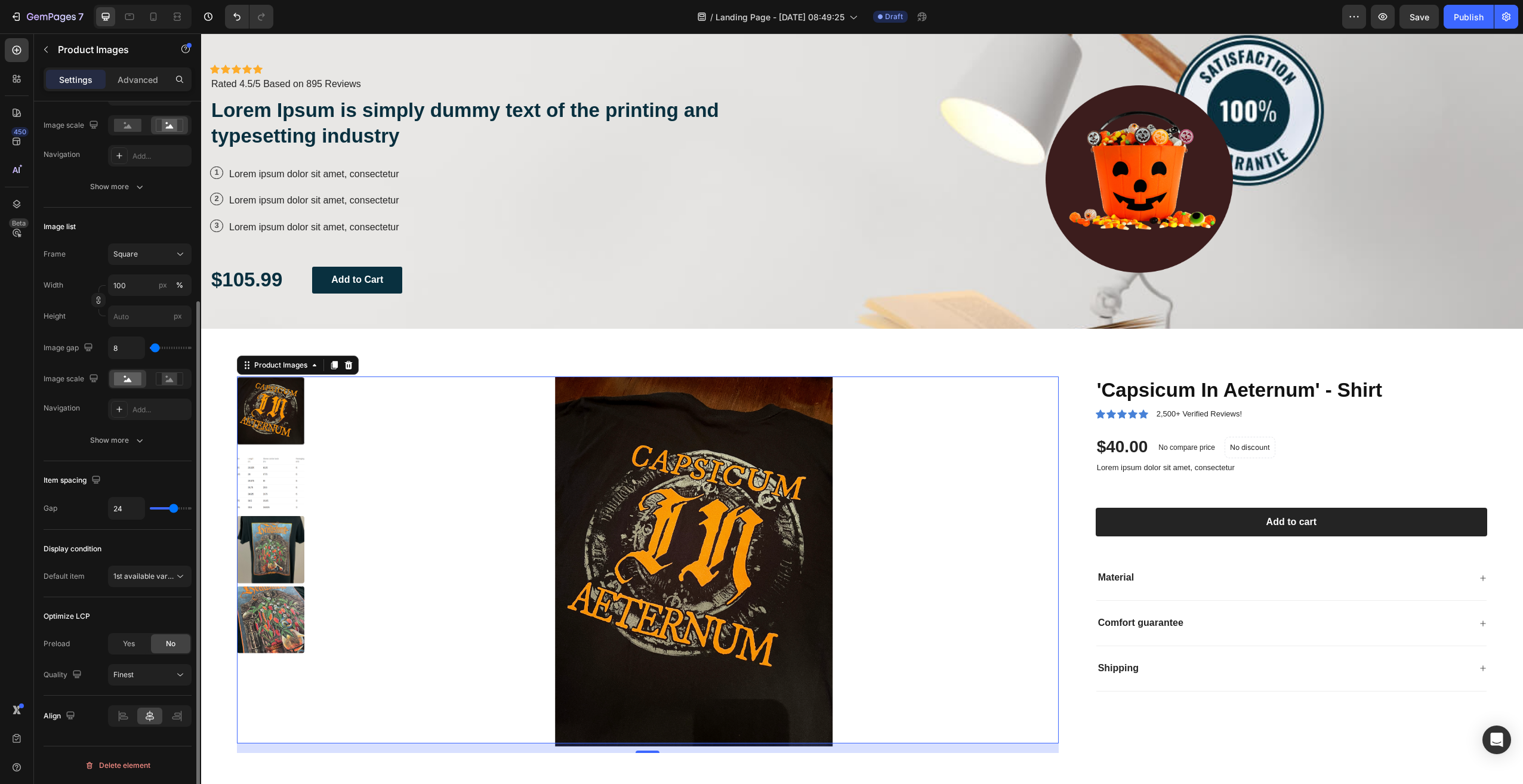
click at [190, 718] on div at bounding box center [149, 716] width 84 height 21
click at [174, 716] on icon at bounding box center [177, 717] width 12 height 12
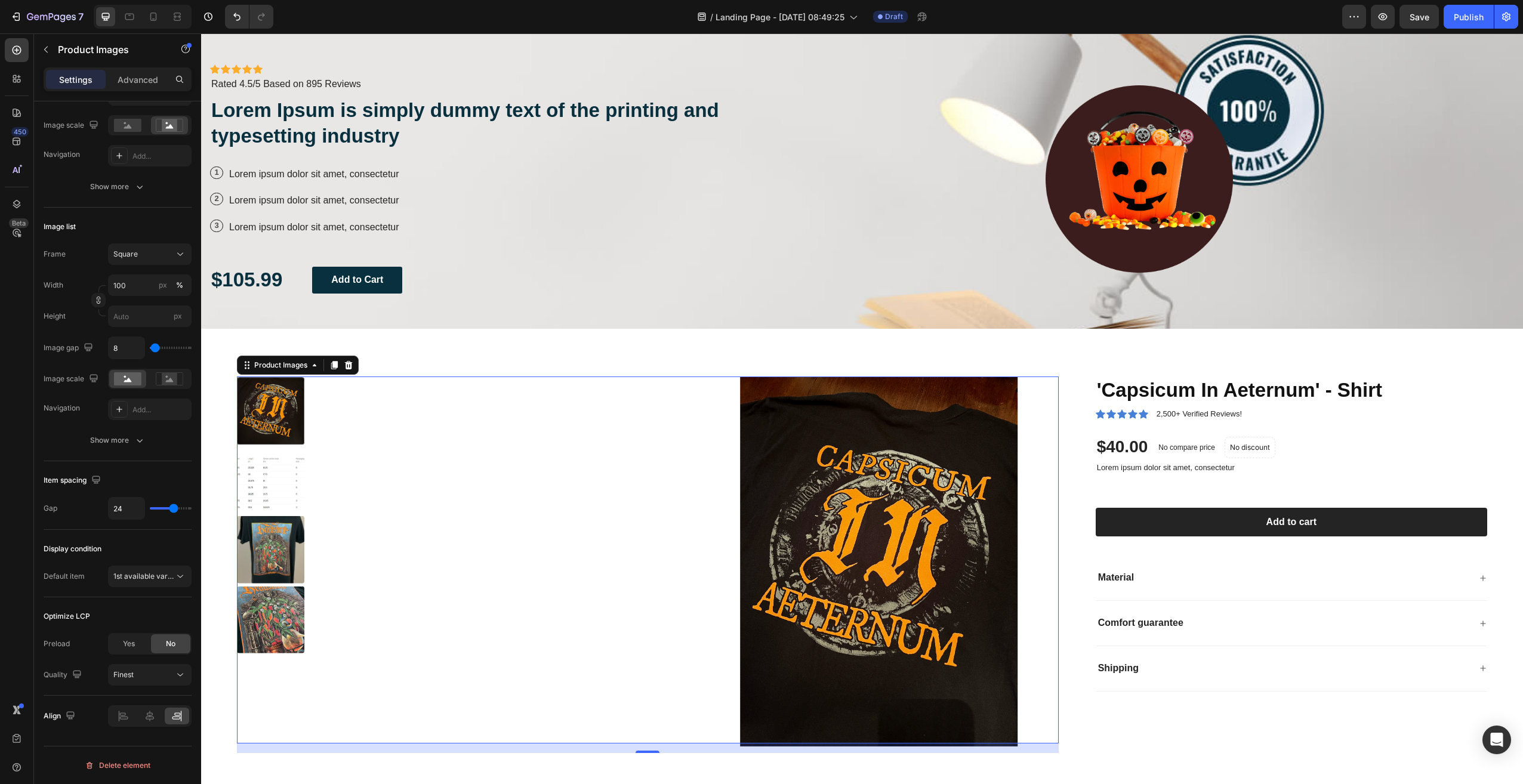
click at [297, 628] on img at bounding box center [271, 620] width 67 height 67
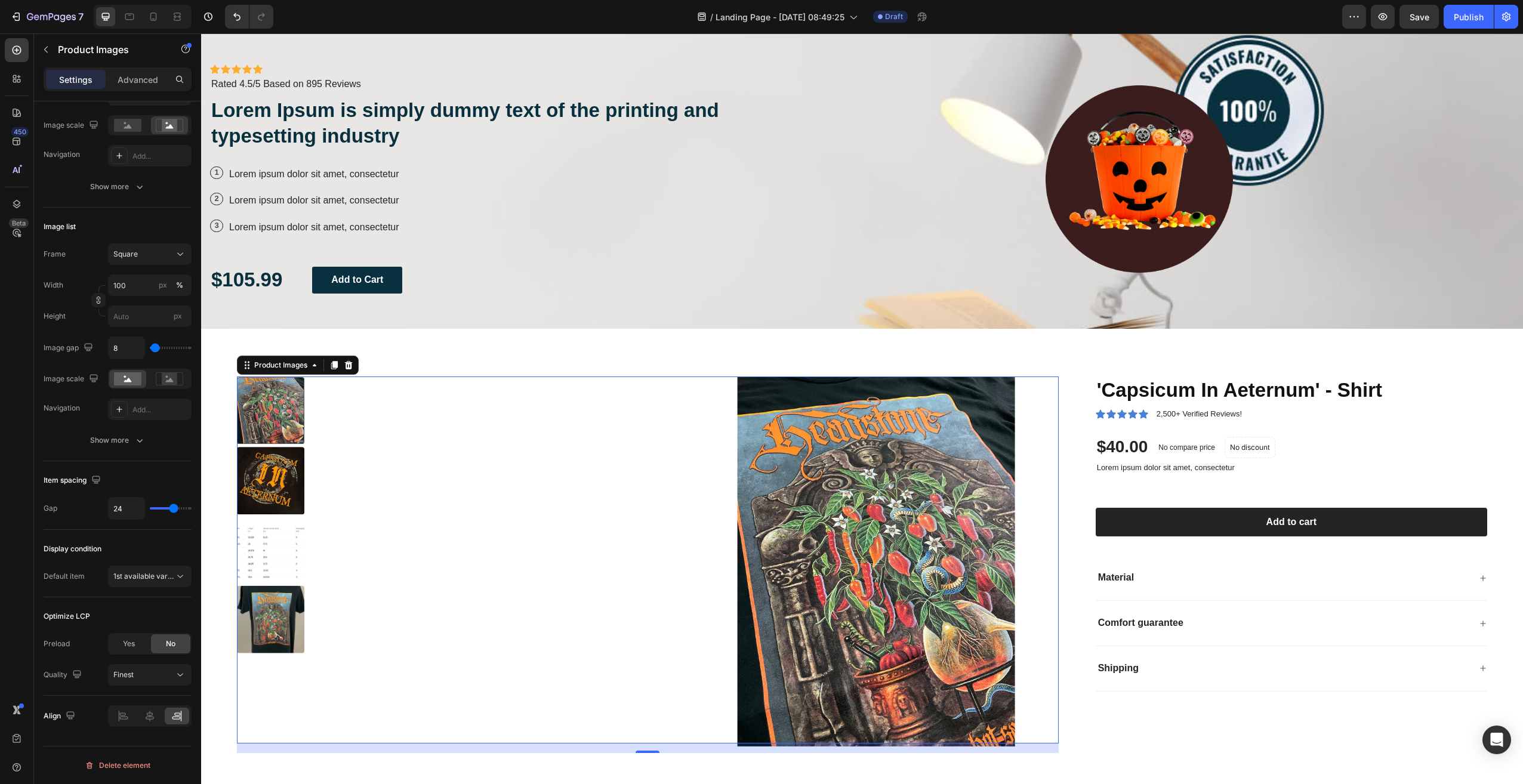
click at [285, 546] on img at bounding box center [271, 551] width 67 height 67
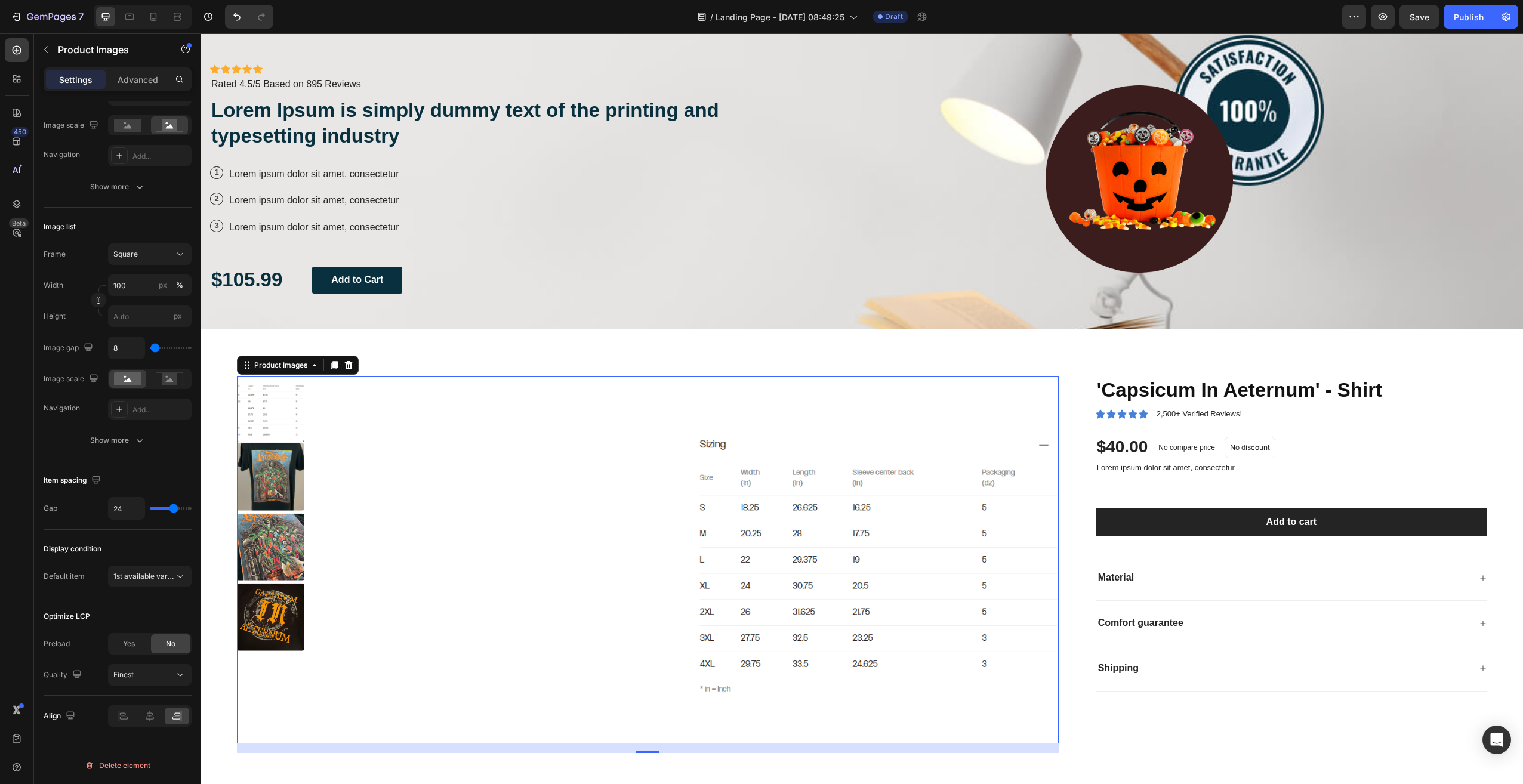
click at [283, 492] on img at bounding box center [271, 477] width 67 height 67
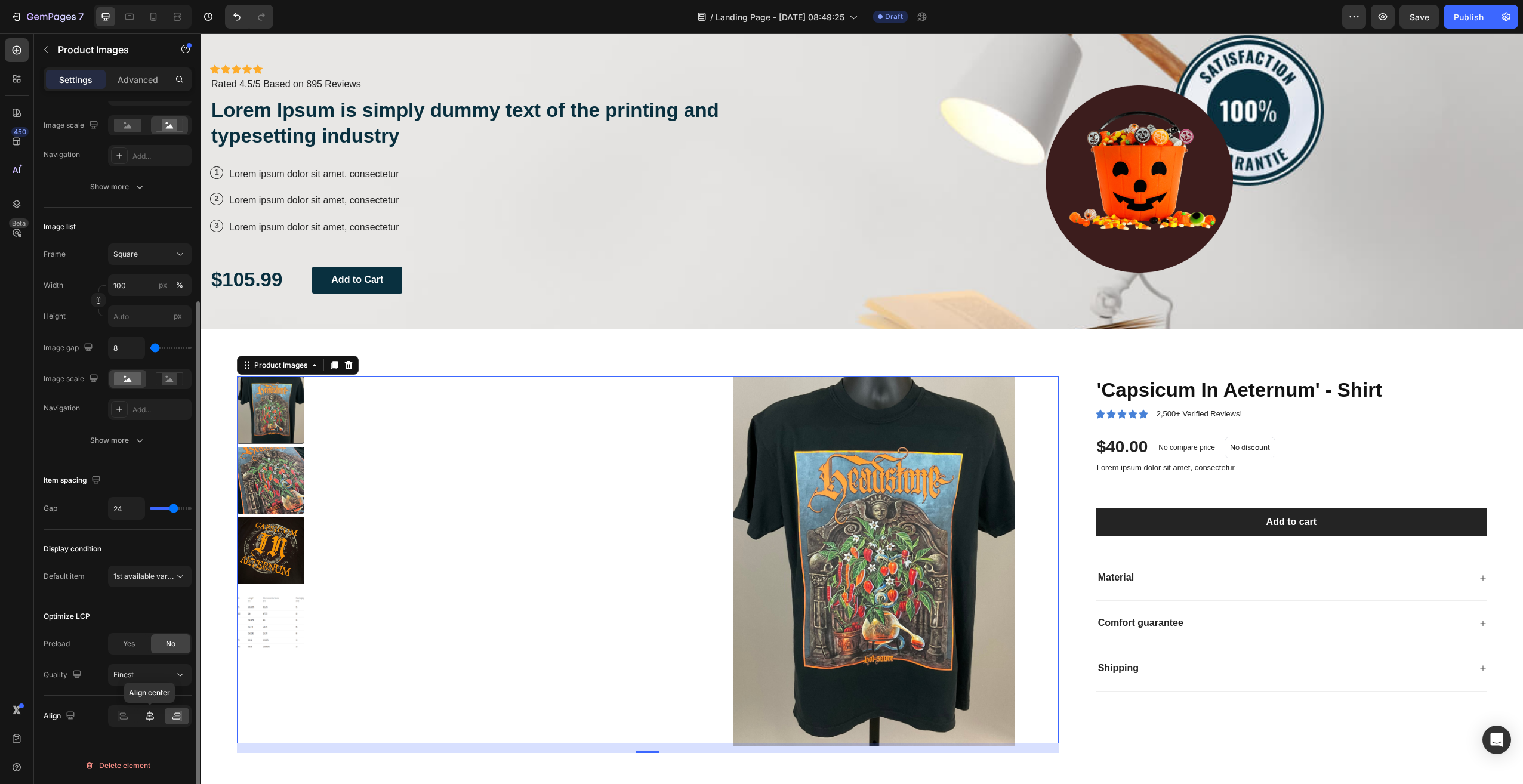
click at [156, 716] on div at bounding box center [149, 716] width 25 height 17
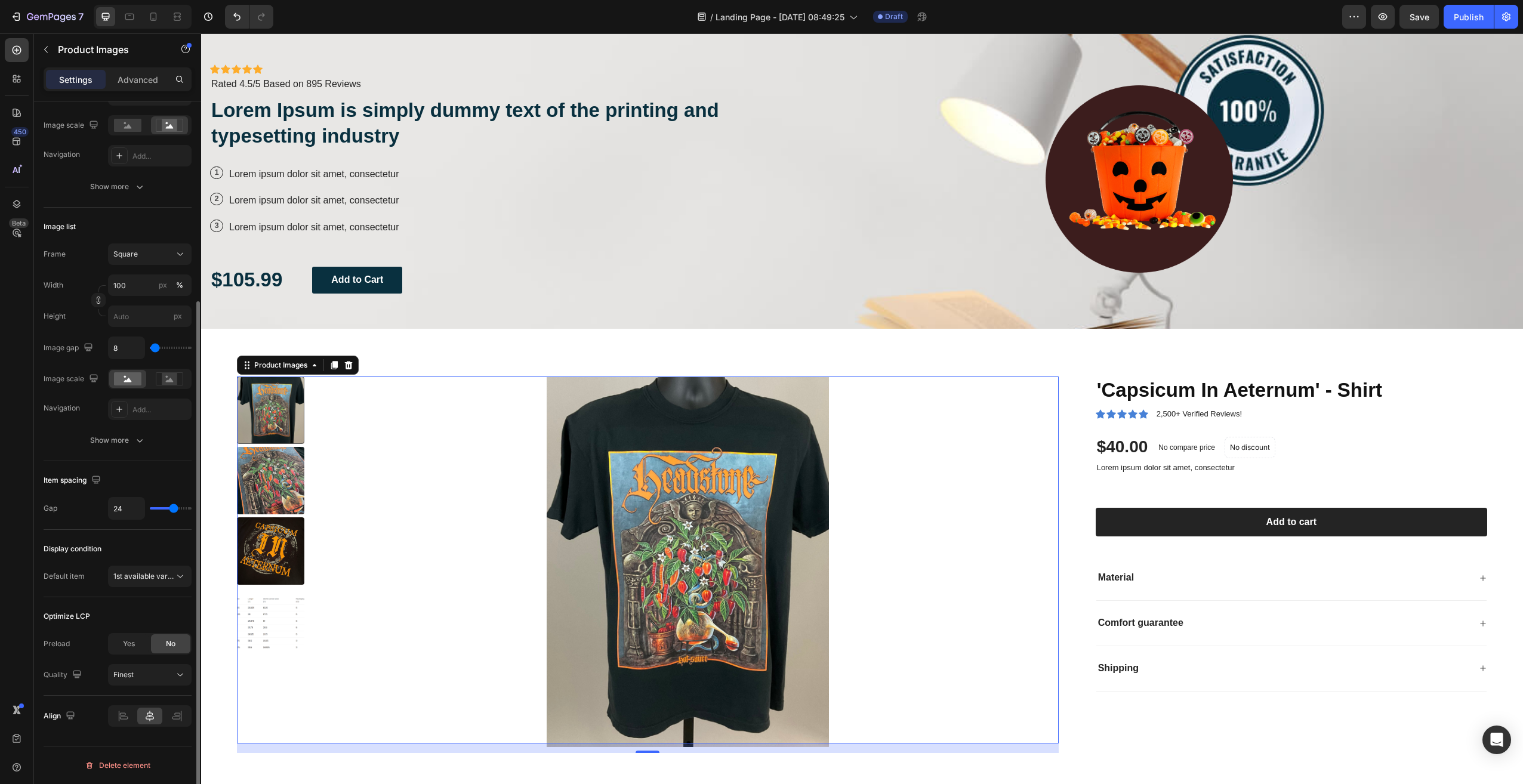
type input "7"
type input "0"
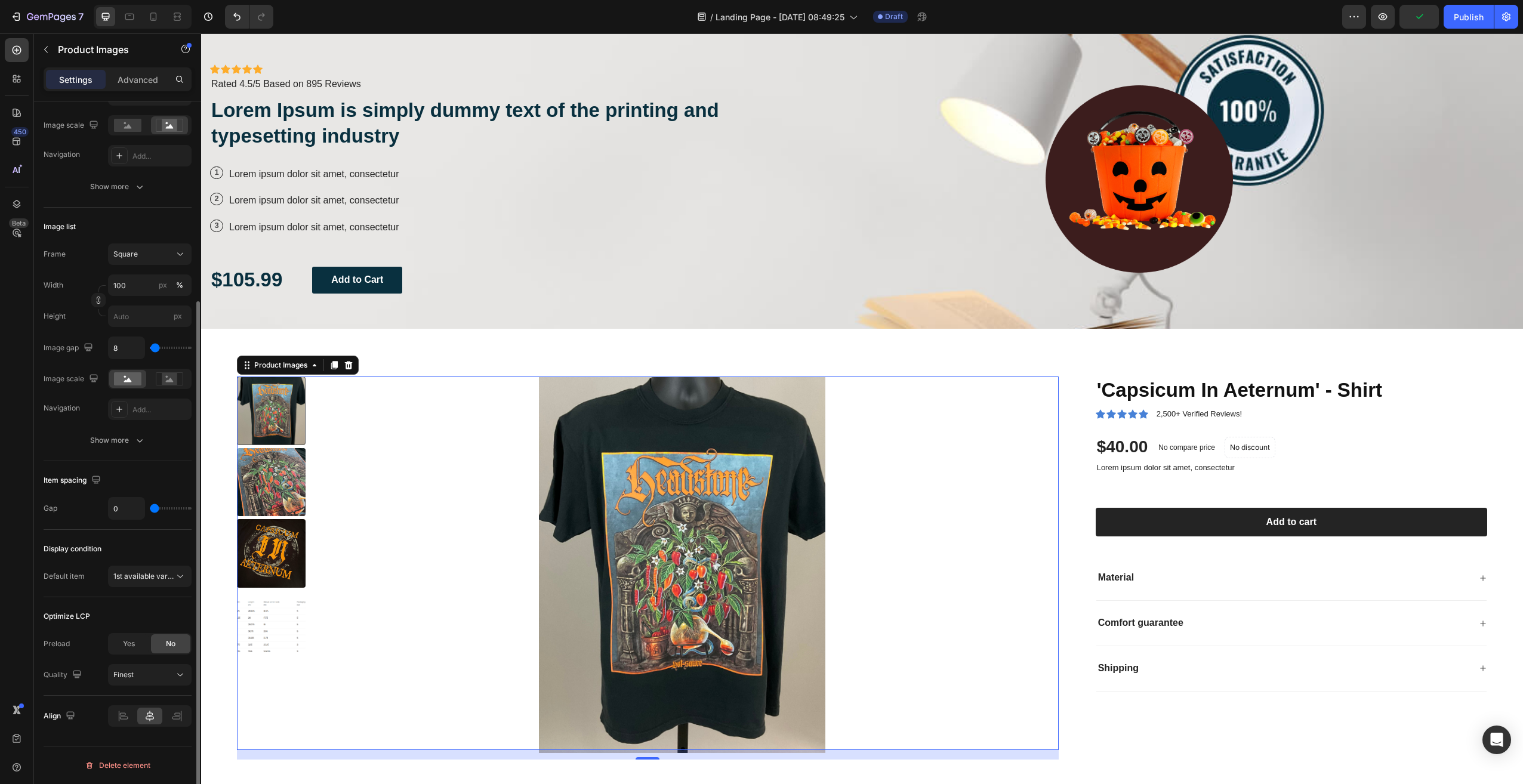
type input "40"
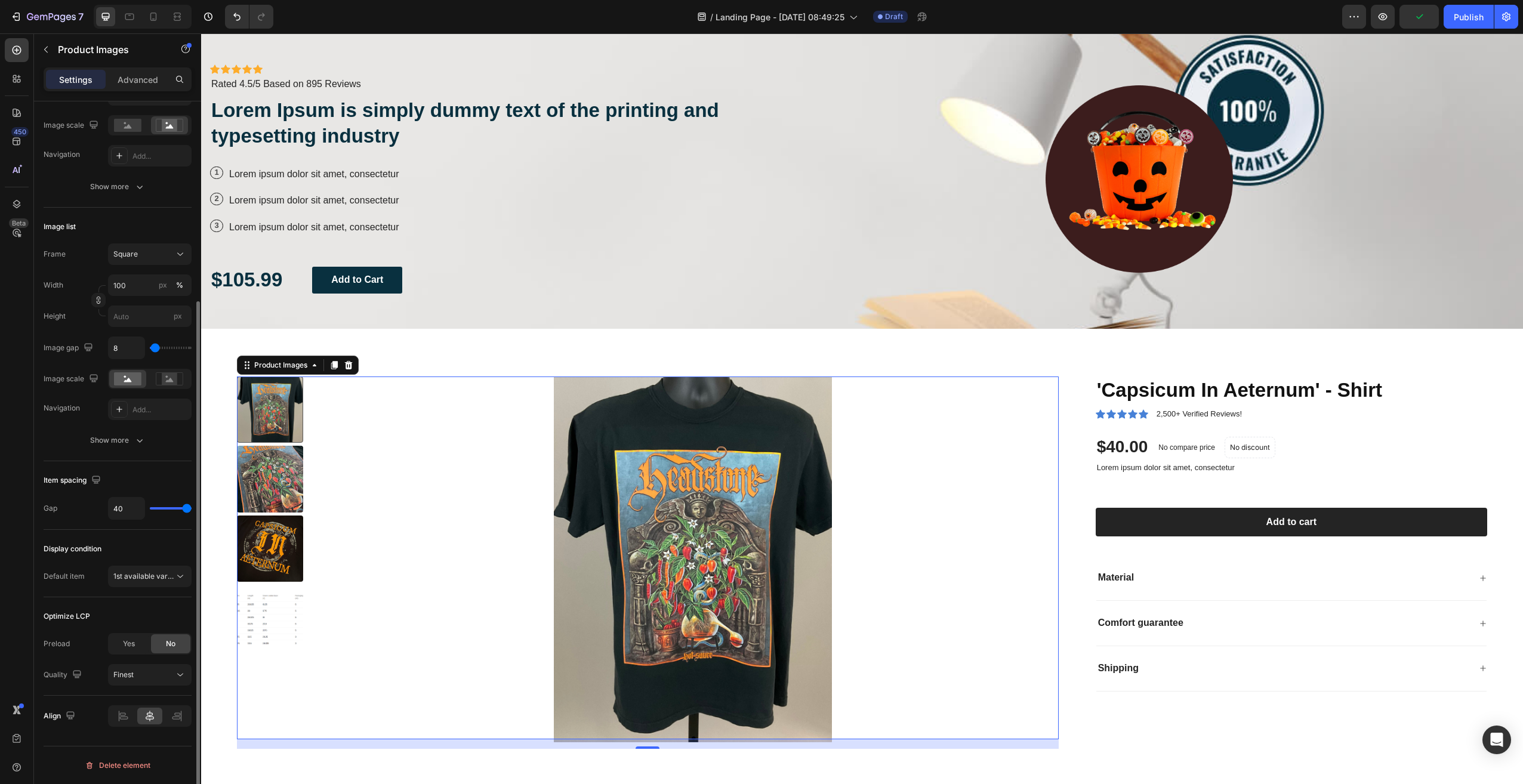
type input "0"
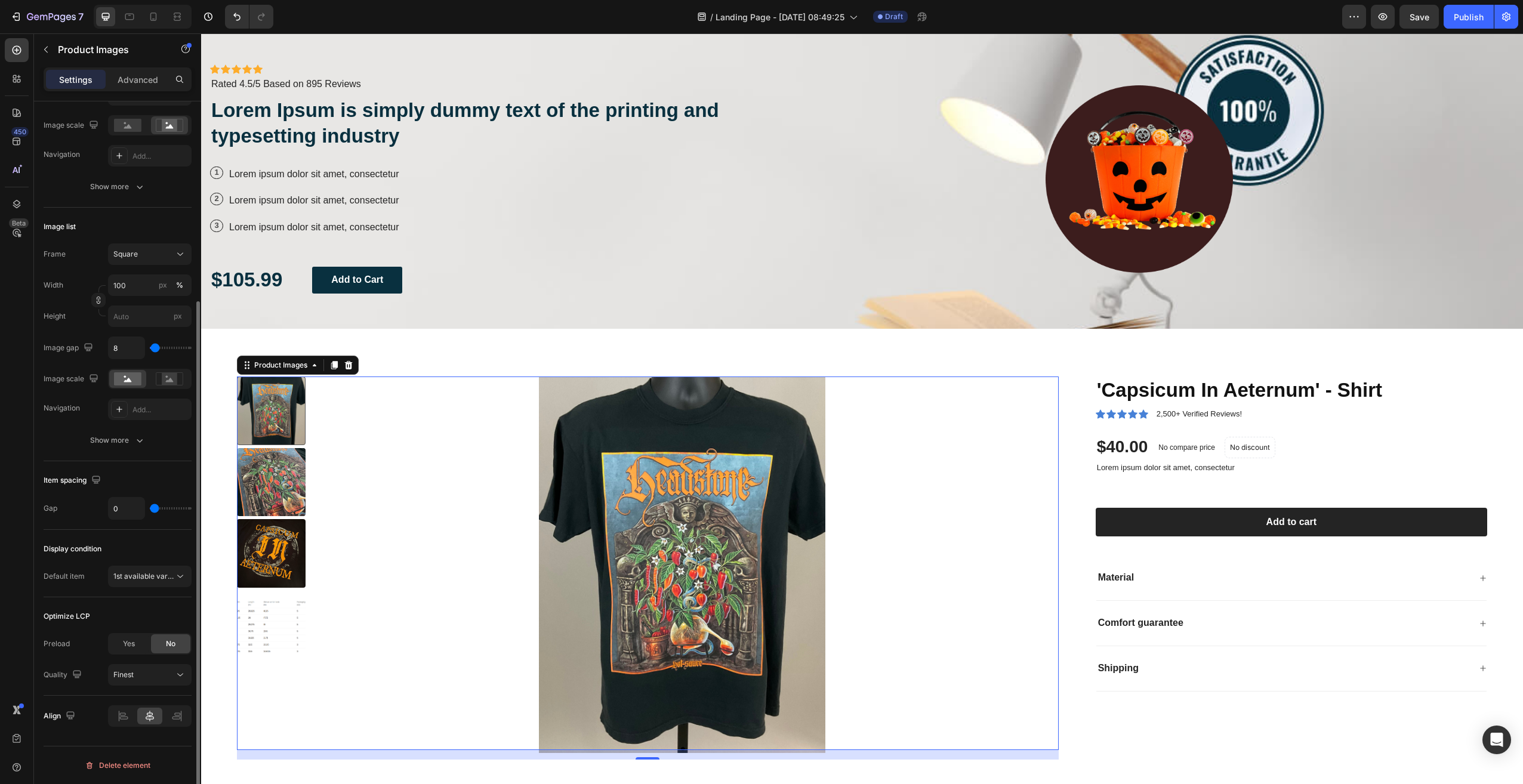
type input "40"
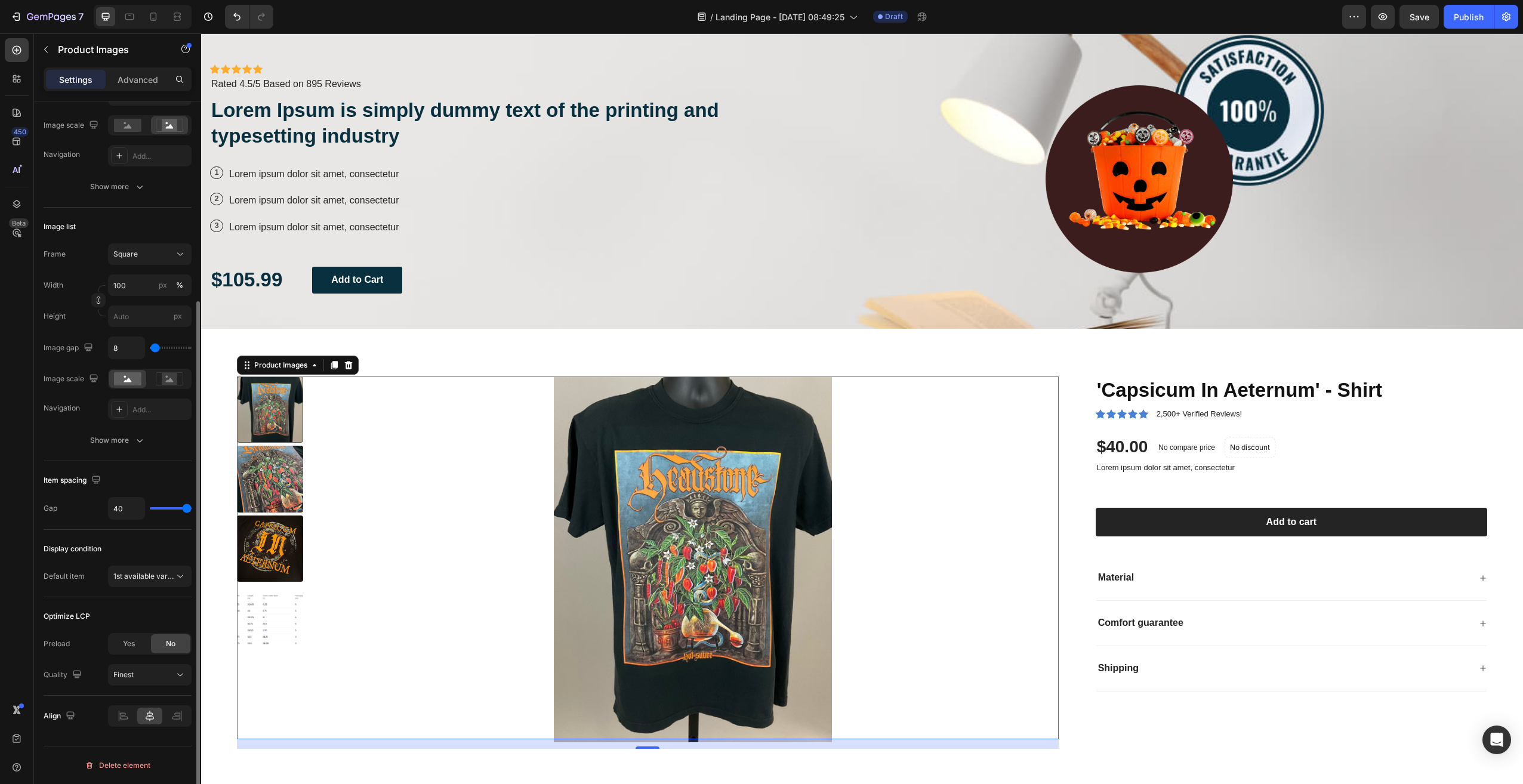
type input "0"
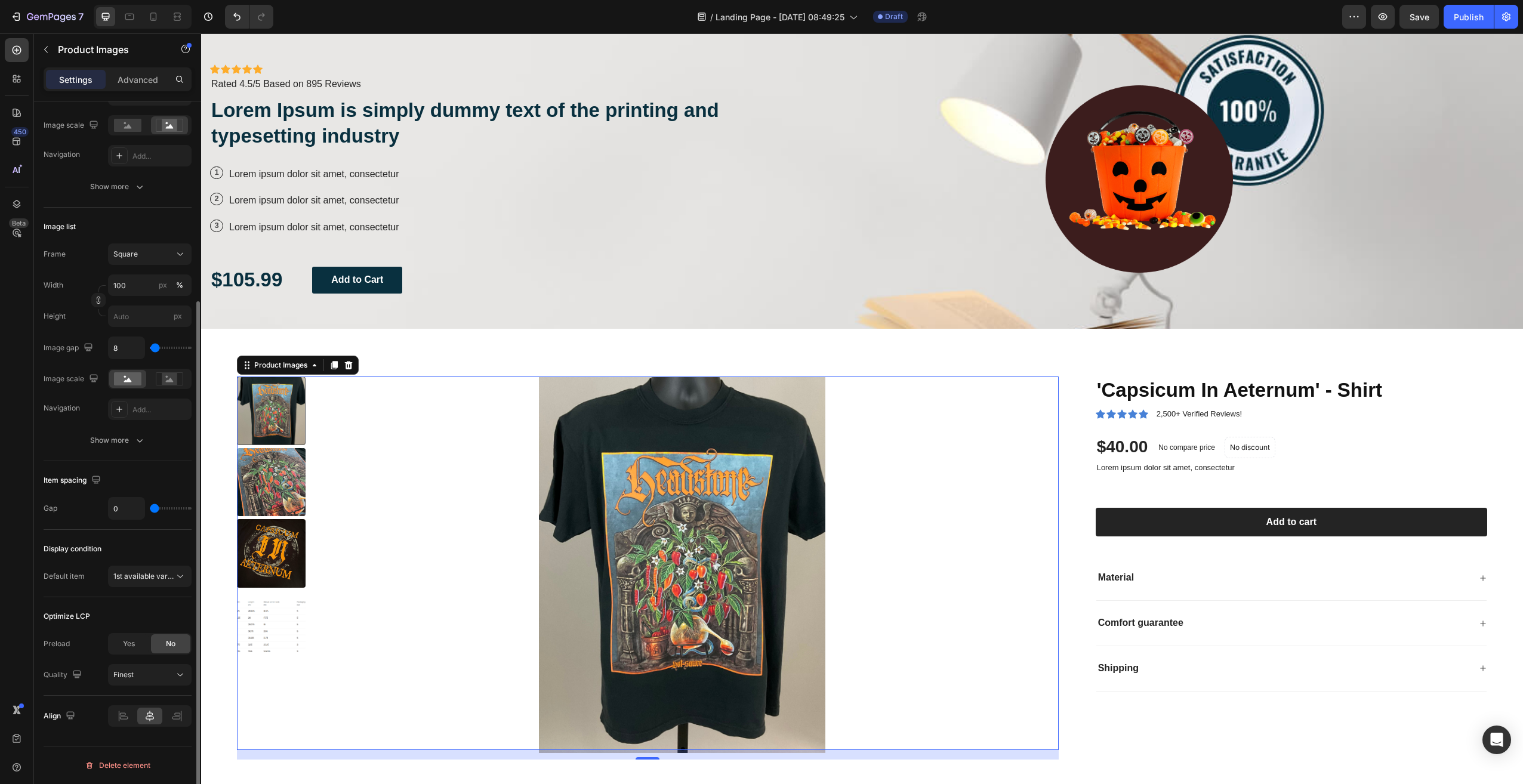
type input "40"
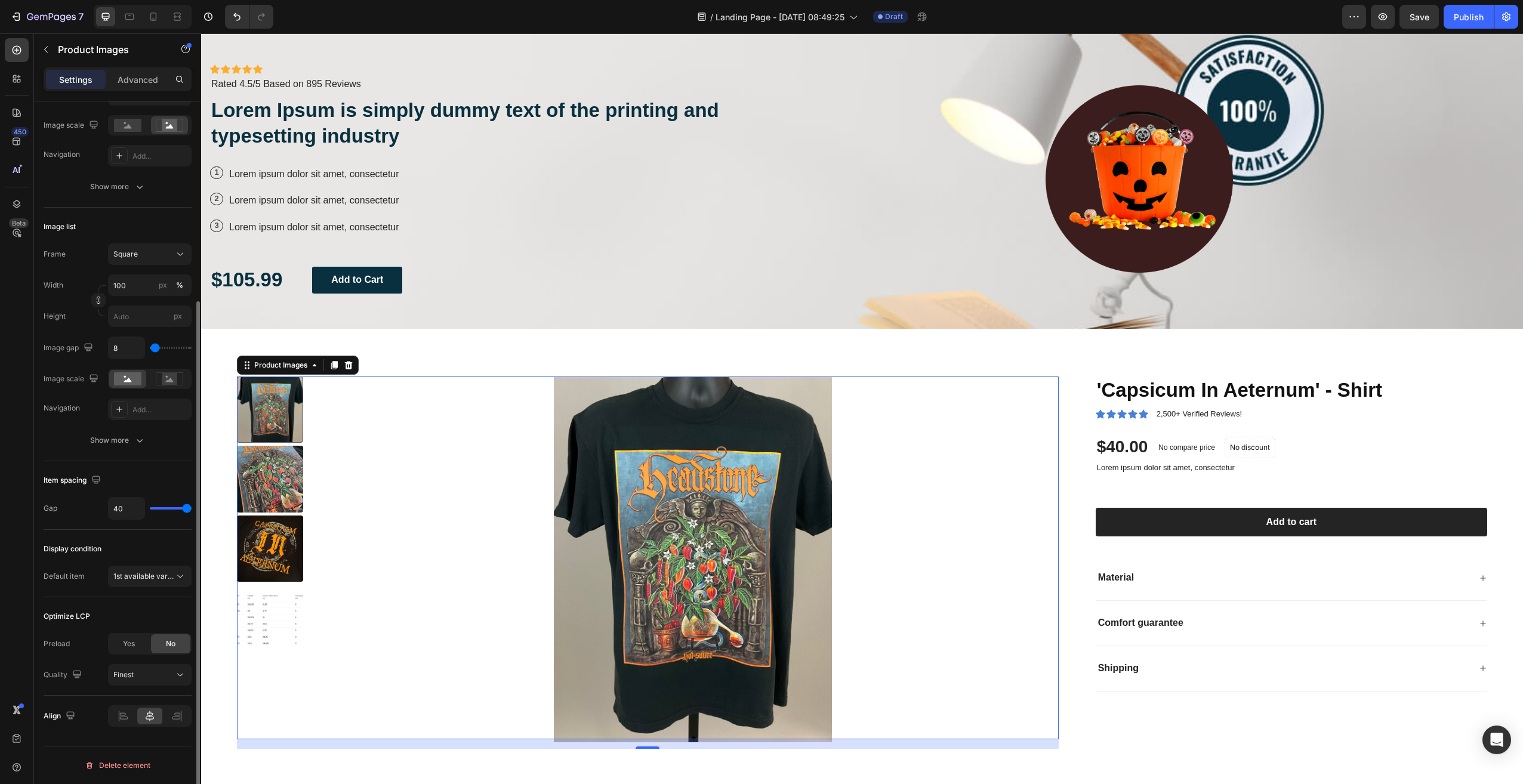
type input "0"
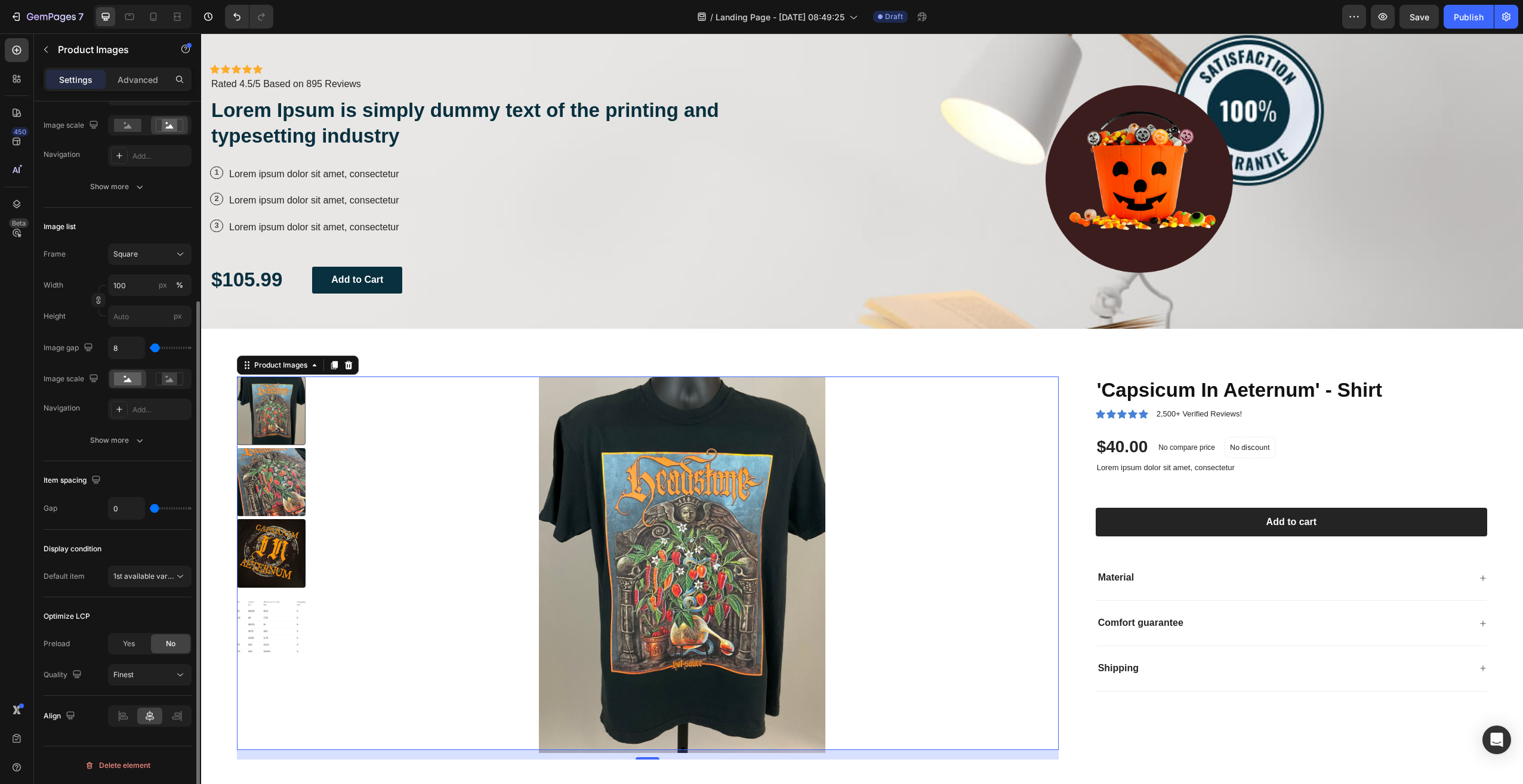
type input "40"
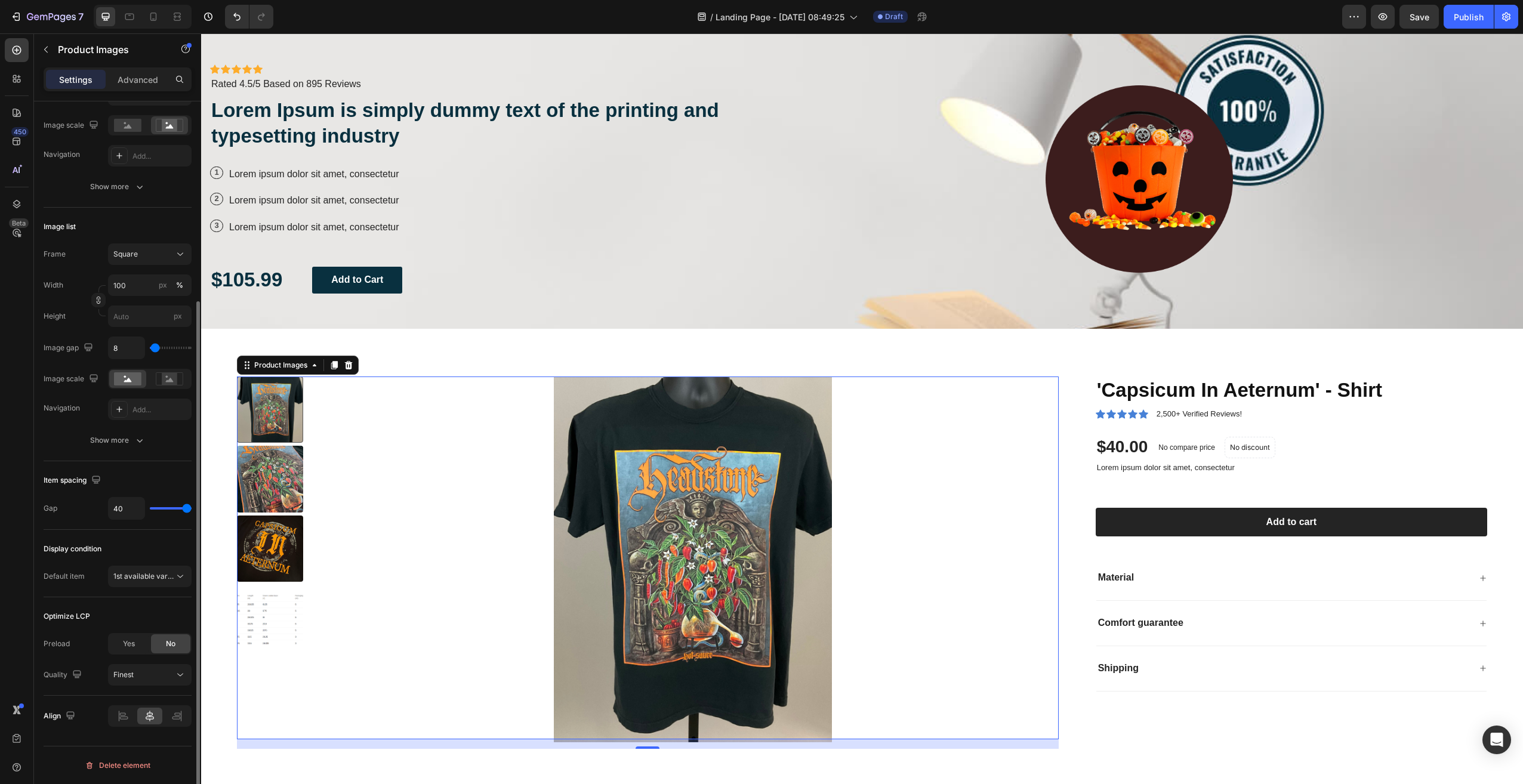
type input "0"
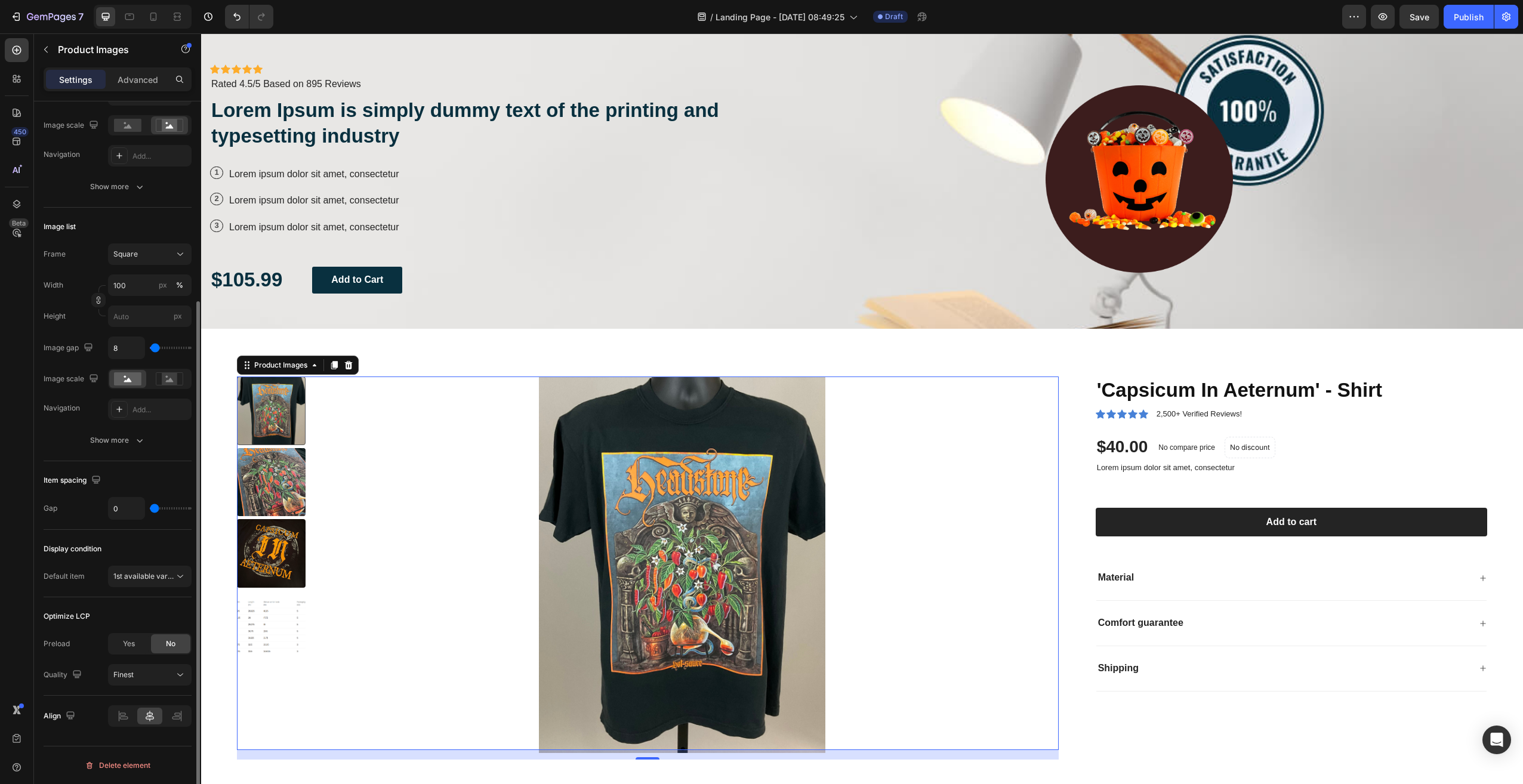
drag, startPoint x: 173, startPoint y: 507, endPoint x: 94, endPoint y: 503, distance: 79.1
type input "0"
click at [149, 507] on input "range" at bounding box center [170, 508] width 42 height 2
click at [15, 172] on icon at bounding box center [17, 170] width 12 height 12
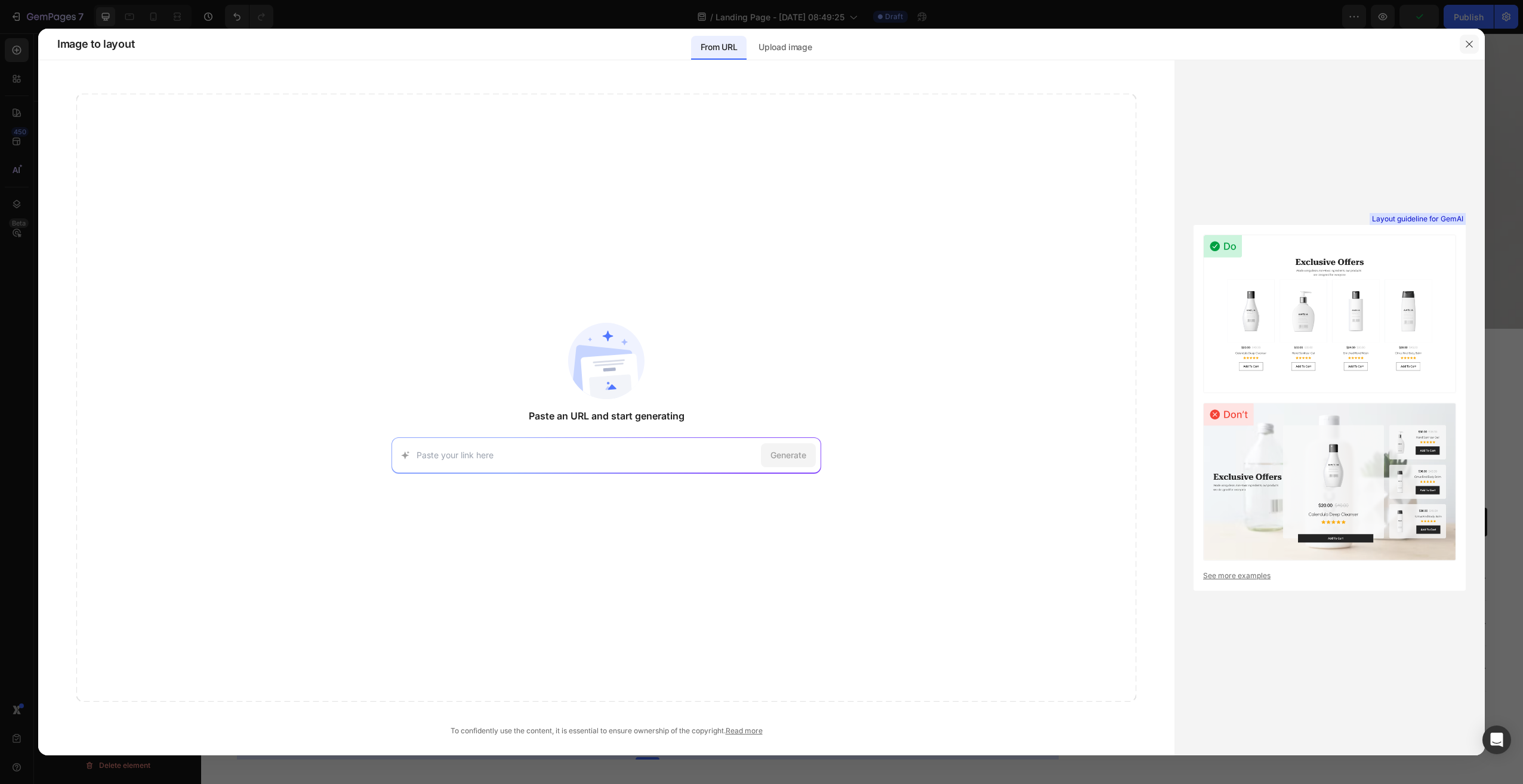
click at [1471, 44] on icon "button" at bounding box center [1469, 44] width 9 height 9
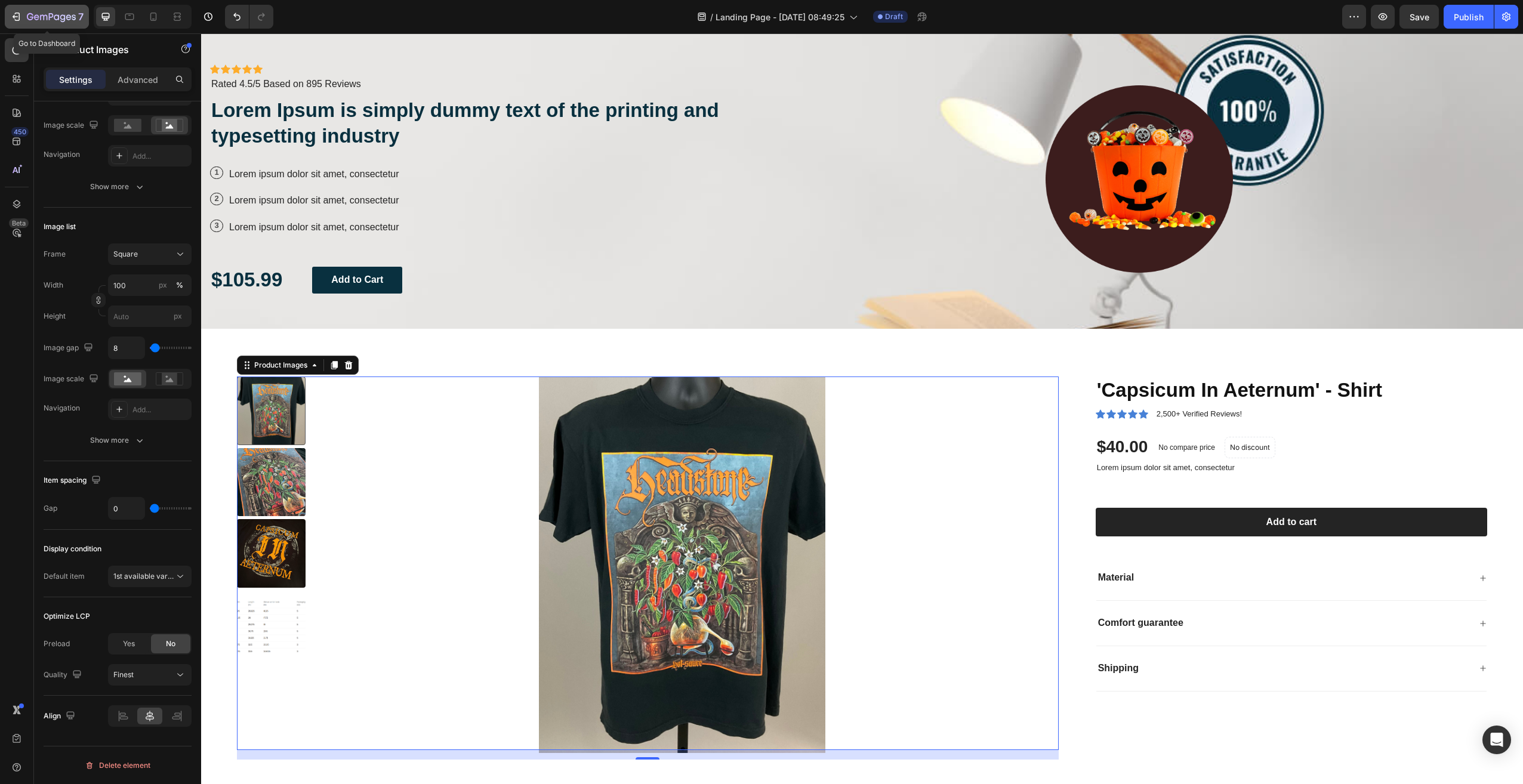
click at [61, 18] on icon "button" at bounding box center [63, 18] width 5 height 8
